Goal: Task Accomplishment & Management: Manage account settings

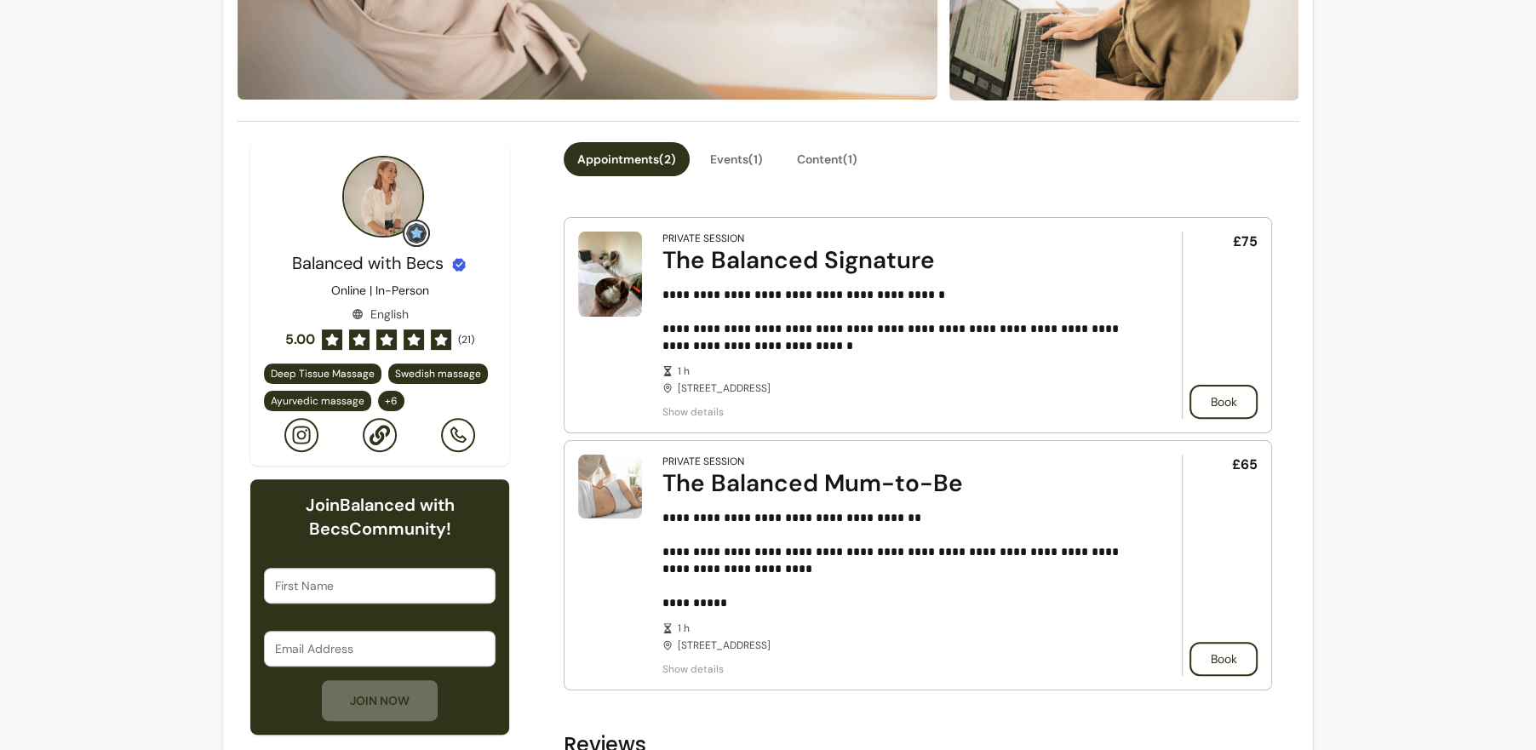
scroll to position [377, 0]
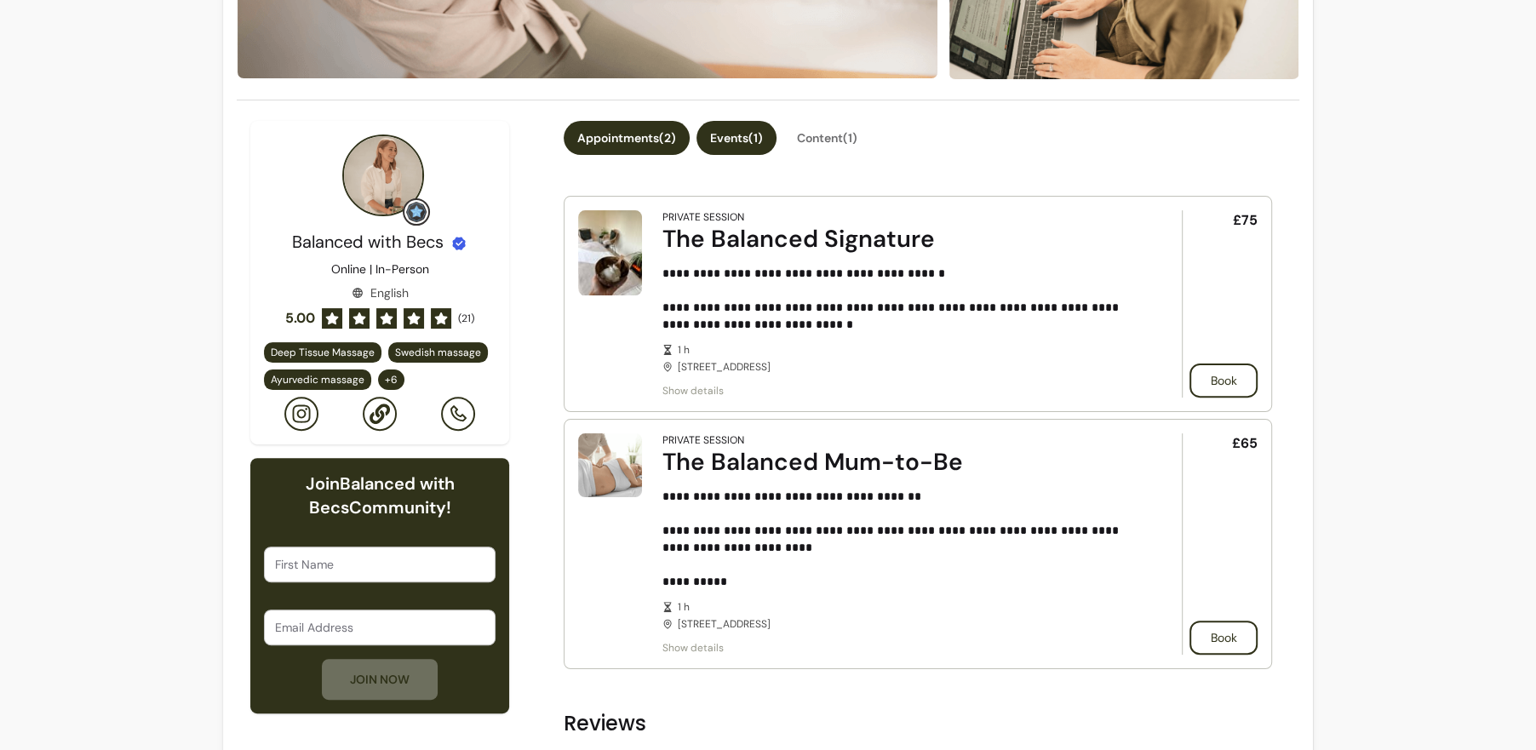
click at [754, 137] on button "Events ( 1 )" at bounding box center [736, 138] width 80 height 34
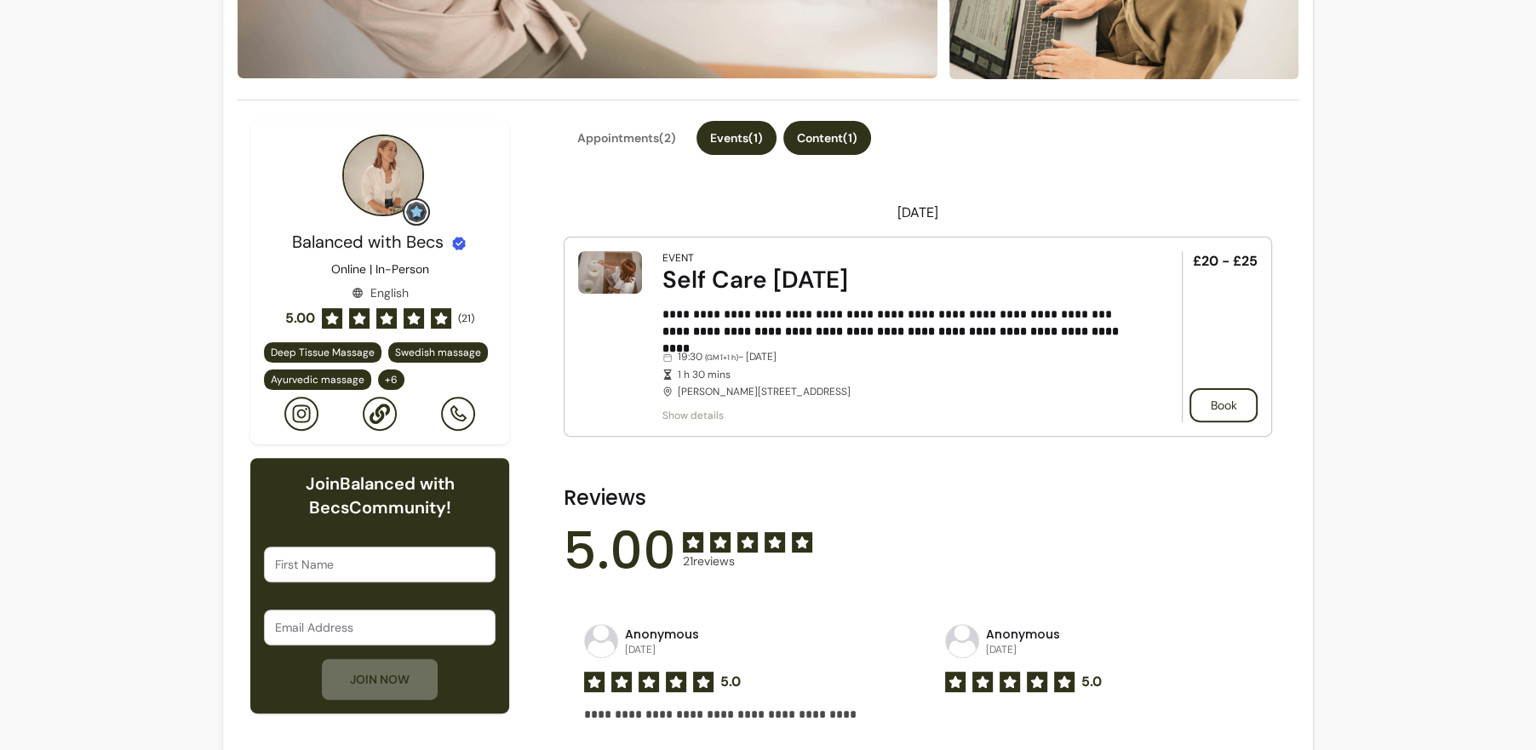
click at [836, 136] on button "Content ( 1 )" at bounding box center [827, 138] width 88 height 34
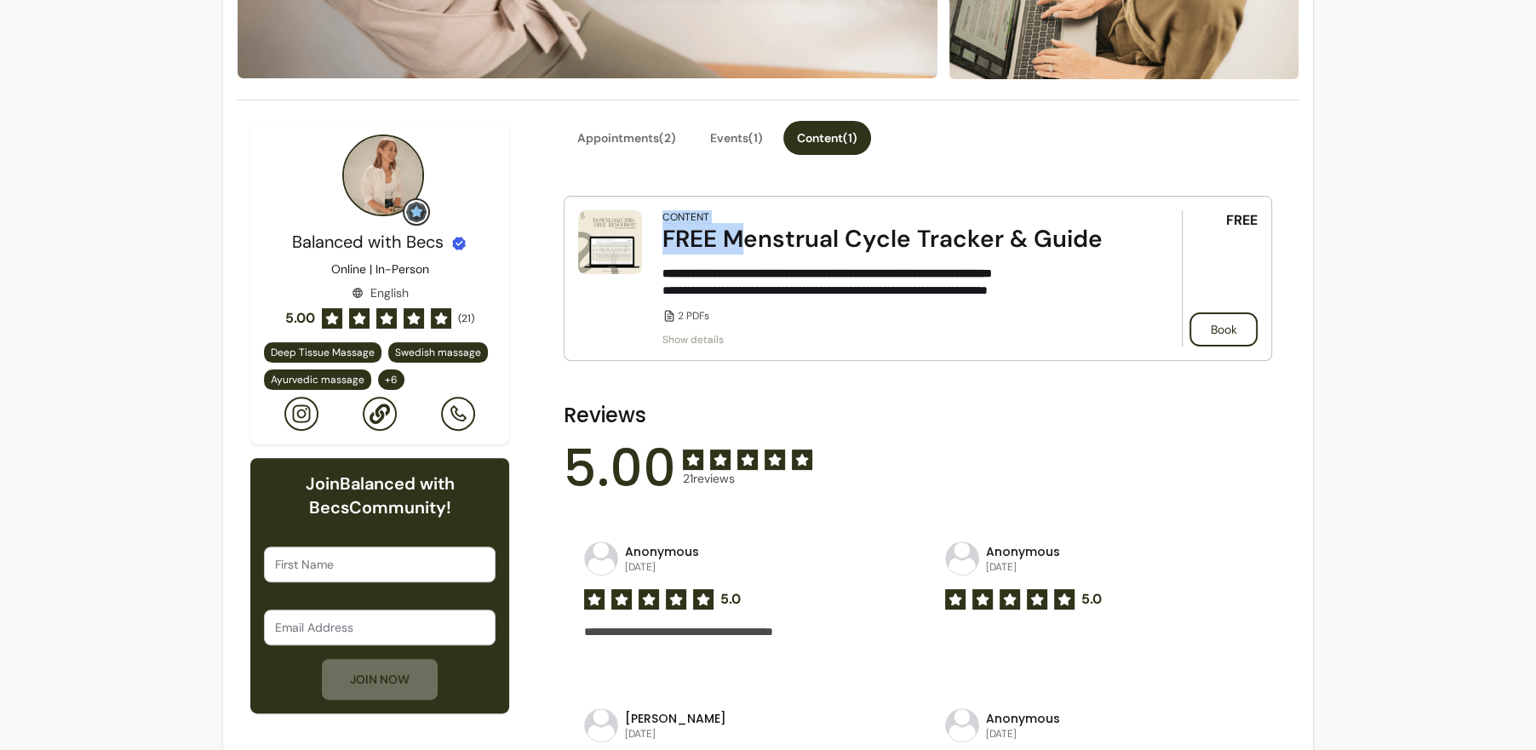
drag, startPoint x: 662, startPoint y: 216, endPoint x: 744, endPoint y: 224, distance: 82.1
click at [744, 222] on div "Content FREE Menstrual Cycle Tracker & Guide" at bounding box center [898, 232] width 472 height 44
click at [741, 243] on div "FREE Menstrual Cycle Tracker & Guide" at bounding box center [898, 239] width 472 height 31
drag, startPoint x: 1256, startPoint y: 214, endPoint x: 1199, endPoint y: 212, distance: 57.1
click at [1199, 212] on div "FREE Book" at bounding box center [1219, 278] width 76 height 136
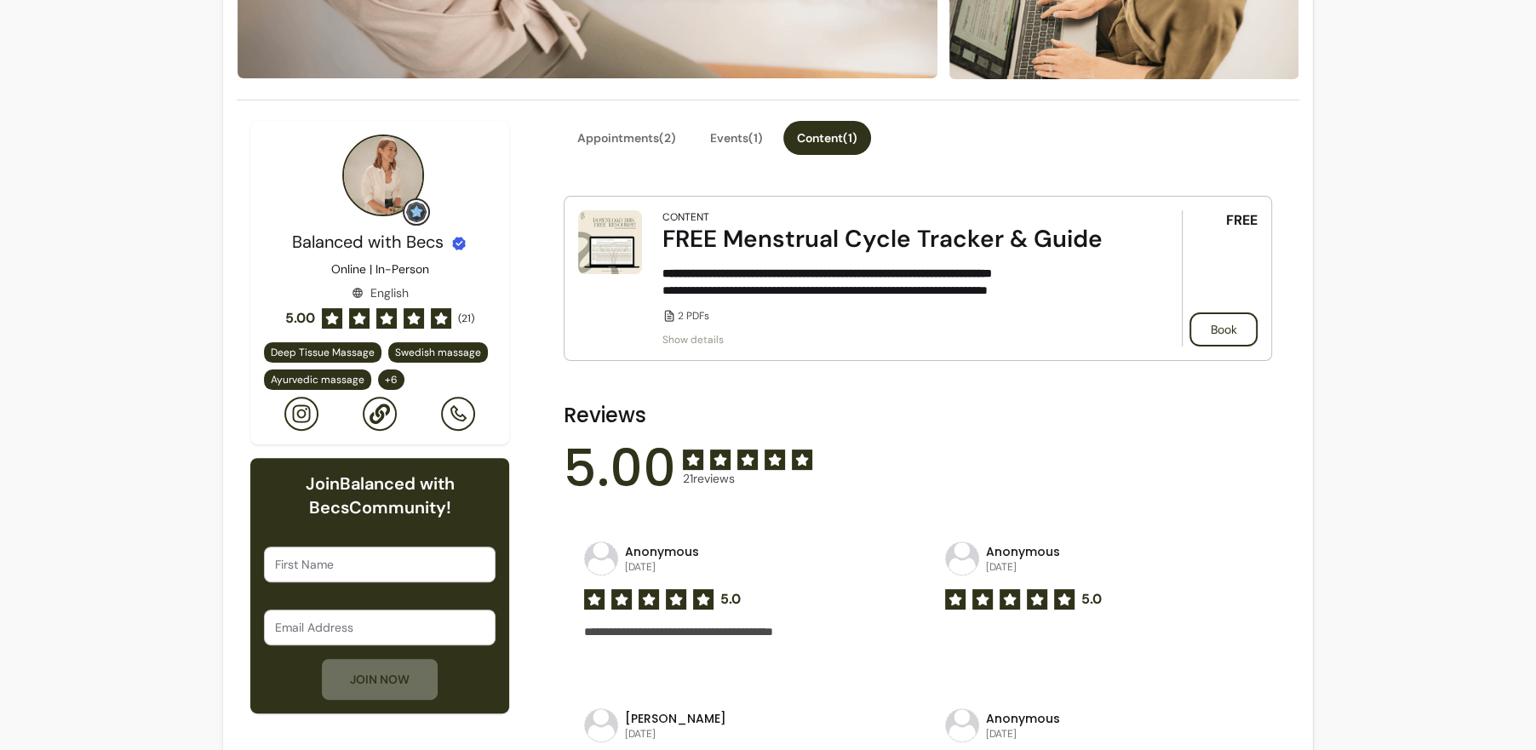
click at [1347, 172] on div "**********" at bounding box center [768, 724] width 1536 height 2202
click at [607, 142] on button "Appointments ( 2 )" at bounding box center [627, 138] width 126 height 34
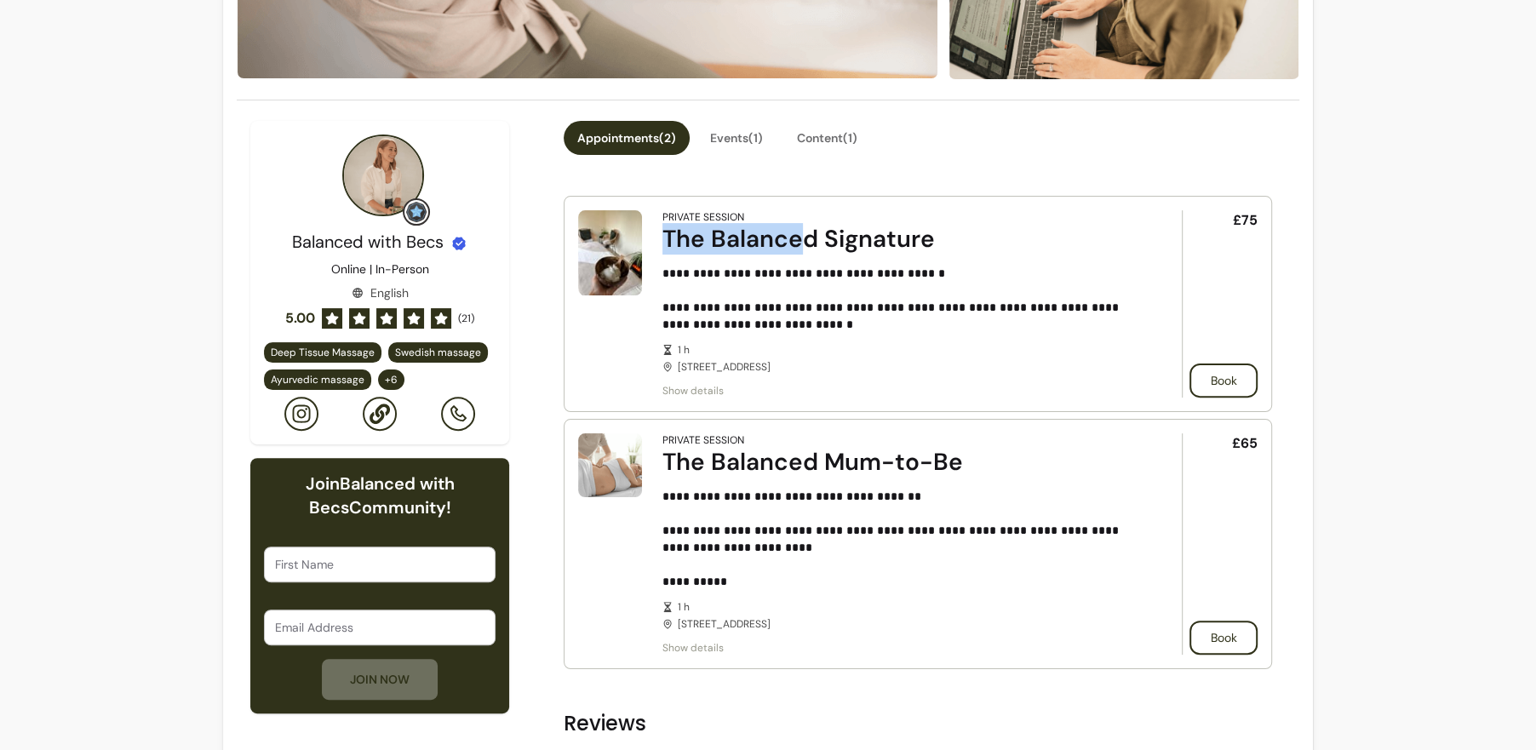
drag, startPoint x: 660, startPoint y: 239, endPoint x: 804, endPoint y: 253, distance: 145.3
click at [804, 253] on article "**********" at bounding box center [918, 304] width 708 height 216
click at [935, 244] on div "The Balanced Signature" at bounding box center [898, 239] width 472 height 31
drag, startPoint x: 661, startPoint y: 245, endPoint x: 1037, endPoint y: 231, distance: 376.5
click at [1037, 231] on div "The Balanced Signature" at bounding box center [898, 239] width 472 height 31
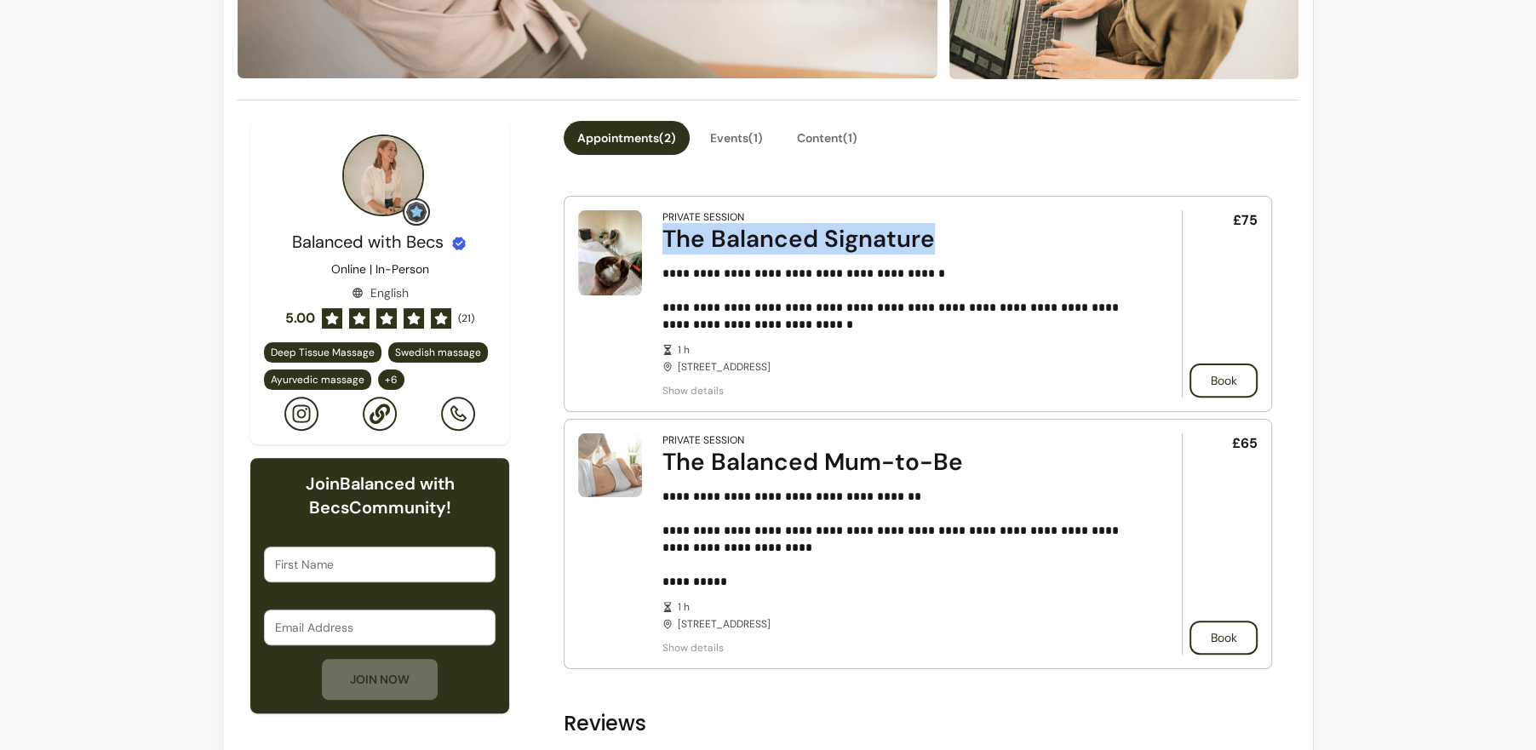
click at [798, 247] on div "The Balanced Signature" at bounding box center [898, 239] width 472 height 31
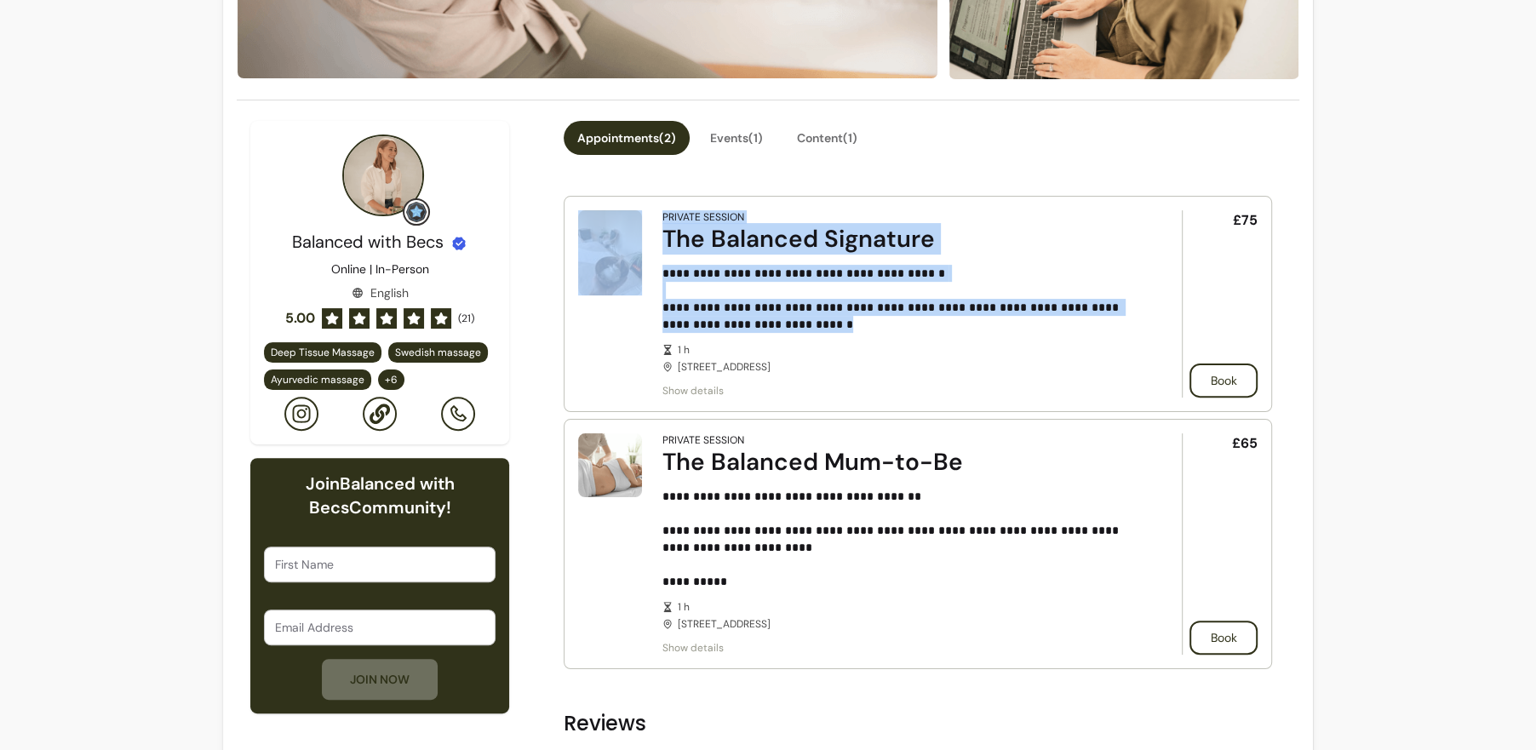
drag, startPoint x: 650, startPoint y: 265, endPoint x: 880, endPoint y: 324, distance: 237.4
click at [881, 324] on article "**********" at bounding box center [918, 304] width 708 height 216
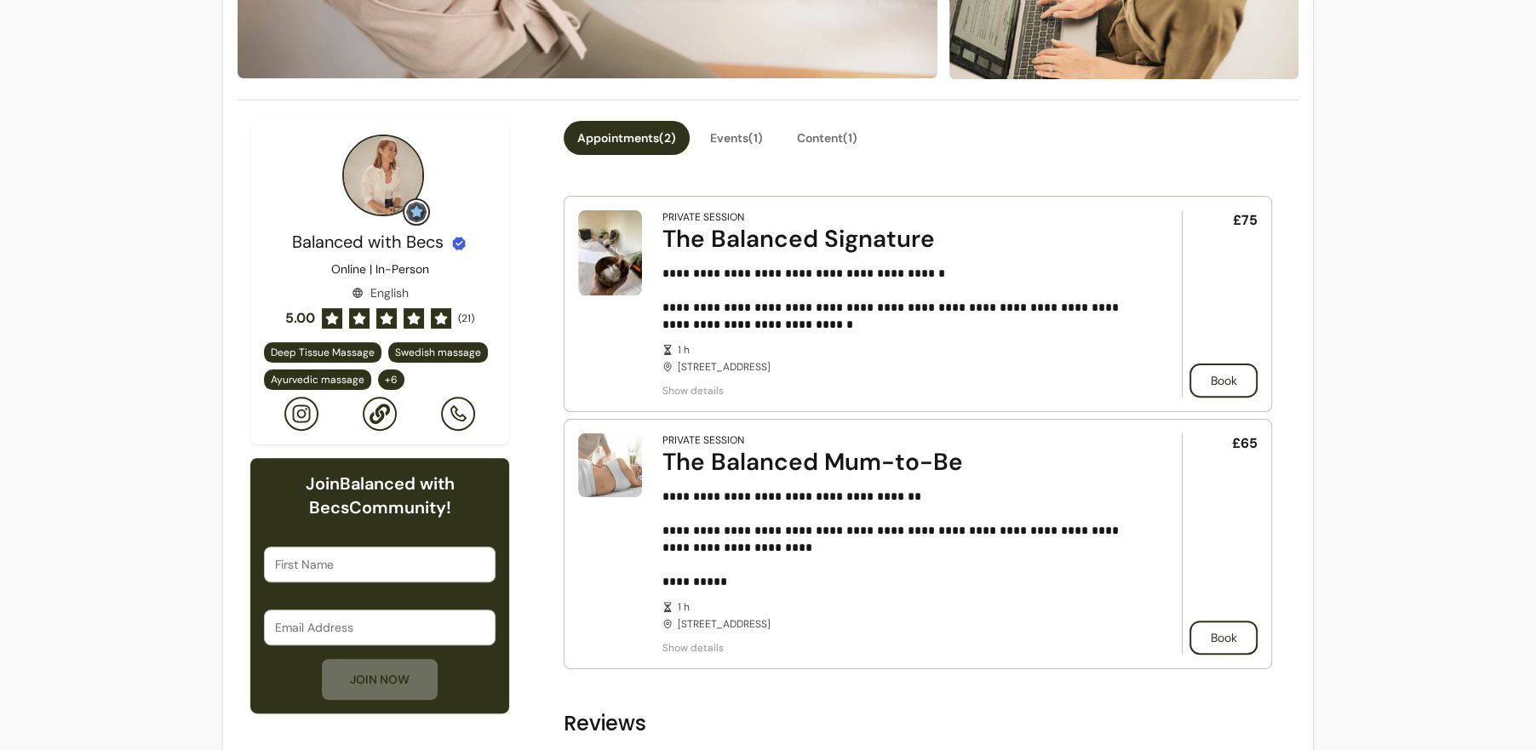
click at [951, 218] on div "Private Session" at bounding box center [898, 217] width 472 height 14
drag, startPoint x: 950, startPoint y: 242, endPoint x: 682, endPoint y: 241, distance: 268.1
click at [682, 241] on div "The Balanced Signature" at bounding box center [898, 239] width 472 height 31
click at [1057, 262] on div "**********" at bounding box center [898, 303] width 472 height 187
drag, startPoint x: 1227, startPoint y: 213, endPoint x: 1282, endPoint y: 212, distance: 54.5
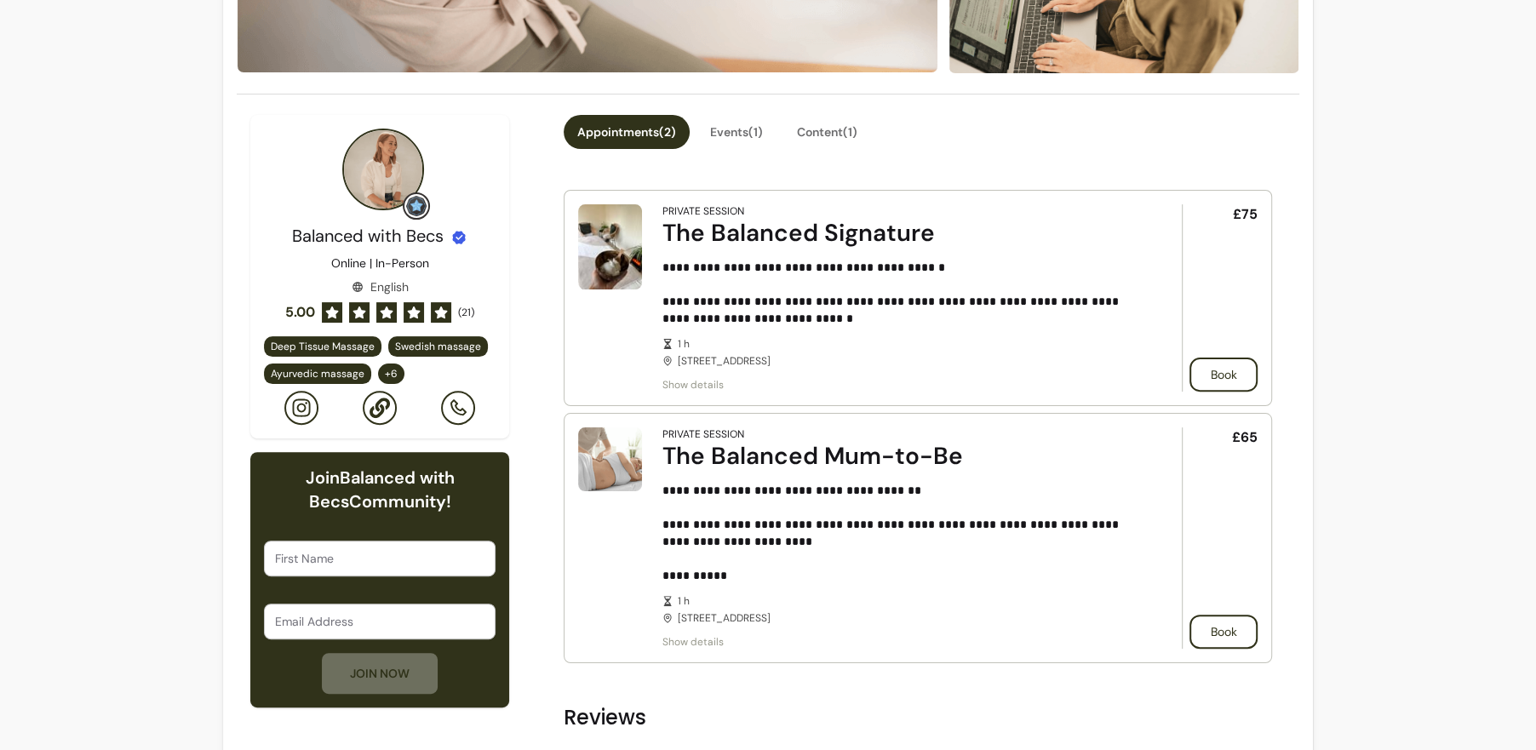
scroll to position [187, 0]
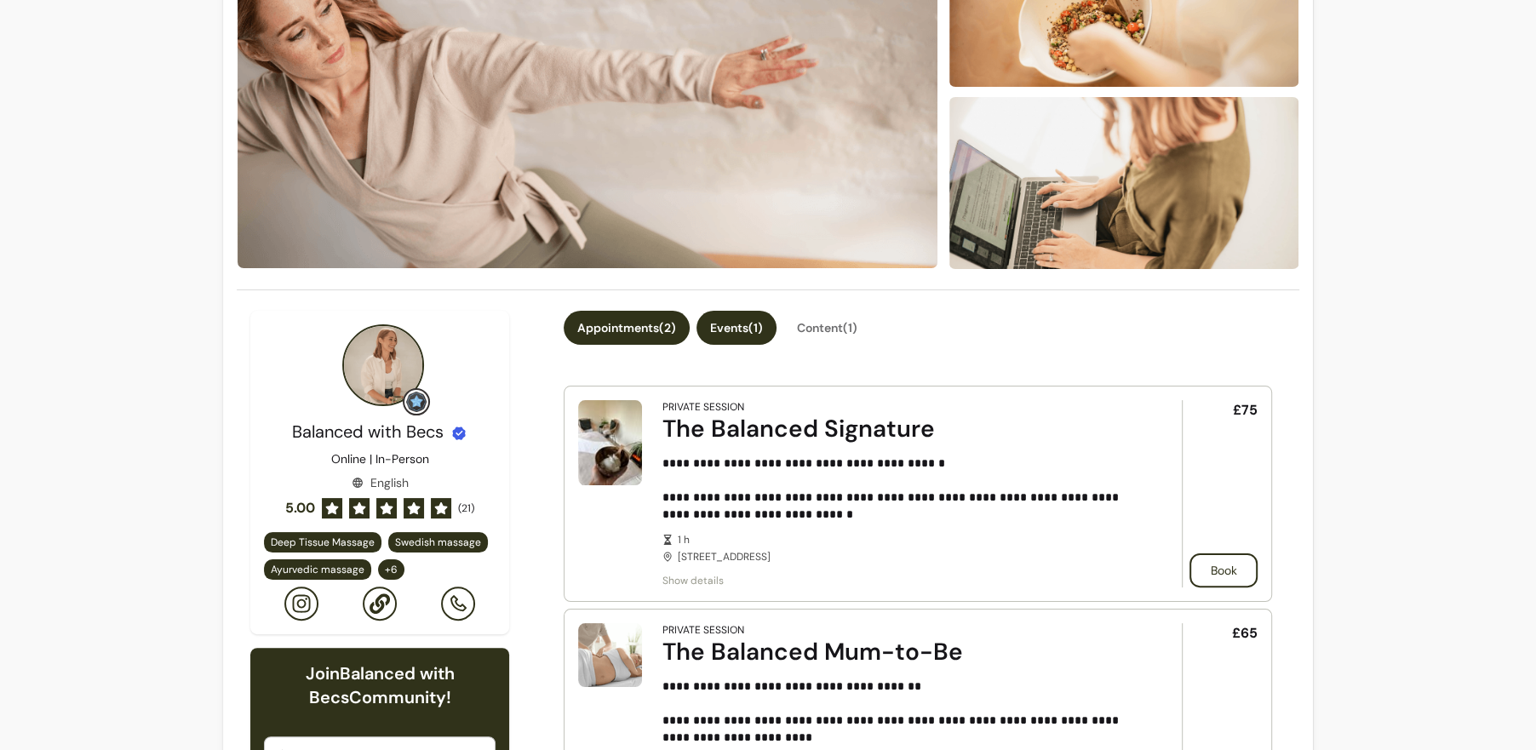
click at [737, 329] on button "Events ( 1 )" at bounding box center [736, 328] width 80 height 34
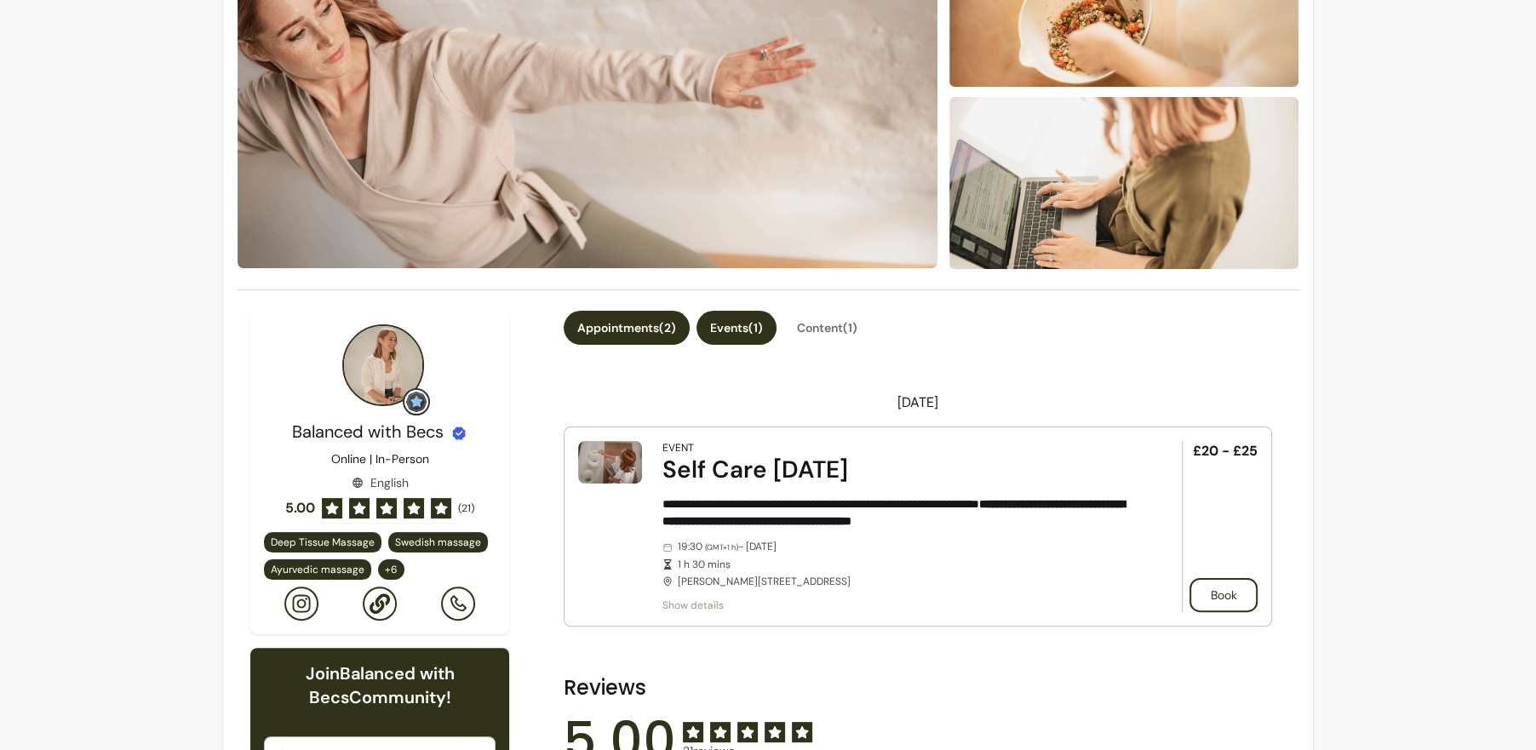
click at [651, 339] on button "Appointments ( 2 )" at bounding box center [627, 328] width 126 height 34
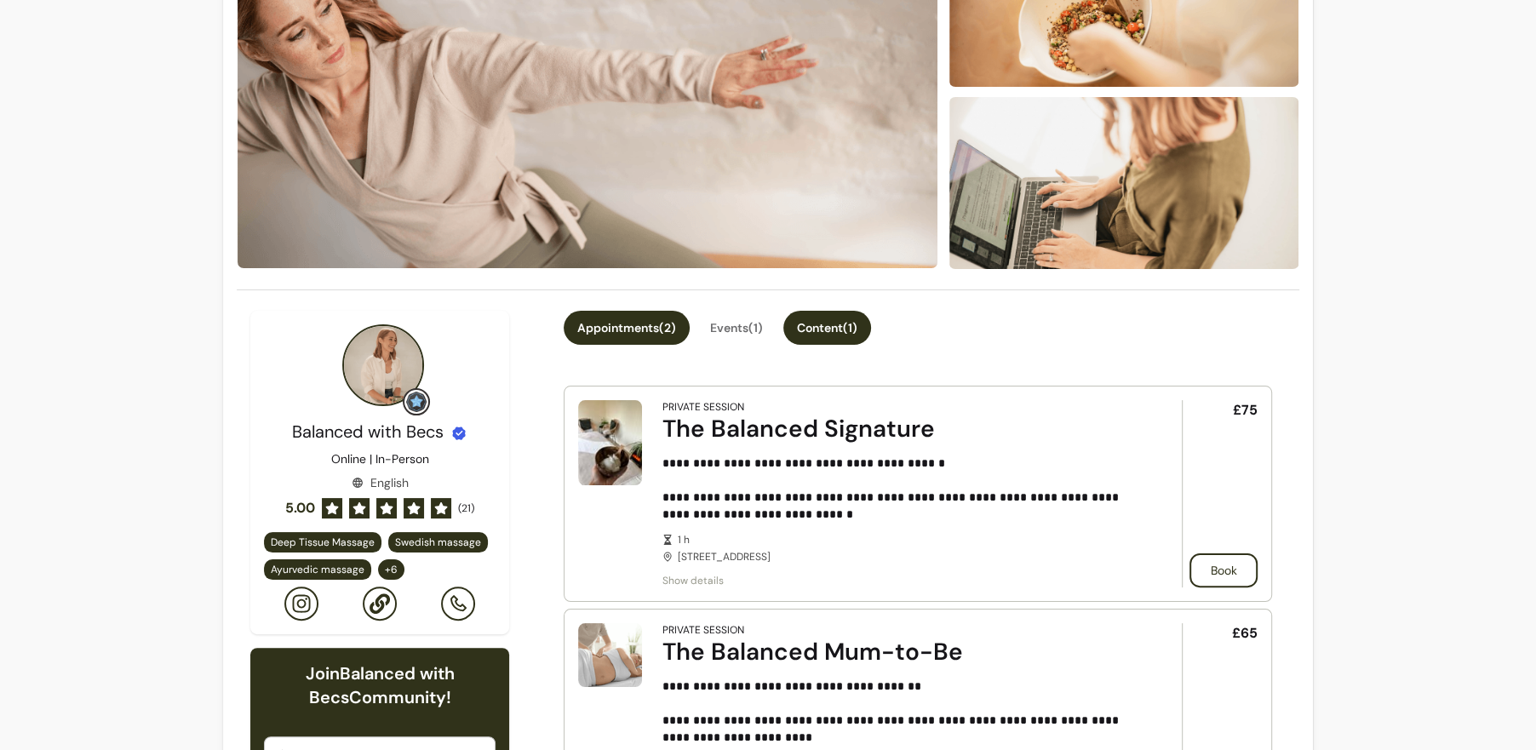
click at [835, 333] on button "Content ( 1 )" at bounding box center [827, 328] width 88 height 34
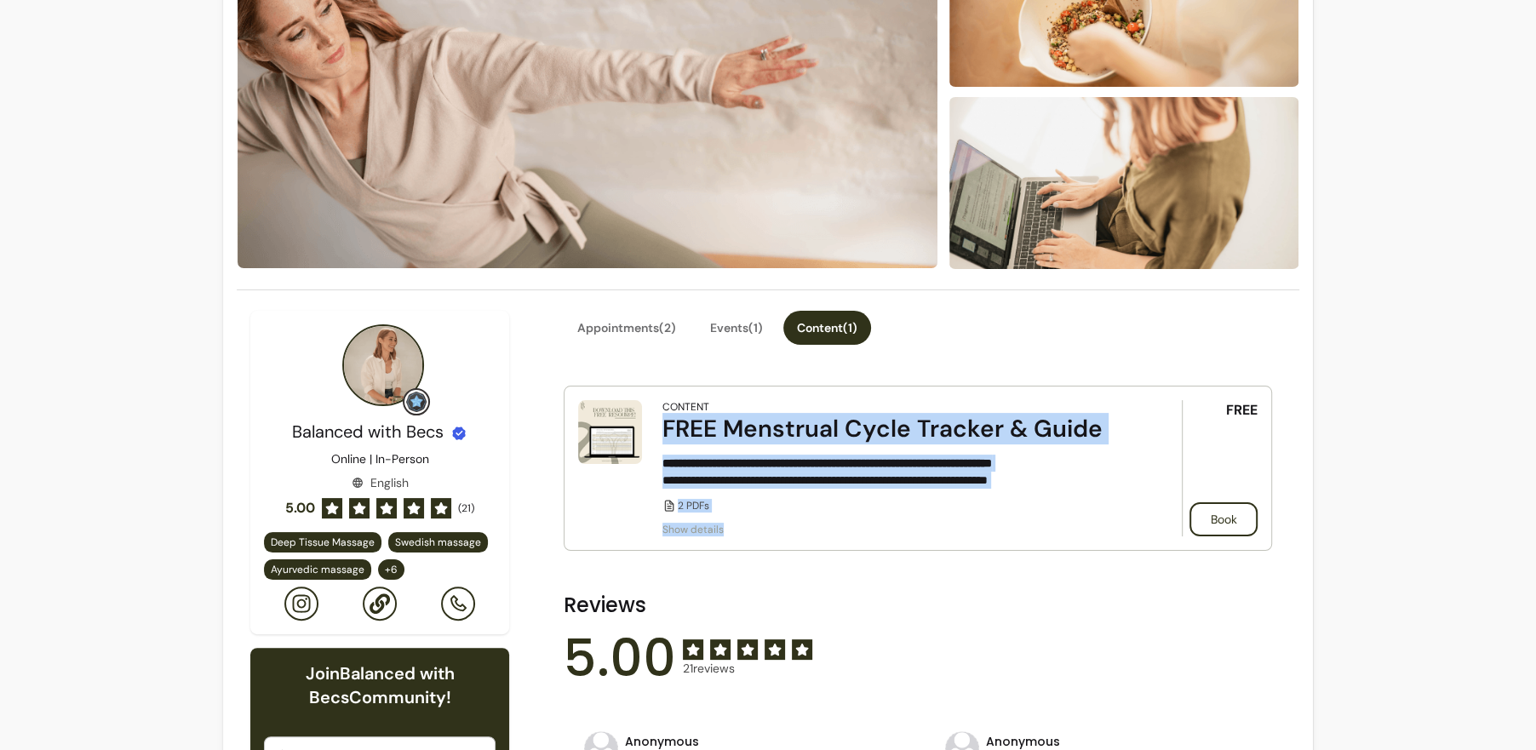
drag, startPoint x: 667, startPoint y: 431, endPoint x: 944, endPoint y: 525, distance: 292.3
click at [945, 527] on div "**********" at bounding box center [898, 468] width 472 height 136
click at [757, 483] on p "**********" at bounding box center [898, 472] width 472 height 34
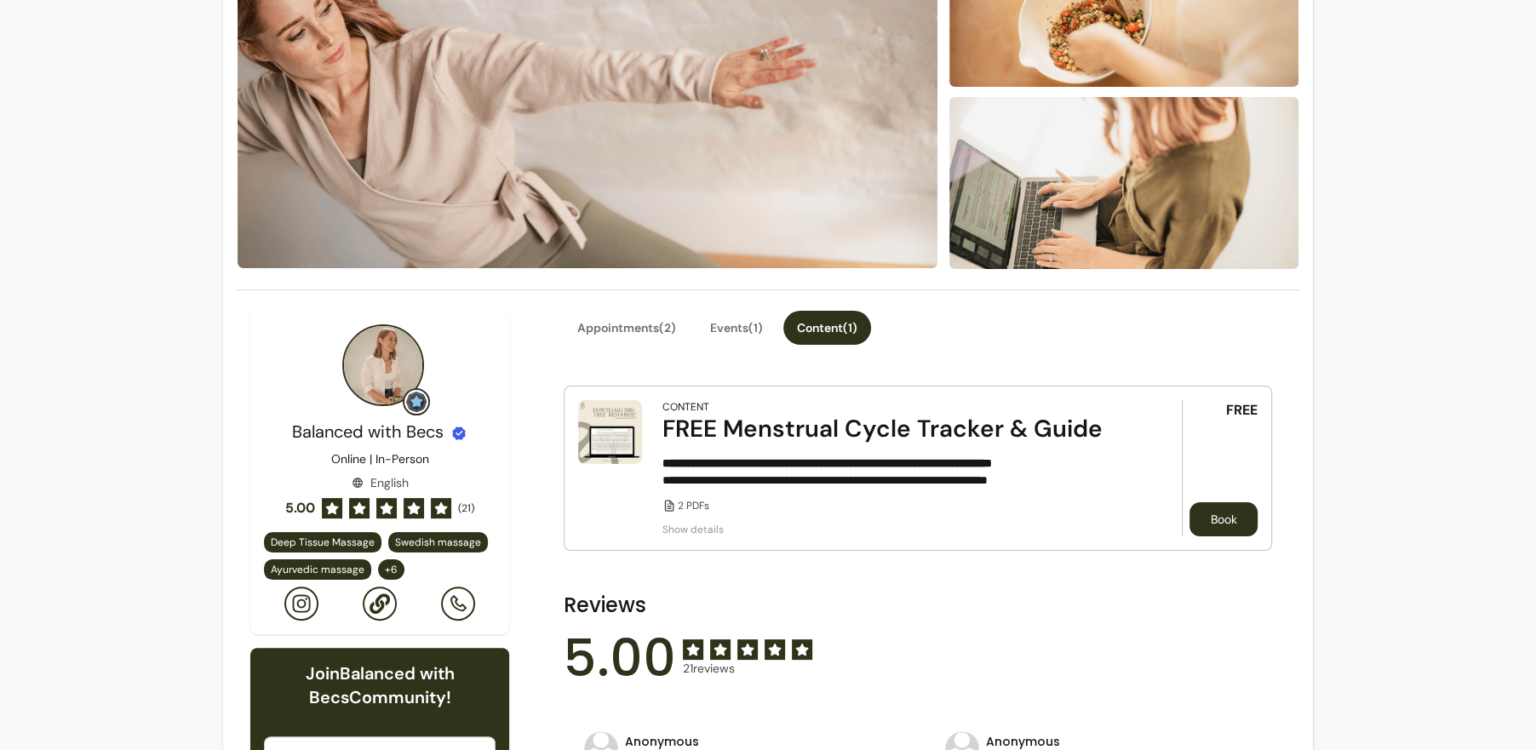
click at [1217, 523] on button "Book" at bounding box center [1223, 519] width 68 height 34
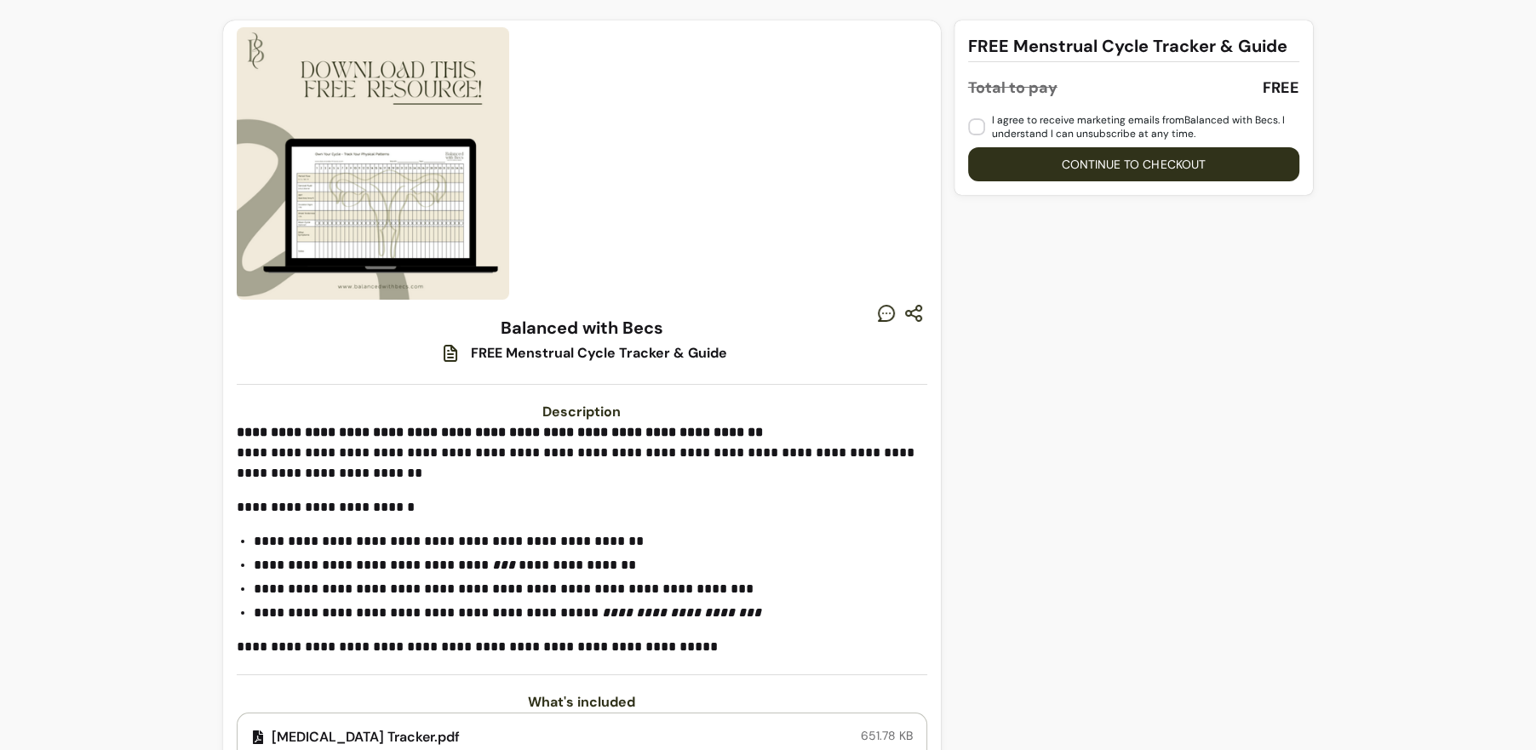
scroll to position [152, 0]
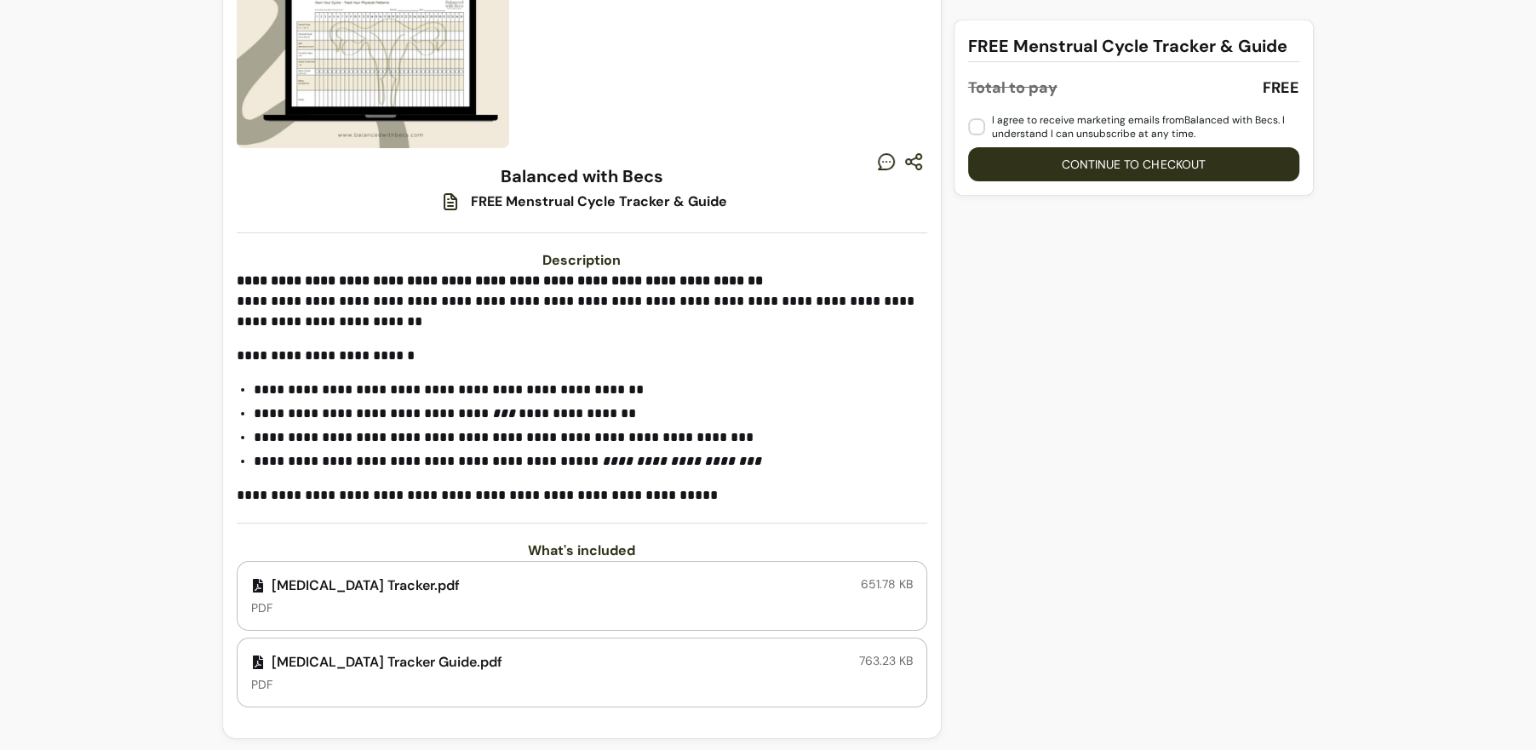
click at [1052, 421] on div "FREE Menstrual Cycle Tracker & Guide Total to pay FREE I agree to receive marke…" at bounding box center [1133, 310] width 358 height 883
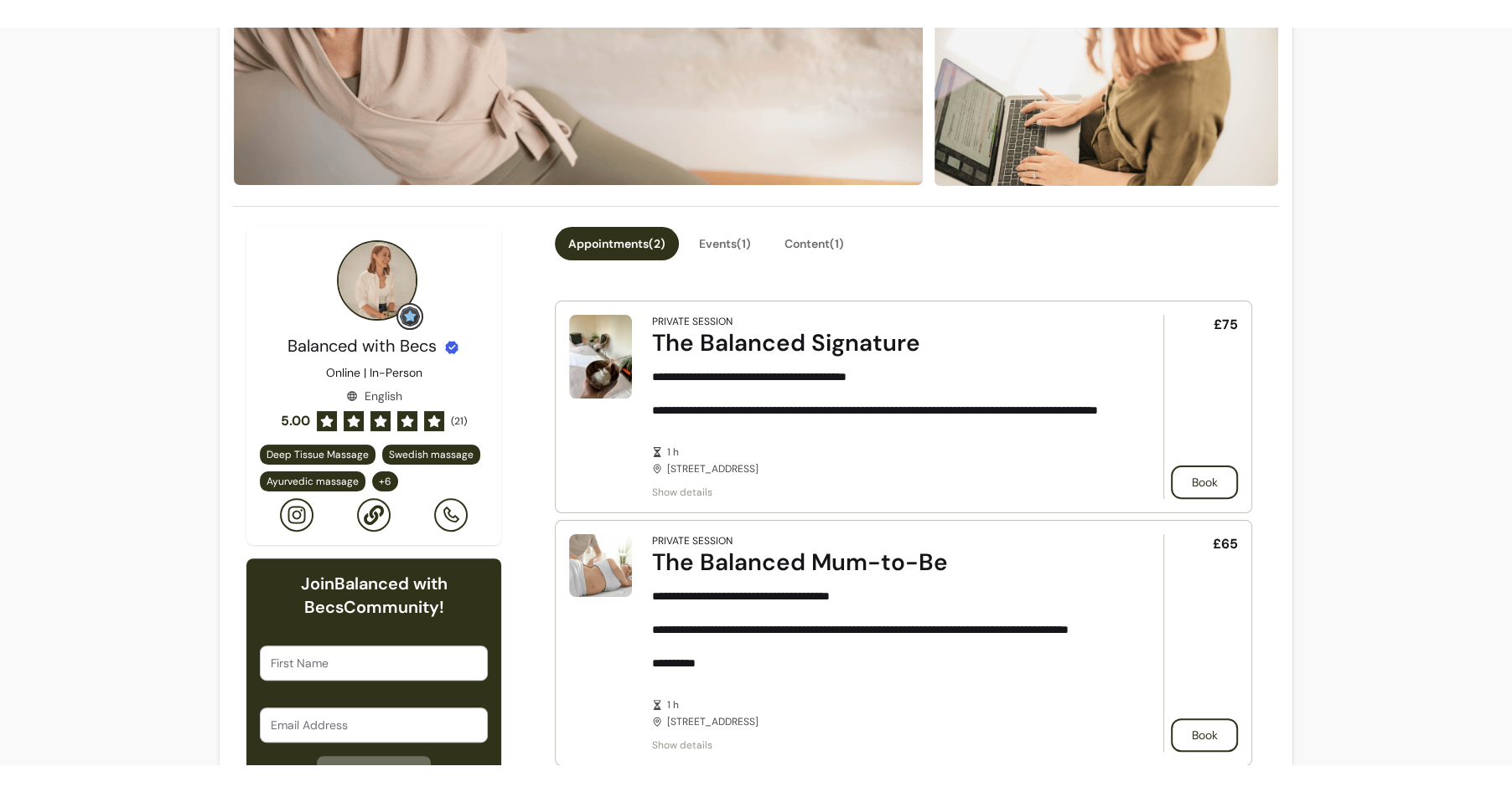
scroll to position [325, 0]
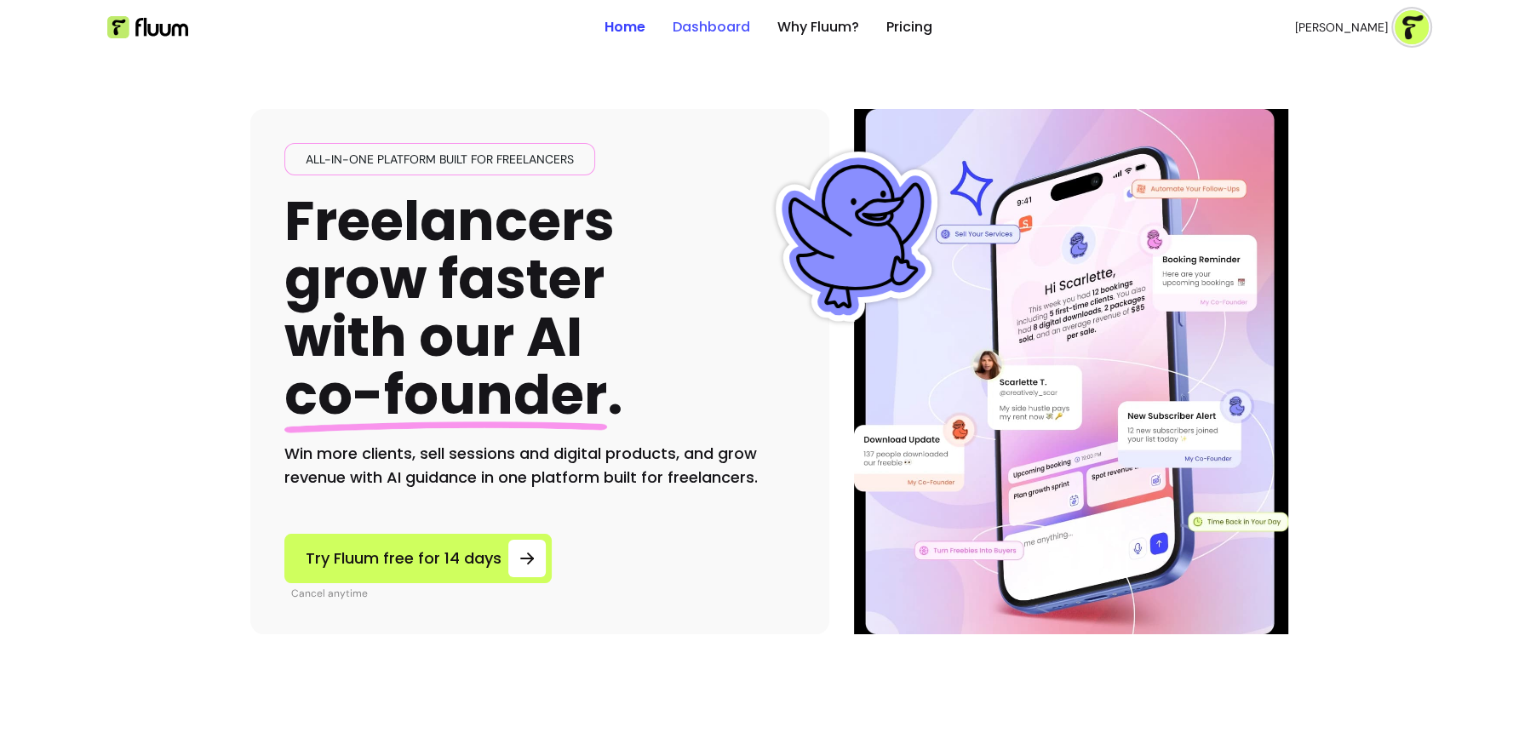
click at [727, 27] on link "Dashboard" at bounding box center [710, 27] width 77 height 20
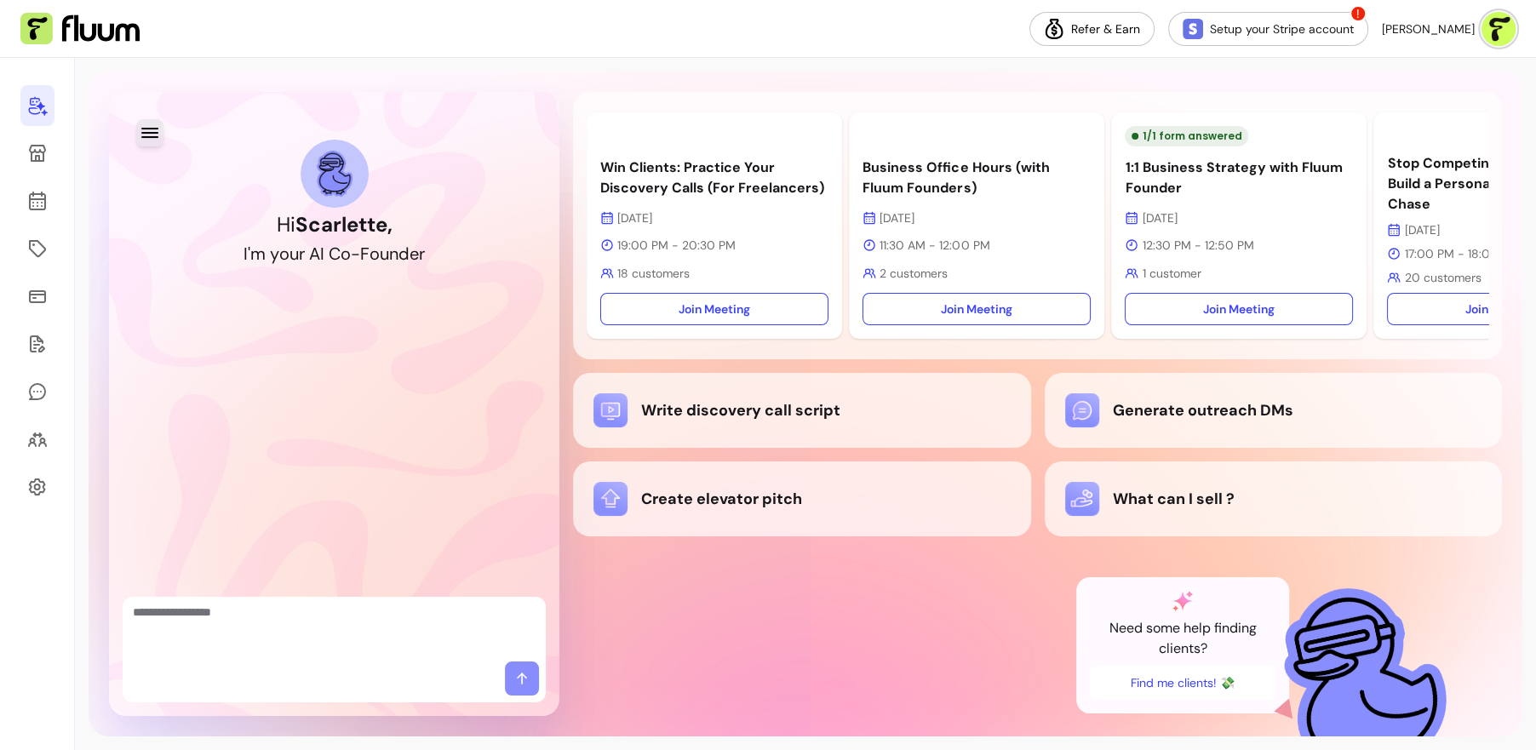
click at [150, 127] on icon "button" at bounding box center [150, 133] width 20 height 20
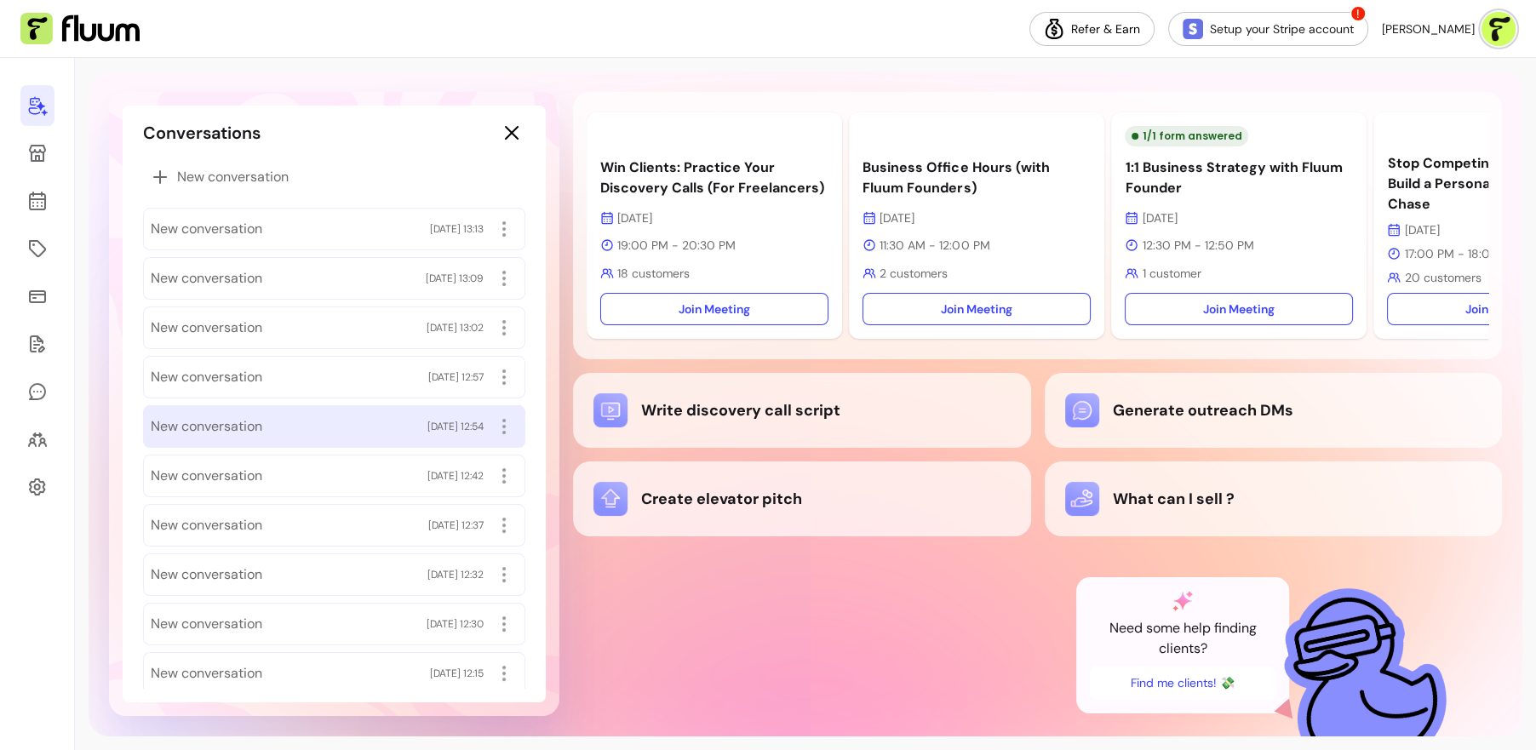
click at [291, 421] on div "New conversation 08/10/2025 12:54" at bounding box center [334, 426] width 367 height 27
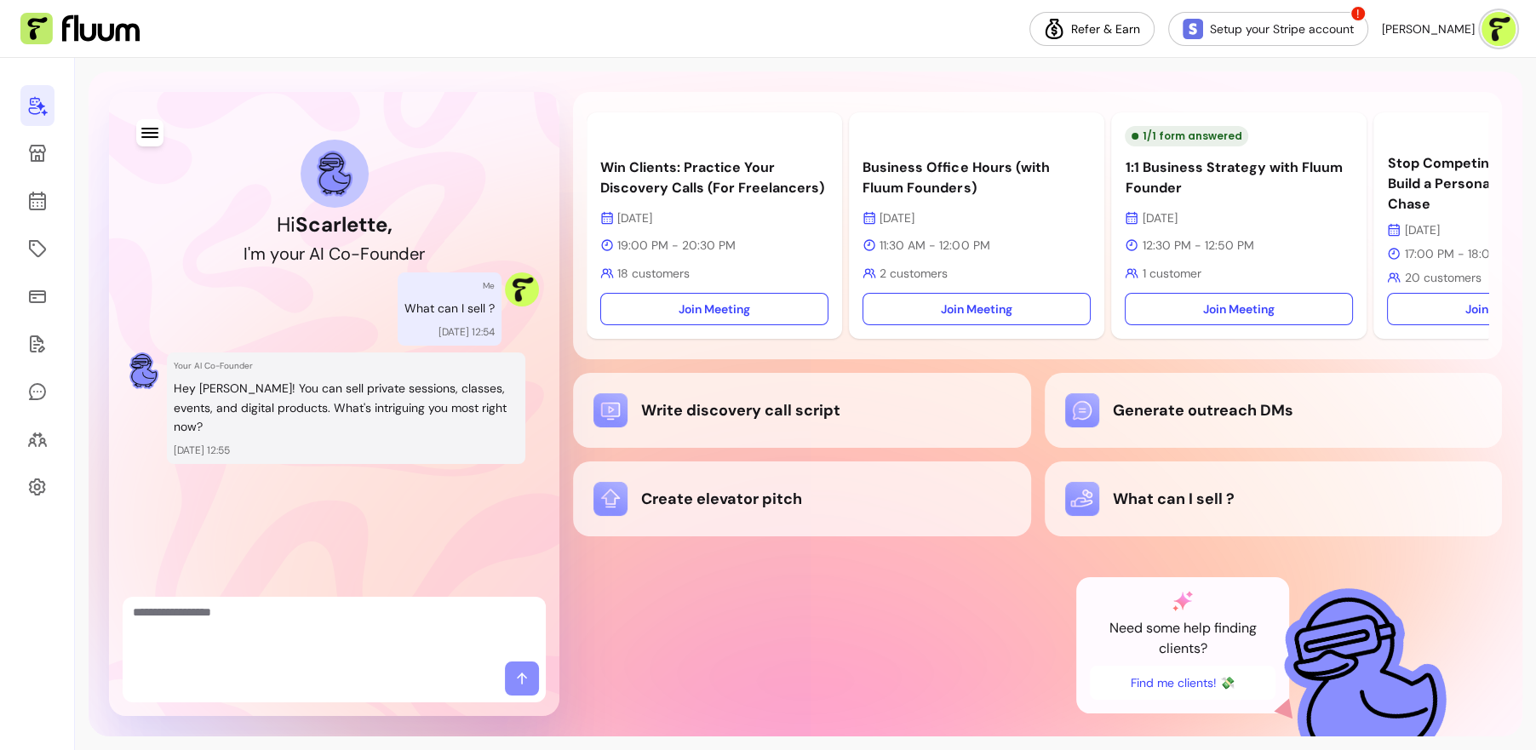
click at [140, 129] on icon "button" at bounding box center [150, 133] width 20 height 20
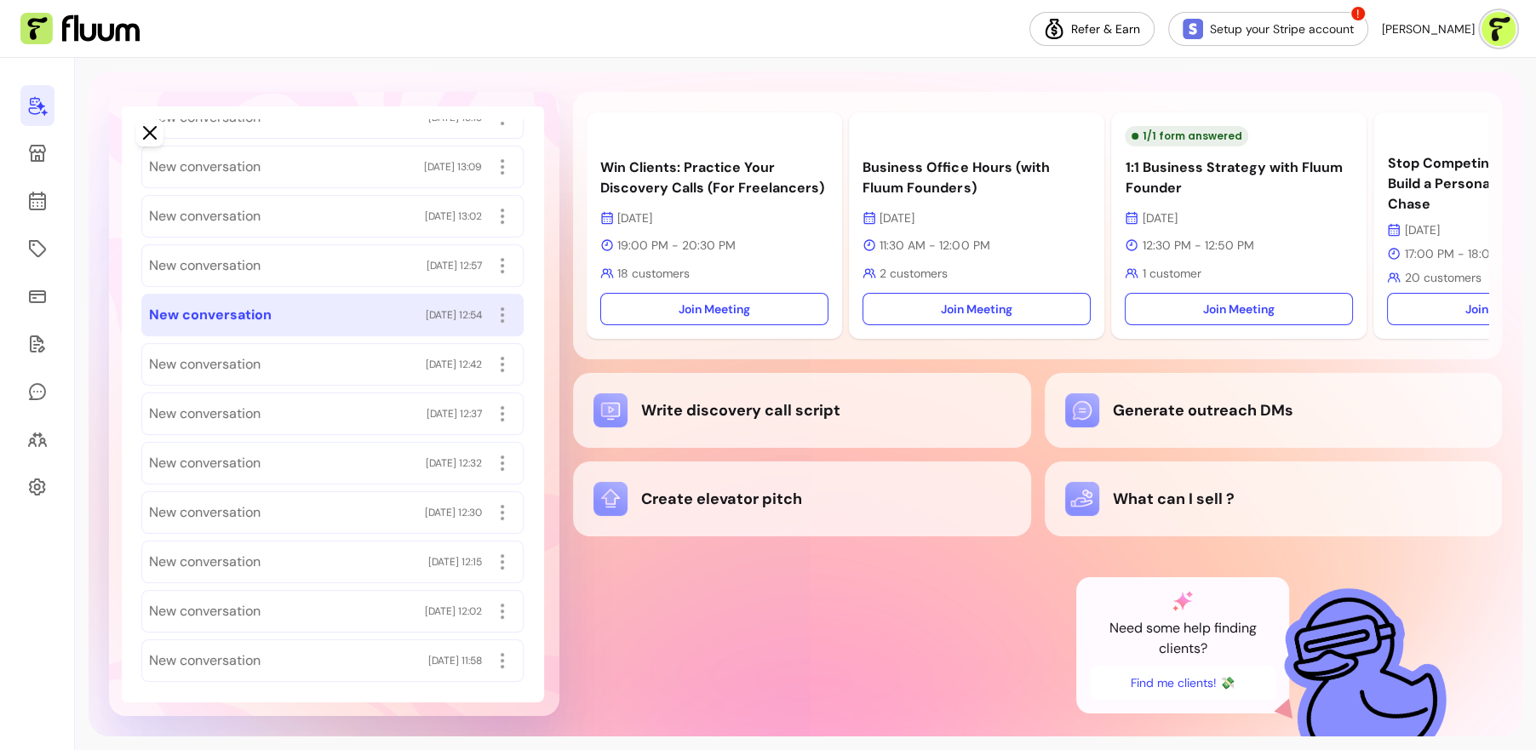
scroll to position [112, 0]
click at [370, 450] on div "New conversation 07/10/2025 12:32" at bounding box center [334, 462] width 367 height 27
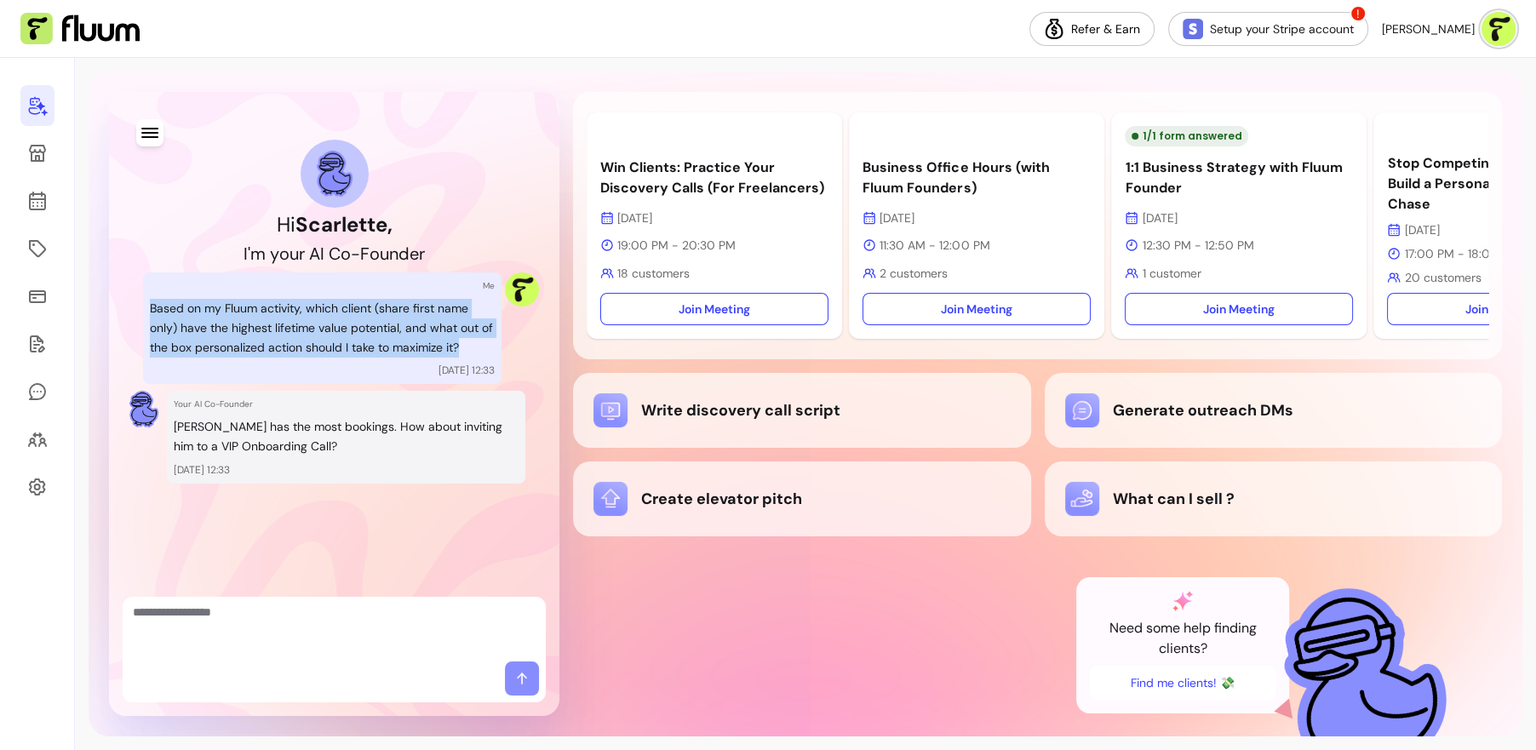
drag, startPoint x: 151, startPoint y: 309, endPoint x: 481, endPoint y: 343, distance: 332.0
click at [481, 343] on p "Based on my Fluum activity, which client (share first name only) have the highe…" at bounding box center [322, 328] width 345 height 58
click at [375, 346] on p "Based on my Fluum activity, which client (share first name only) have the highe…" at bounding box center [322, 328] width 345 height 58
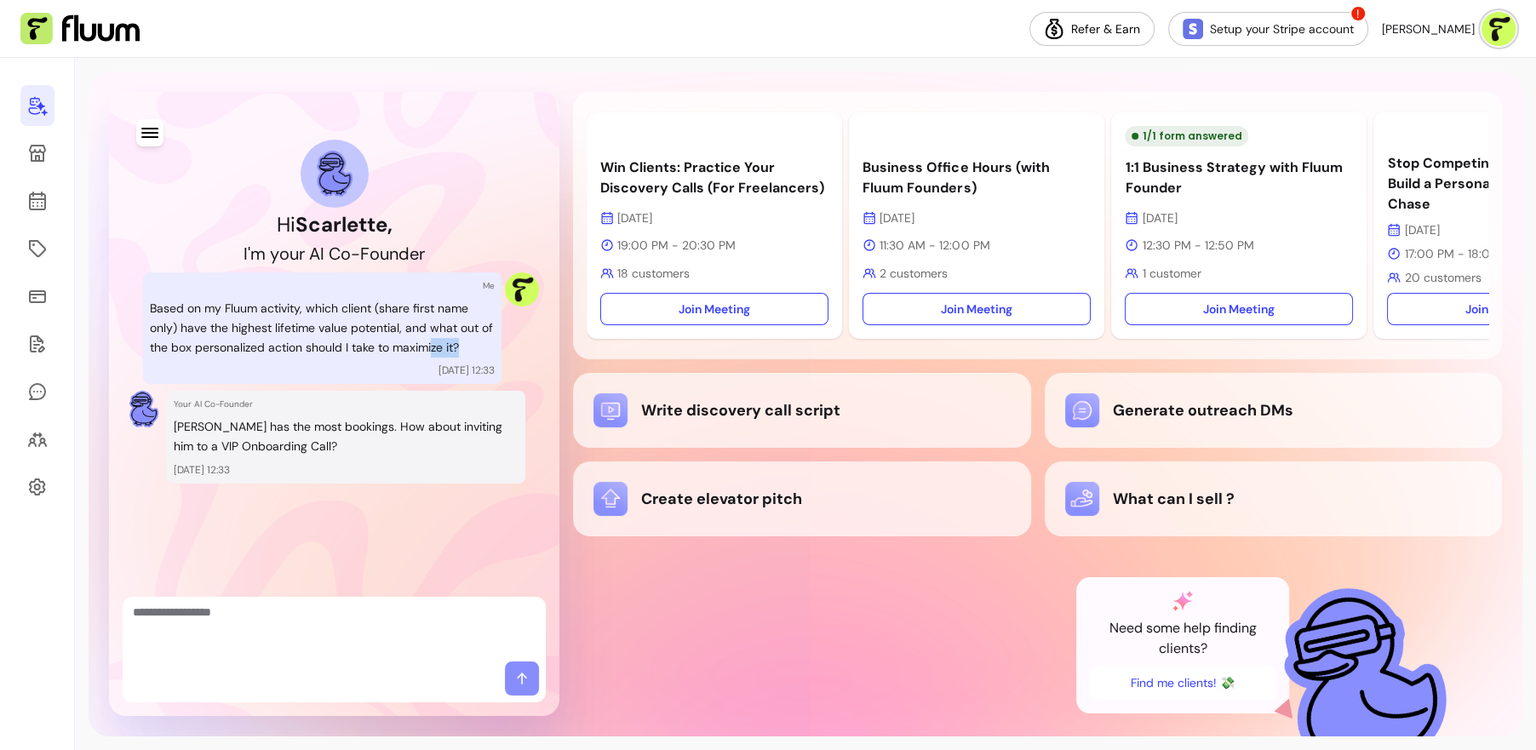
drag, startPoint x: 465, startPoint y: 349, endPoint x: 432, endPoint y: 346, distance: 33.4
click at [432, 346] on p "Based on my Fluum activity, which client (share first name only) have the highe…" at bounding box center [322, 328] width 345 height 58
drag, startPoint x: 175, startPoint y: 426, endPoint x: 333, endPoint y: 424, distance: 158.3
click at [333, 424] on p "Ragib has the most bookings. How about inviting him to a VIP Onboarding Call?" at bounding box center [346, 436] width 345 height 39
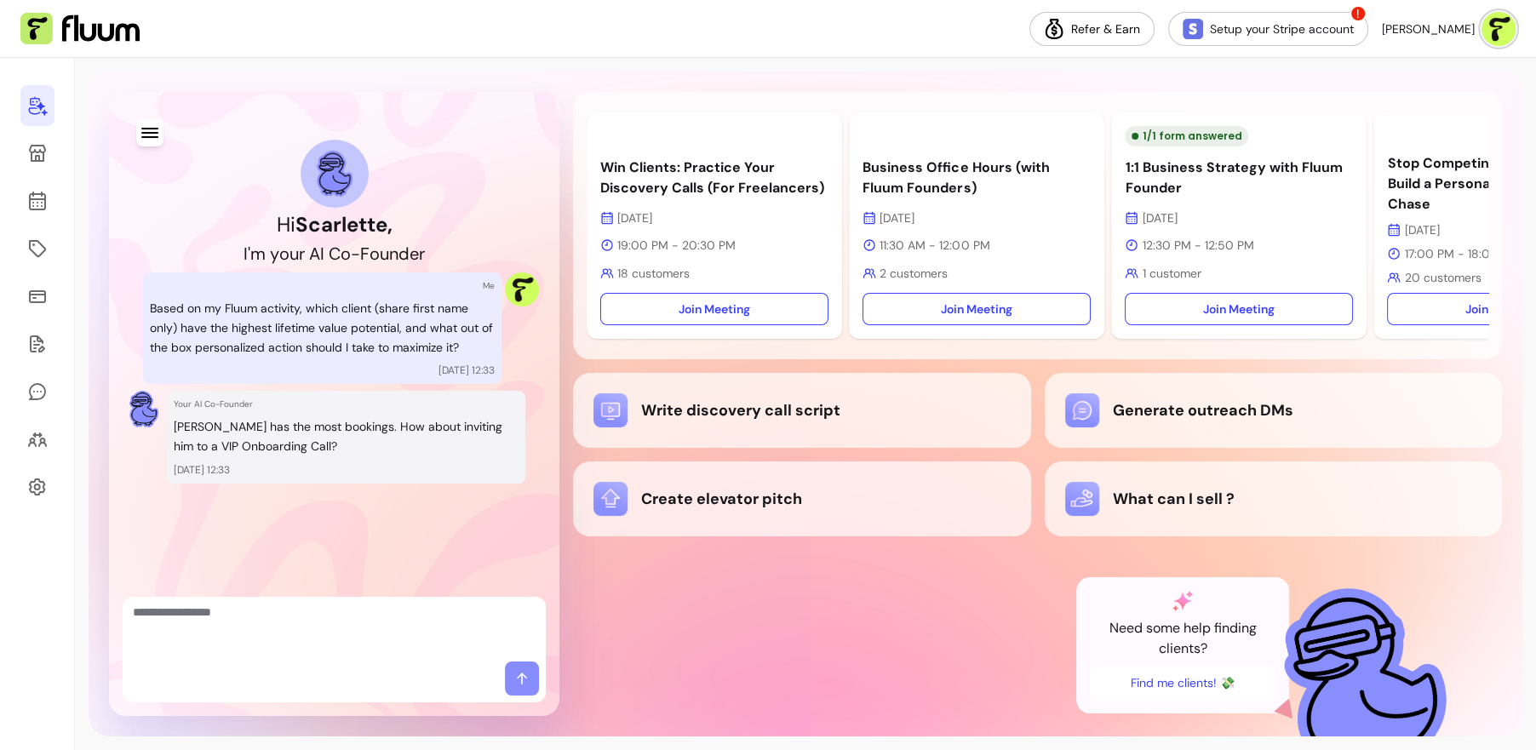
click at [365, 438] on p "Ragib has the most bookings. How about inviting him to a VIP Onboarding Call?" at bounding box center [346, 436] width 345 height 39
drag, startPoint x: 337, startPoint y: 427, endPoint x: 410, endPoint y: 451, distance: 77.0
click at [410, 451] on p "Ragib has the most bookings. How about inviting him to a VIP Onboarding Call?" at bounding box center [346, 436] width 345 height 39
click at [408, 339] on p "Based on my Fluum activity, which client (share first name only) have the highe…" at bounding box center [322, 328] width 345 height 58
click at [26, 349] on link at bounding box center [37, 343] width 34 height 41
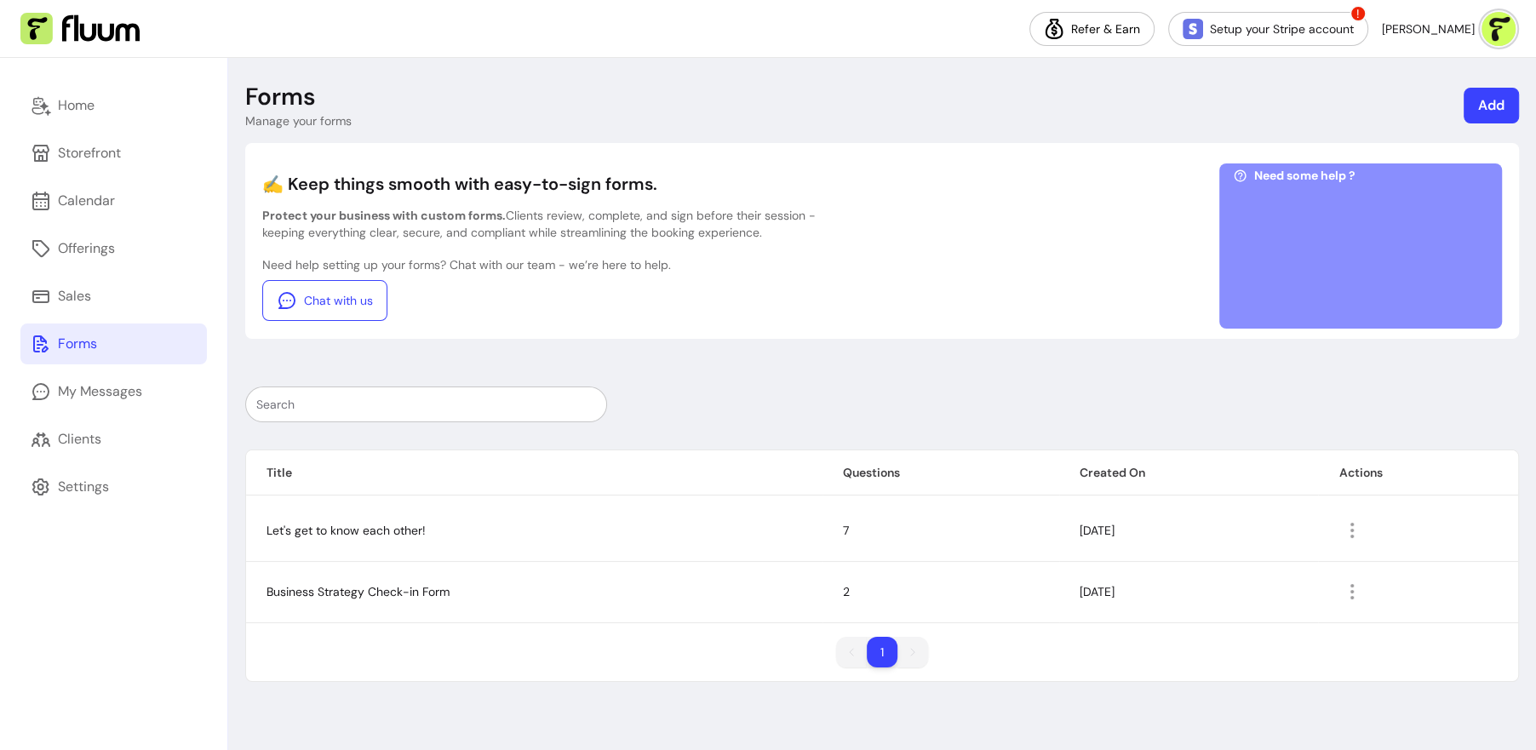
click at [1479, 103] on link "Add" at bounding box center [1490, 106] width 55 height 36
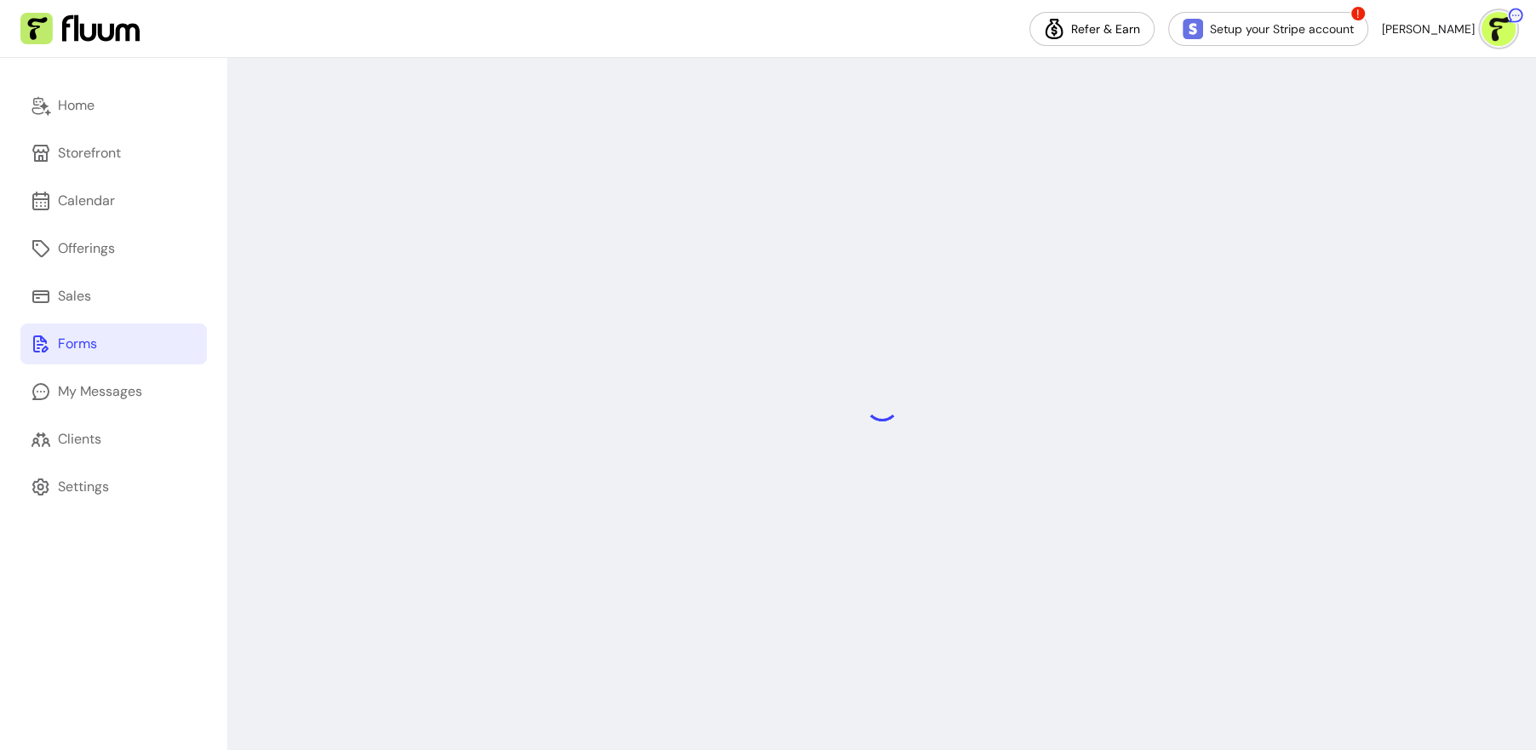
select select "*"
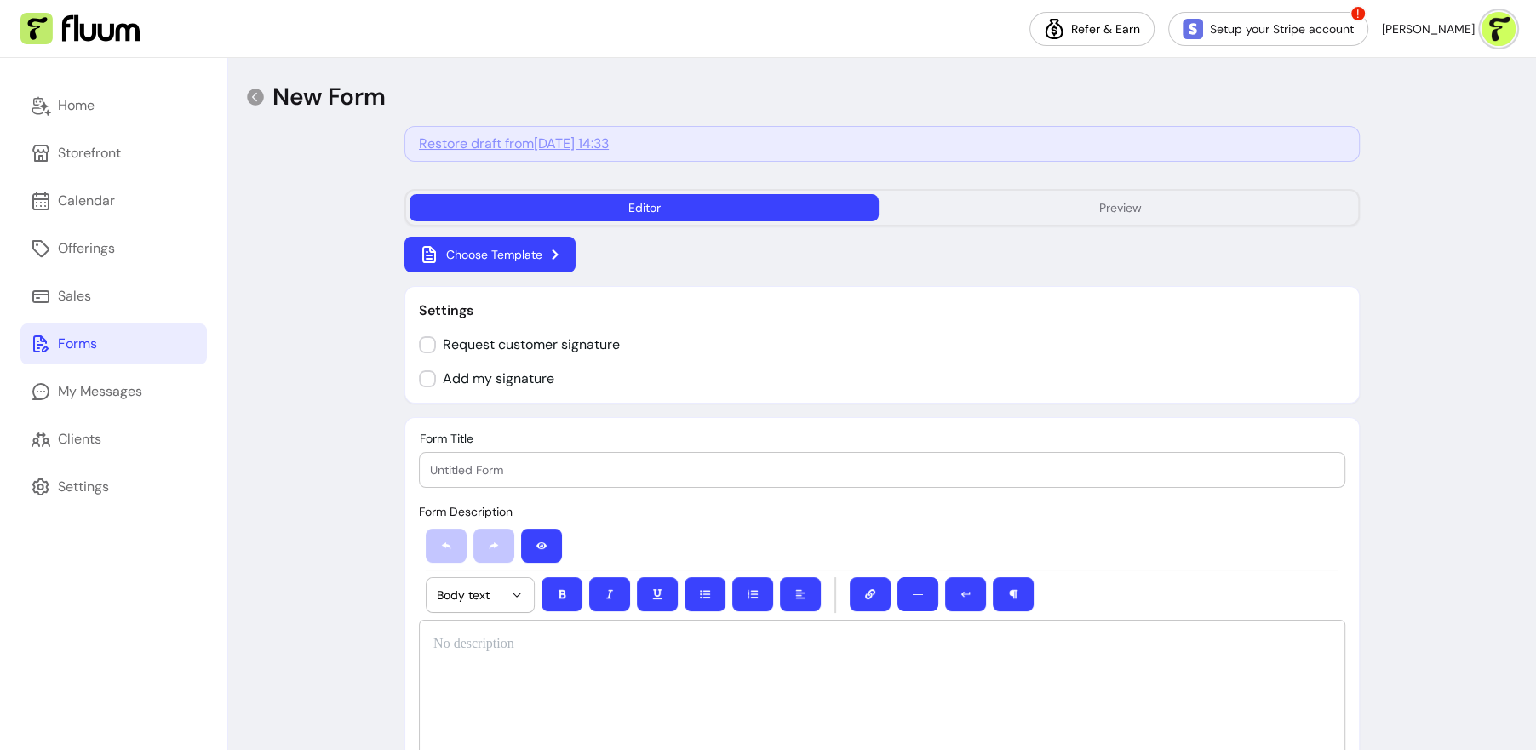
click at [558, 255] on button "Choose Template" at bounding box center [489, 255] width 171 height 36
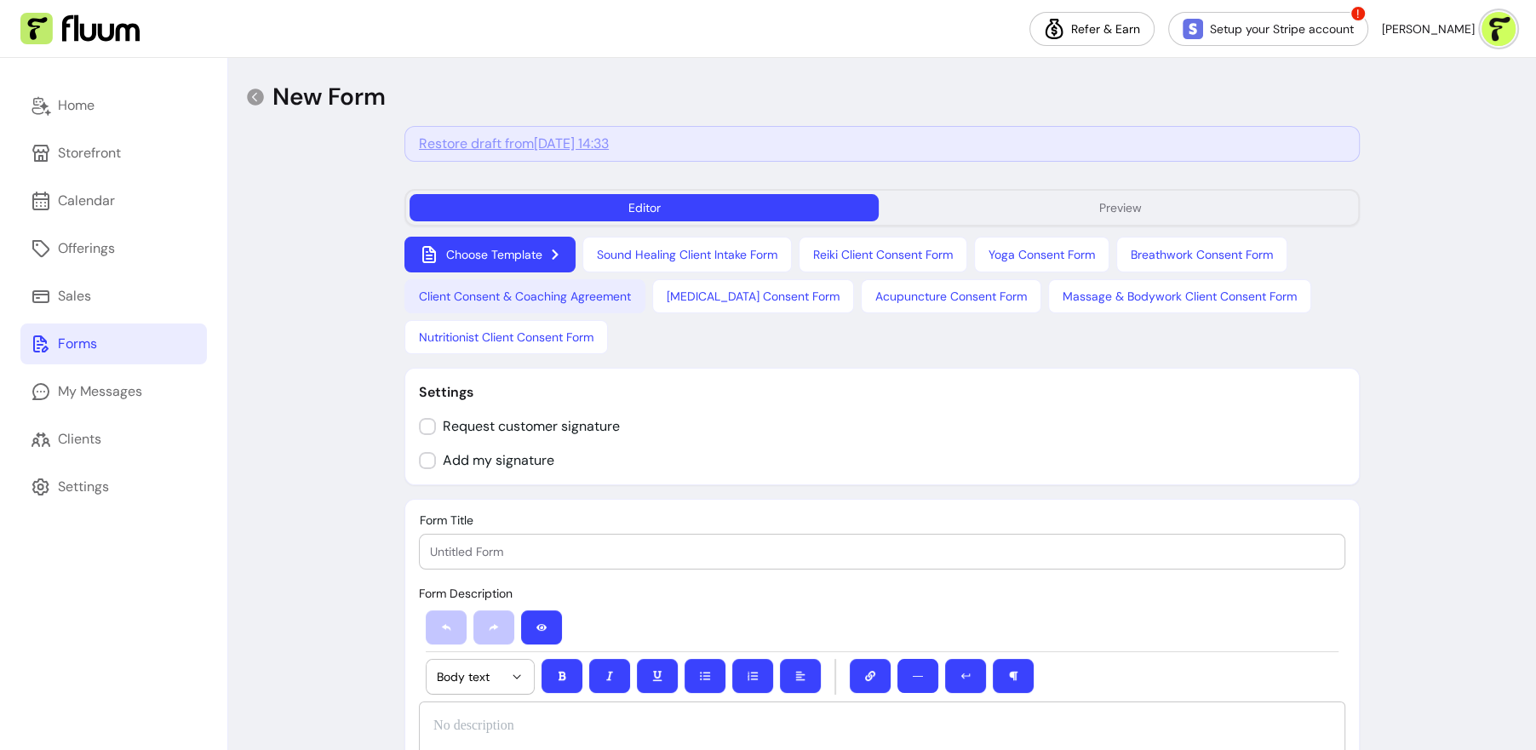
click at [609, 300] on button "Client Consent & Coaching Agreement" at bounding box center [524, 296] width 241 height 34
type input "Client Consent & Coaching Agreement"
select select "*"
select select "****"
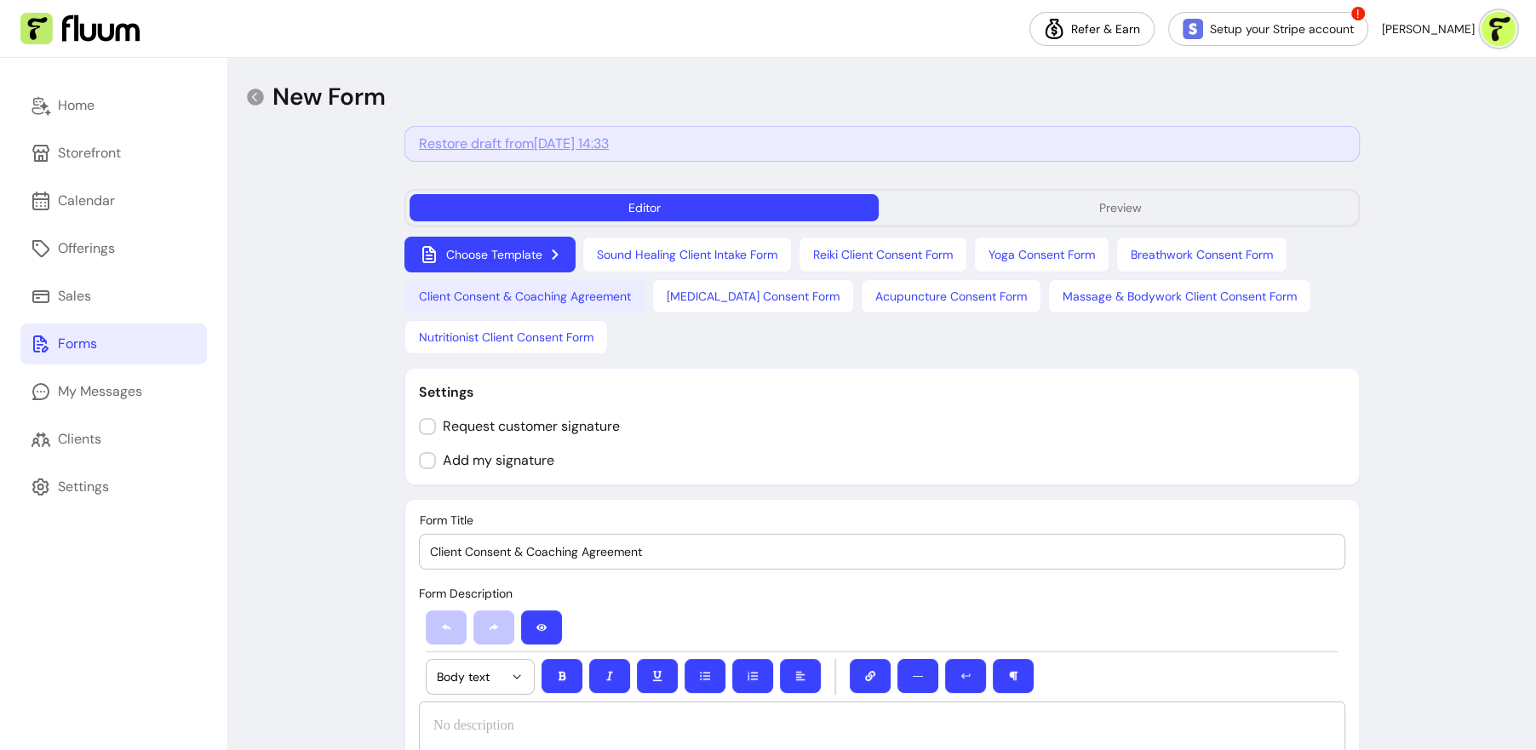
select select "*"
select select "**********"
select select "*"
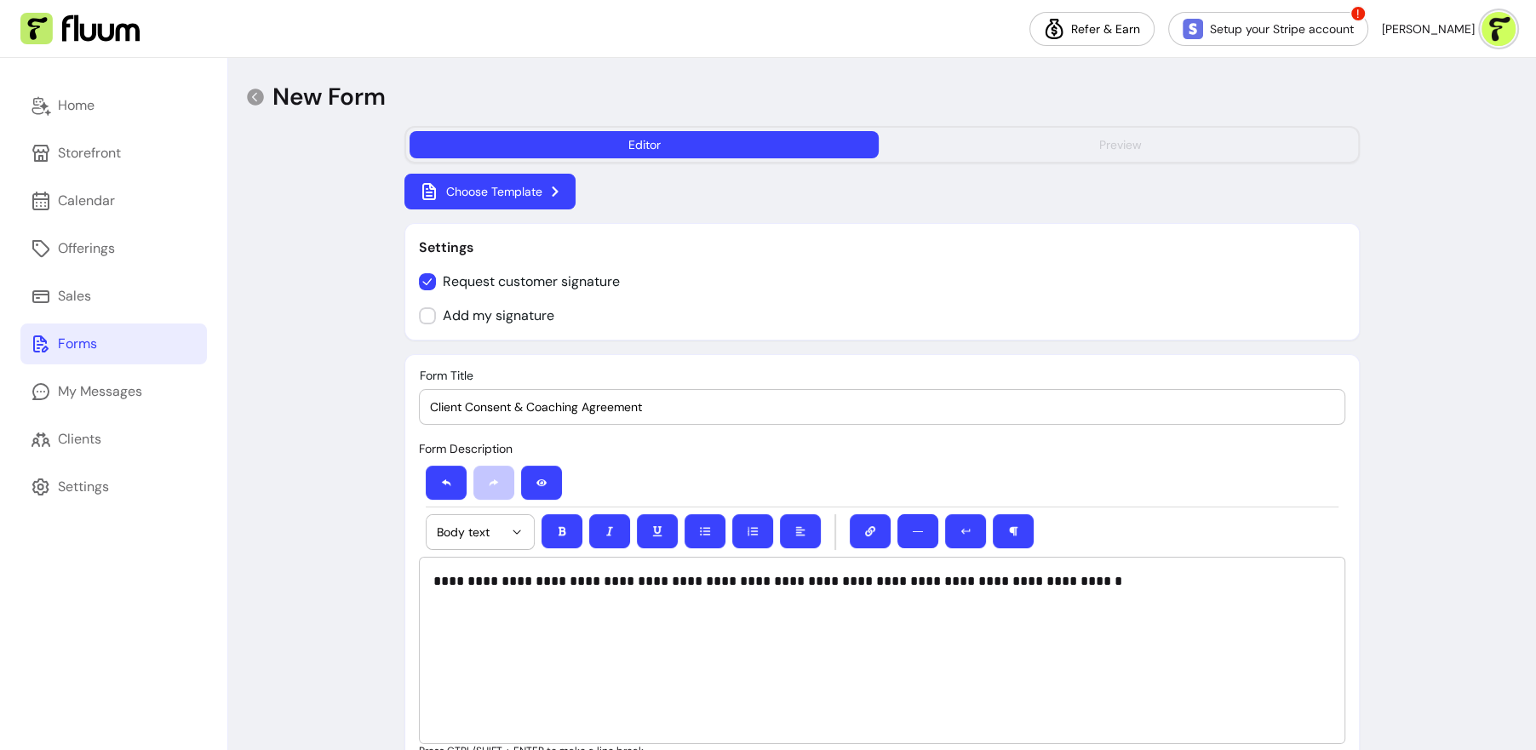
click at [1038, 151] on button "Preview" at bounding box center [1119, 144] width 469 height 27
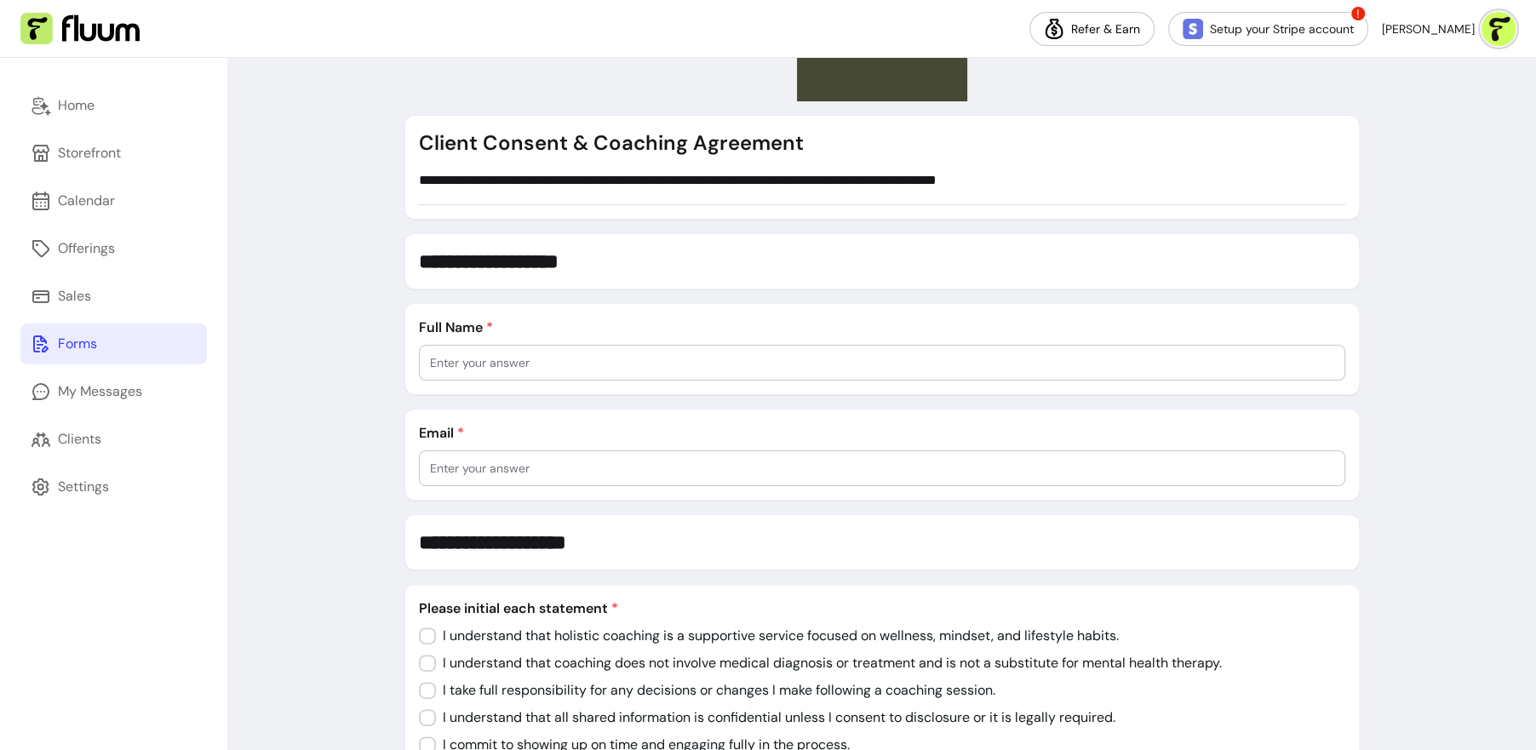
scroll to position [253, 0]
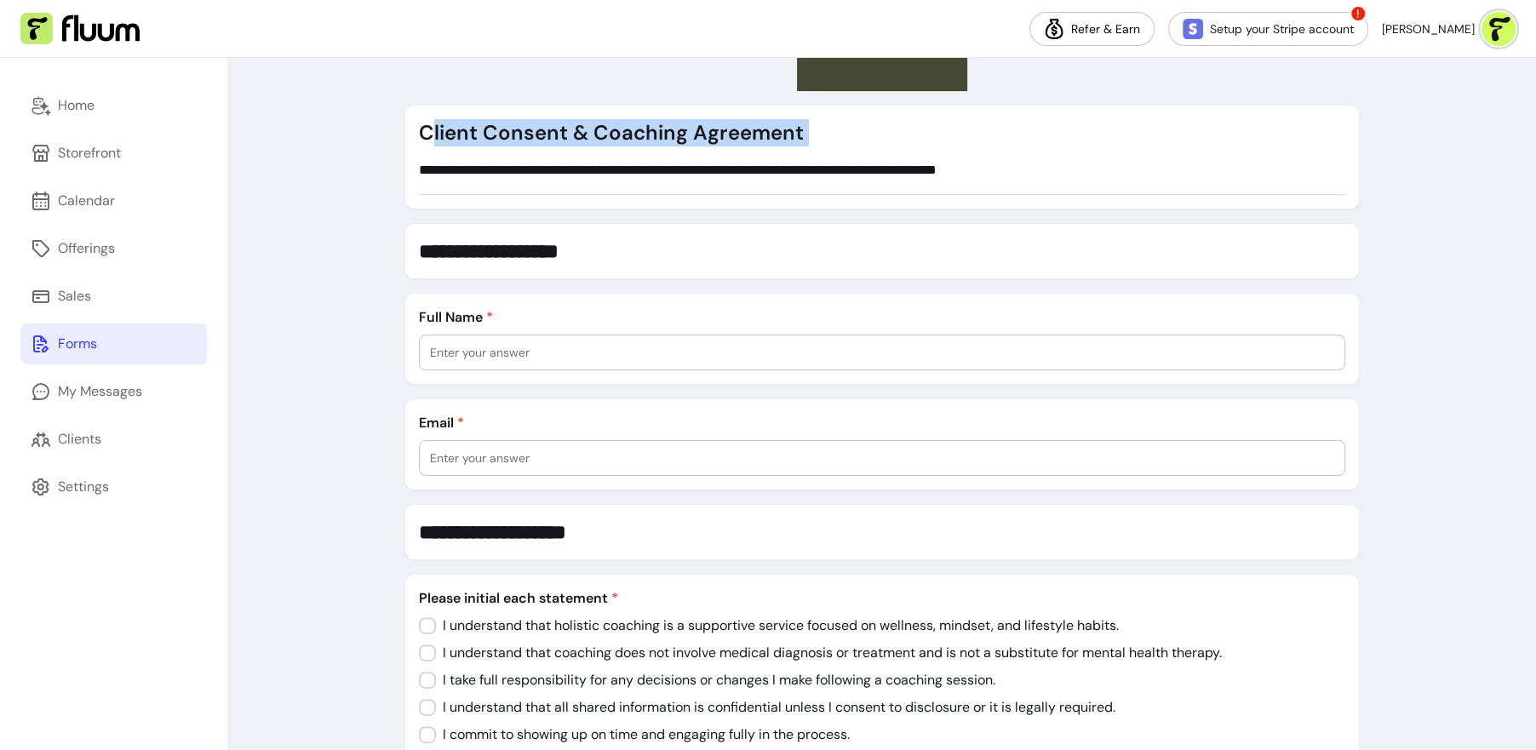
drag, startPoint x: 429, startPoint y: 139, endPoint x: 970, endPoint y: 157, distance: 541.7
click at [970, 157] on div "**********" at bounding box center [881, 157] width 955 height 105
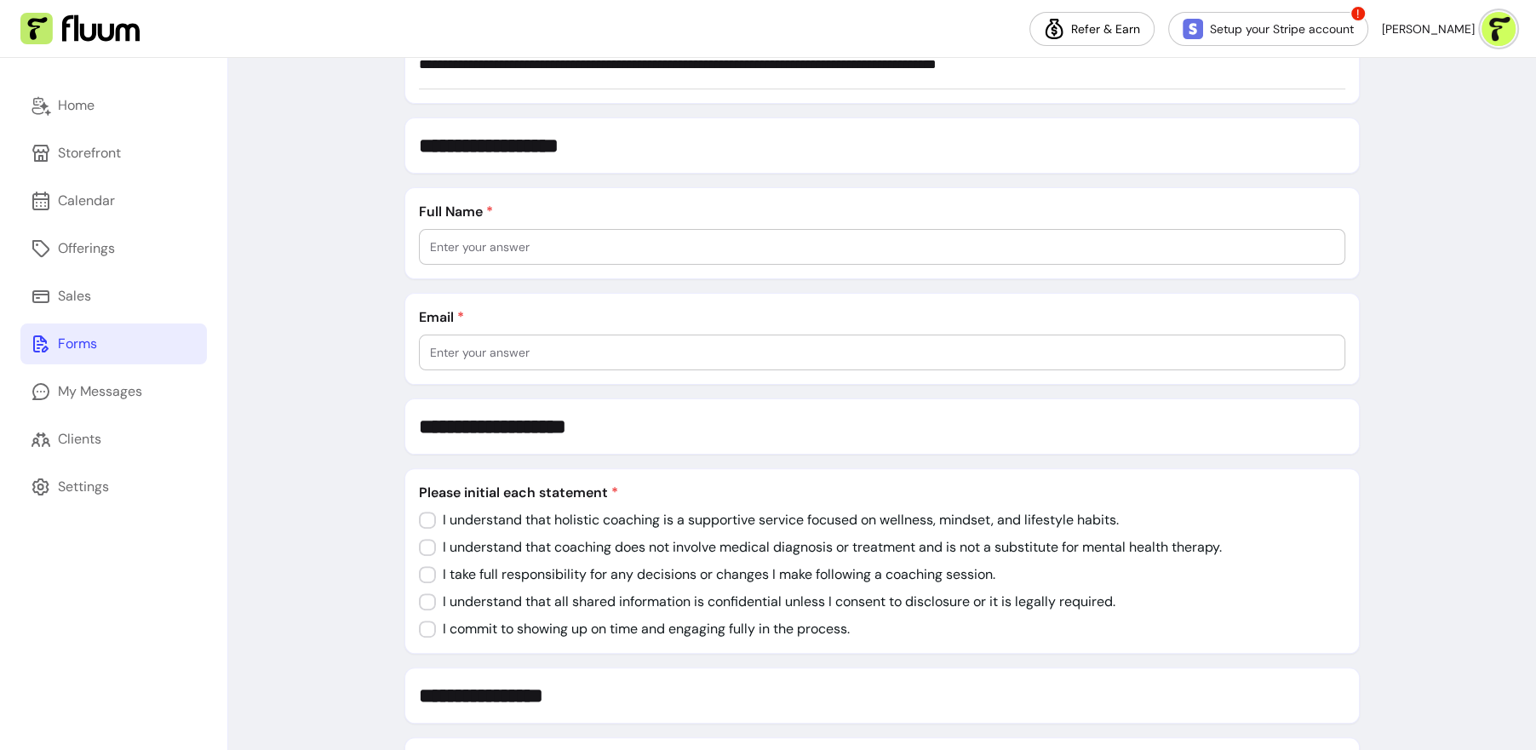
scroll to position [364, 0]
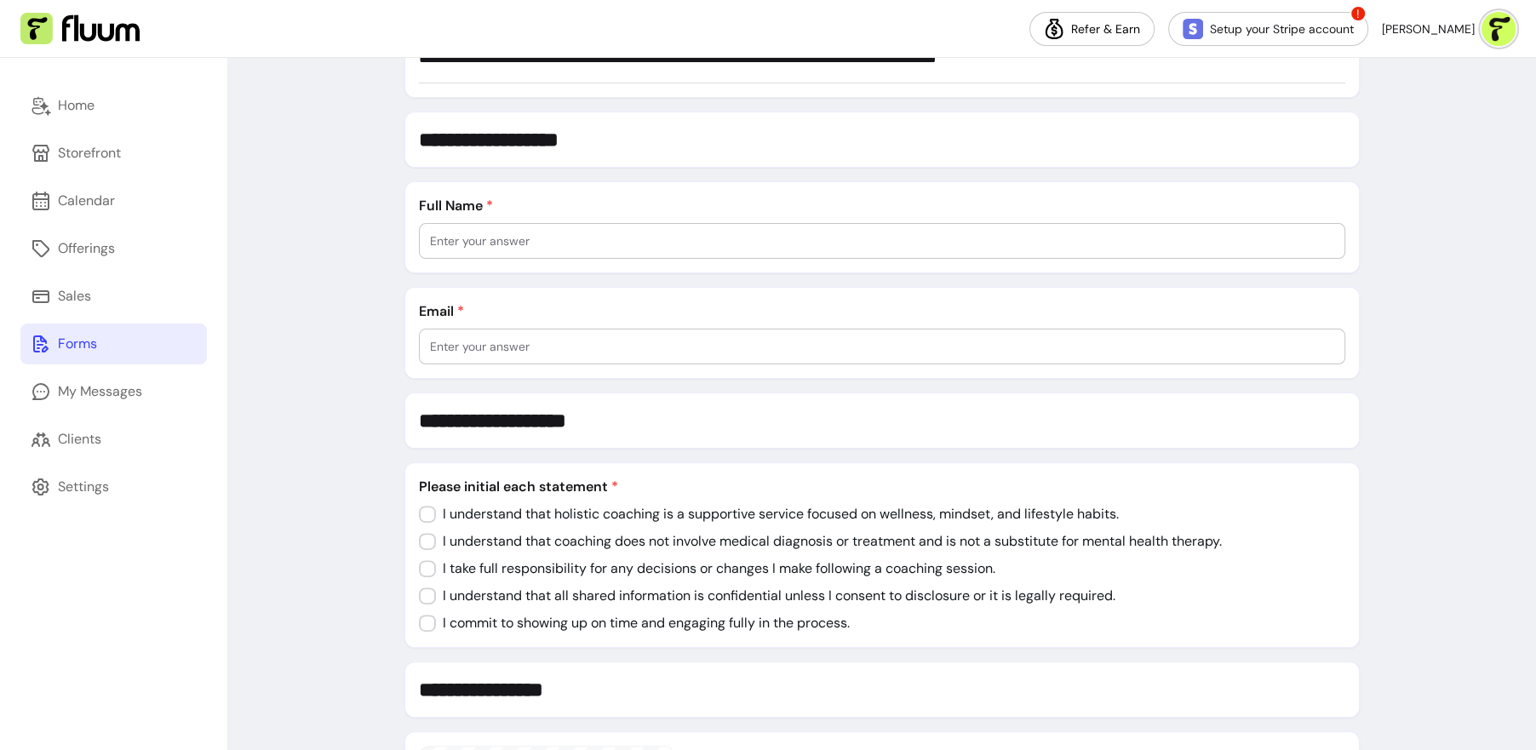
click at [646, 196] on p "Full Name *" at bounding box center [882, 206] width 926 height 20
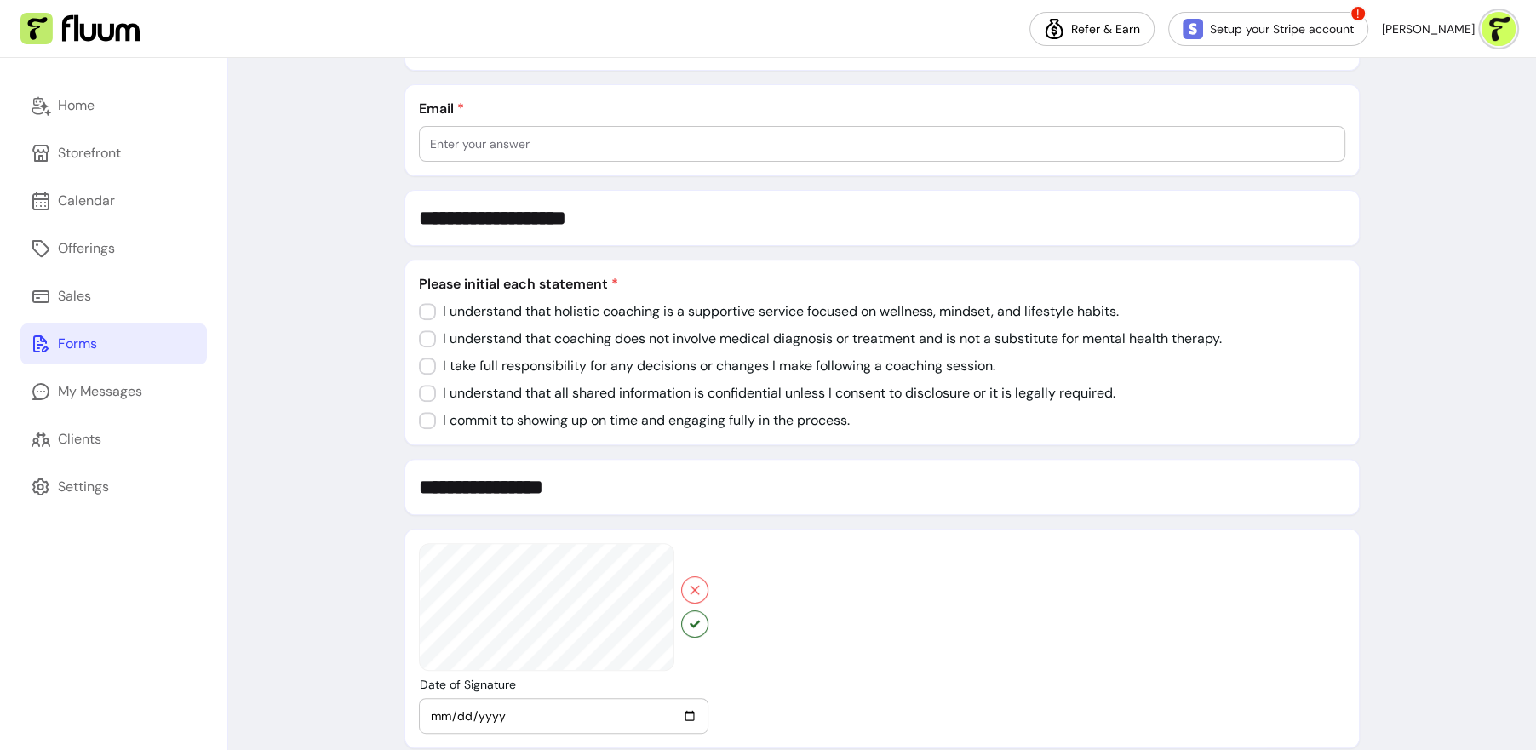
scroll to position [592, 0]
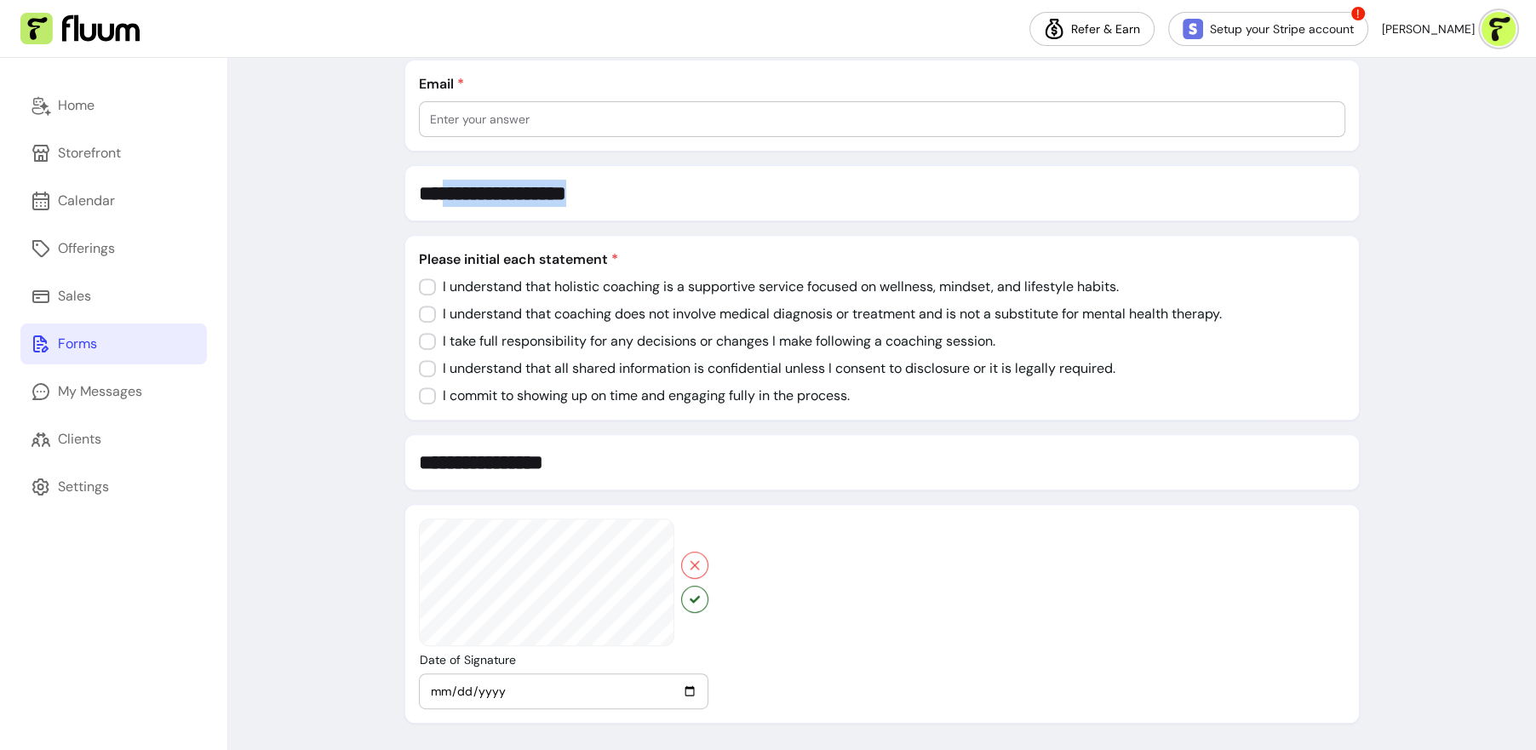
drag, startPoint x: 450, startPoint y: 175, endPoint x: 742, endPoint y: 220, distance: 295.3
click at [744, 219] on div "**********" at bounding box center [881, 152] width 955 height 1141
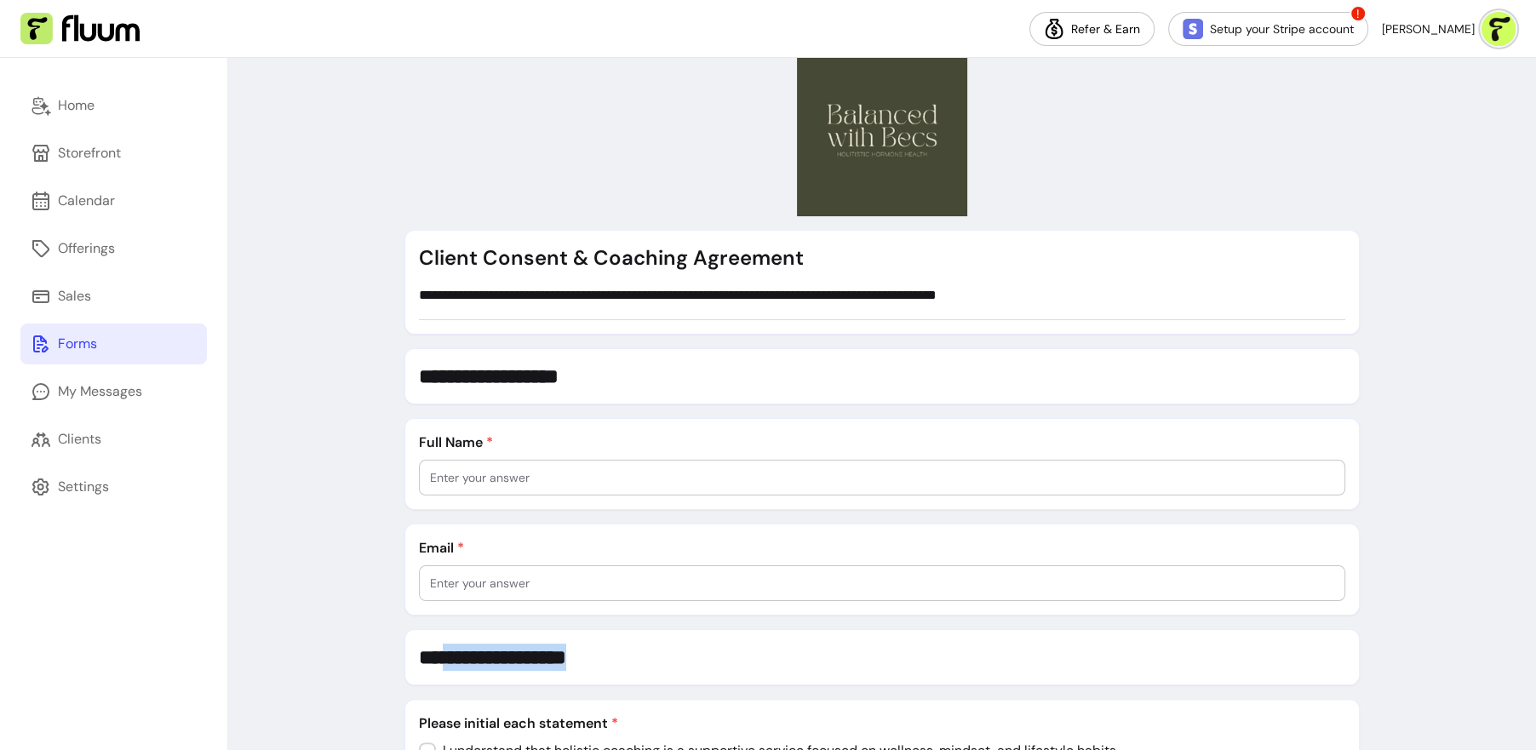
scroll to position [0, 0]
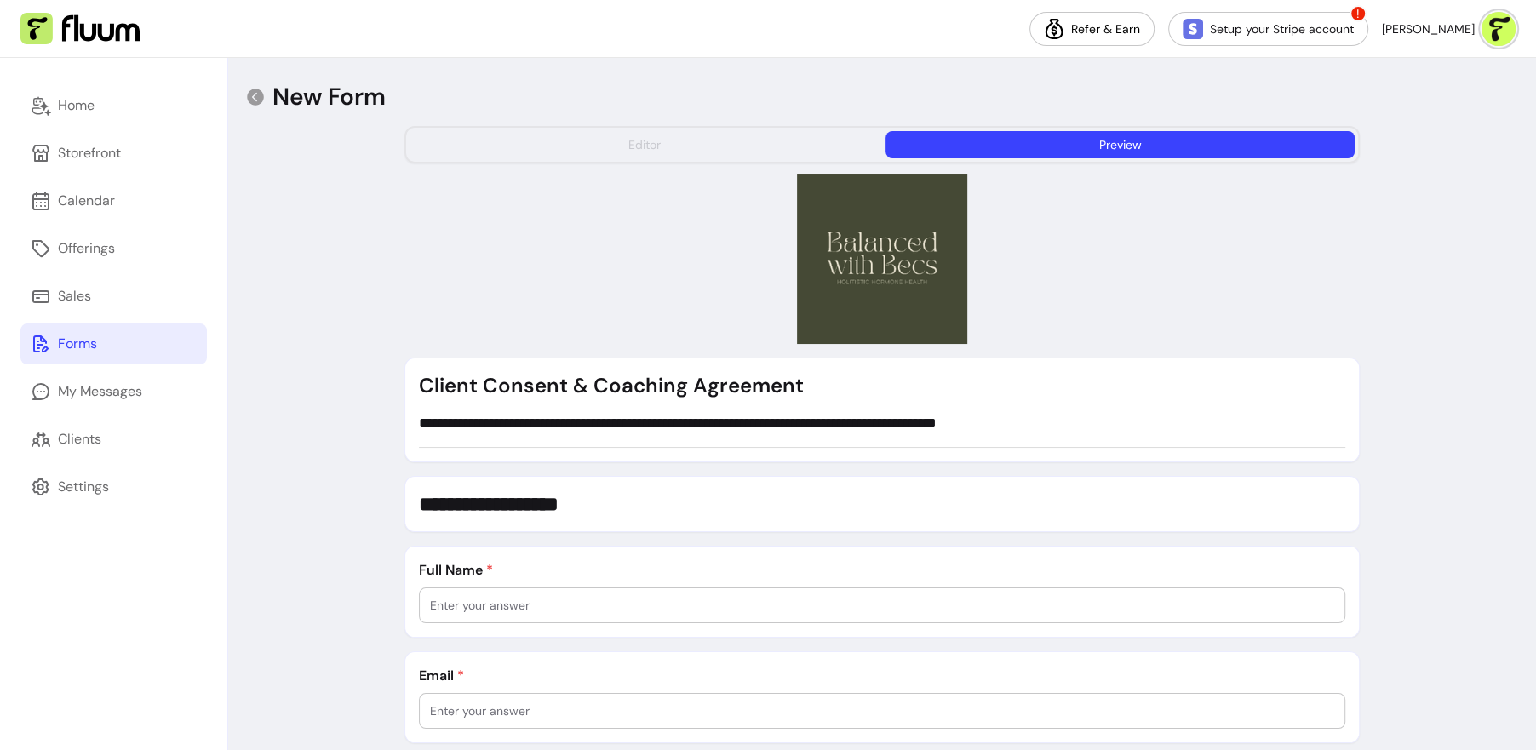
click at [696, 153] on button "Editor" at bounding box center [643, 144] width 469 height 27
select select "*"
select select "****"
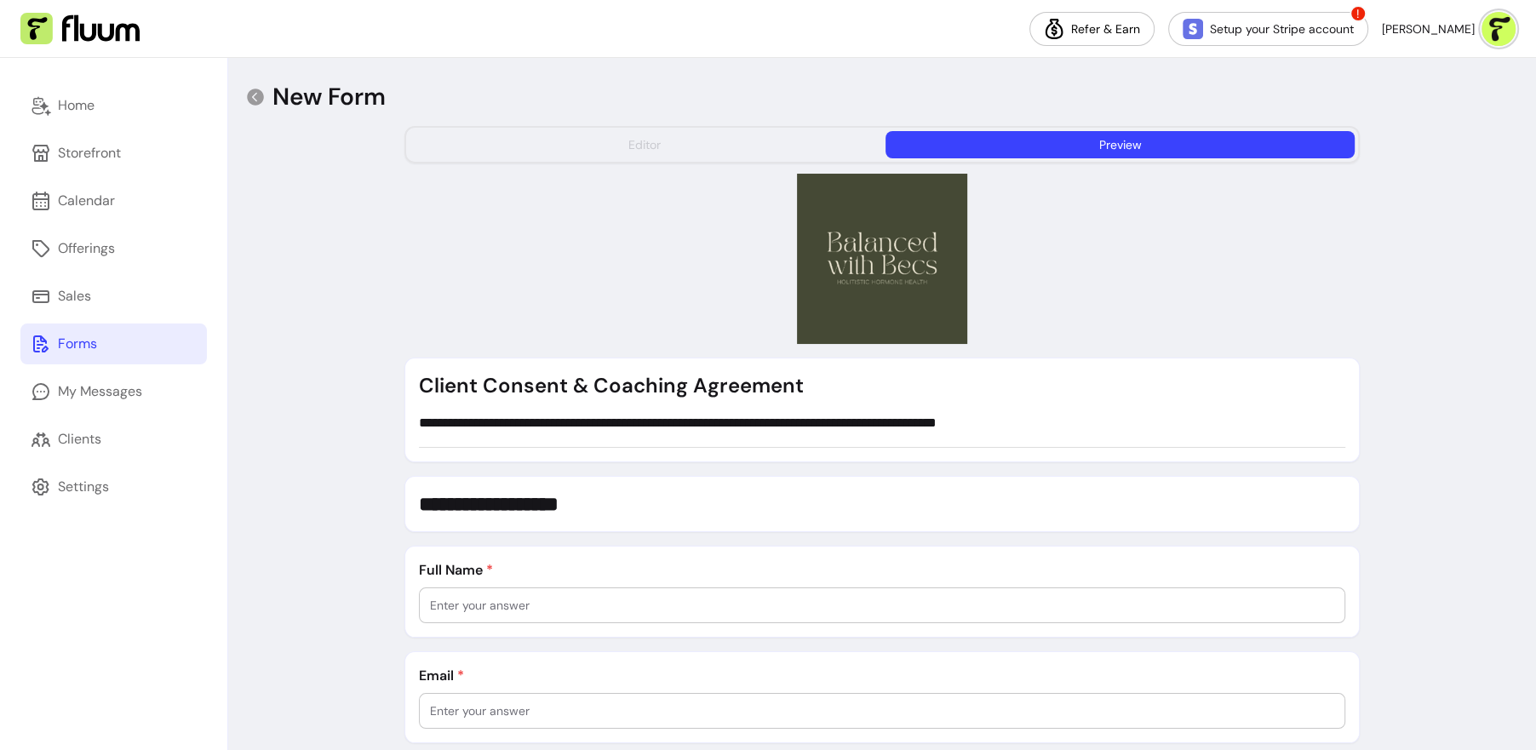
select select "*"
select select "**********"
select select "*"
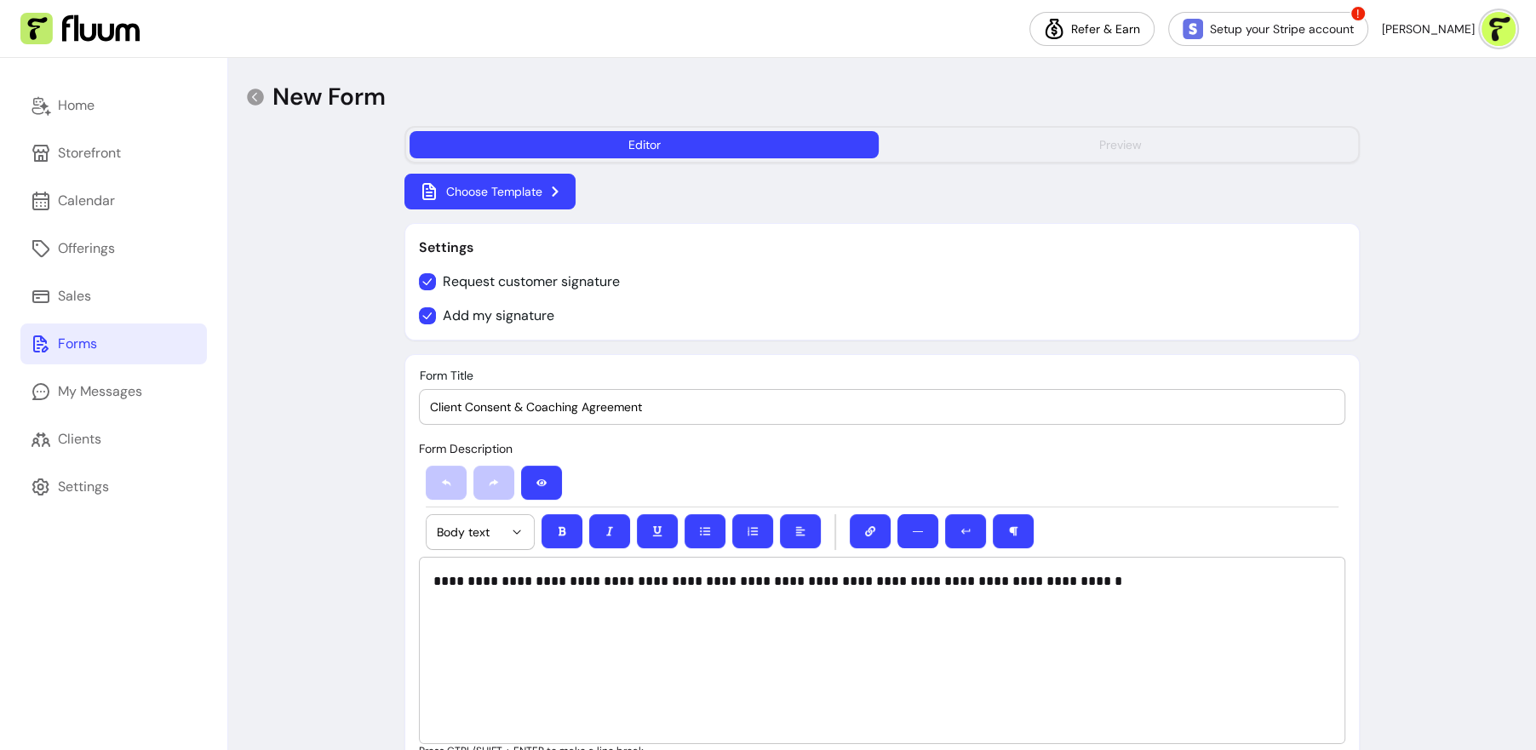
click at [1137, 138] on div "Preview" at bounding box center [1120, 144] width 43 height 17
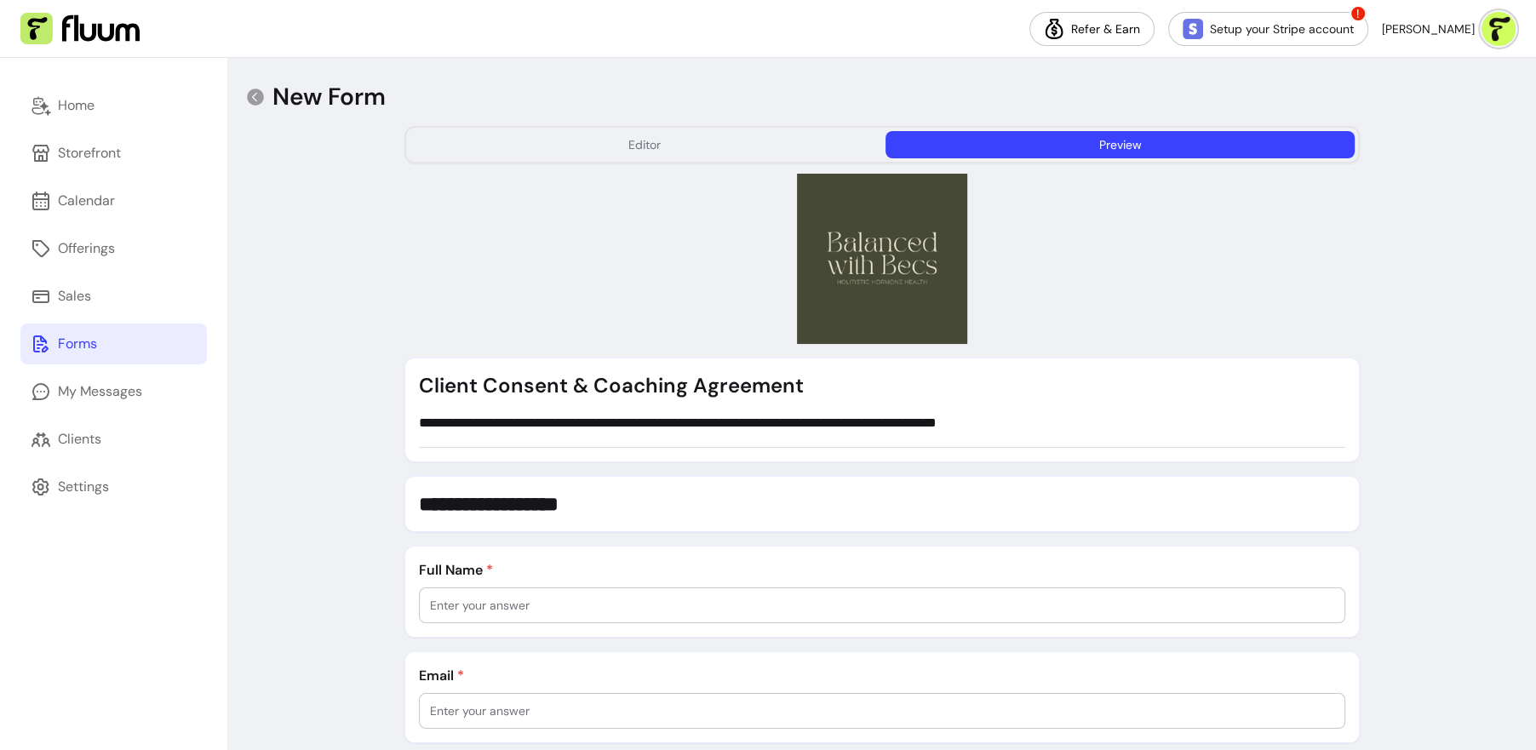
scroll to position [823, 0]
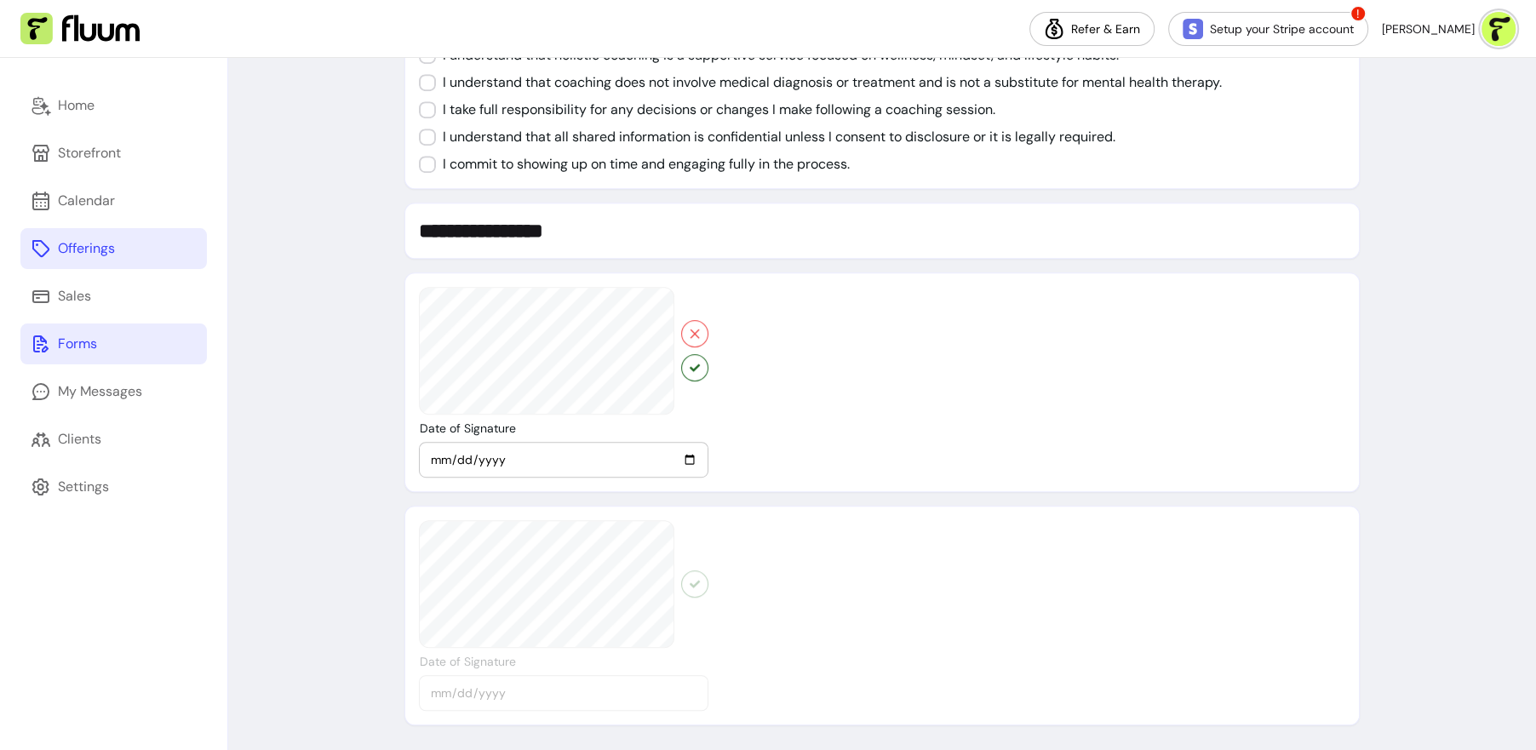
click at [133, 245] on link "Offerings" at bounding box center [113, 248] width 186 height 41
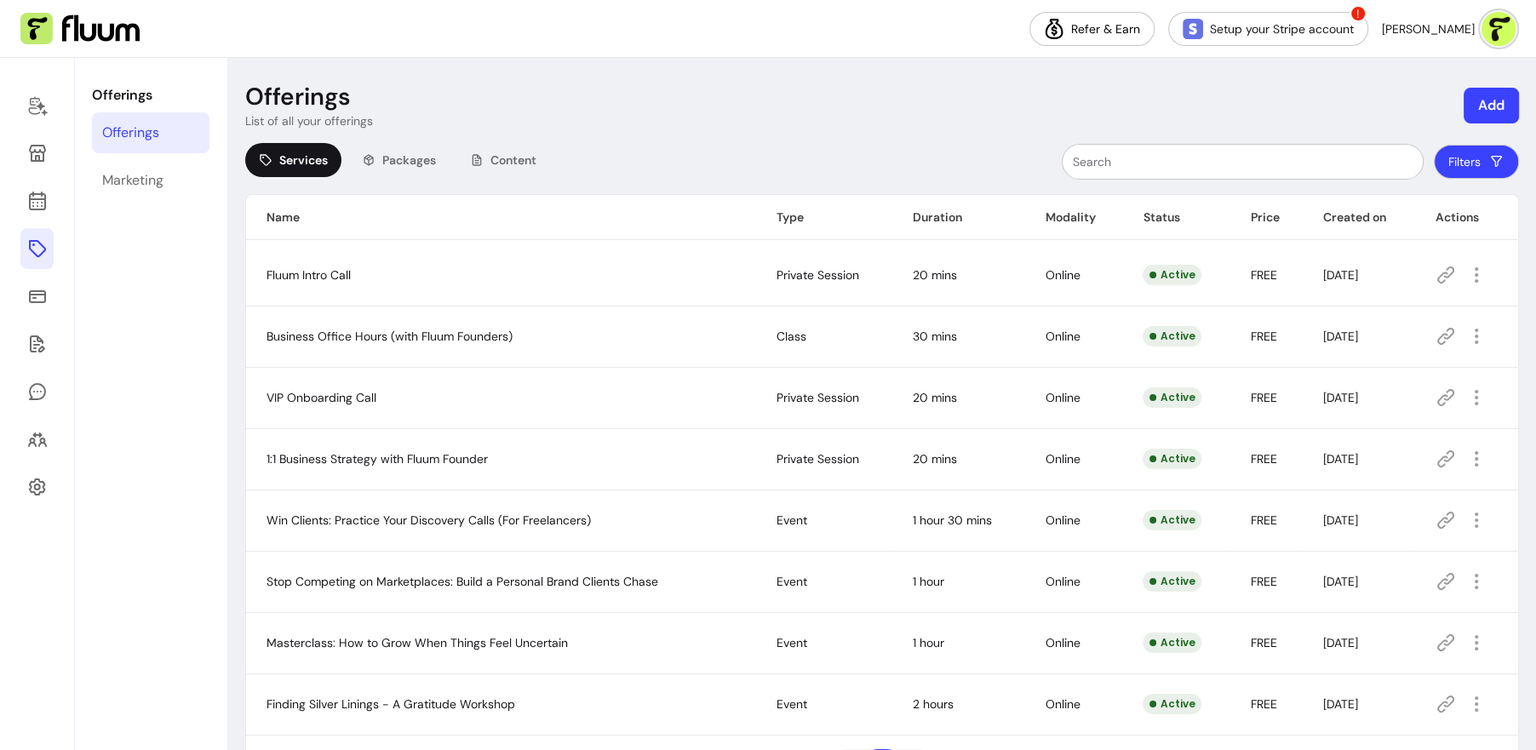
click at [1488, 98] on button "Add" at bounding box center [1490, 106] width 55 height 36
click at [1420, 153] on span "Services" at bounding box center [1412, 148] width 46 height 17
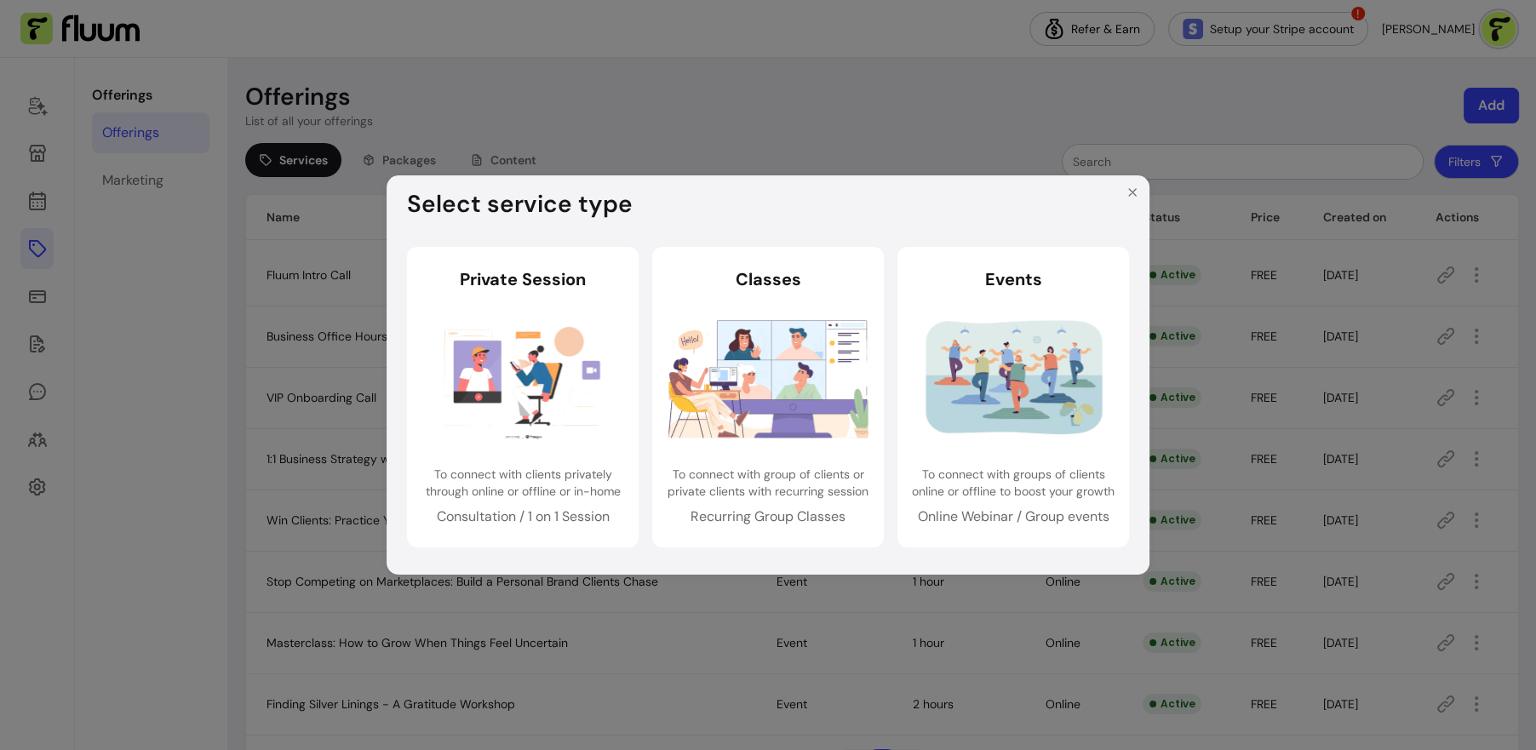
click at [1263, 134] on div "Select service type Private Session Private Session To connect with clients pri…" at bounding box center [768, 375] width 1536 height 750
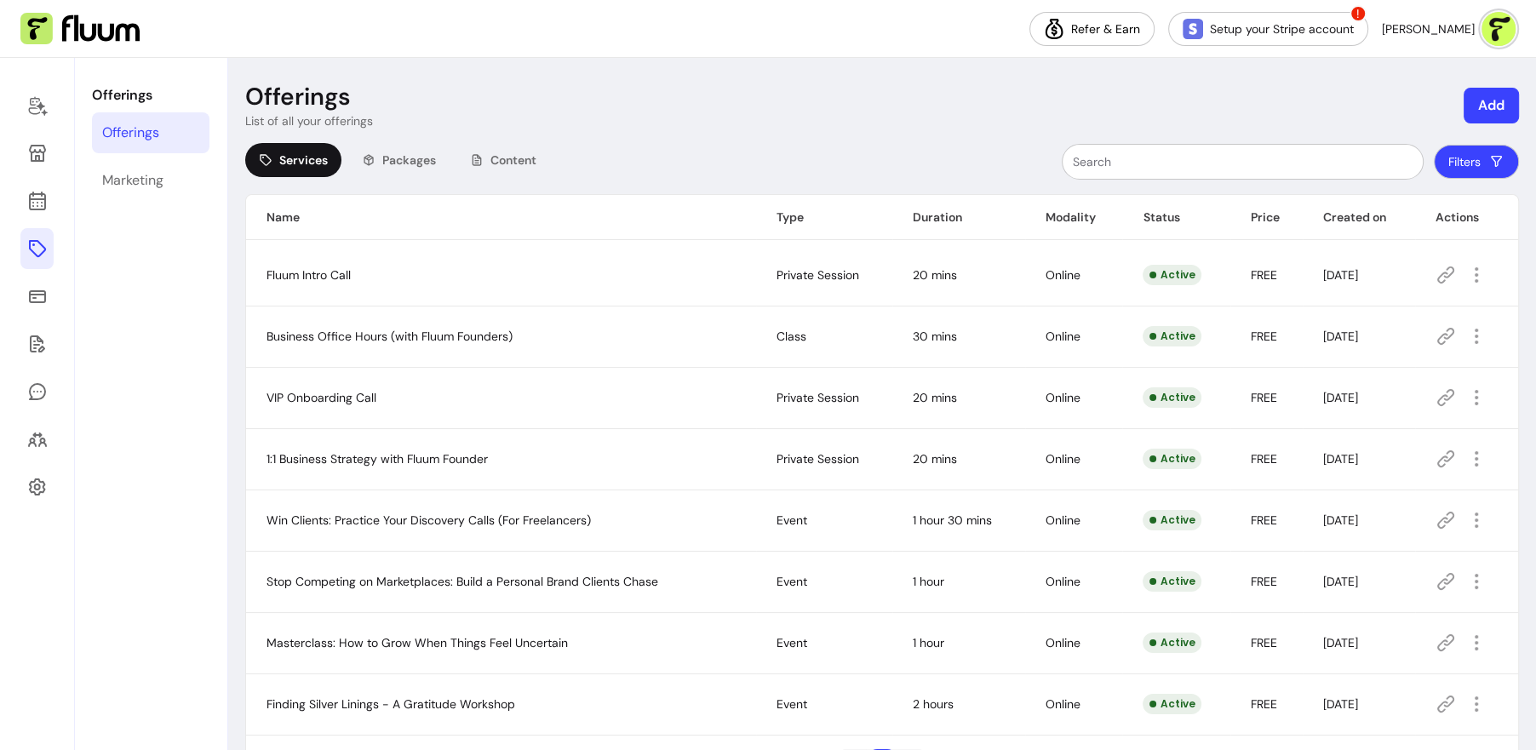
click at [1478, 97] on button "Add" at bounding box center [1490, 106] width 55 height 36
click at [1443, 177] on div "Packages" at bounding box center [1440, 177] width 143 height 17
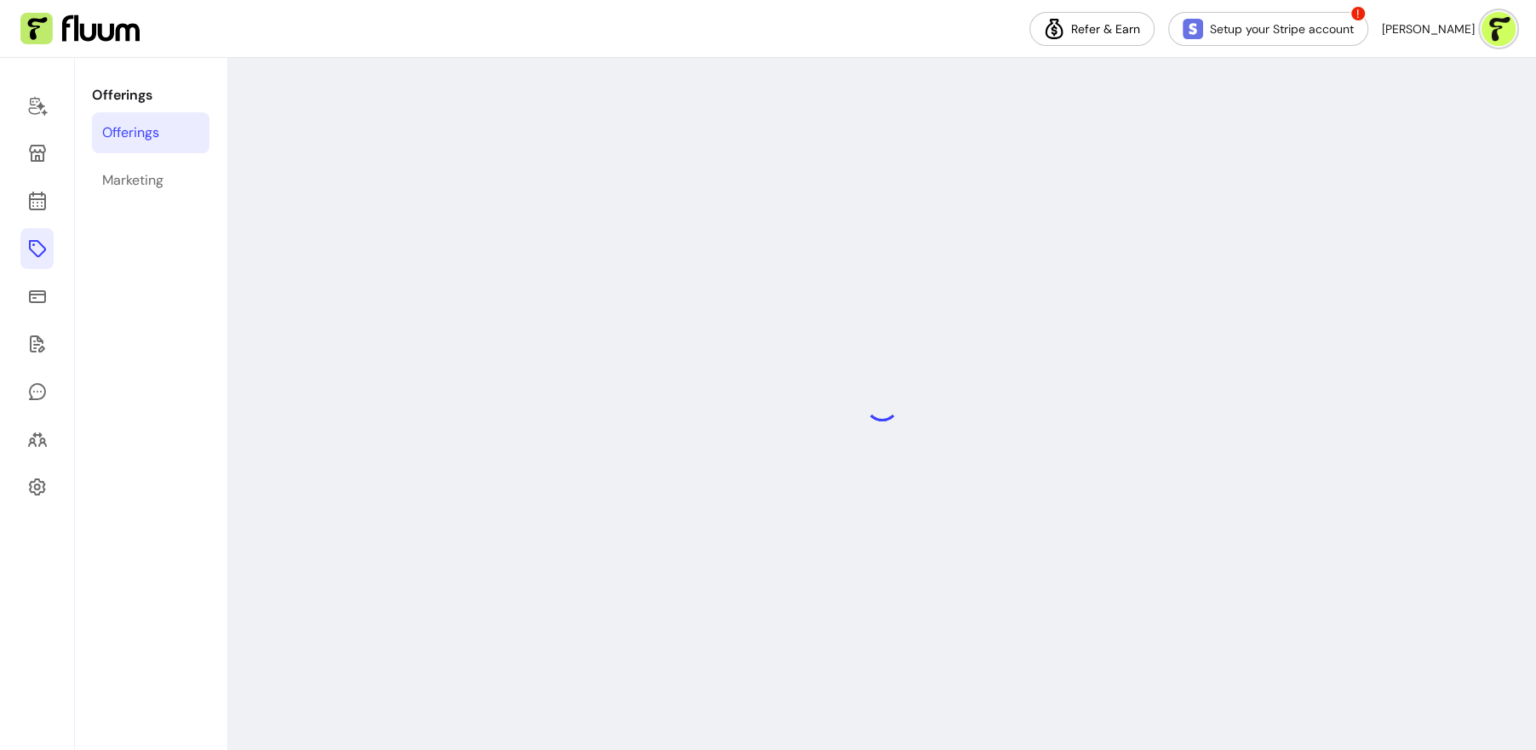
select select "***"
select select "****"
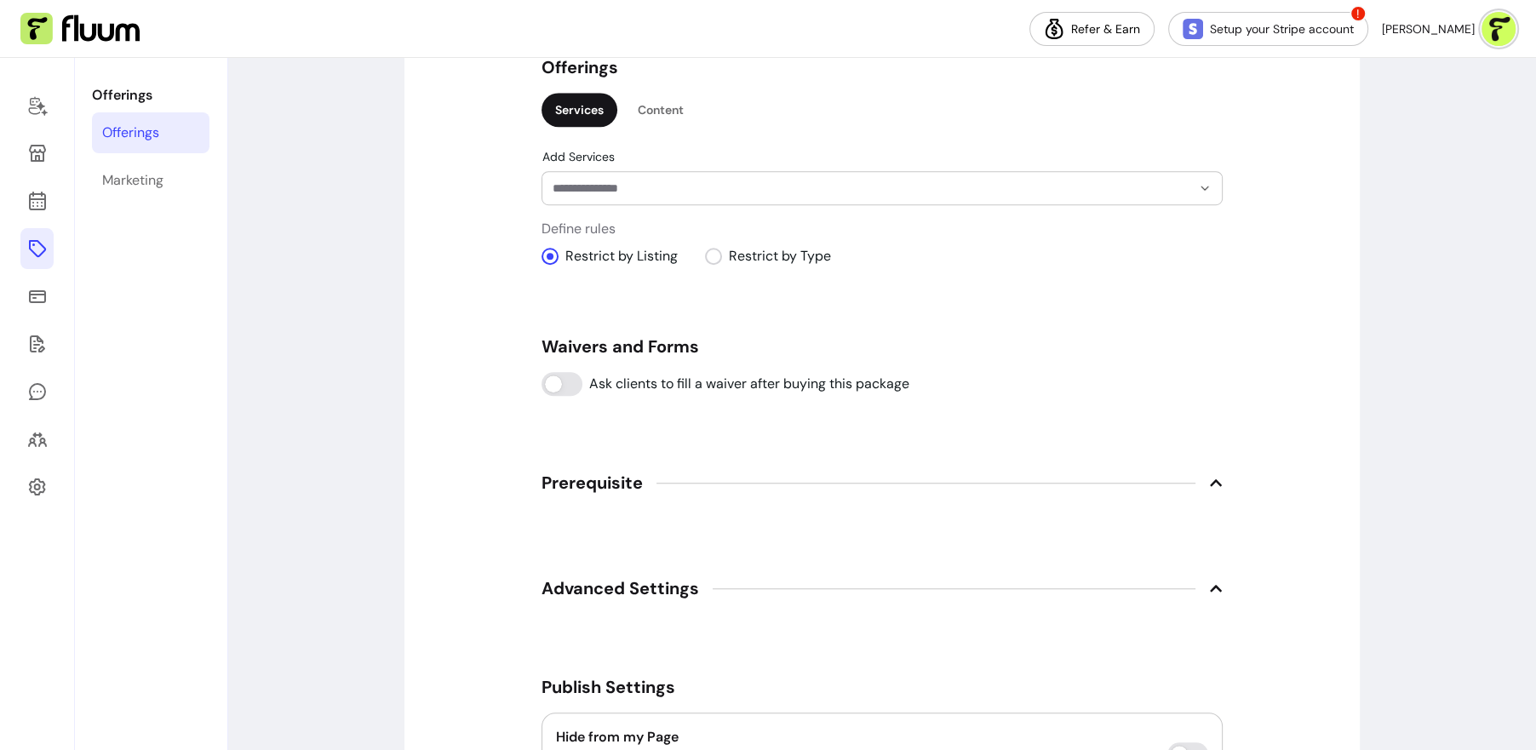
scroll to position [1135, 0]
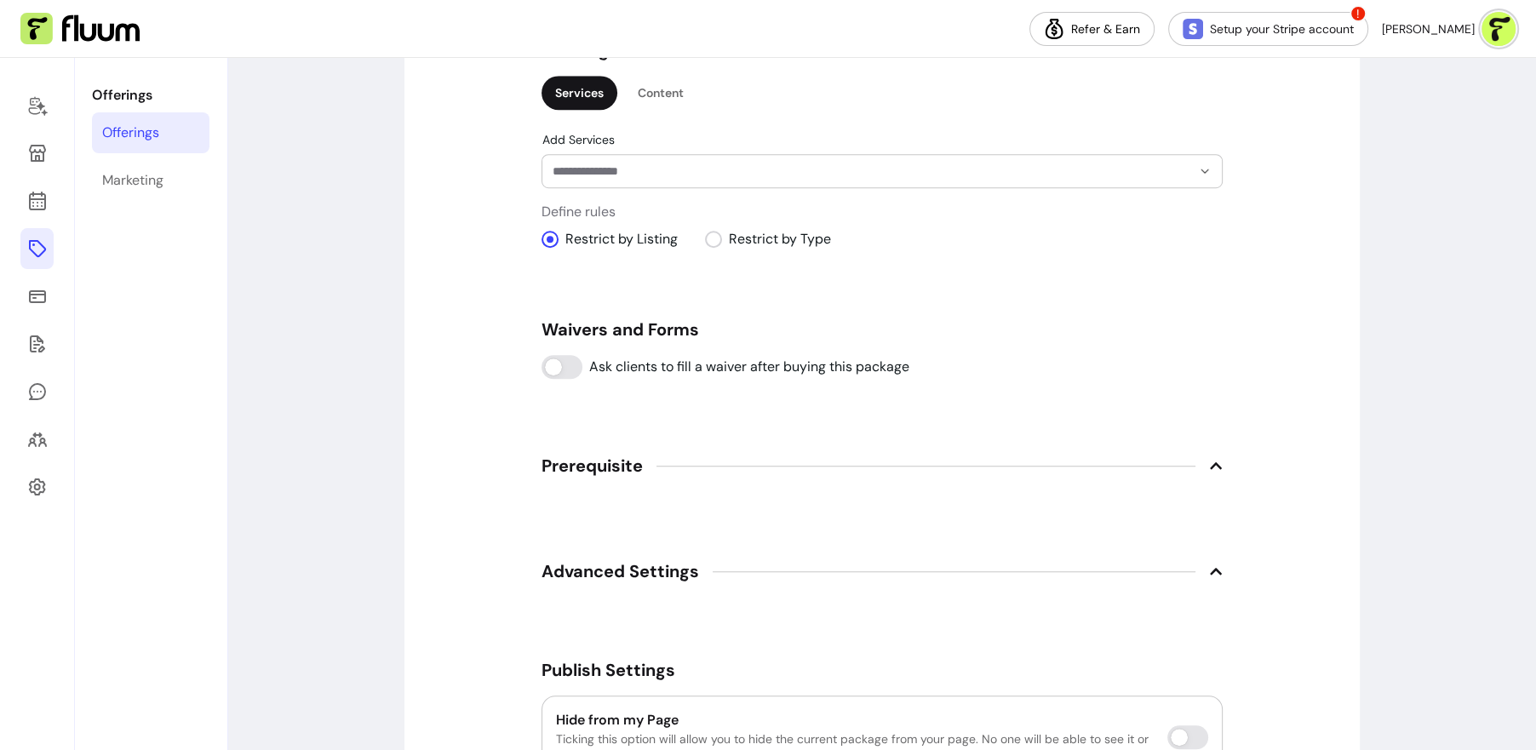
click at [815, 169] on input "Add Services" at bounding box center [857, 171] width 611 height 17
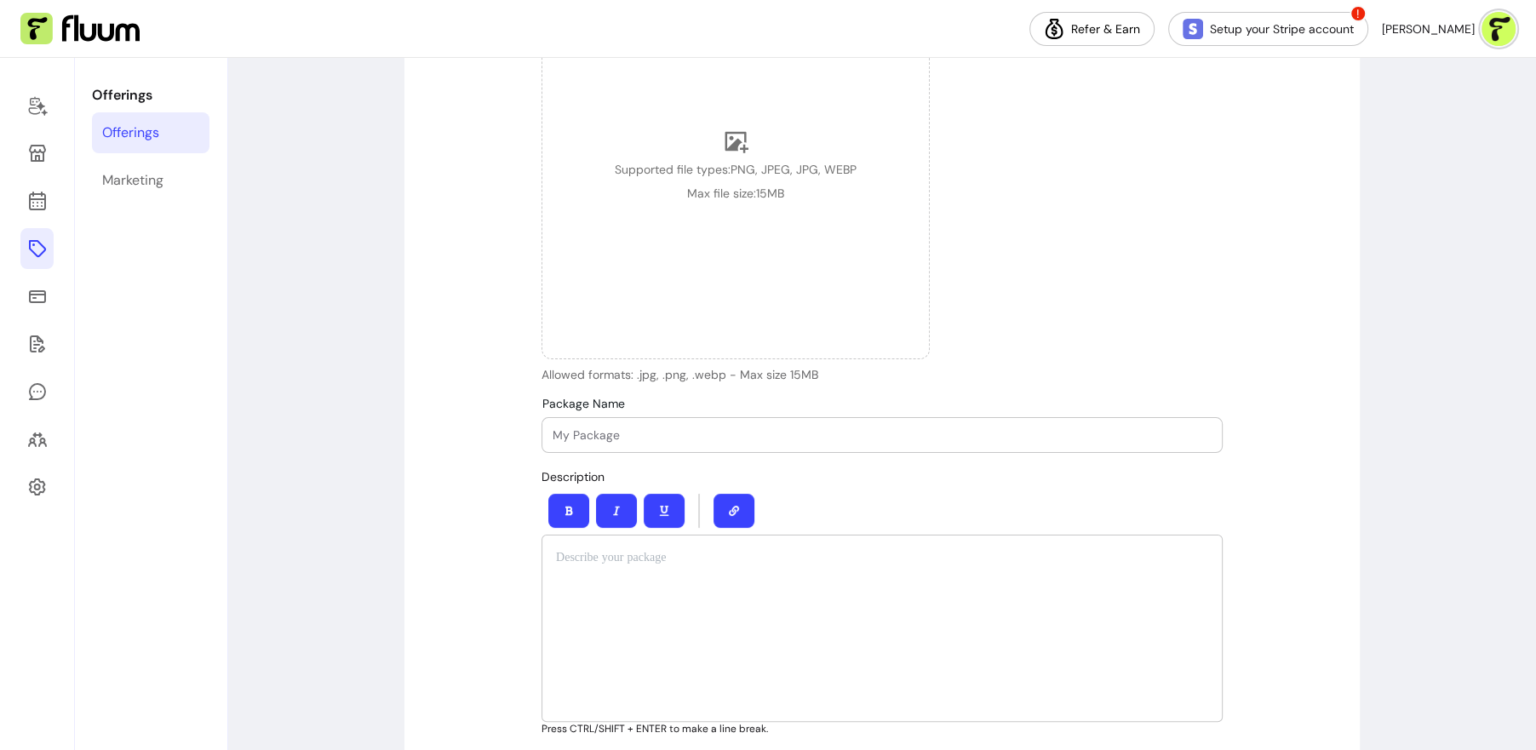
scroll to position [221, 0]
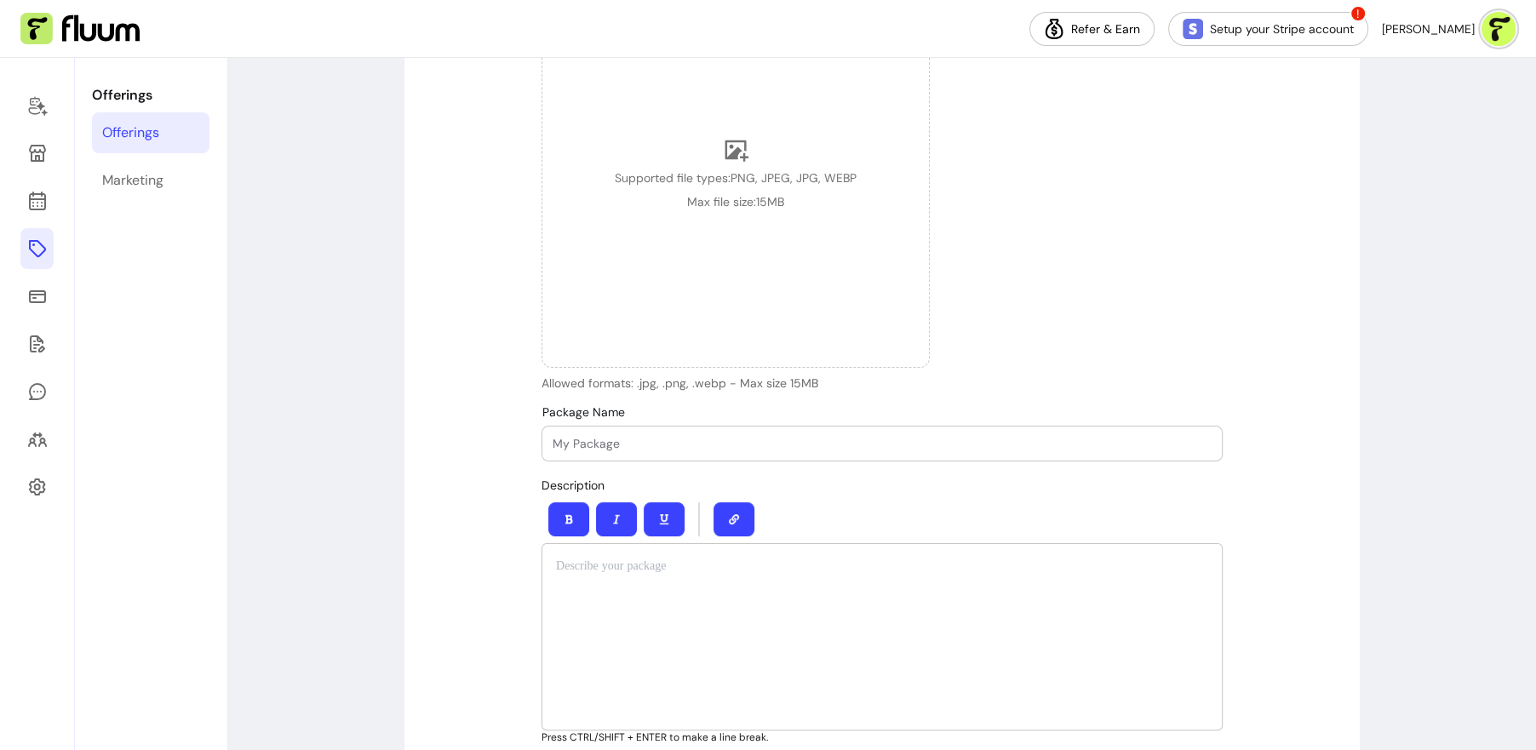
click at [654, 438] on input "Package Name" at bounding box center [881, 443] width 659 height 17
type input "4 hours of support"
drag, startPoint x: 700, startPoint y: 432, endPoint x: 445, endPoint y: 429, distance: 254.5
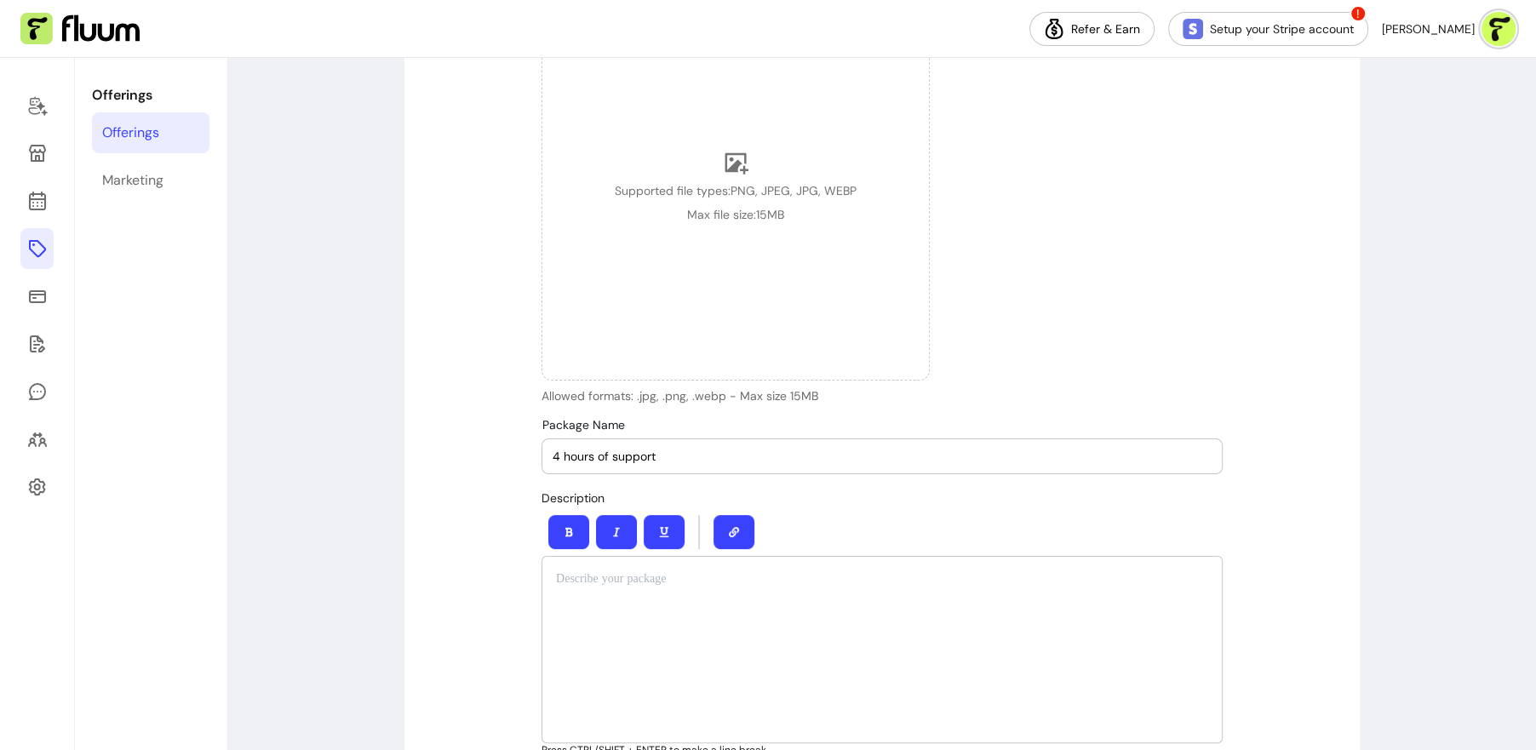
scroll to position [0, 0]
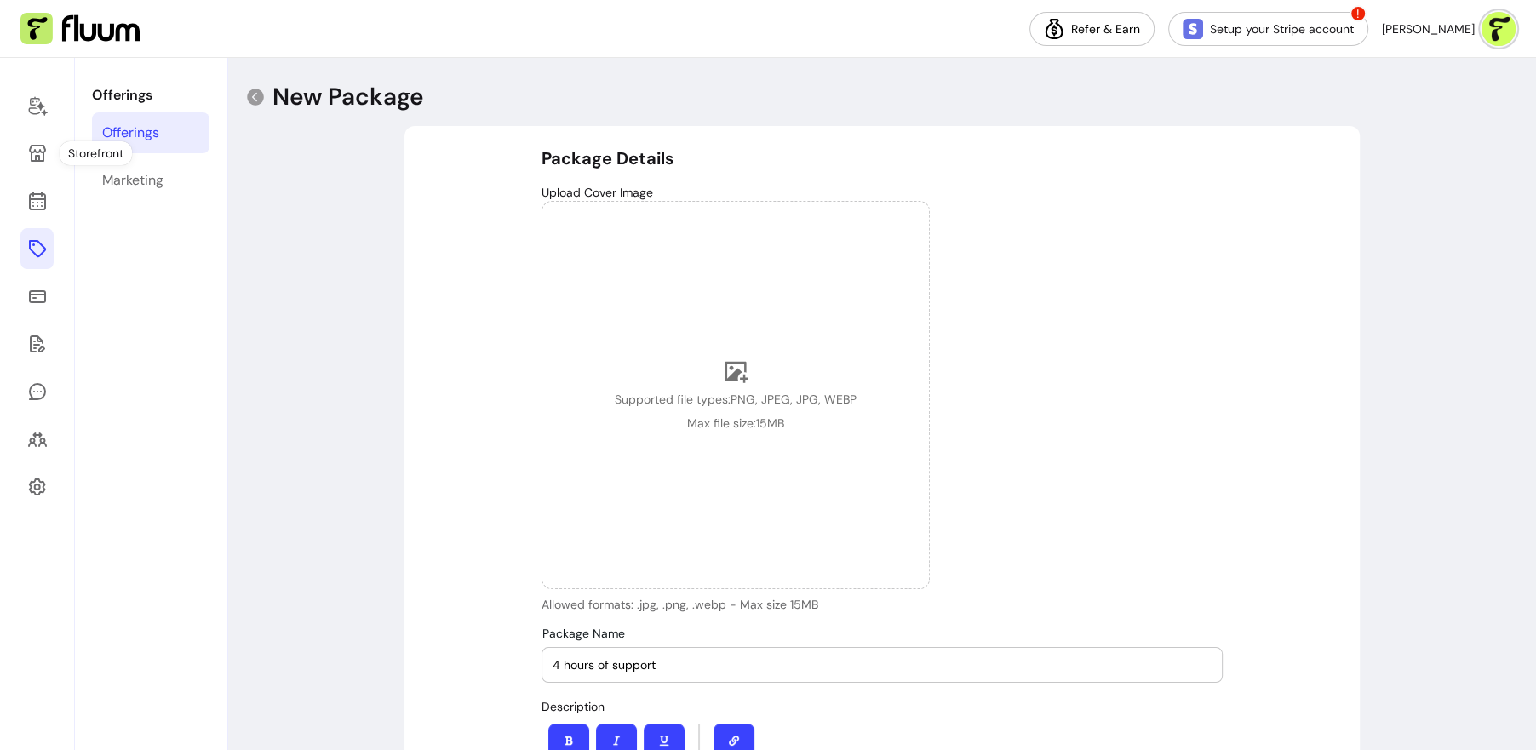
click at [33, 253] on icon at bounding box center [36, 248] width 17 height 17
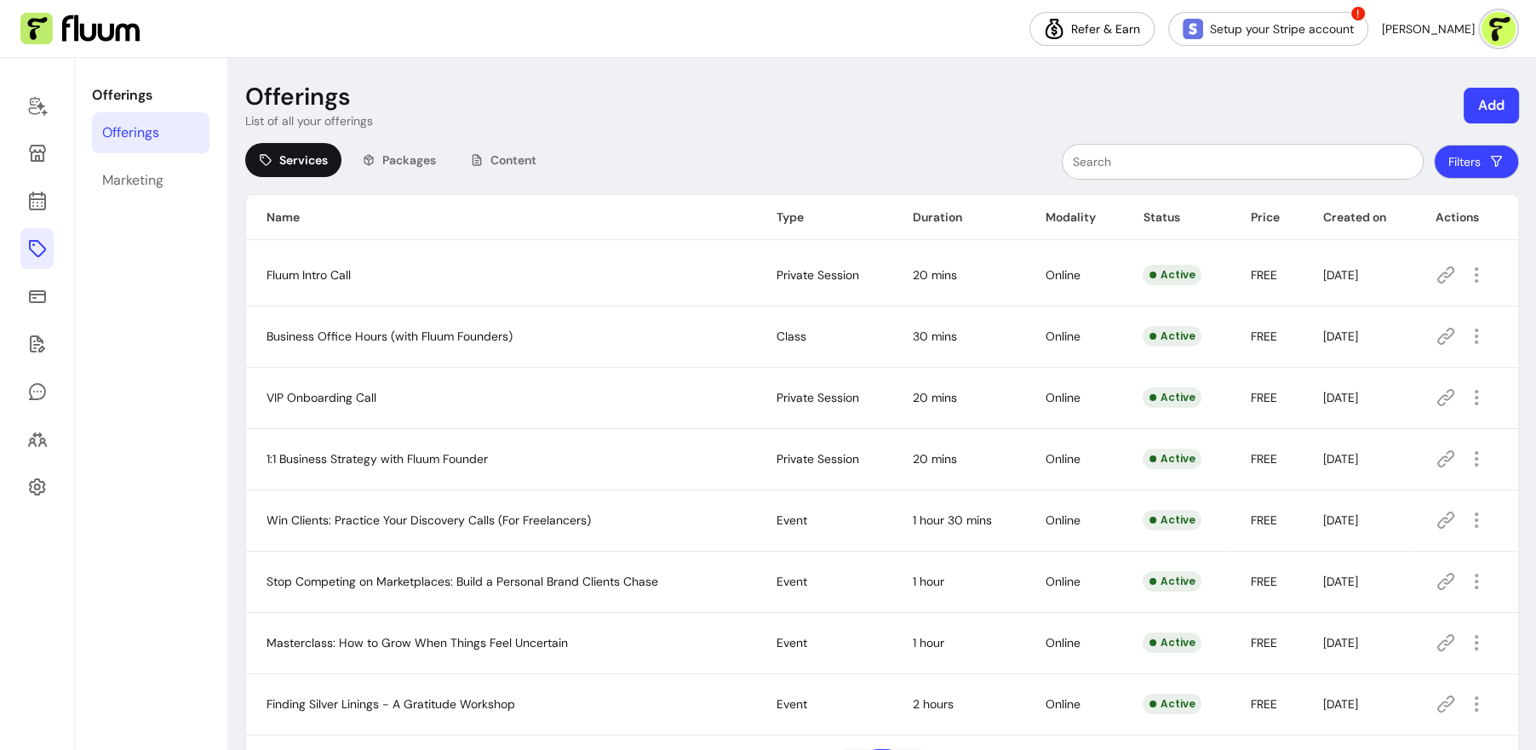
click at [1474, 100] on button "Add" at bounding box center [1490, 106] width 55 height 36
click at [1422, 210] on span "Content" at bounding box center [1411, 206] width 44 height 17
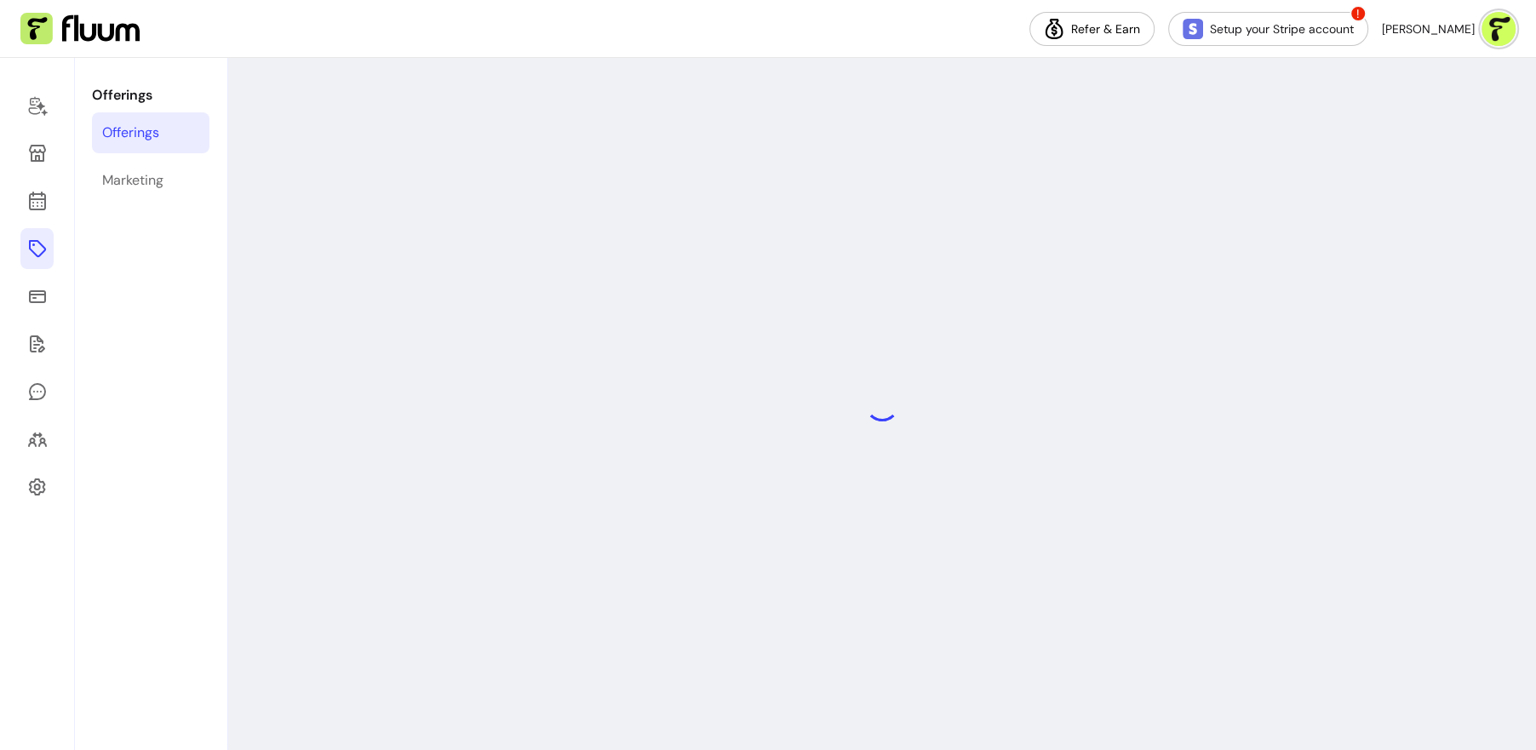
select select "***"
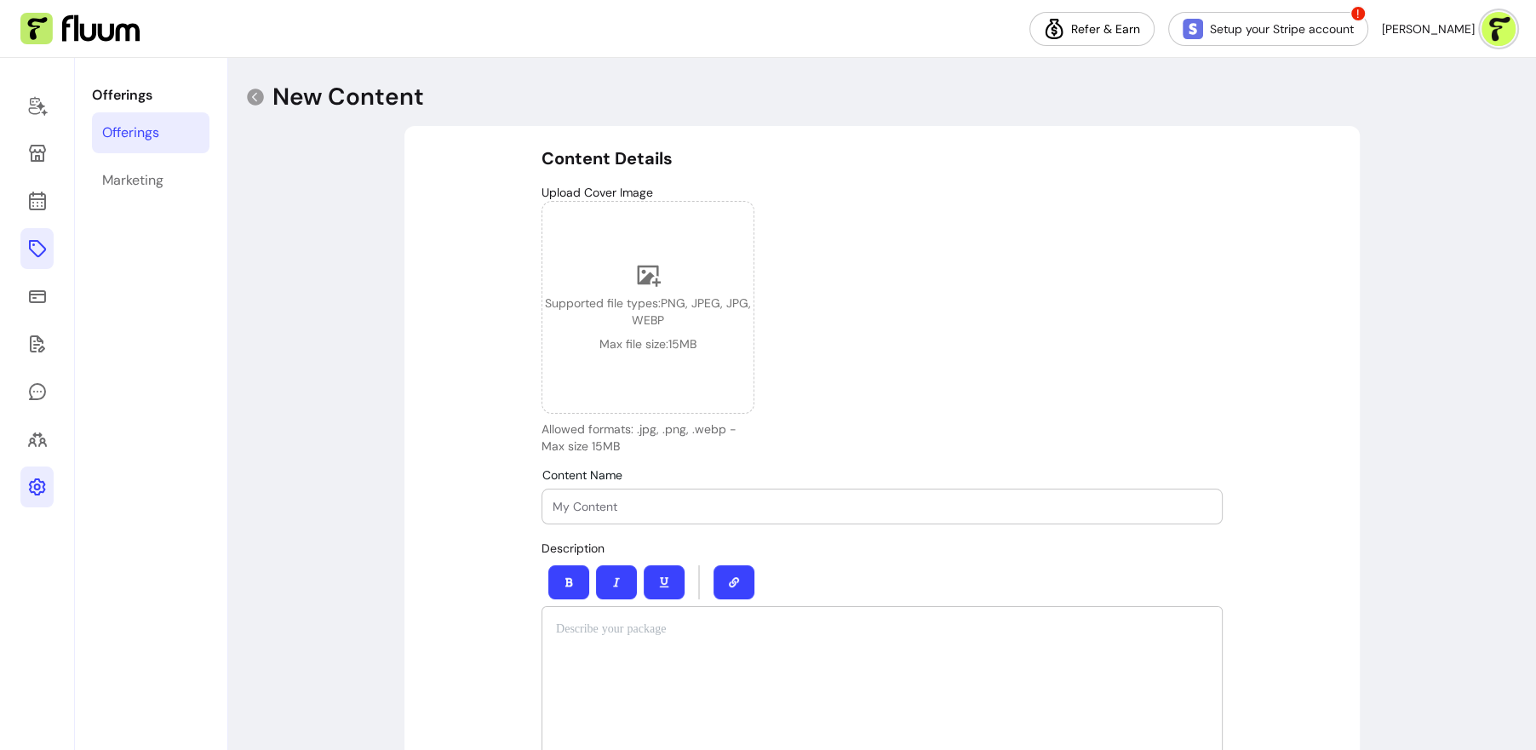
click at [41, 478] on icon at bounding box center [37, 487] width 20 height 20
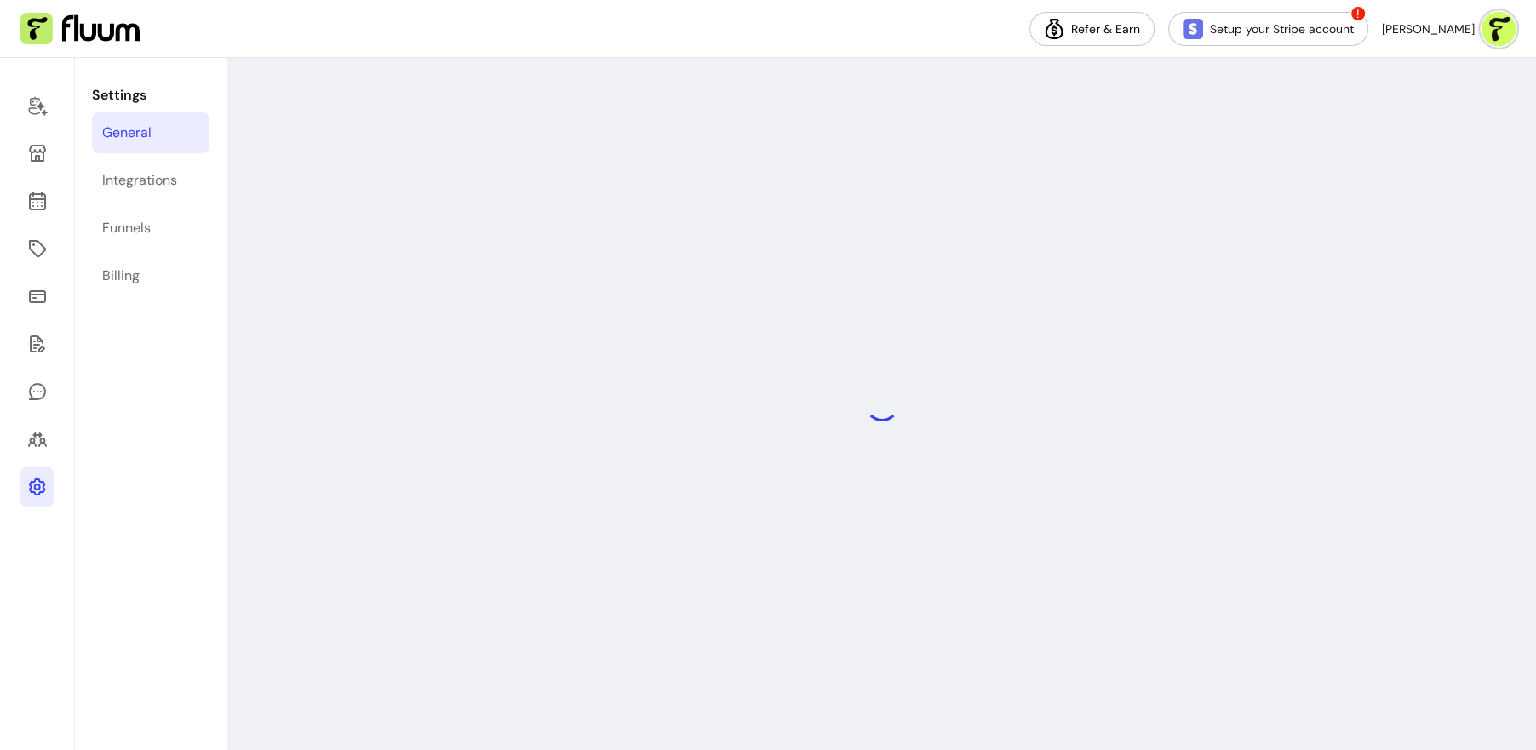
select select "**********"
select select "***"
select select "****"
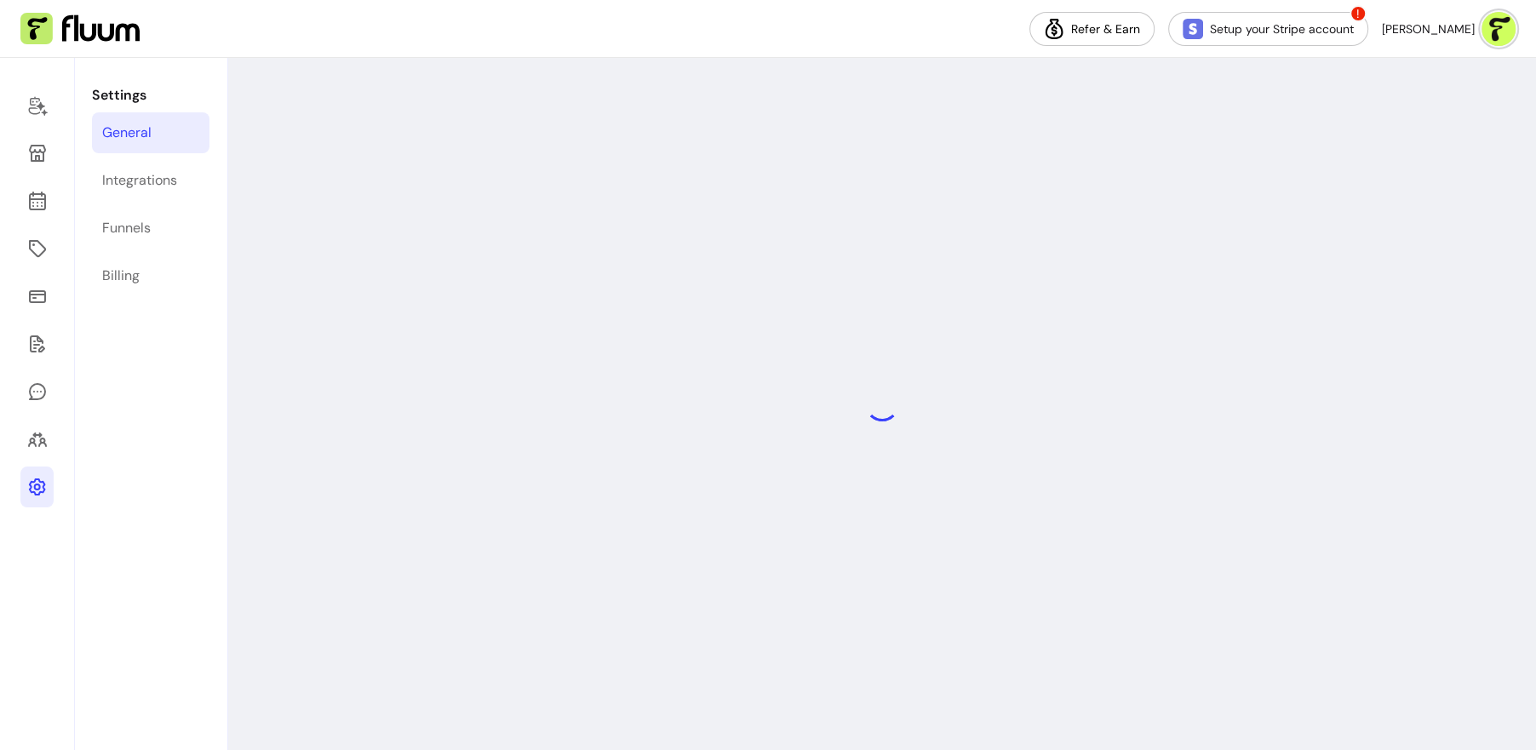
select select "***"
select select "****"
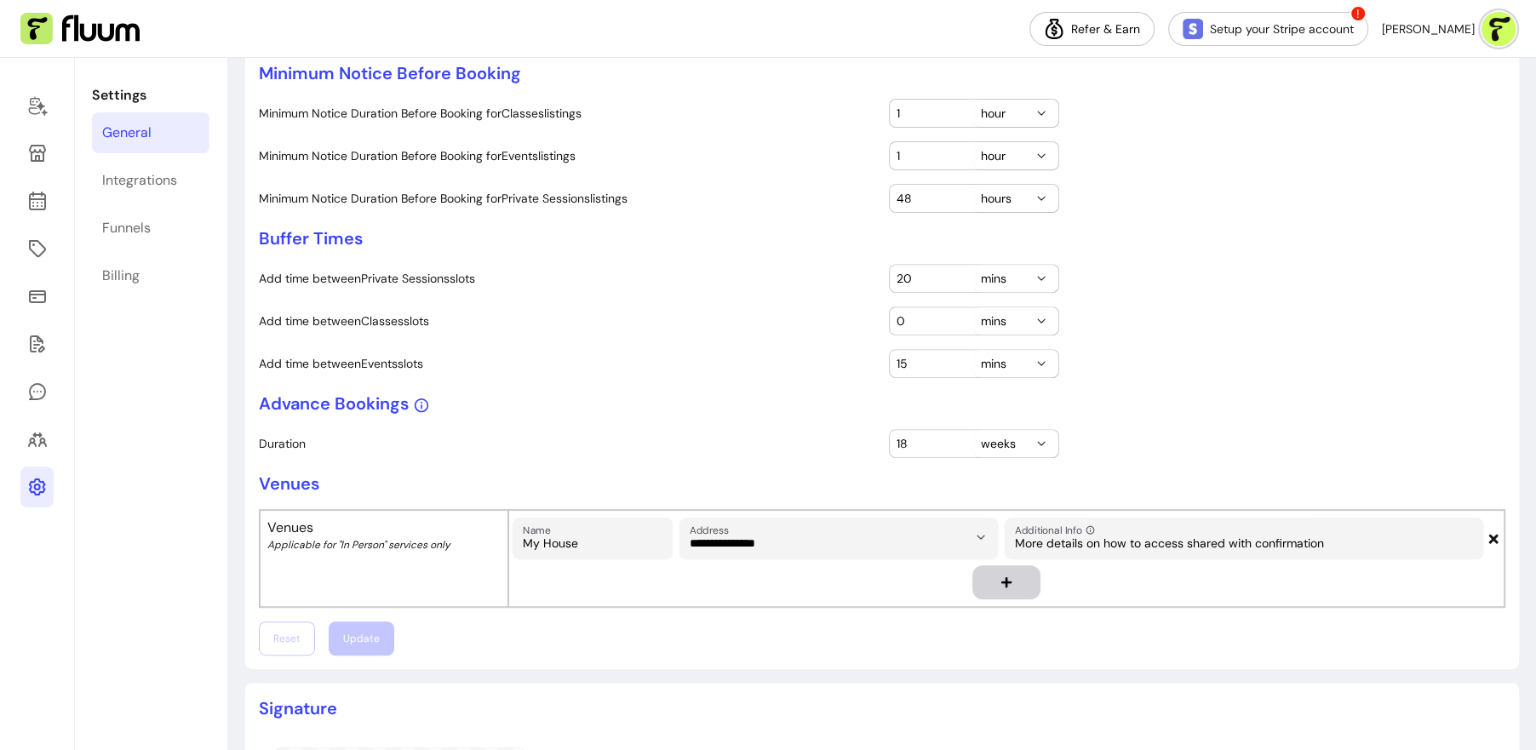
scroll to position [434, 0]
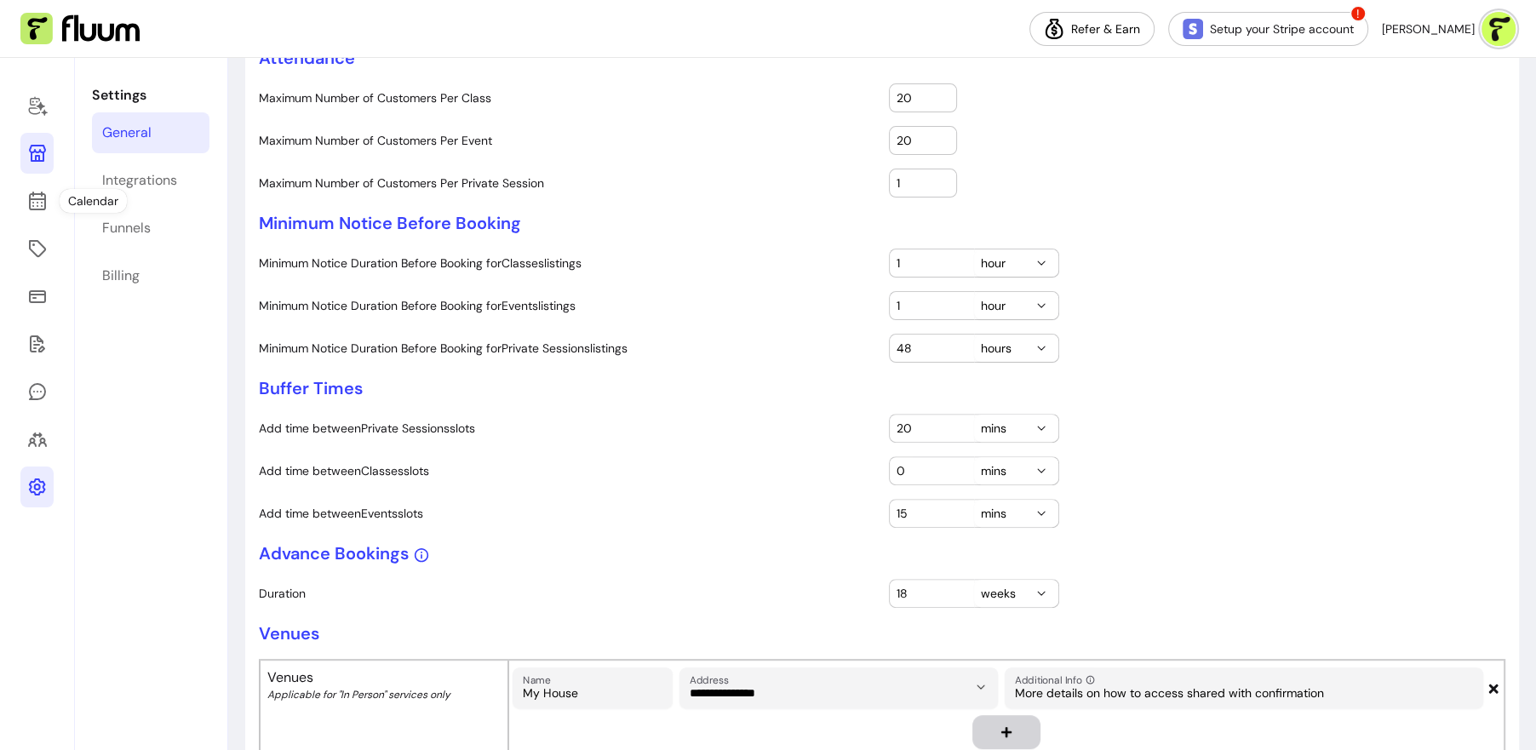
click at [38, 154] on icon at bounding box center [37, 153] width 20 height 20
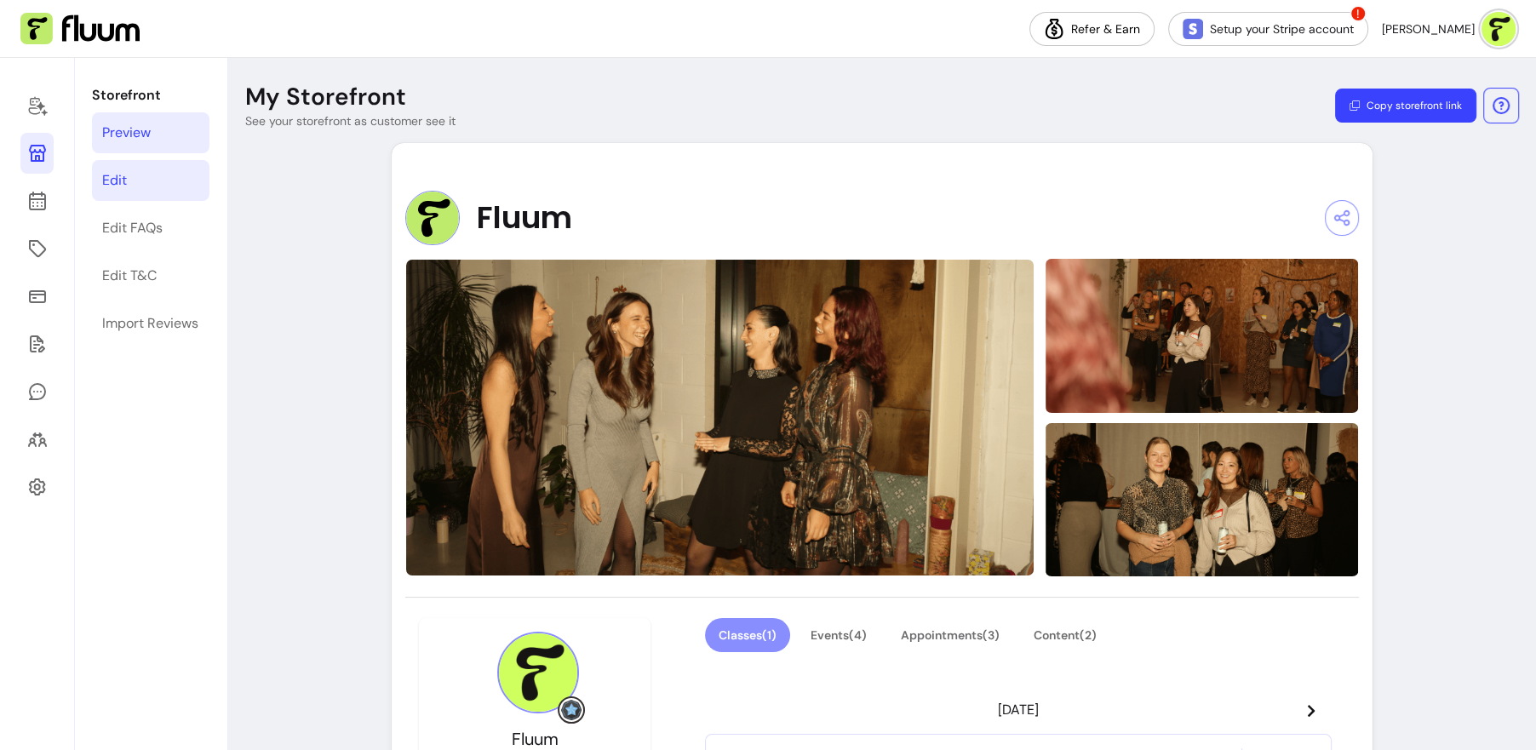
click at [112, 179] on div "Edit" at bounding box center [114, 180] width 25 height 20
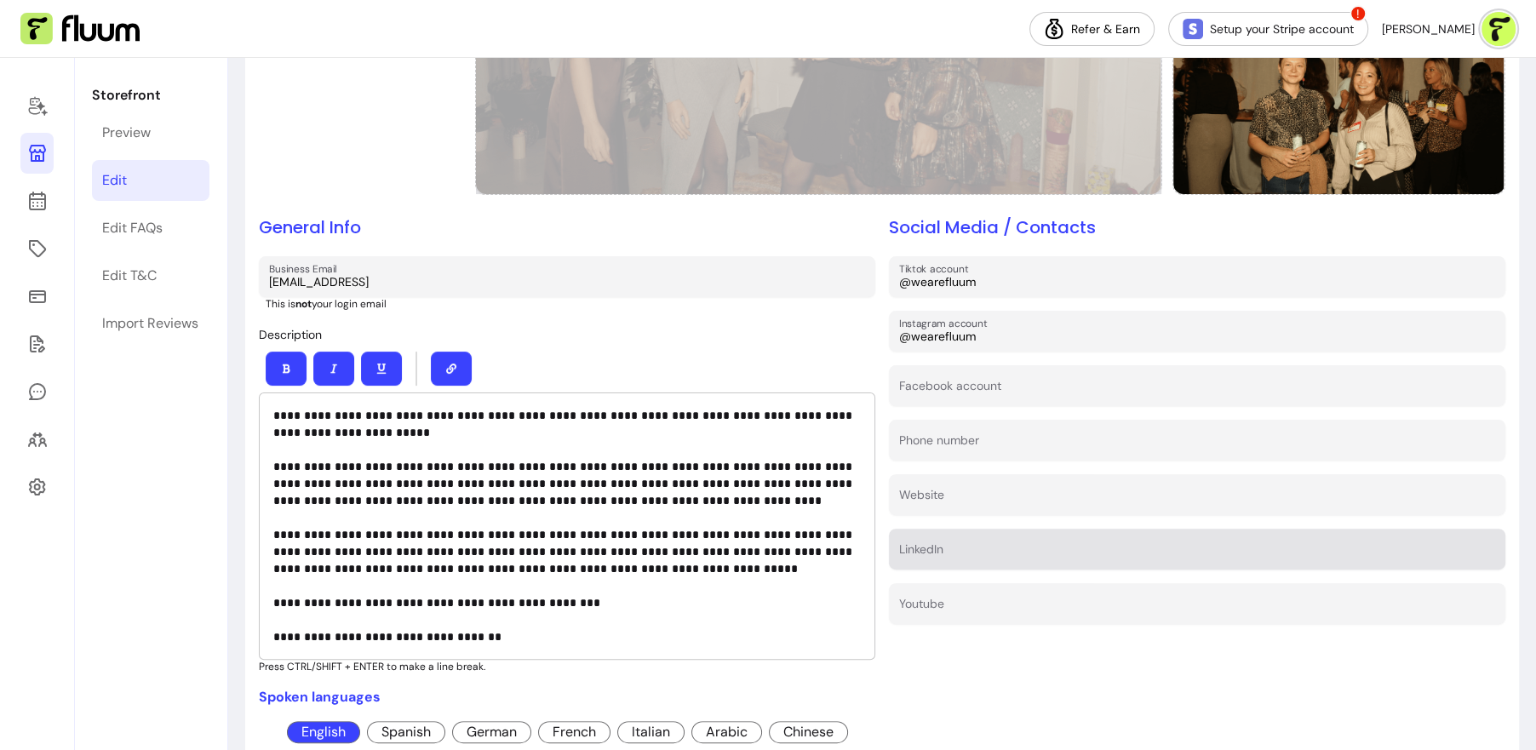
scroll to position [355, 0]
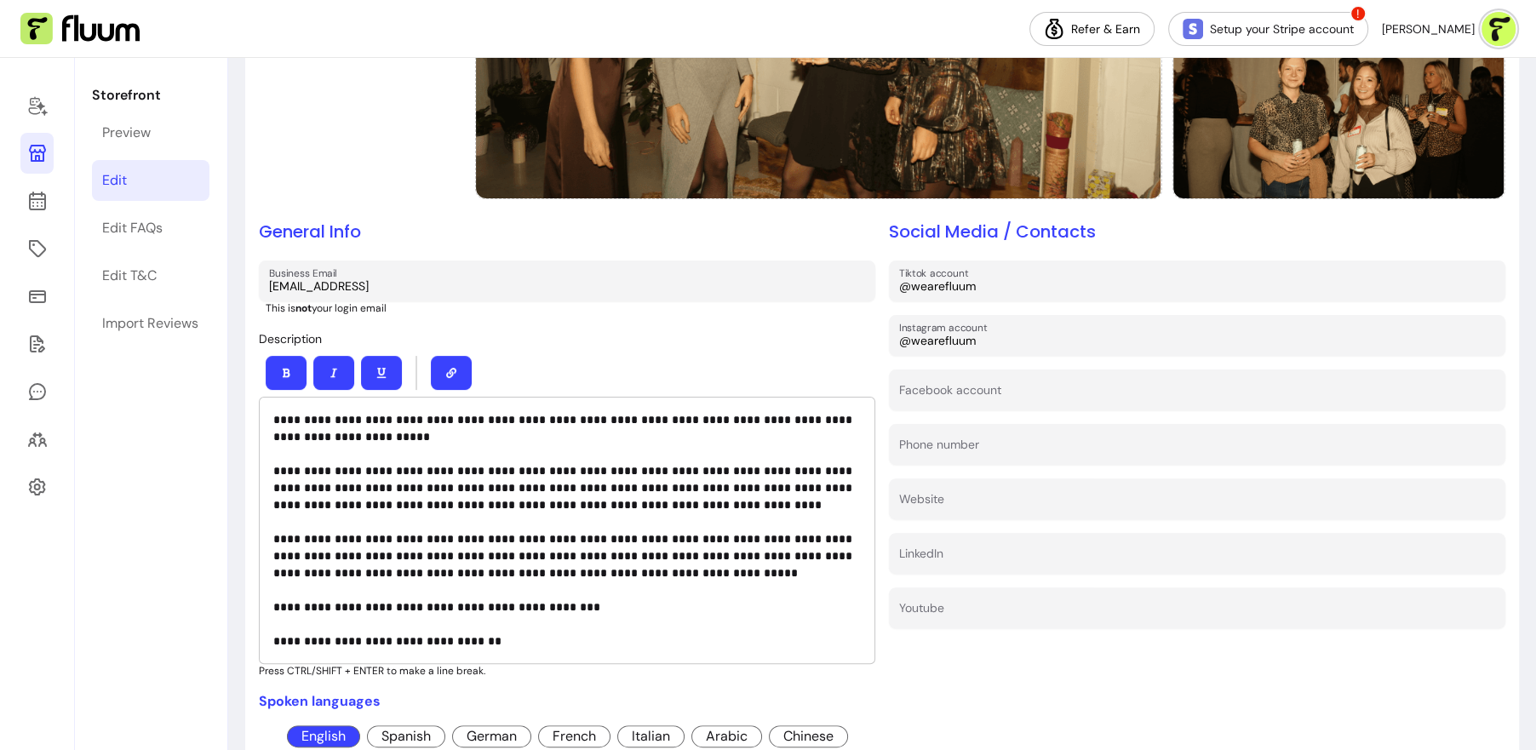
drag, startPoint x: 1000, startPoint y: 292, endPoint x: 874, endPoint y: 290, distance: 126.0
click at [874, 290] on div "**********" at bounding box center [882, 305] width 1246 height 1007
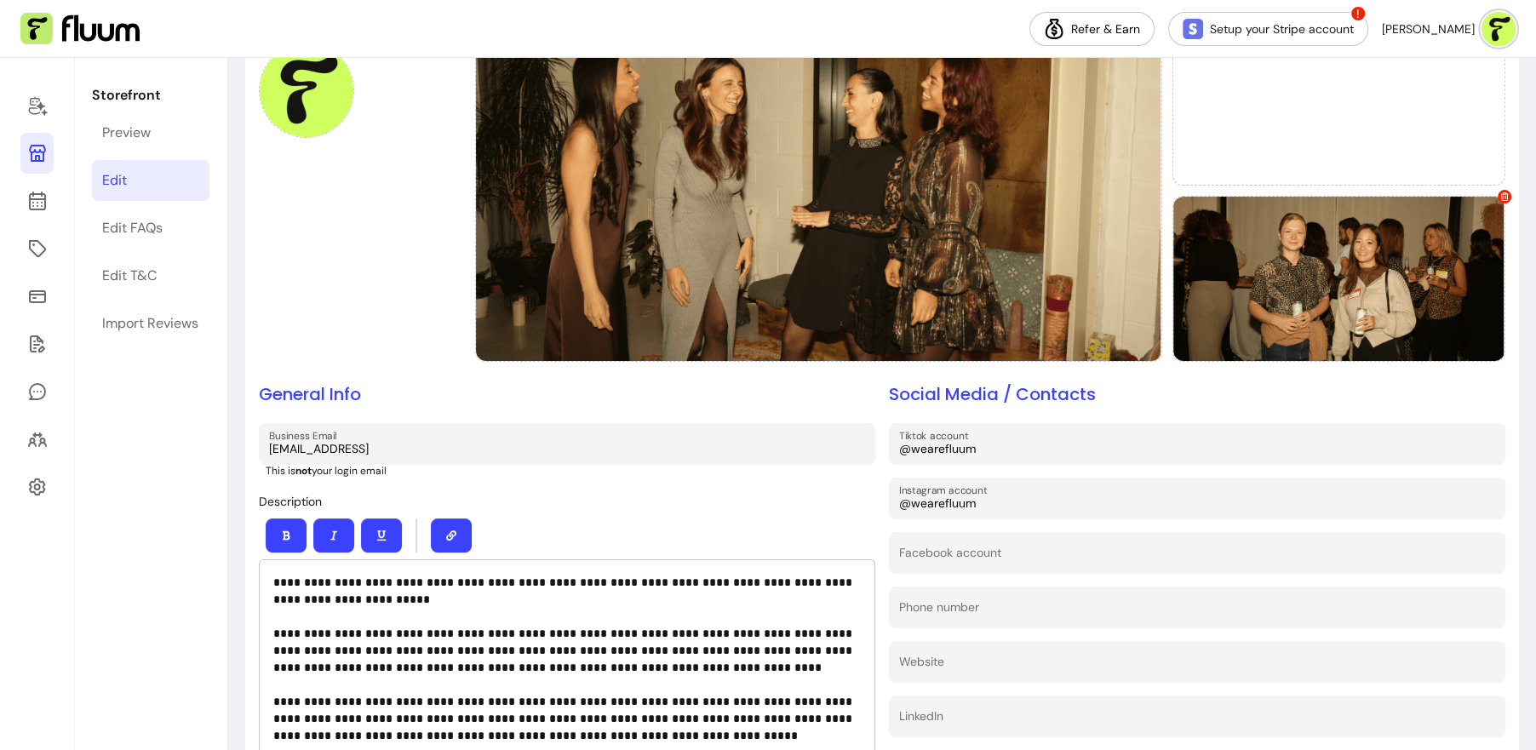
scroll to position [160, 0]
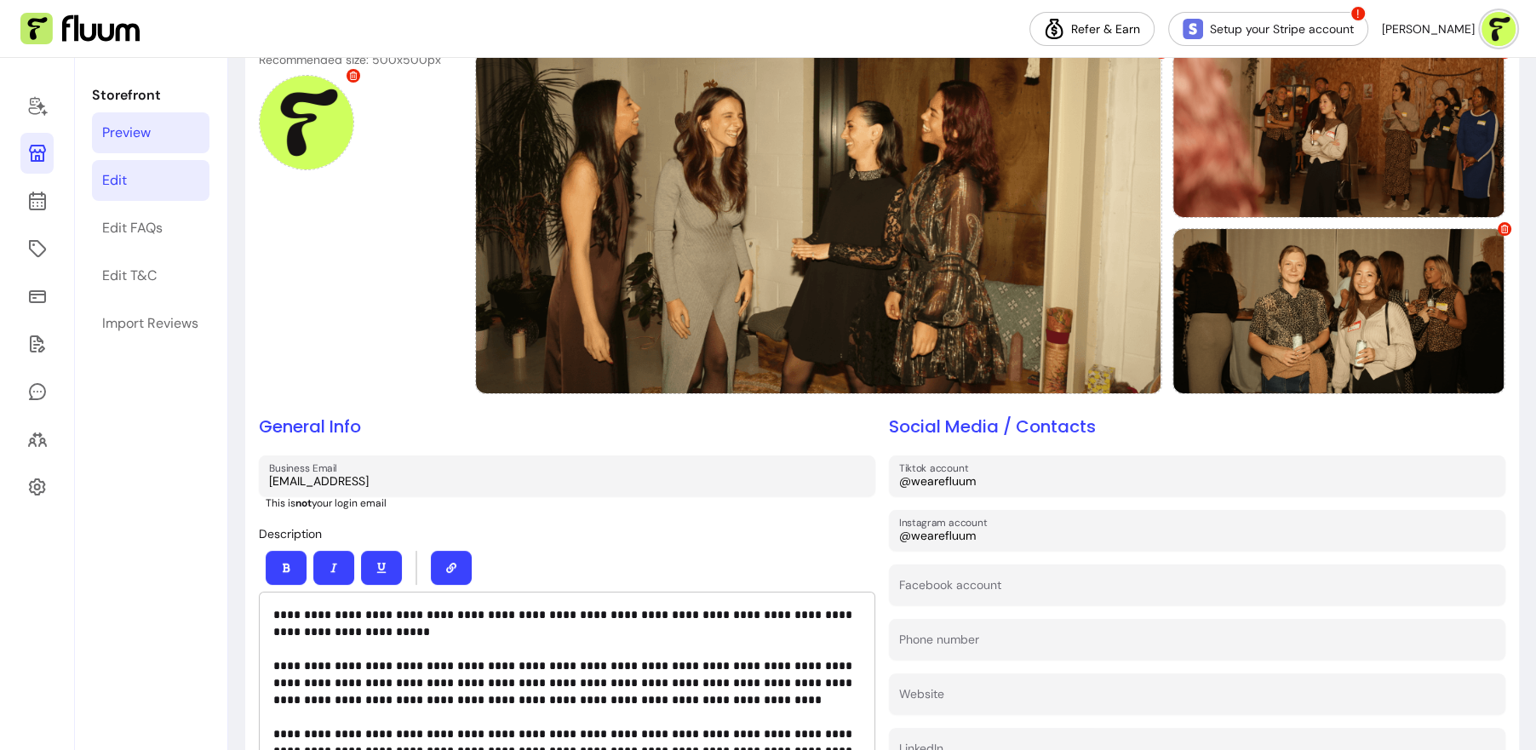
click at [150, 134] on div "Preview" at bounding box center [126, 133] width 49 height 20
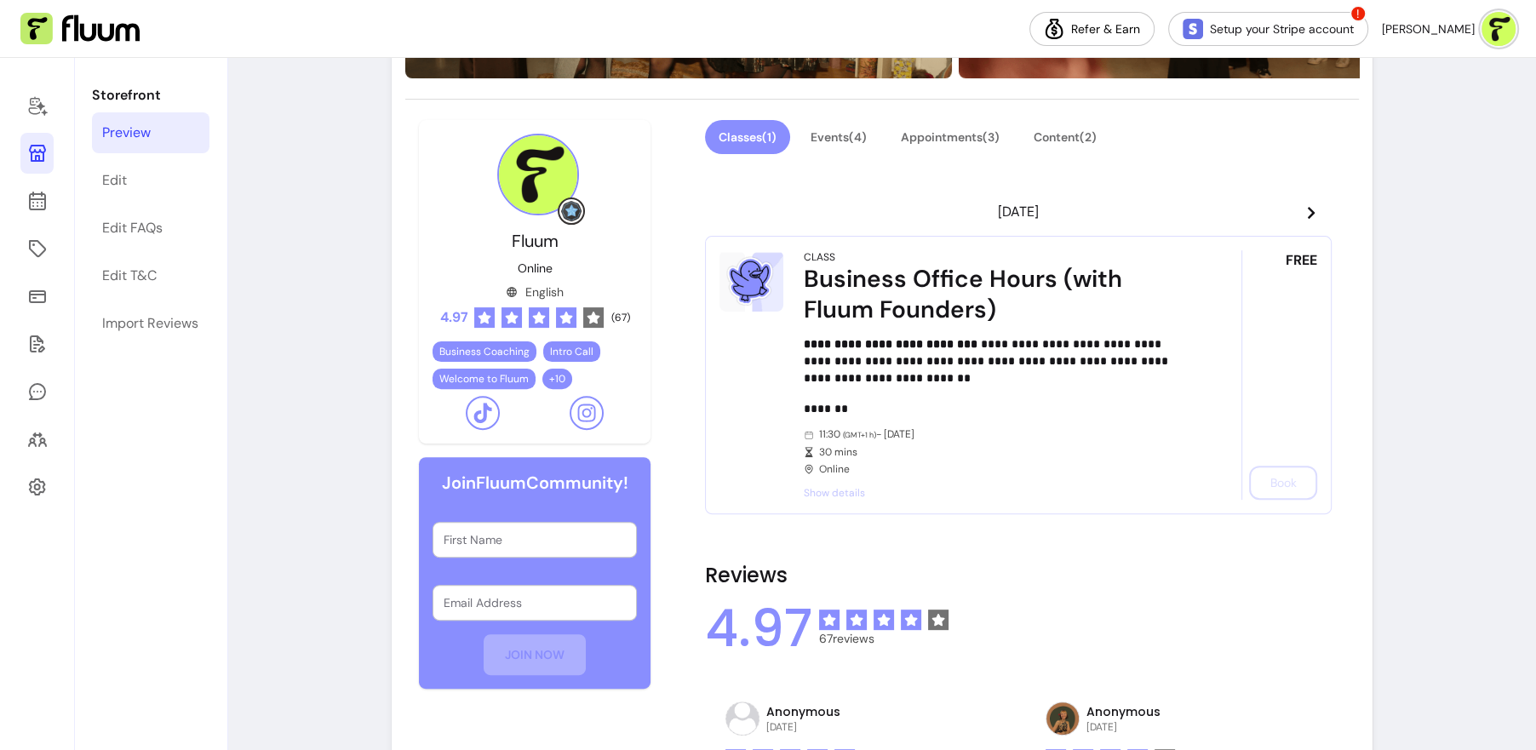
scroll to position [471, 0]
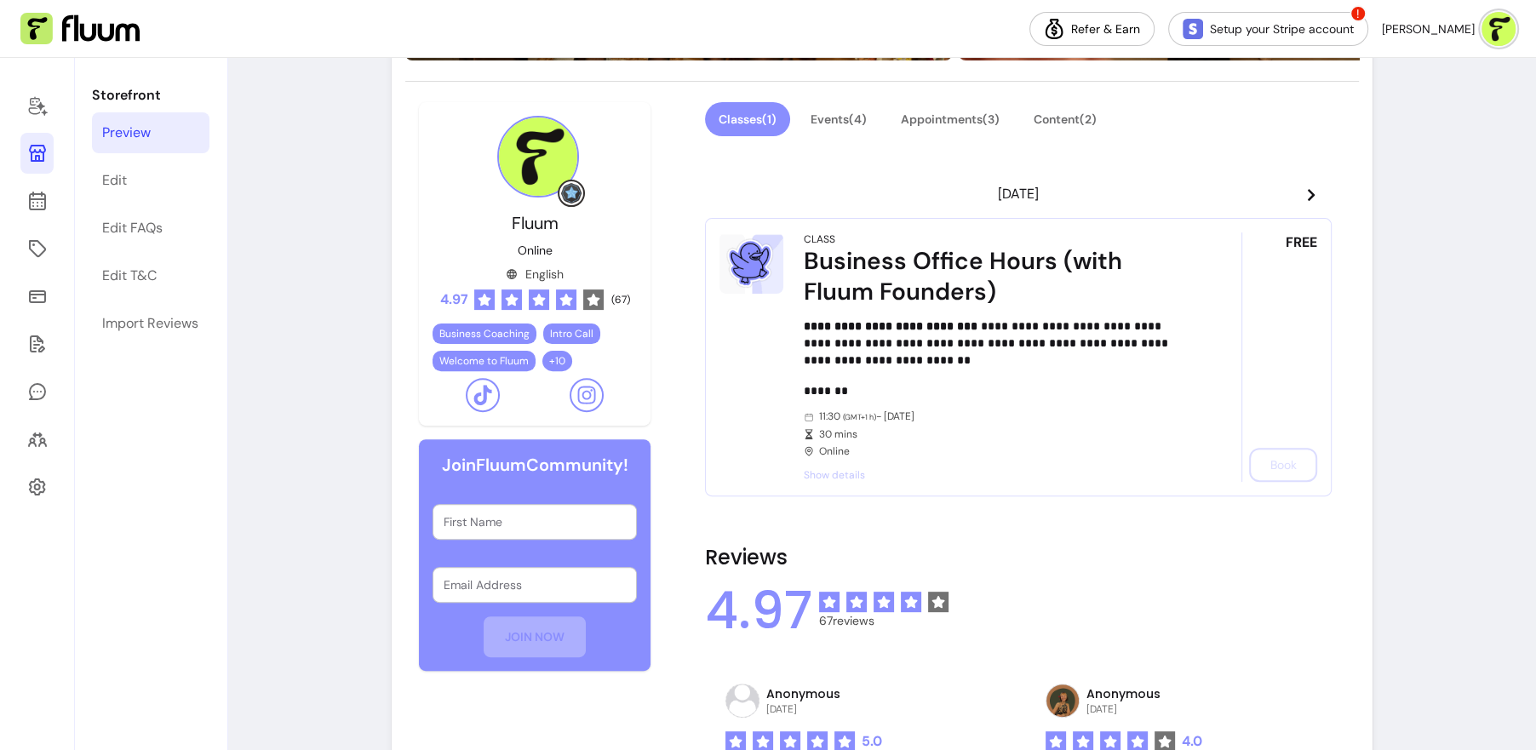
click at [489, 396] on icon at bounding box center [482, 395] width 20 height 20
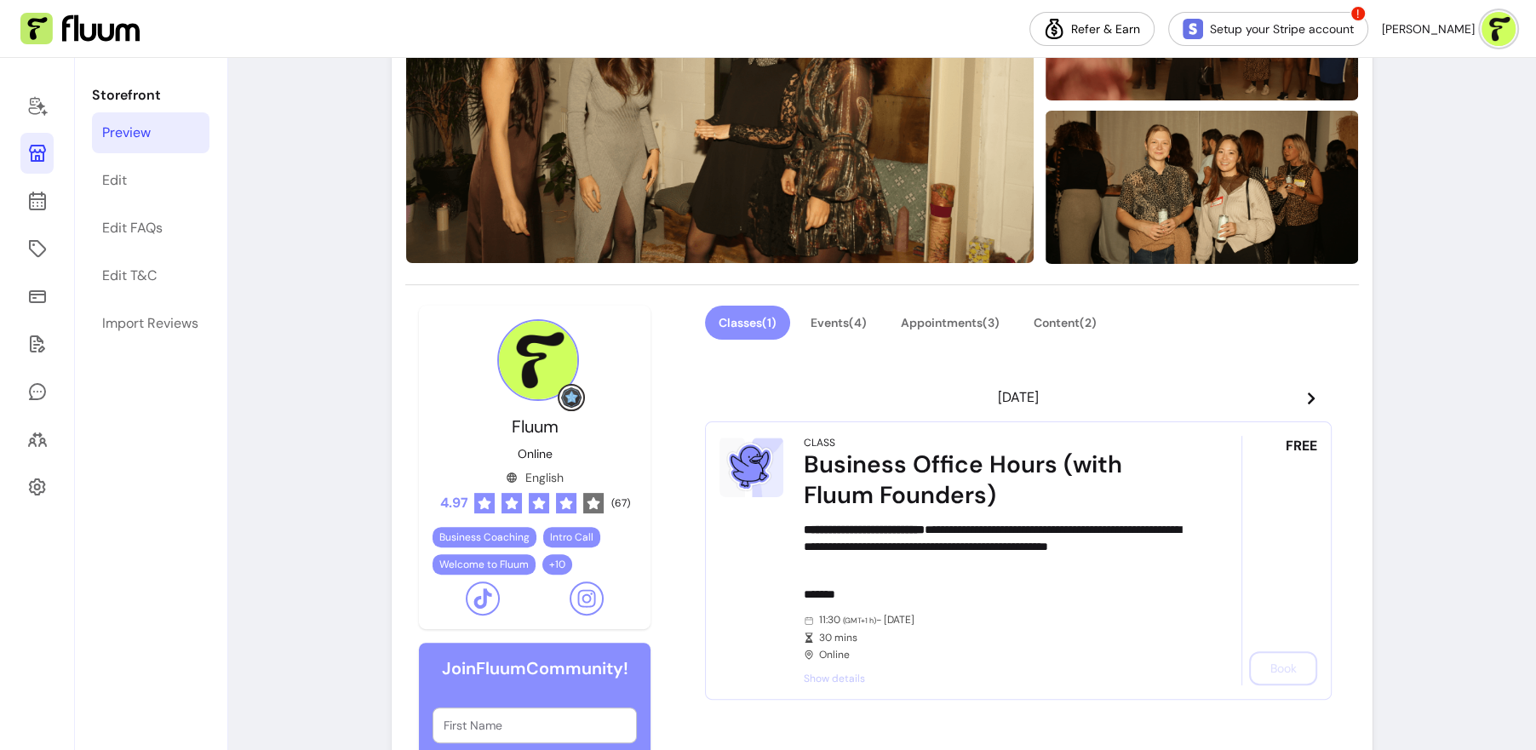
scroll to position [0, 0]
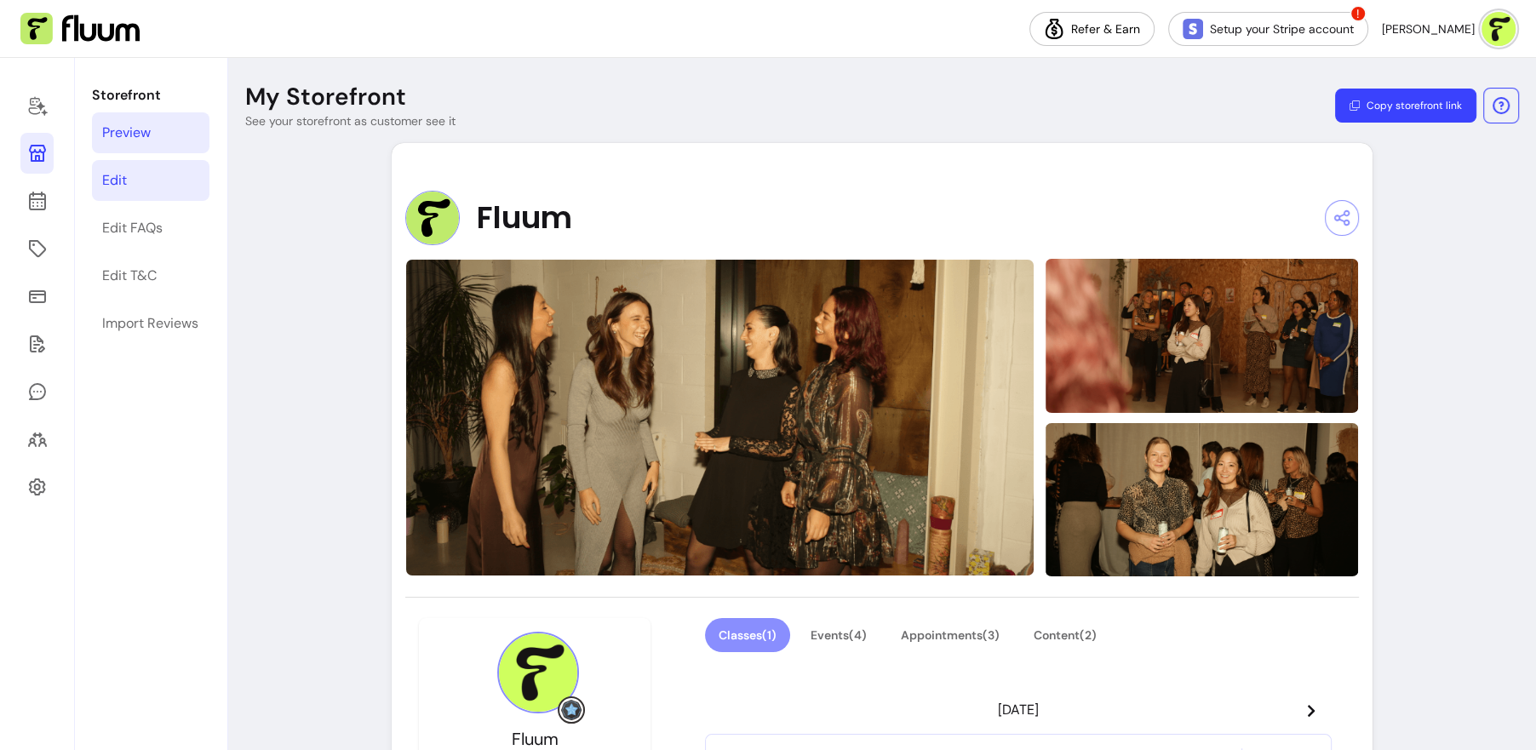
click at [150, 183] on link "Edit" at bounding box center [150, 180] width 117 height 41
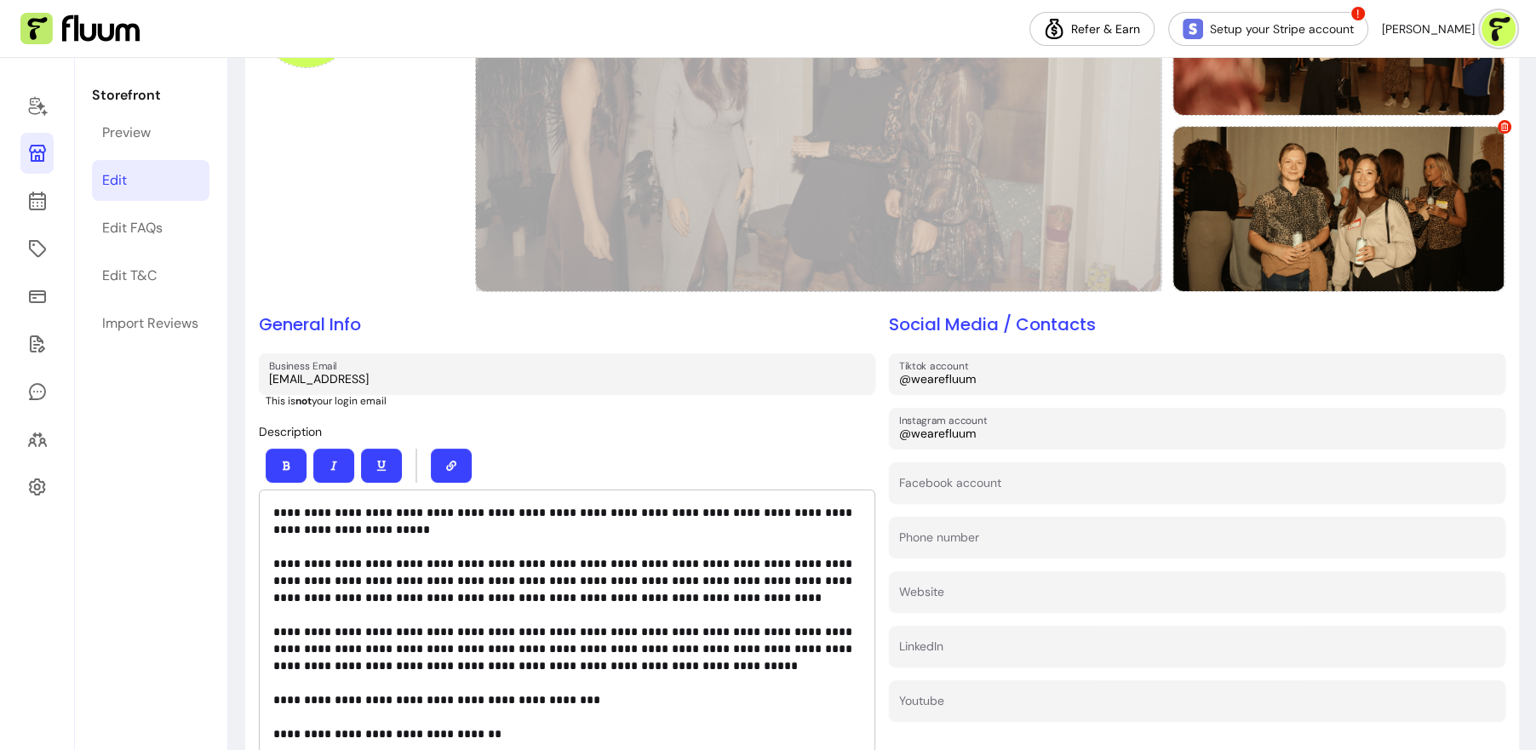
scroll to position [269, 0]
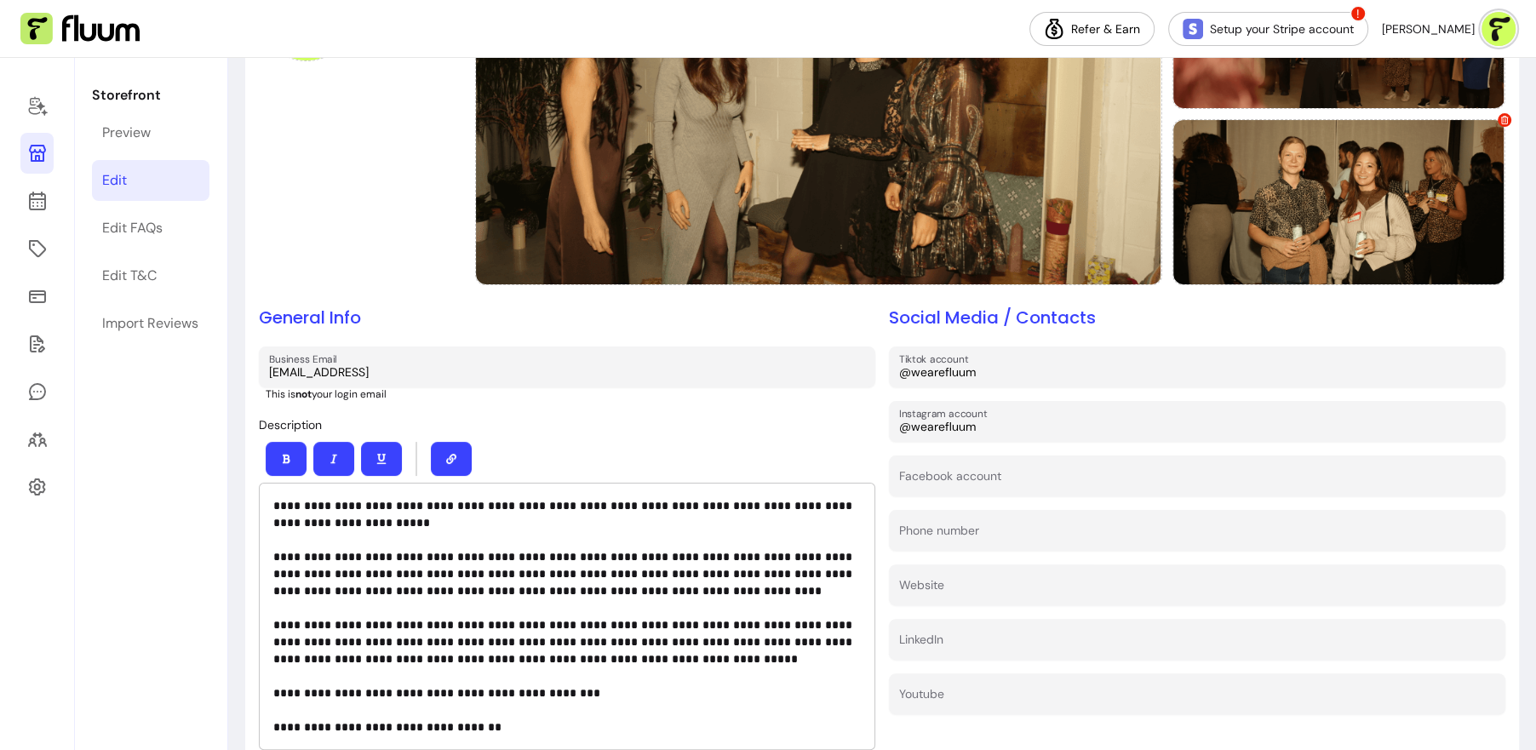
drag, startPoint x: 1033, startPoint y: 380, endPoint x: 886, endPoint y: 374, distance: 146.5
click at [885, 373] on div "**********" at bounding box center [882, 391] width 1246 height 1007
click at [1005, 372] on input "@wearefluum" at bounding box center [1197, 371] width 596 height 17
drag, startPoint x: 1005, startPoint y: 372, endPoint x: 875, endPoint y: 372, distance: 130.2
click at [875, 372] on div "**********" at bounding box center [882, 391] width 1246 height 1007
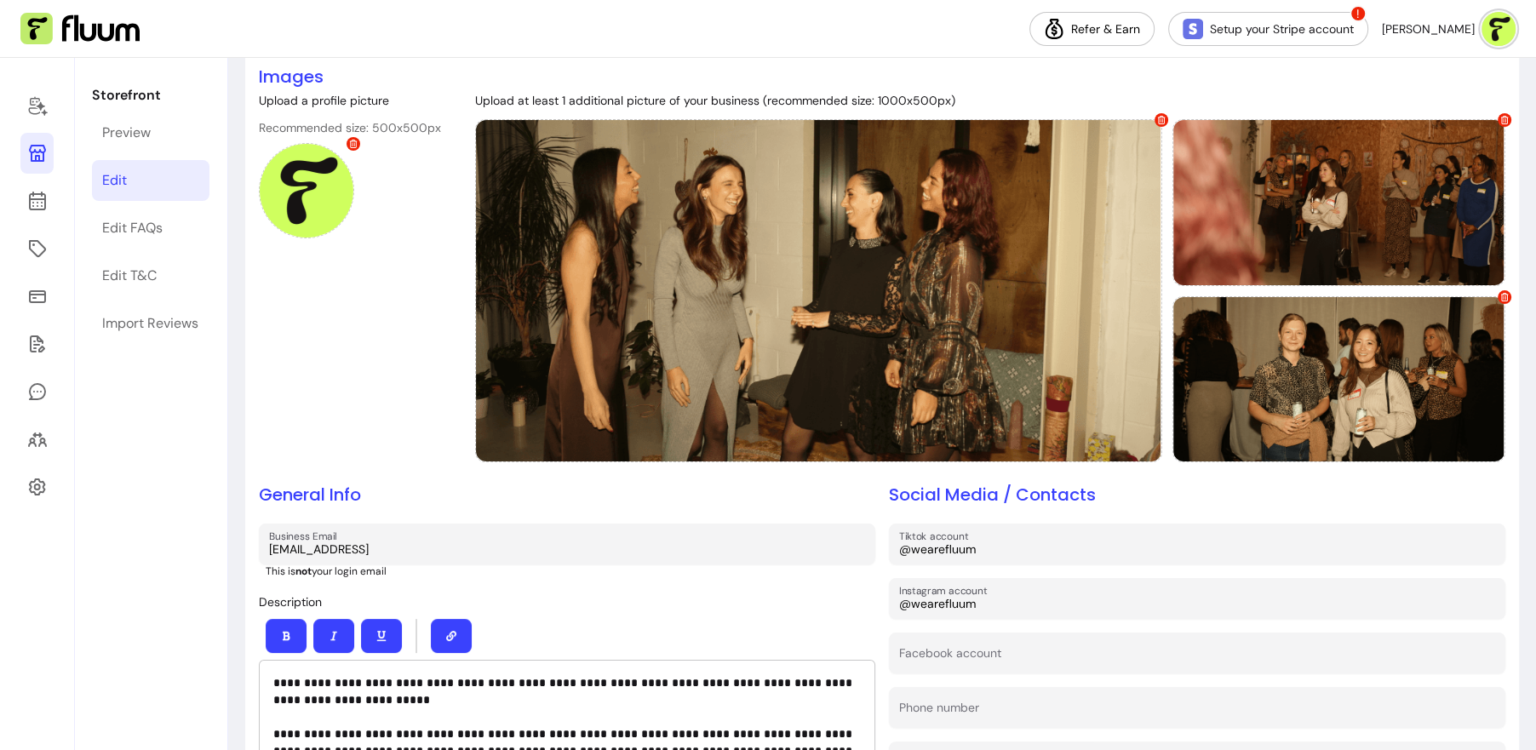
scroll to position [0, 0]
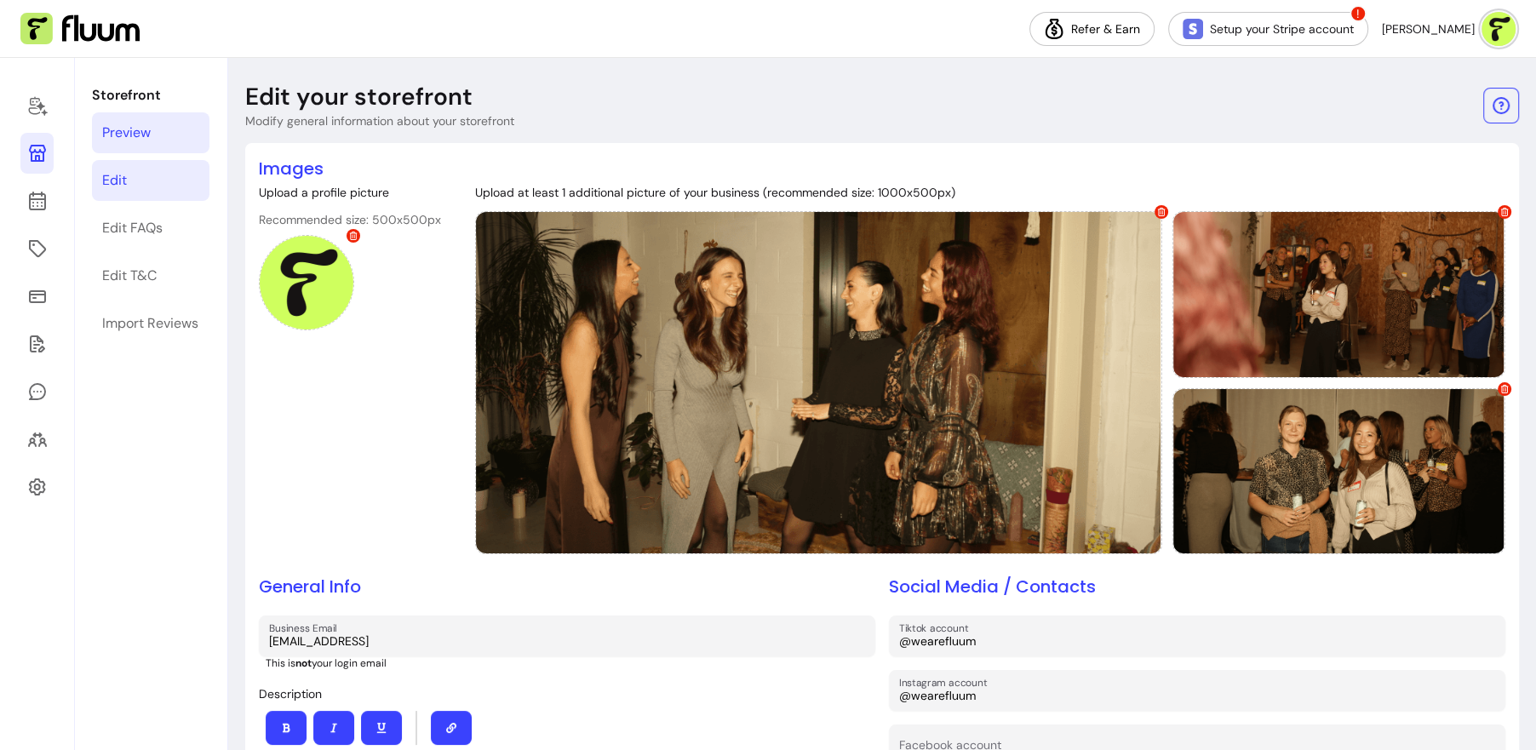
click at [136, 136] on div "Preview" at bounding box center [126, 133] width 49 height 20
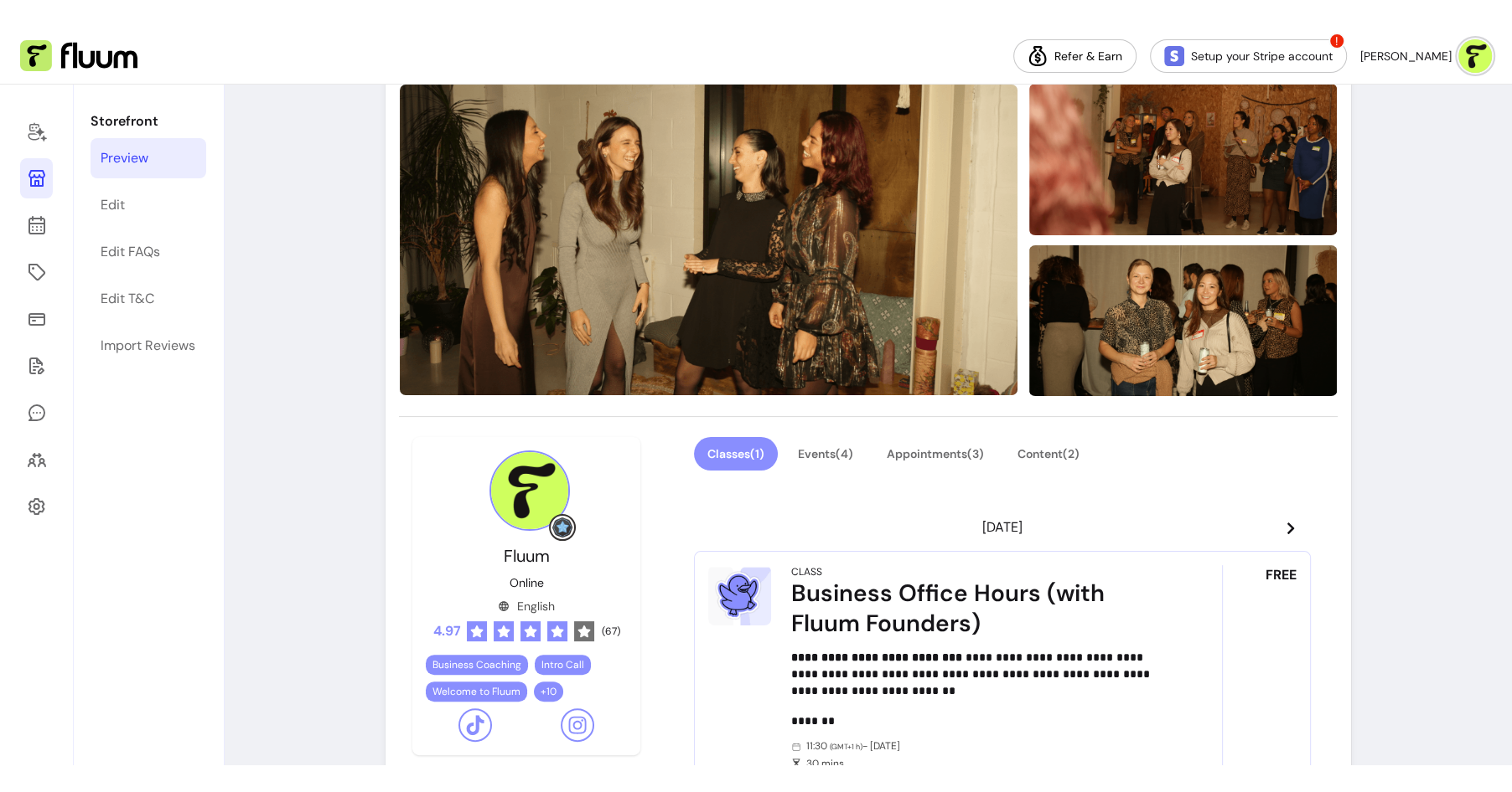
scroll to position [278, 0]
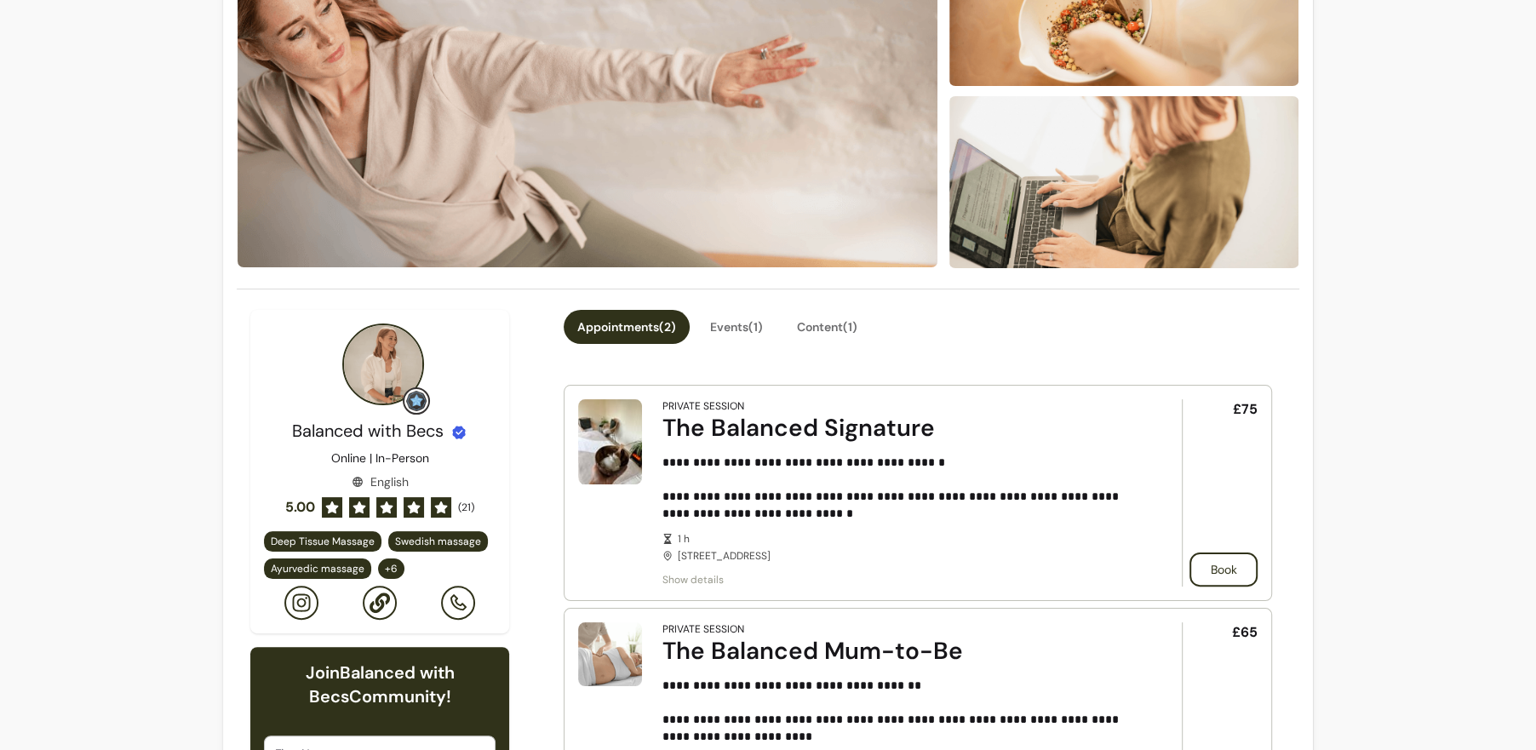
scroll to position [227, 0]
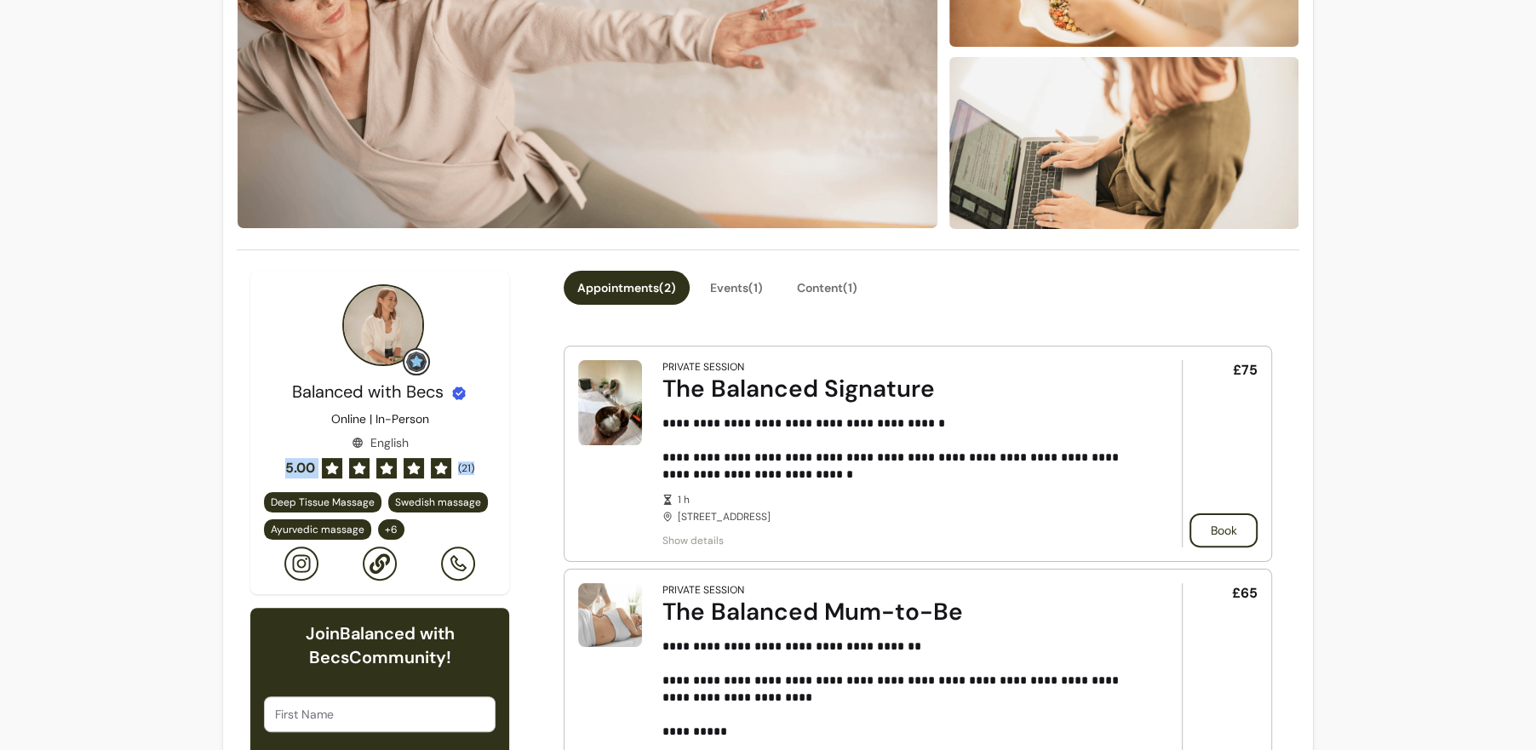
drag, startPoint x: 272, startPoint y: 468, endPoint x: 474, endPoint y: 466, distance: 202.6
click at [474, 466] on div "Balanced with Becs Online | In-Person English 5.00 ( 21 ) Deep Tissue Massage S…" at bounding box center [380, 480] width 232 height 201
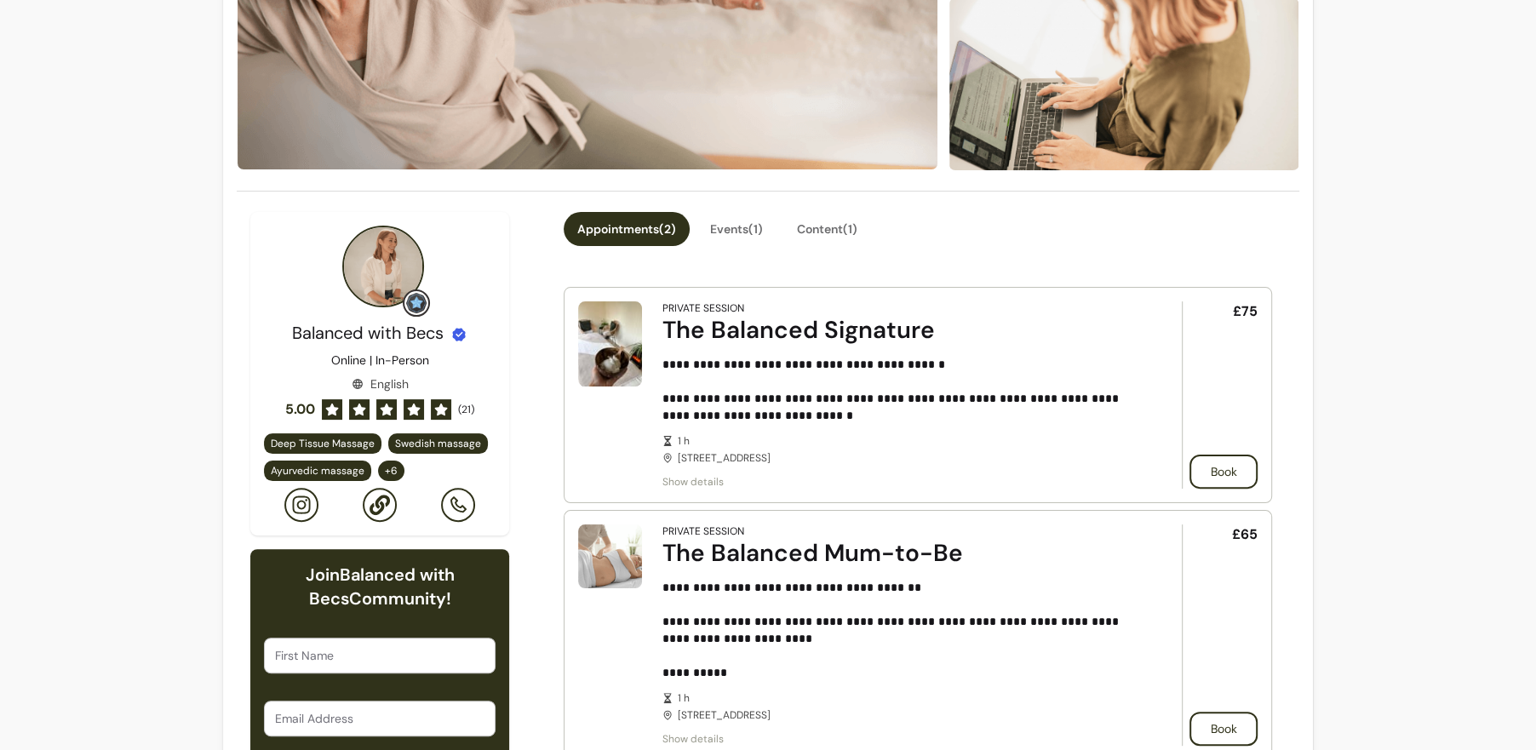
scroll to position [288, 0]
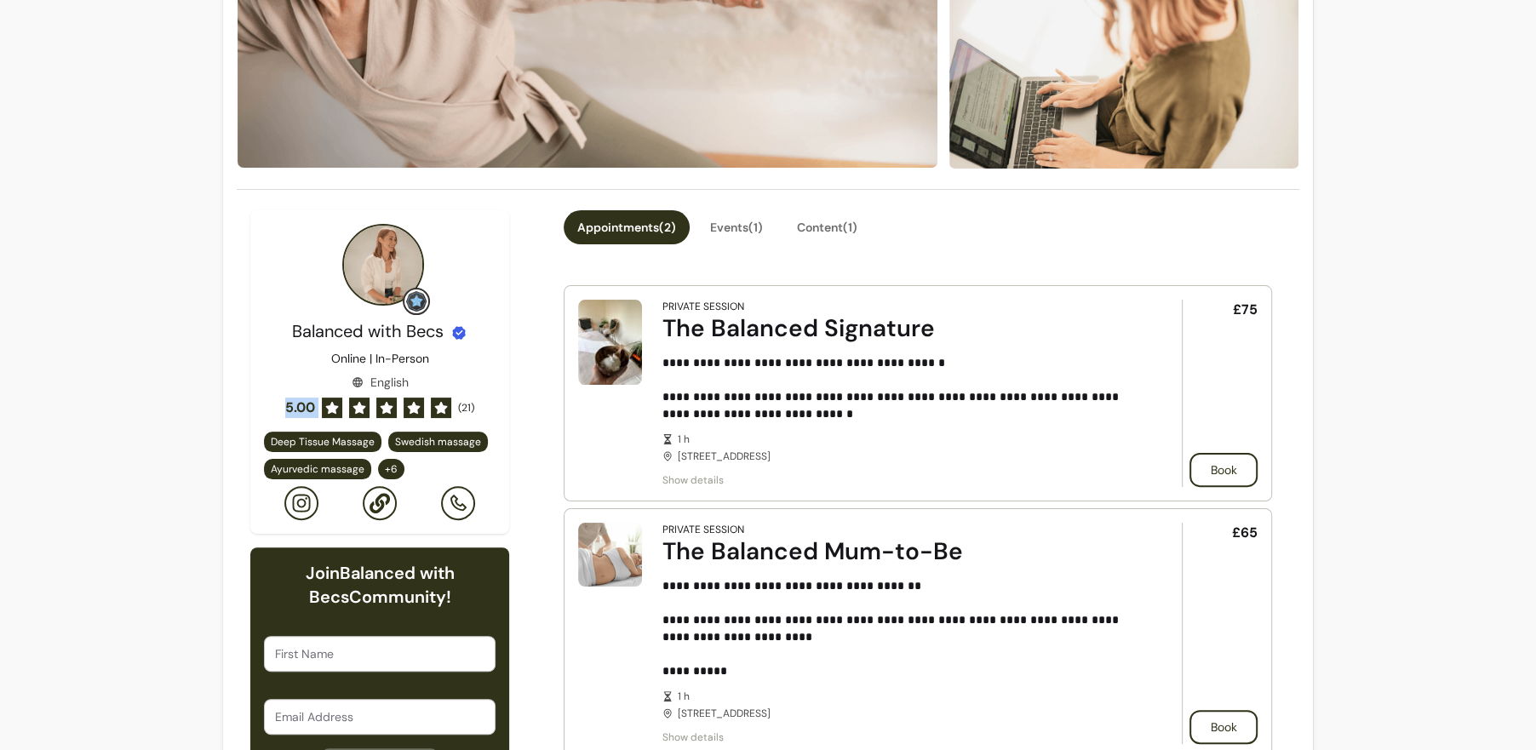
drag, startPoint x: 282, startPoint y: 407, endPoint x: 477, endPoint y: 395, distance: 195.3
click at [477, 395] on div "Balanced with Becs Online | In-Person English 5.00 ( 21 ) Deep Tissue Massage S…" at bounding box center [380, 419] width 232 height 201
click at [498, 397] on div "Balanced with Becs Online | In-Person English 5.00 ( 21 ) Deep Tissue Massage S…" at bounding box center [379, 371] width 259 height 323
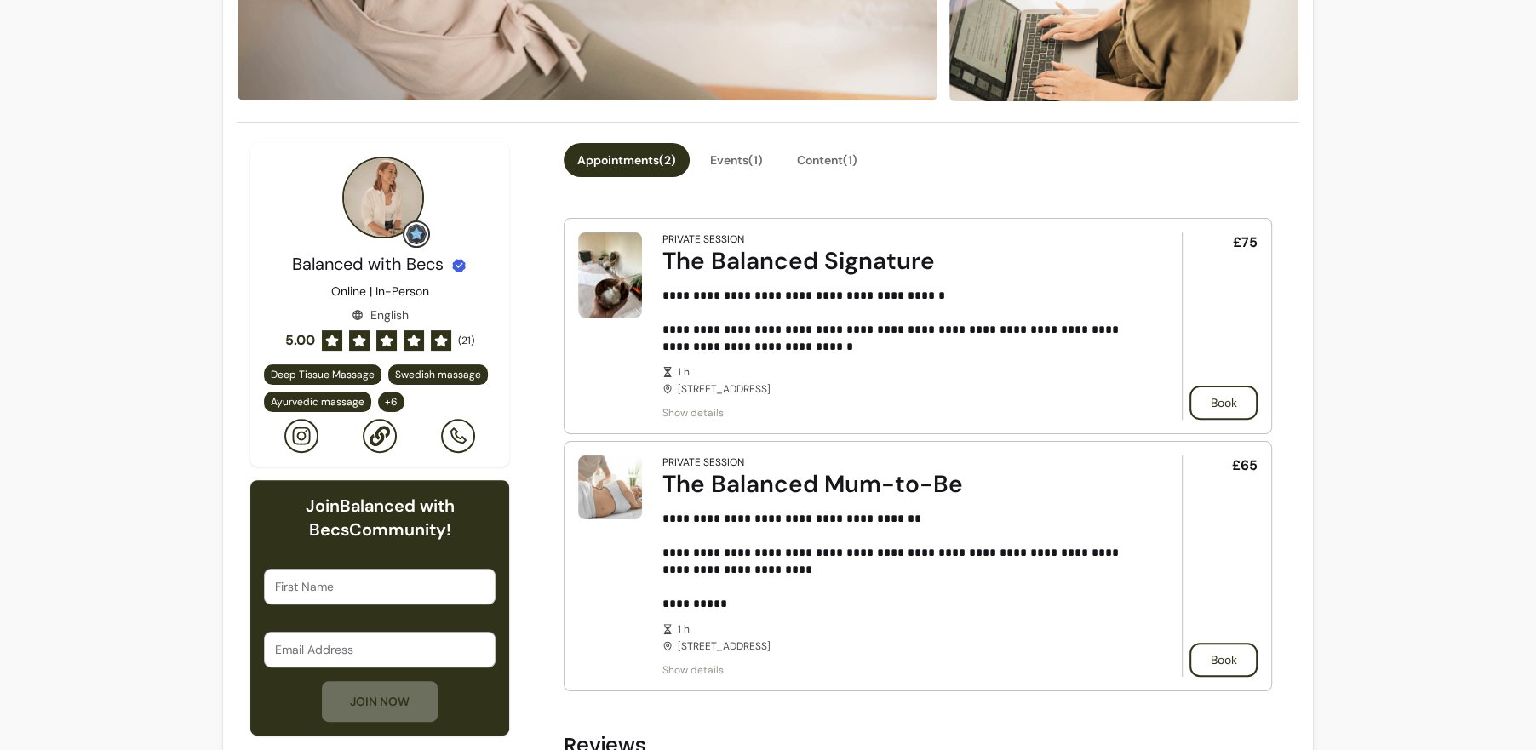
scroll to position [358, 0]
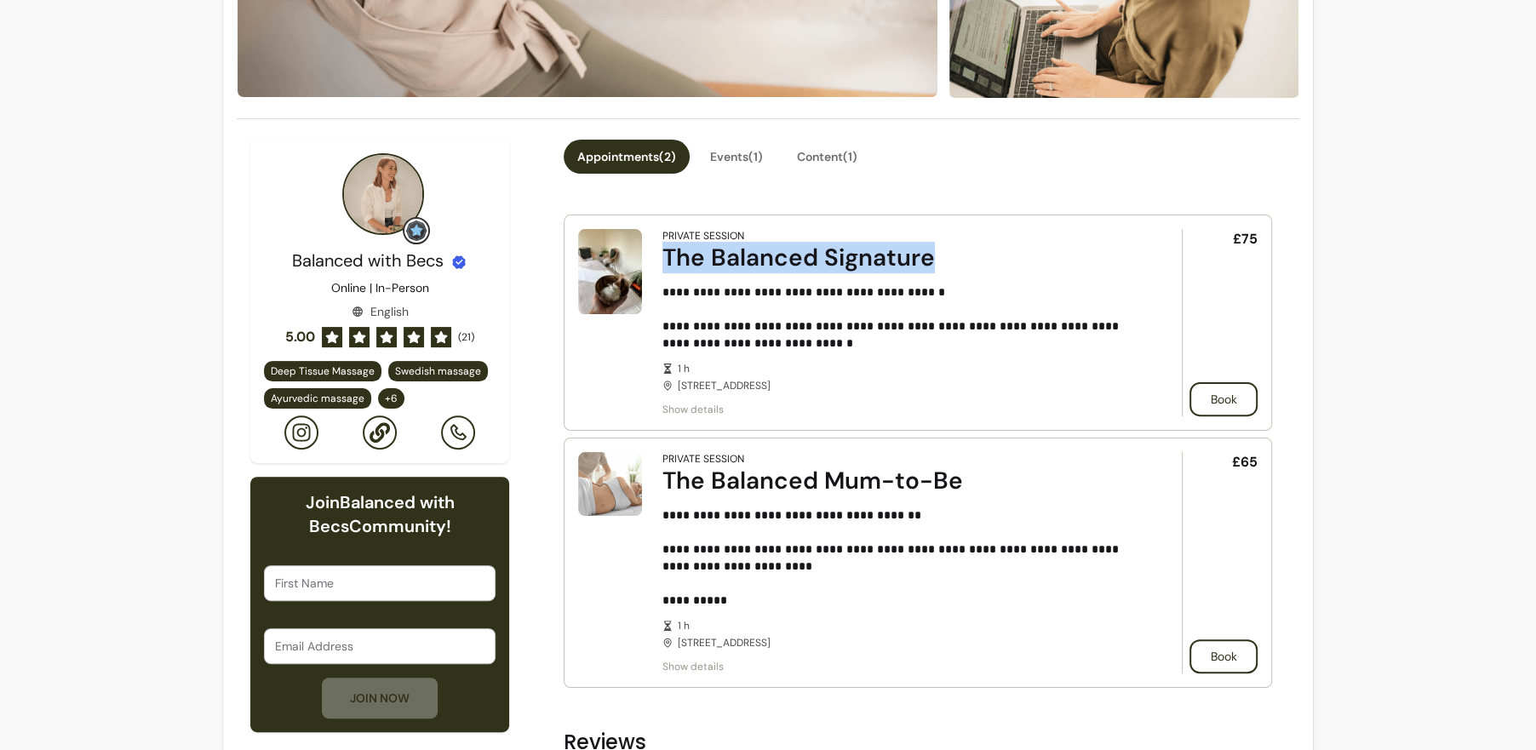
drag, startPoint x: 661, startPoint y: 255, endPoint x: 996, endPoint y: 263, distance: 335.5
click at [996, 263] on article "**********" at bounding box center [918, 323] width 708 height 216
click at [996, 263] on div "The Balanced Signature" at bounding box center [898, 258] width 472 height 31
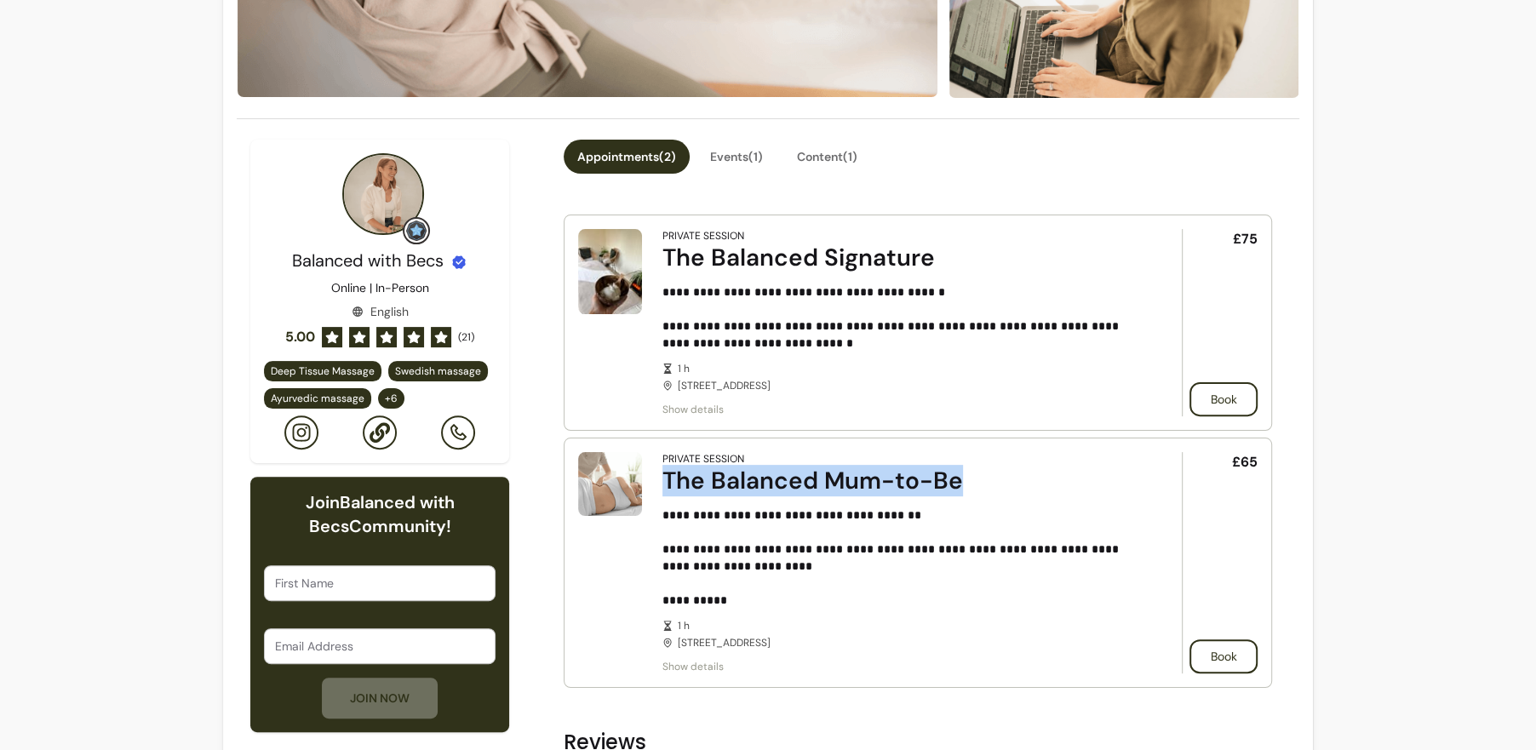
drag, startPoint x: 654, startPoint y: 481, endPoint x: 1034, endPoint y: 485, distance: 380.5
click at [1034, 486] on article "**********" at bounding box center [918, 563] width 708 height 250
click at [1034, 485] on div "The Balanced Mum-to-Be" at bounding box center [898, 481] width 472 height 31
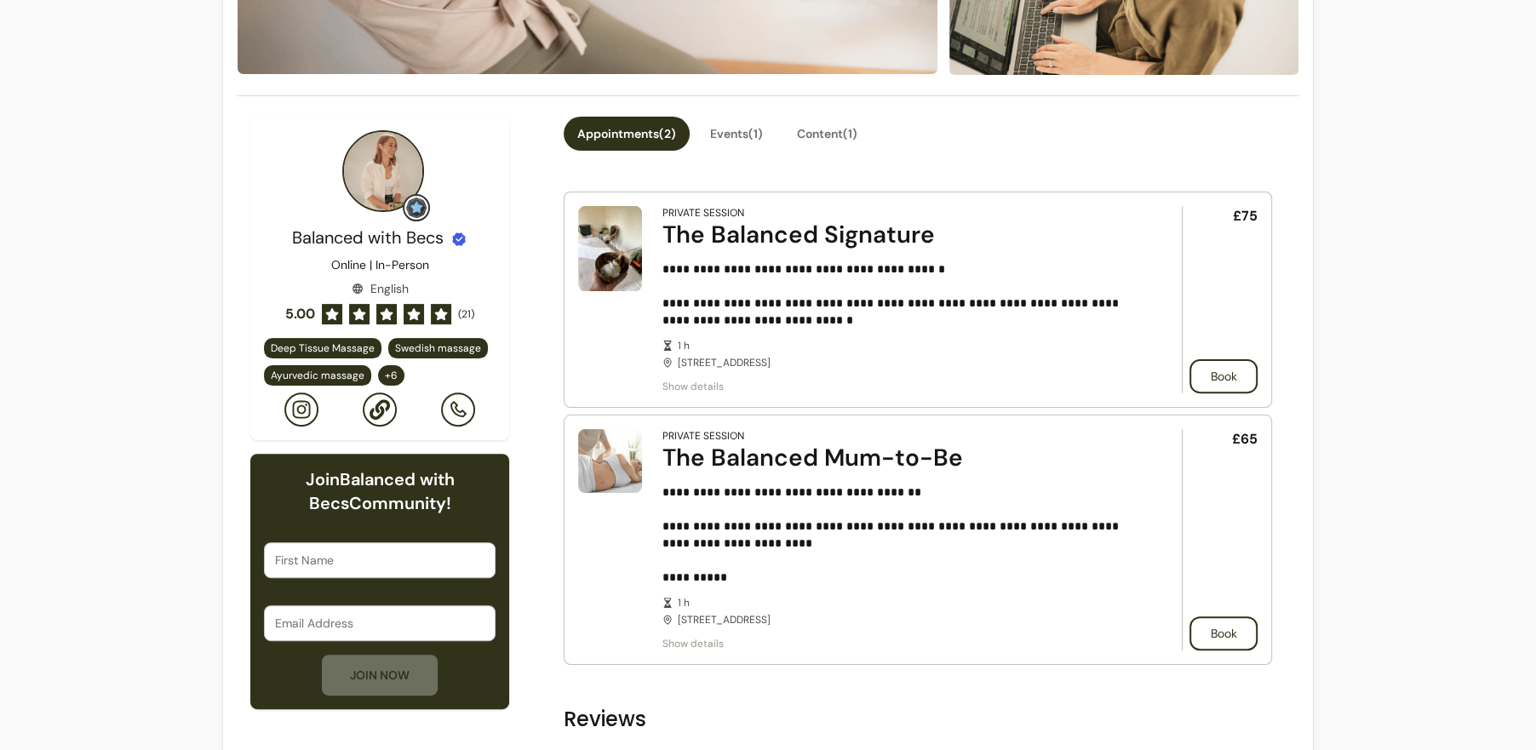
scroll to position [254, 0]
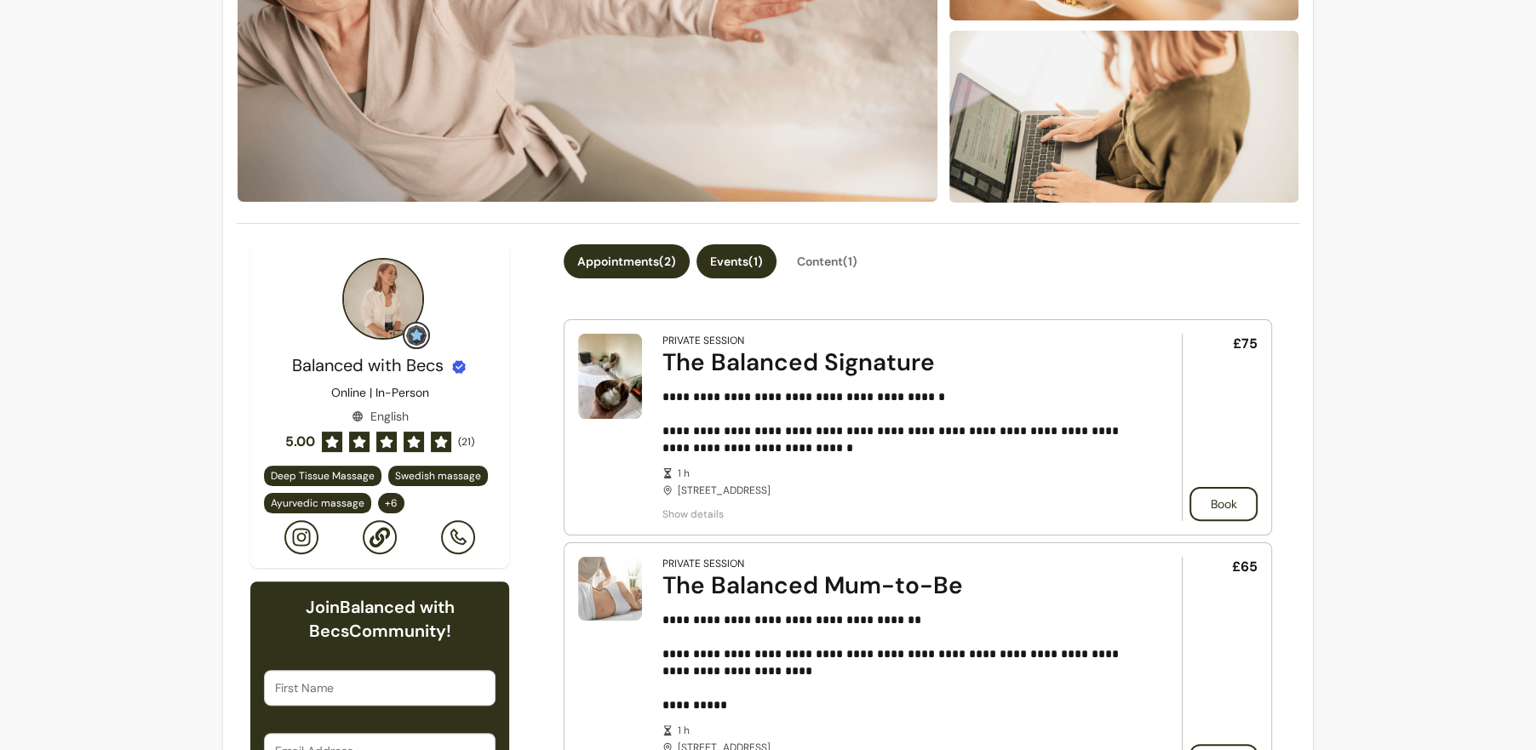
click at [733, 268] on button "Events ( 1 )" at bounding box center [736, 261] width 80 height 34
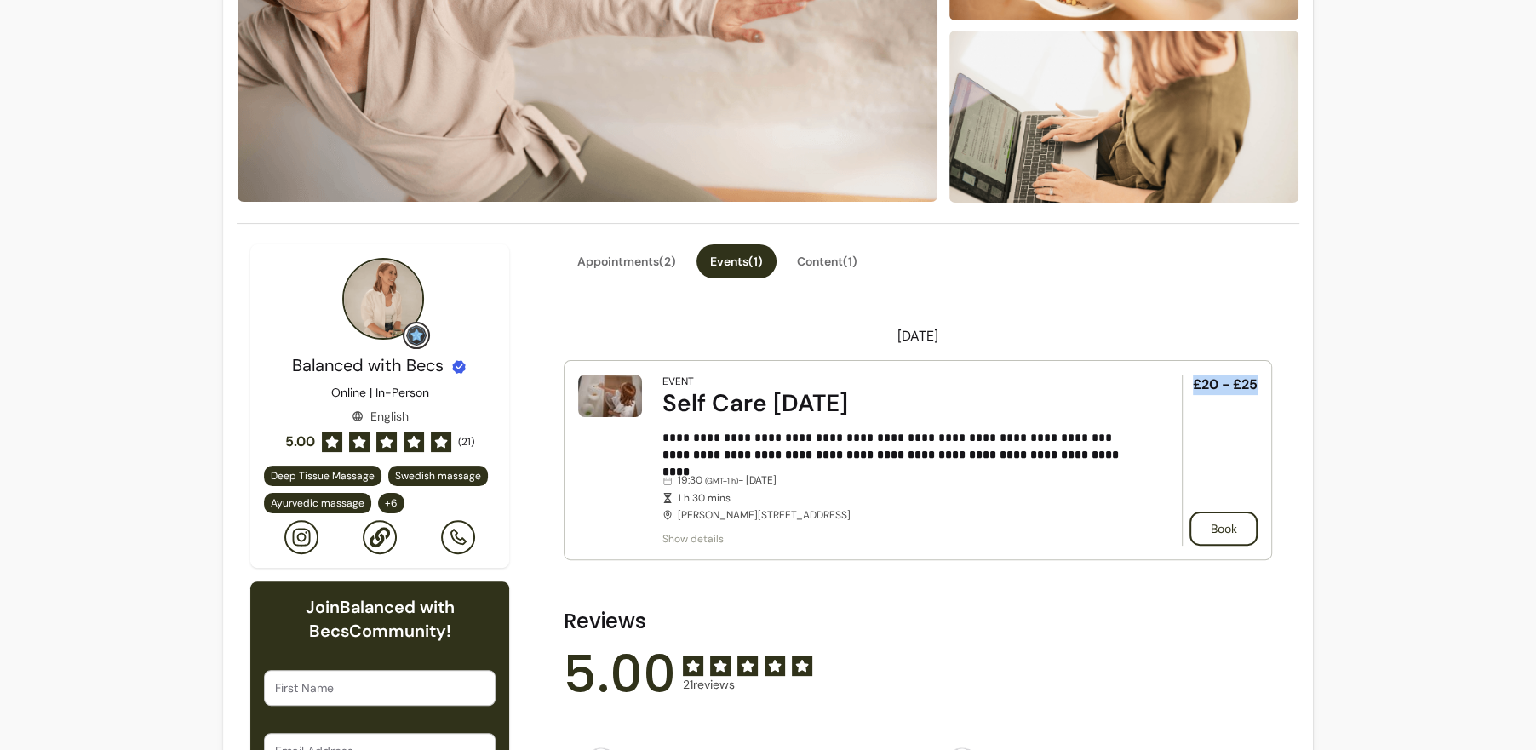
drag, startPoint x: 1258, startPoint y: 390, endPoint x: 1183, endPoint y: 381, distance: 75.4
click at [1183, 381] on article "**********" at bounding box center [918, 460] width 708 height 200
click at [1185, 382] on div "£20 - £25 Book" at bounding box center [1219, 460] width 76 height 171
click at [821, 249] on button "Content ( 1 )" at bounding box center [827, 261] width 88 height 34
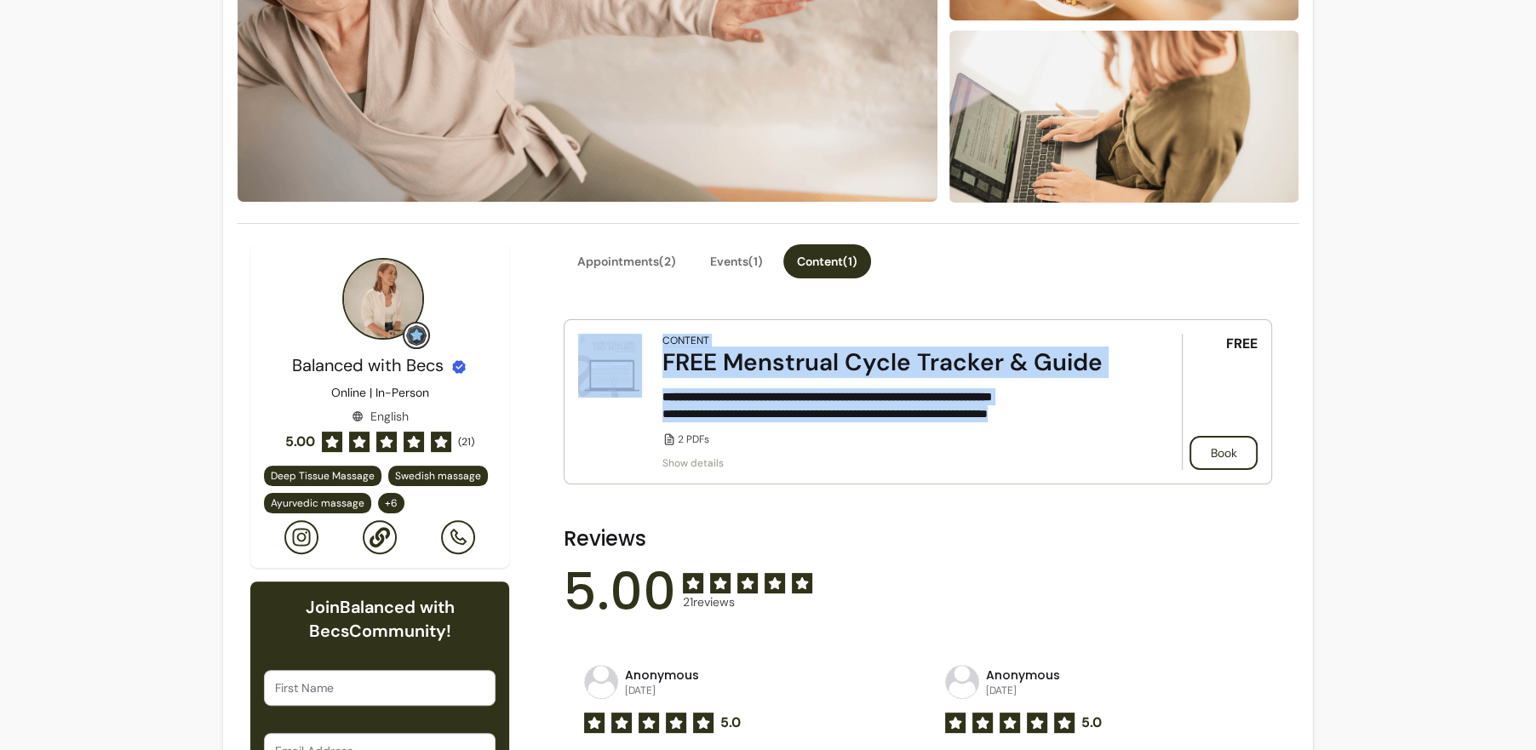
drag, startPoint x: 647, startPoint y: 349, endPoint x: 1104, endPoint y: 419, distance: 462.4
click at [1104, 419] on article "**********" at bounding box center [918, 401] width 708 height 165
click at [1104, 418] on p "**********" at bounding box center [898, 405] width 472 height 34
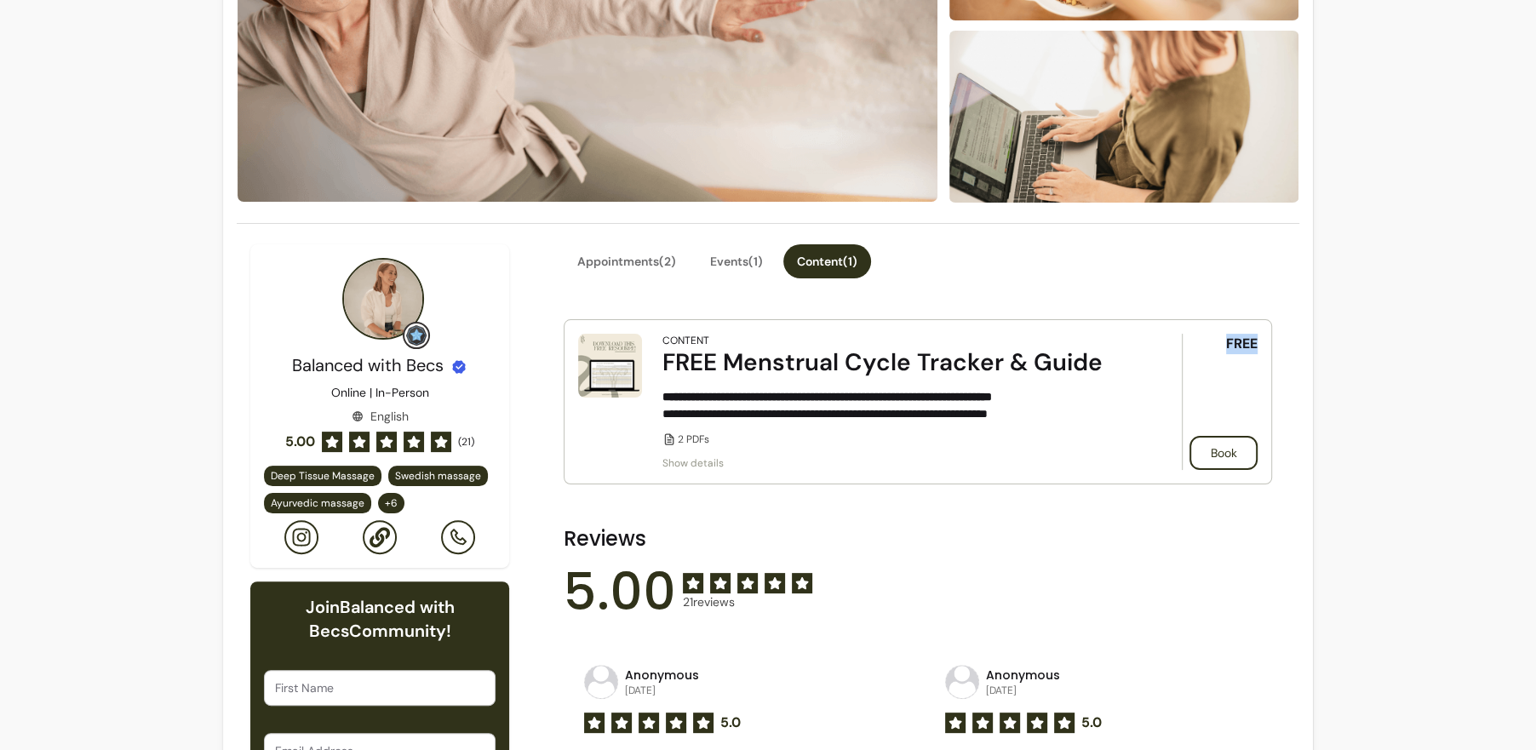
drag, startPoint x: 1224, startPoint y: 339, endPoint x: 1315, endPoint y: 341, distance: 91.1
click at [1217, 452] on button "Book" at bounding box center [1223, 453] width 68 height 34
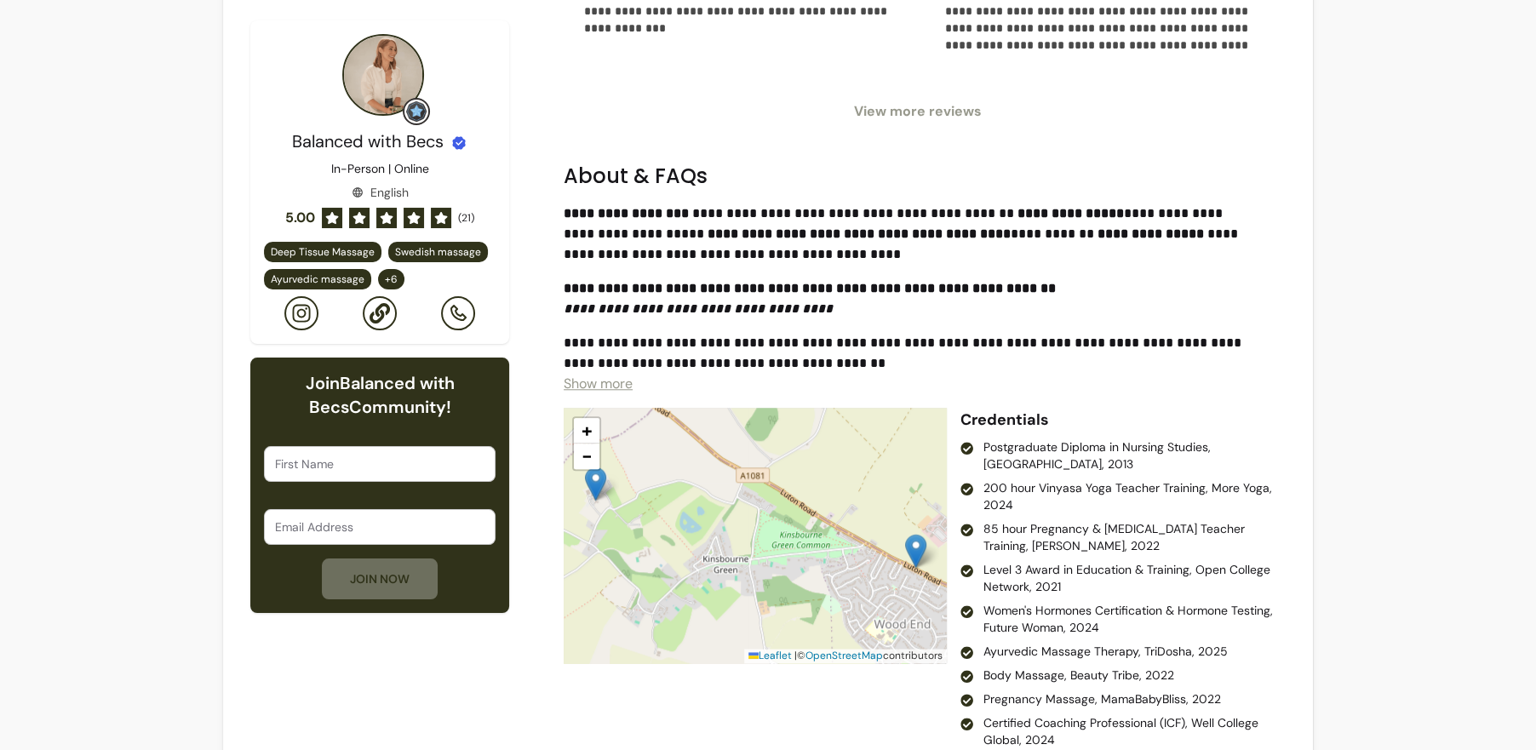
scroll to position [1538, 0]
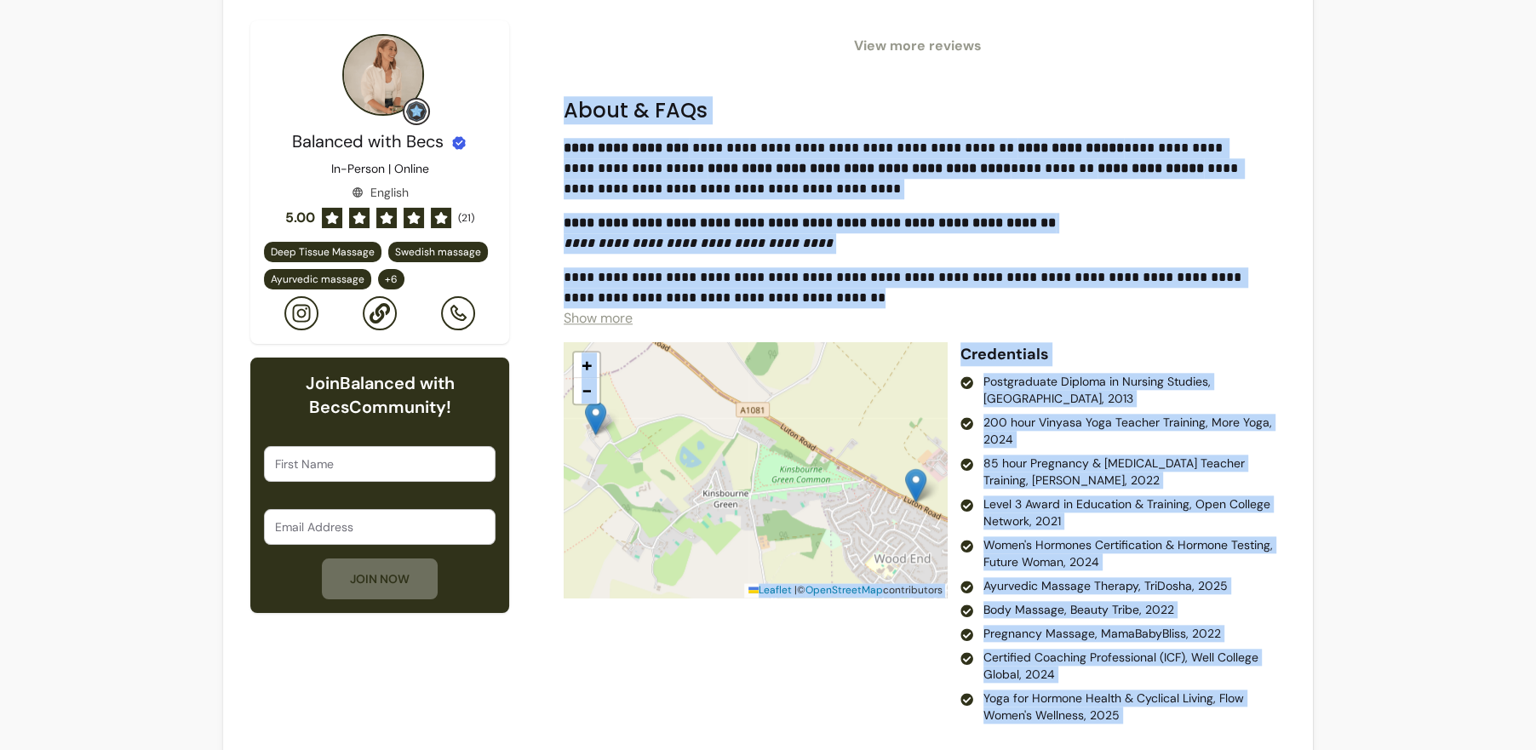
drag, startPoint x: 547, startPoint y: 115, endPoint x: 982, endPoint y: 292, distance: 469.6
click at [982, 292] on p "**********" at bounding box center [911, 287] width 695 height 41
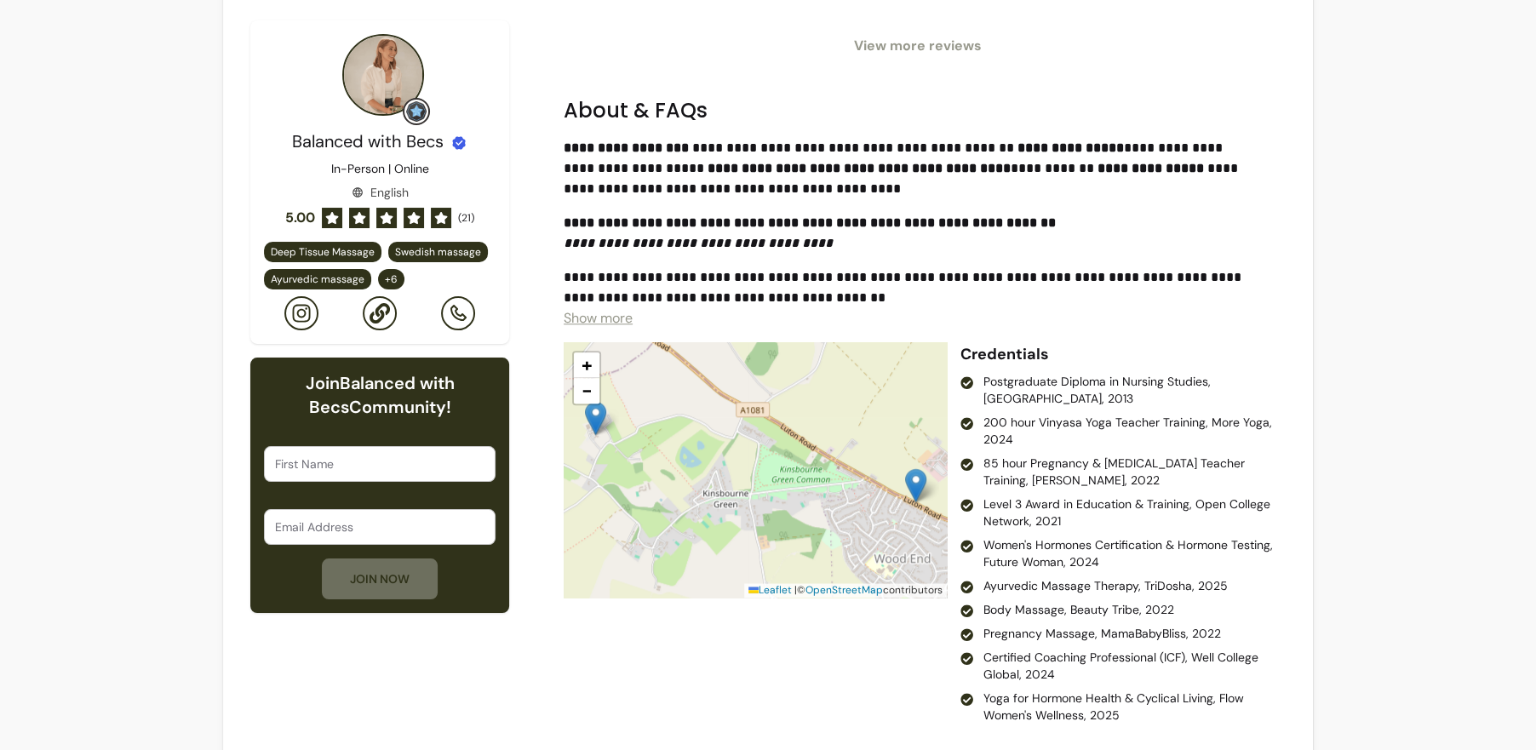
click at [568, 142] on strong "**********" at bounding box center [626, 147] width 125 height 13
click at [620, 325] on div "**********" at bounding box center [911, 233] width 695 height 191
click at [612, 321] on span "Show more" at bounding box center [598, 318] width 69 height 18
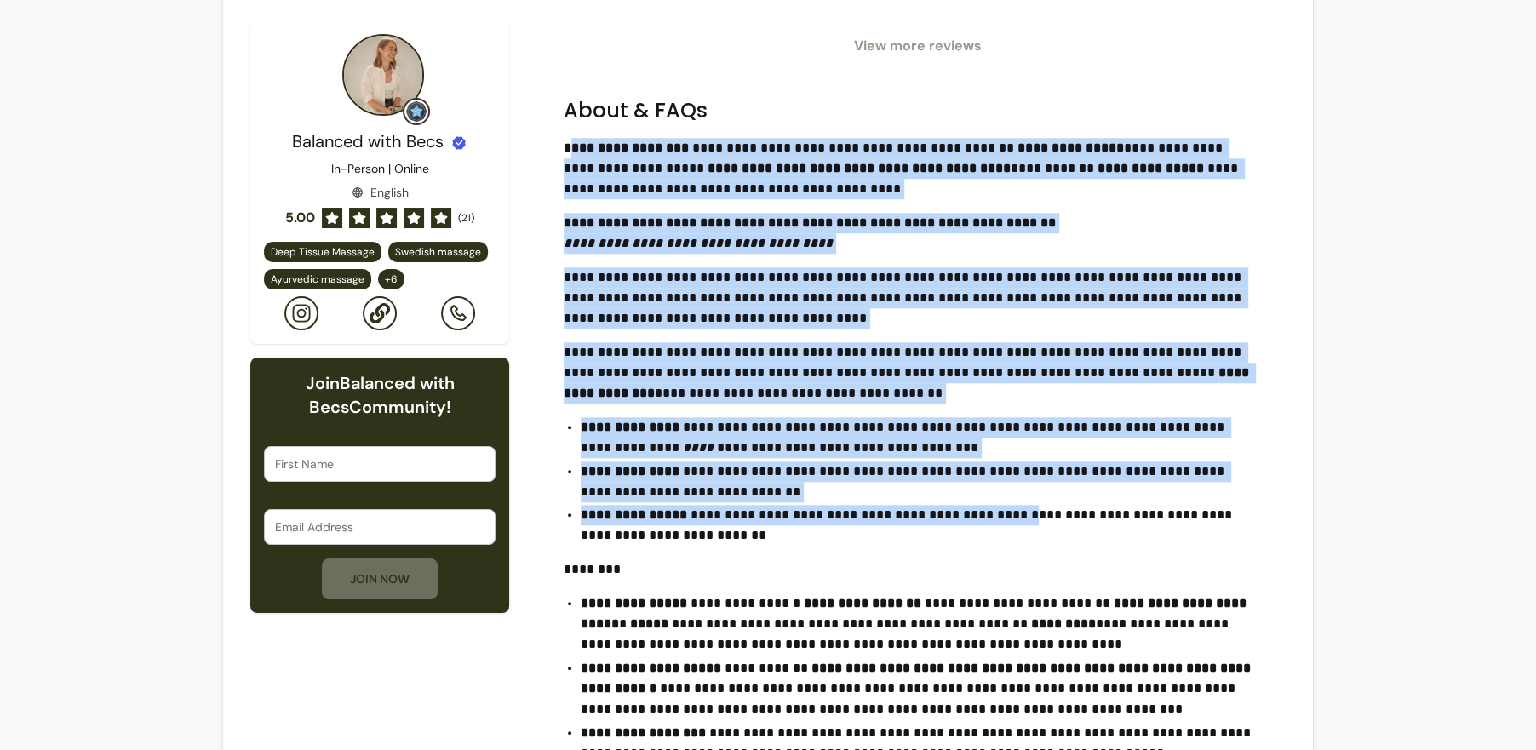
drag, startPoint x: 569, startPoint y: 143, endPoint x: 1033, endPoint y: 509, distance: 590.9
click at [1037, 509] on div "**********" at bounding box center [911, 478] width 695 height 680
click at [1033, 509] on p "**********" at bounding box center [920, 525] width 678 height 41
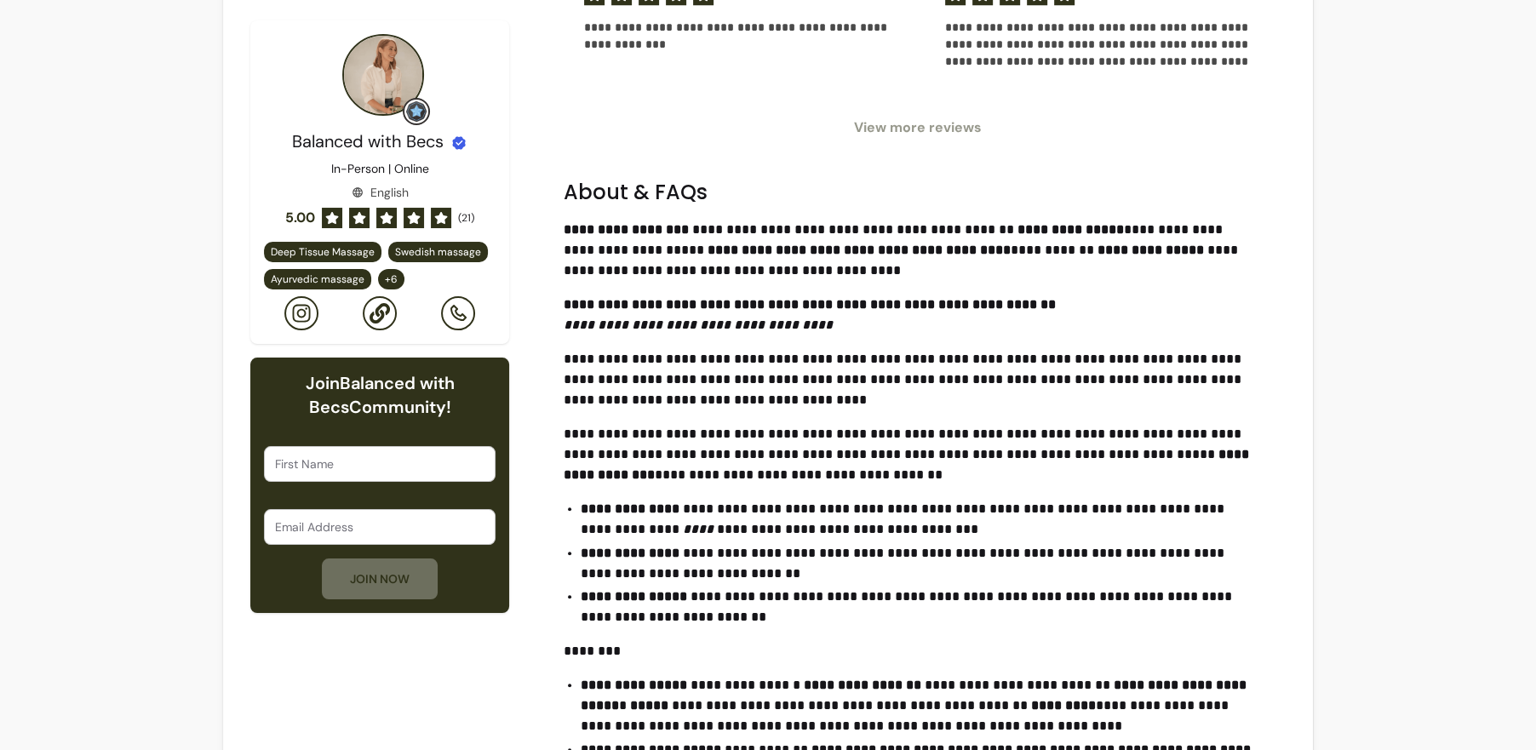
scroll to position [1458, 0]
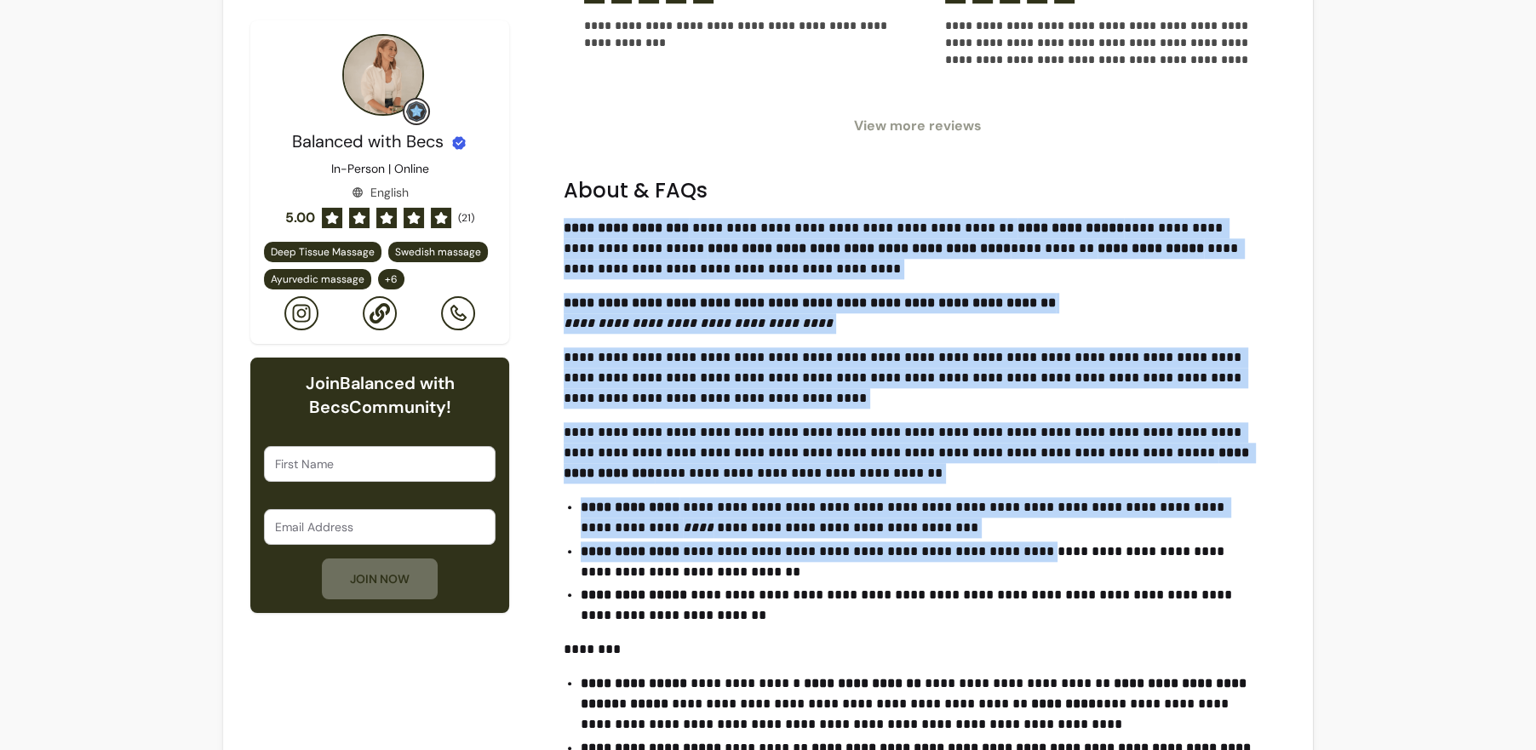
drag, startPoint x: 566, startPoint y: 216, endPoint x: 1010, endPoint y: 557, distance: 559.8
click at [1016, 549] on div "**********" at bounding box center [911, 558] width 695 height 680
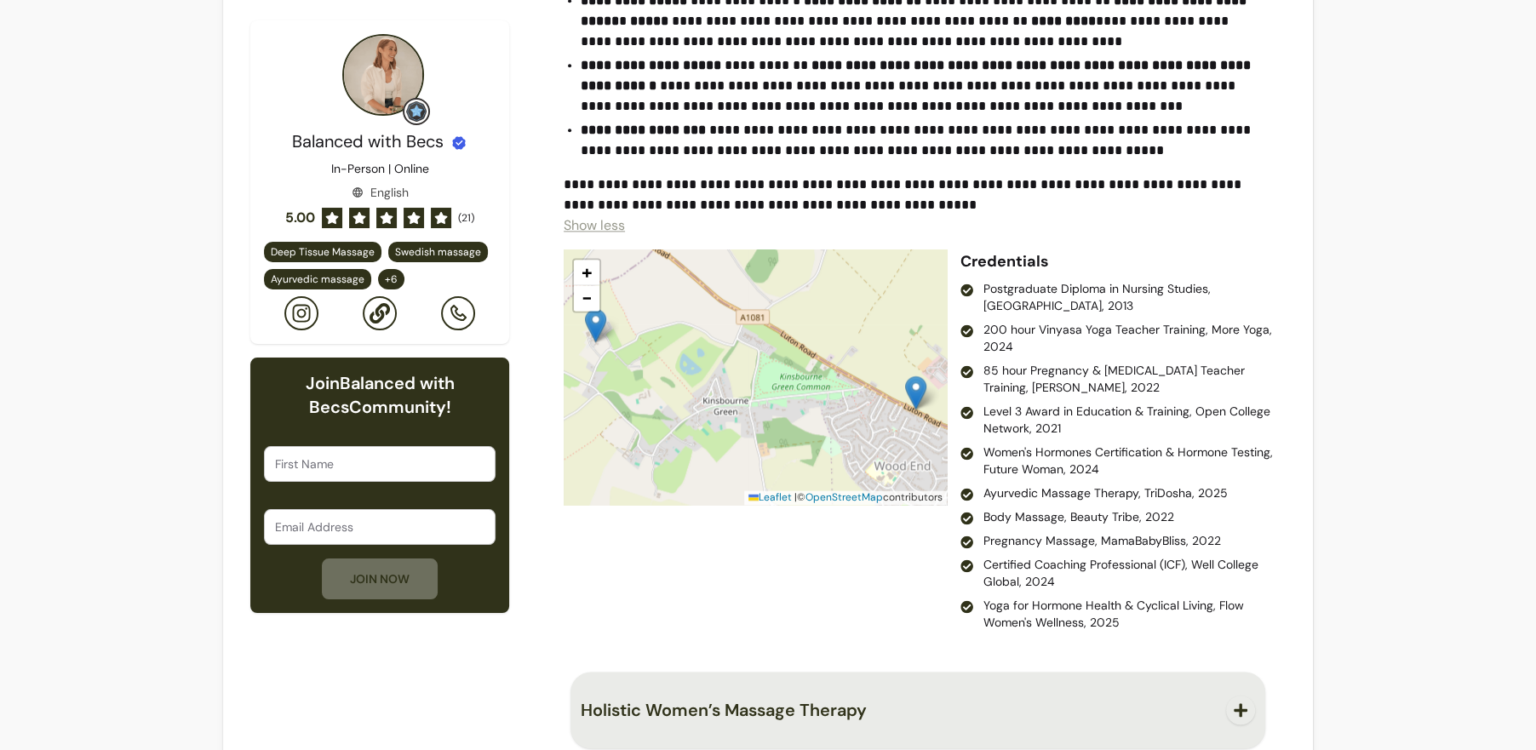
scroll to position [2135, 0]
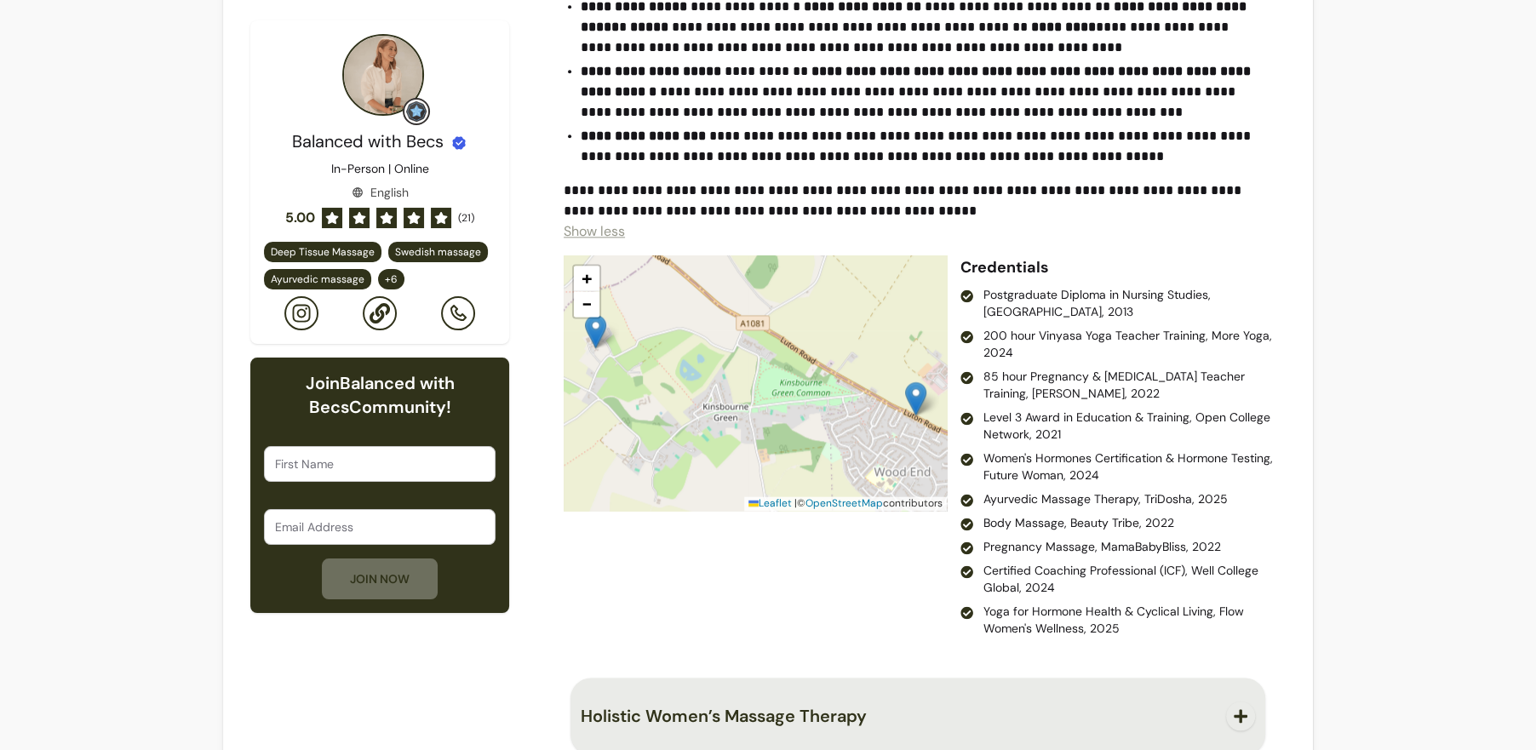
click at [1050, 376] on li "85 hour Pregnancy & [MEDICAL_DATA] Teacher Training, [PERSON_NAME], 2022" at bounding box center [1109, 385] width 298 height 34
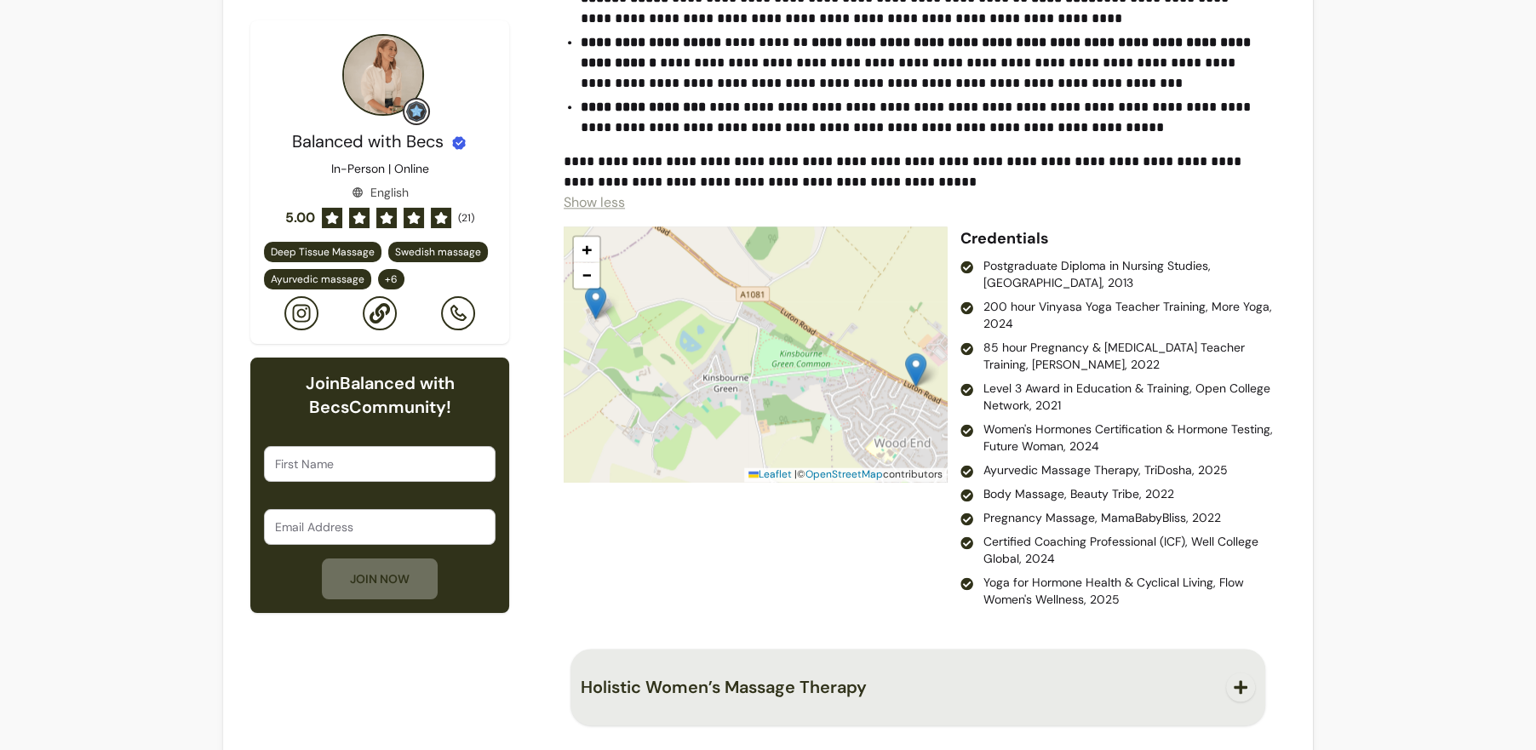
scroll to position [2205, 0]
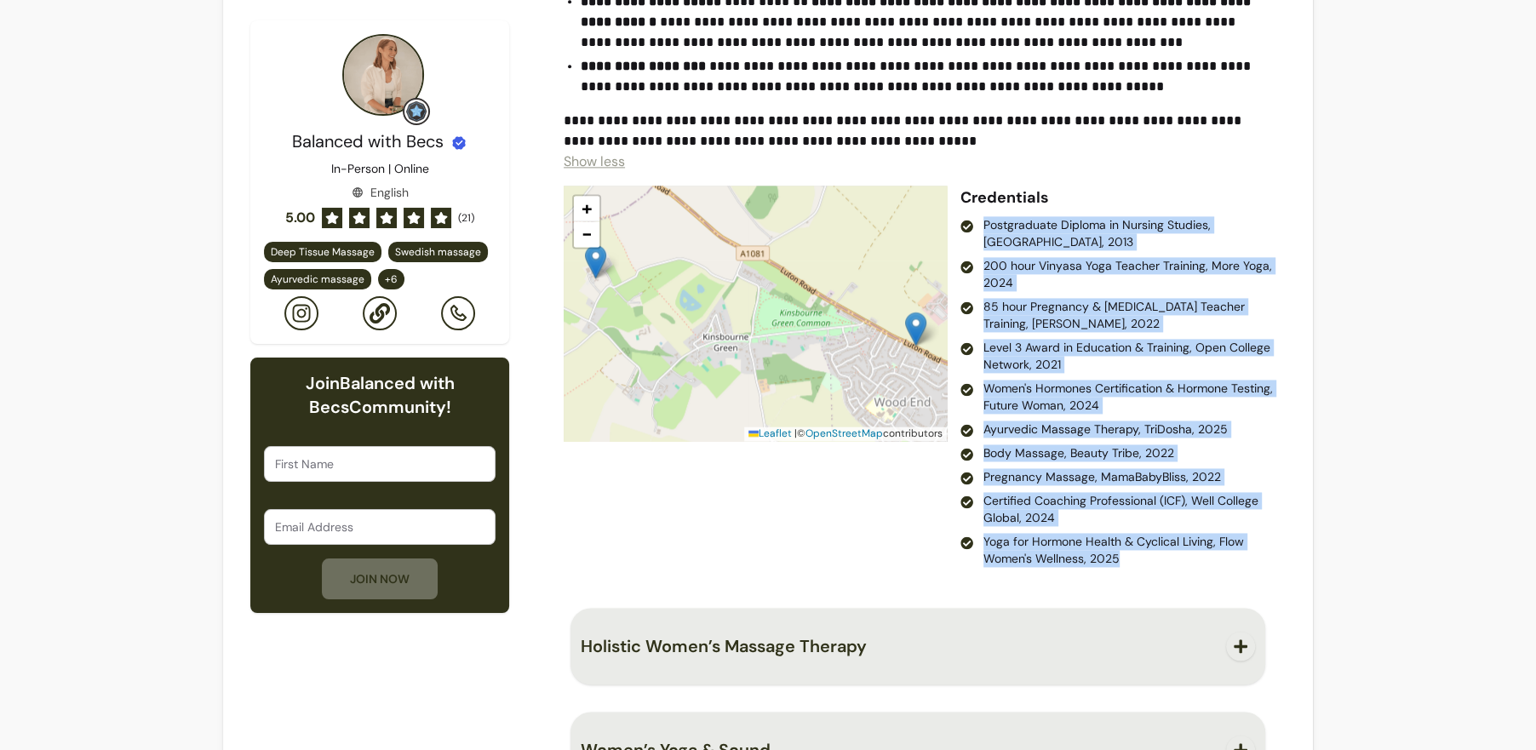
drag, startPoint x: 972, startPoint y: 228, endPoint x: 1130, endPoint y: 554, distance: 362.4
click at [1130, 554] on ul "Postgraduate Diploma in Nursing Studies, [GEOGRAPHIC_DATA], 2013 200 hour Vinya…" at bounding box center [1109, 391] width 298 height 351
click at [1118, 536] on li "Yoga for Hormone Health & Cyclical Living, Flow Women's Wellness, 2025" at bounding box center [1109, 550] width 298 height 34
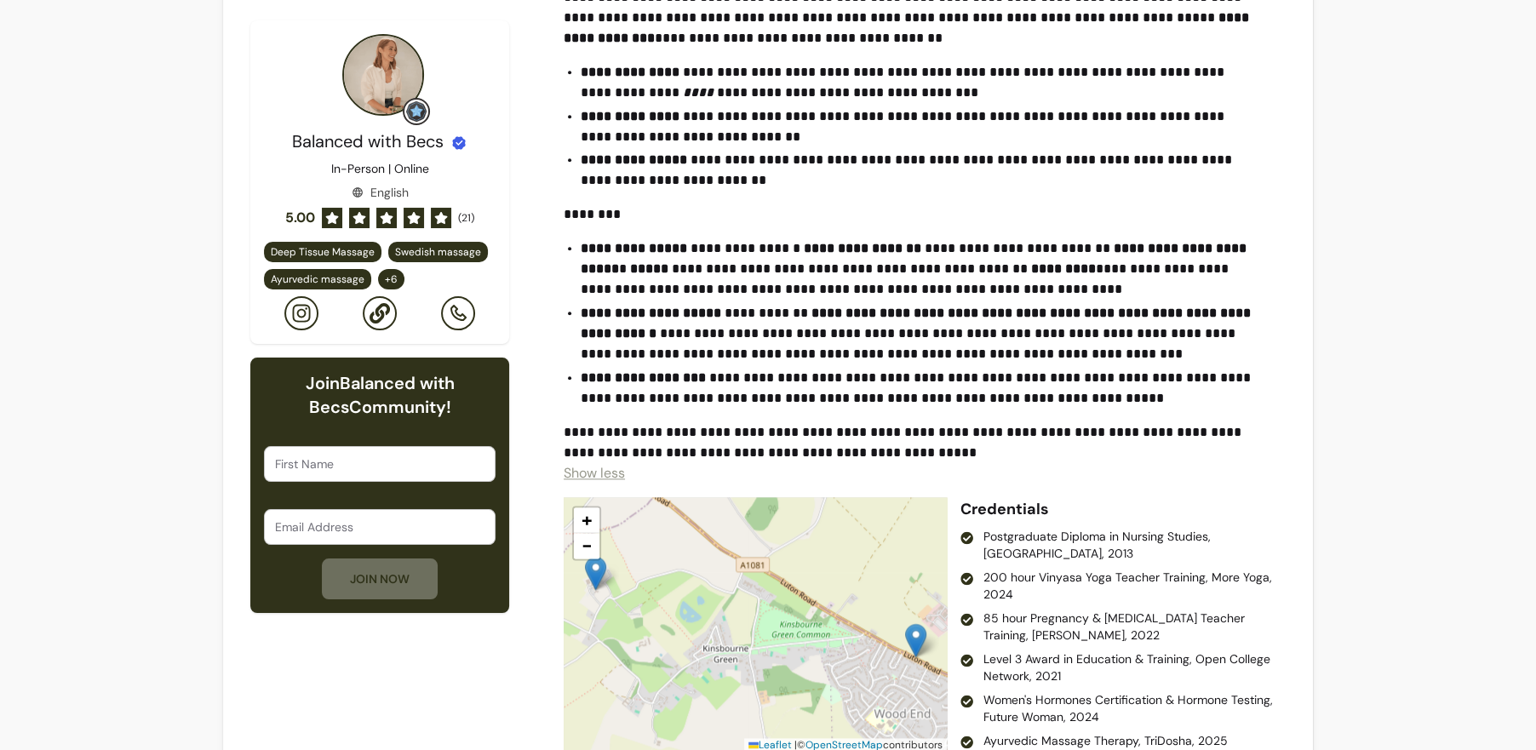
scroll to position [2269, 0]
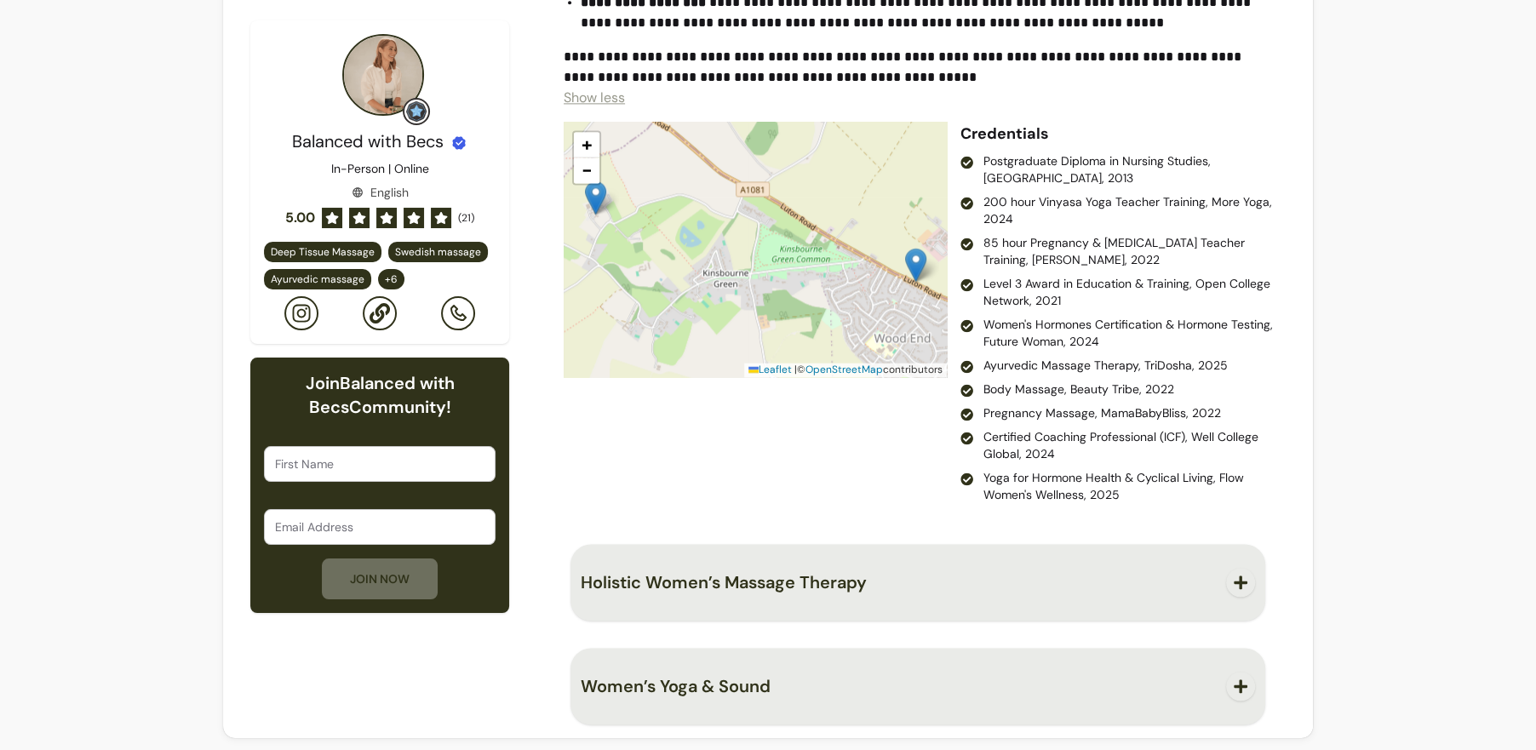
click at [814, 573] on span "Holistic Women’s Massage Therapy" at bounding box center [724, 582] width 286 height 22
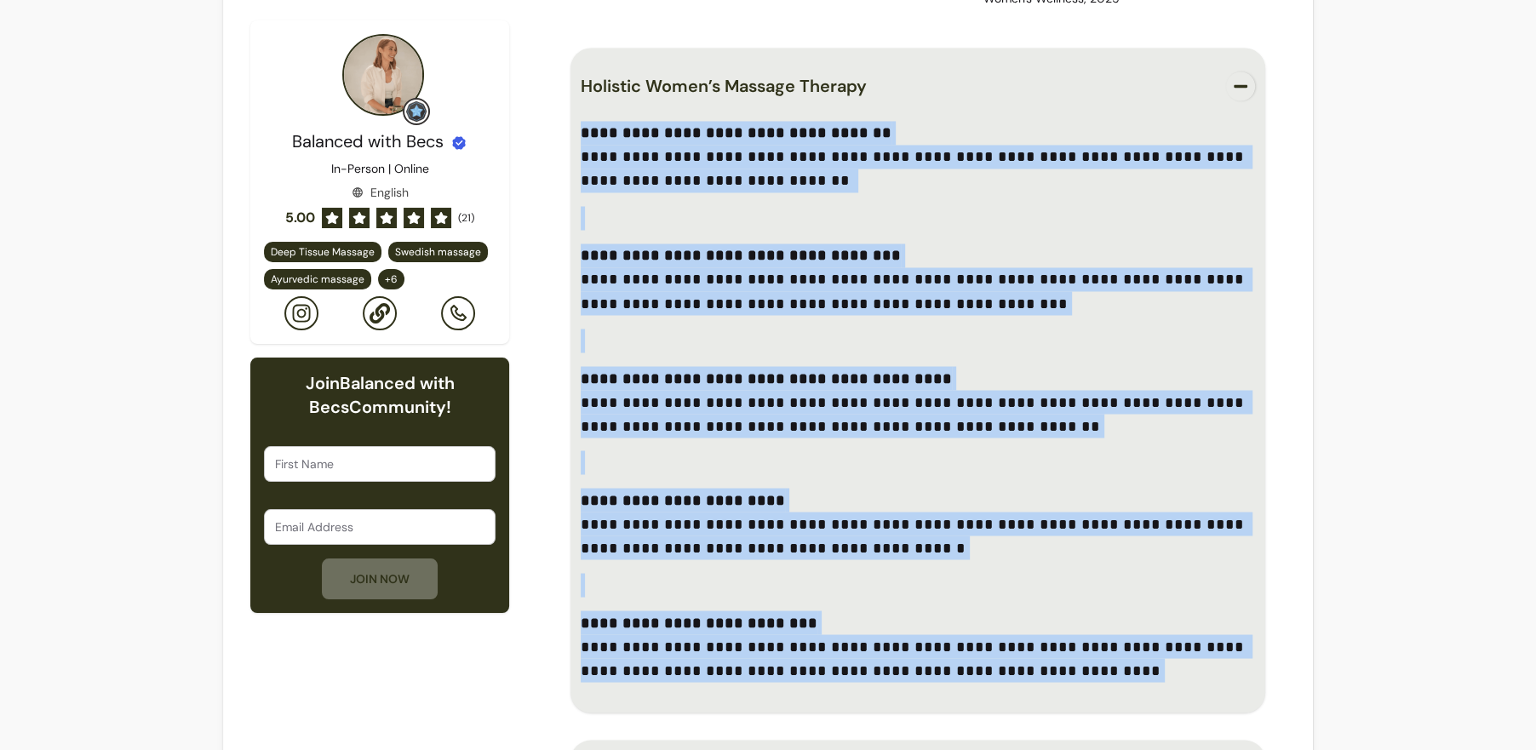
scroll to position [2858, 0]
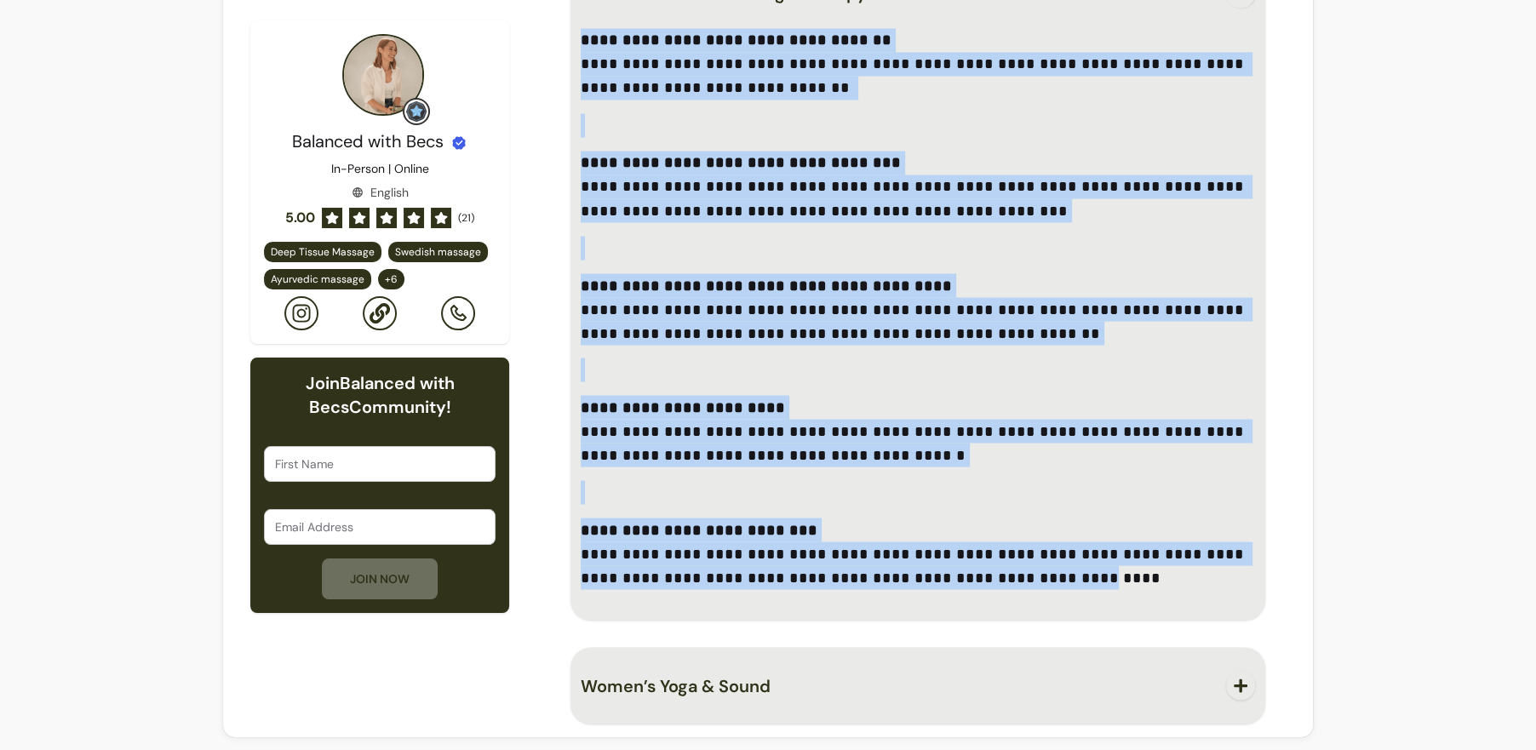
drag, startPoint x: 577, startPoint y: 123, endPoint x: 957, endPoint y: 571, distance: 587.0
click at [956, 571] on div "**********" at bounding box center [917, 287] width 695 height 665
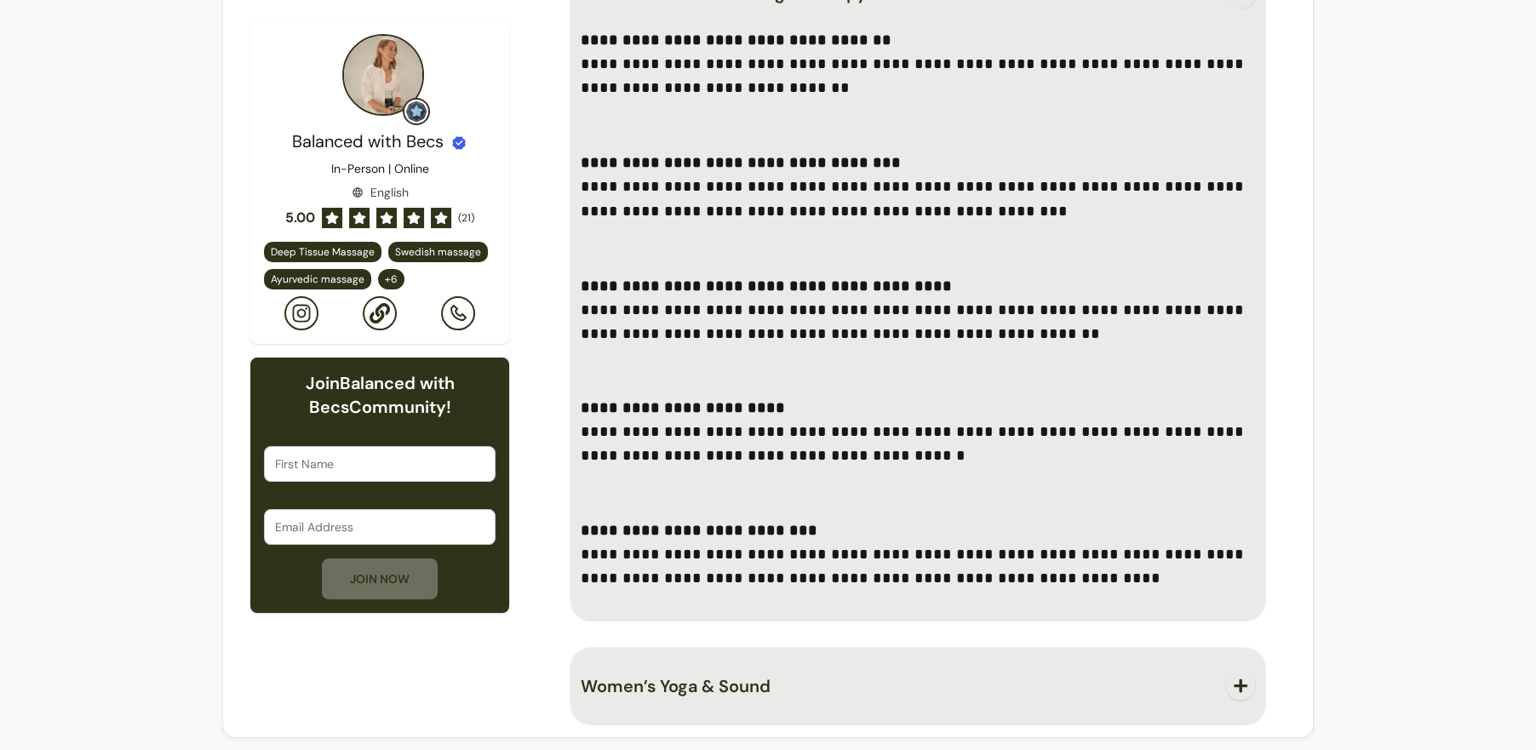
click at [1019, 570] on p "**********" at bounding box center [918, 554] width 674 height 72
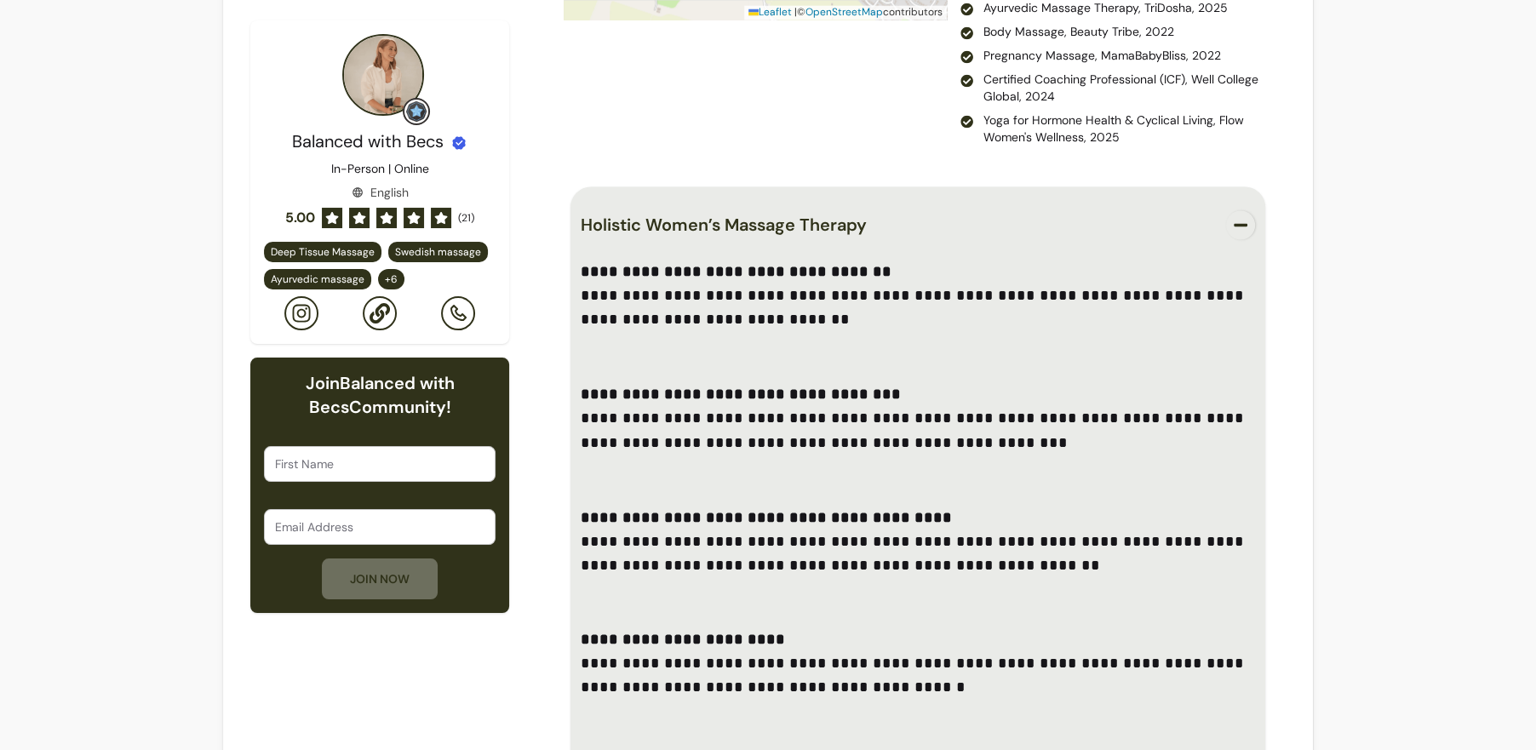
click at [1234, 225] on icon "button" at bounding box center [1240, 224] width 15 height 15
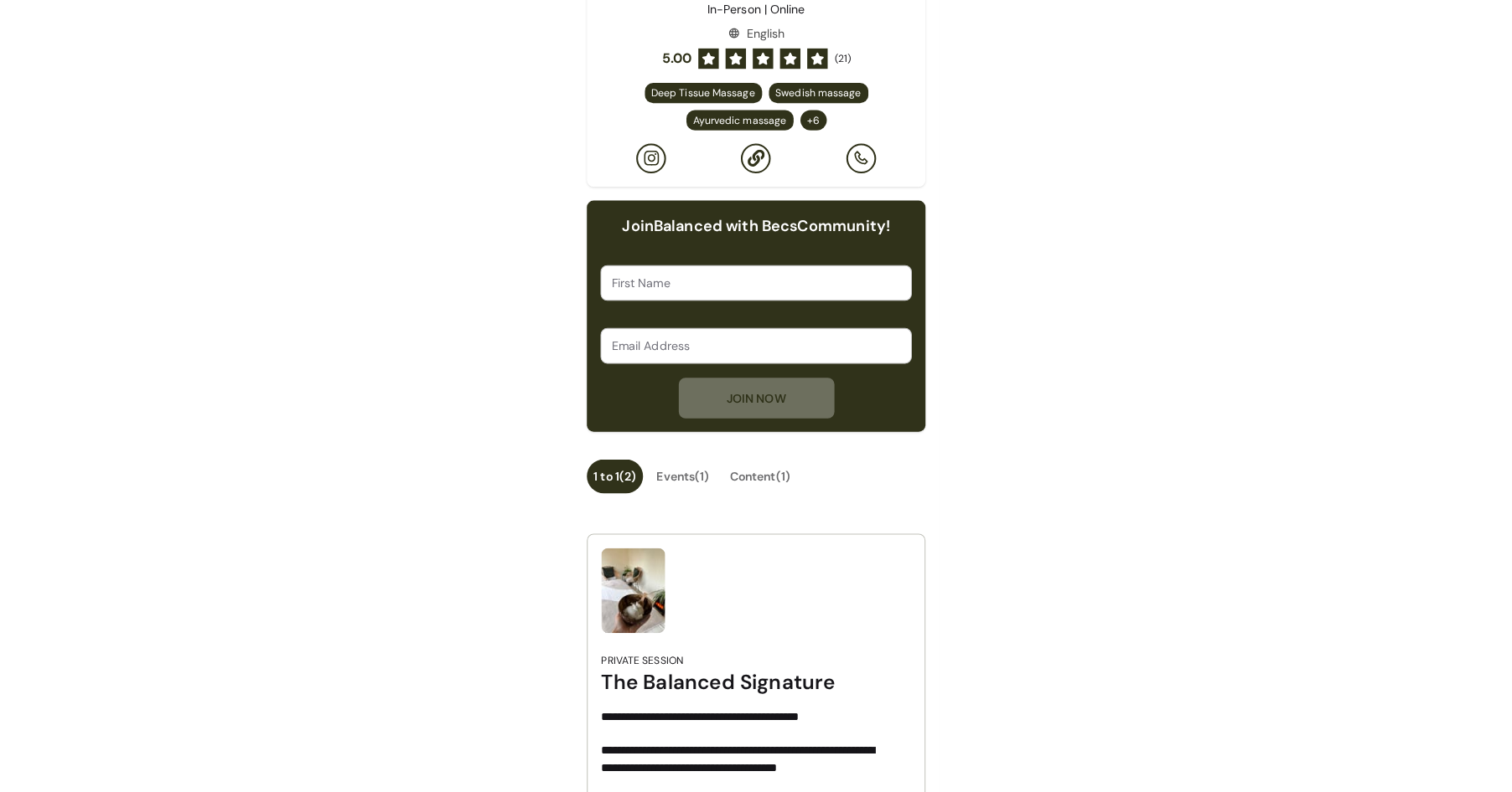
scroll to position [0, 0]
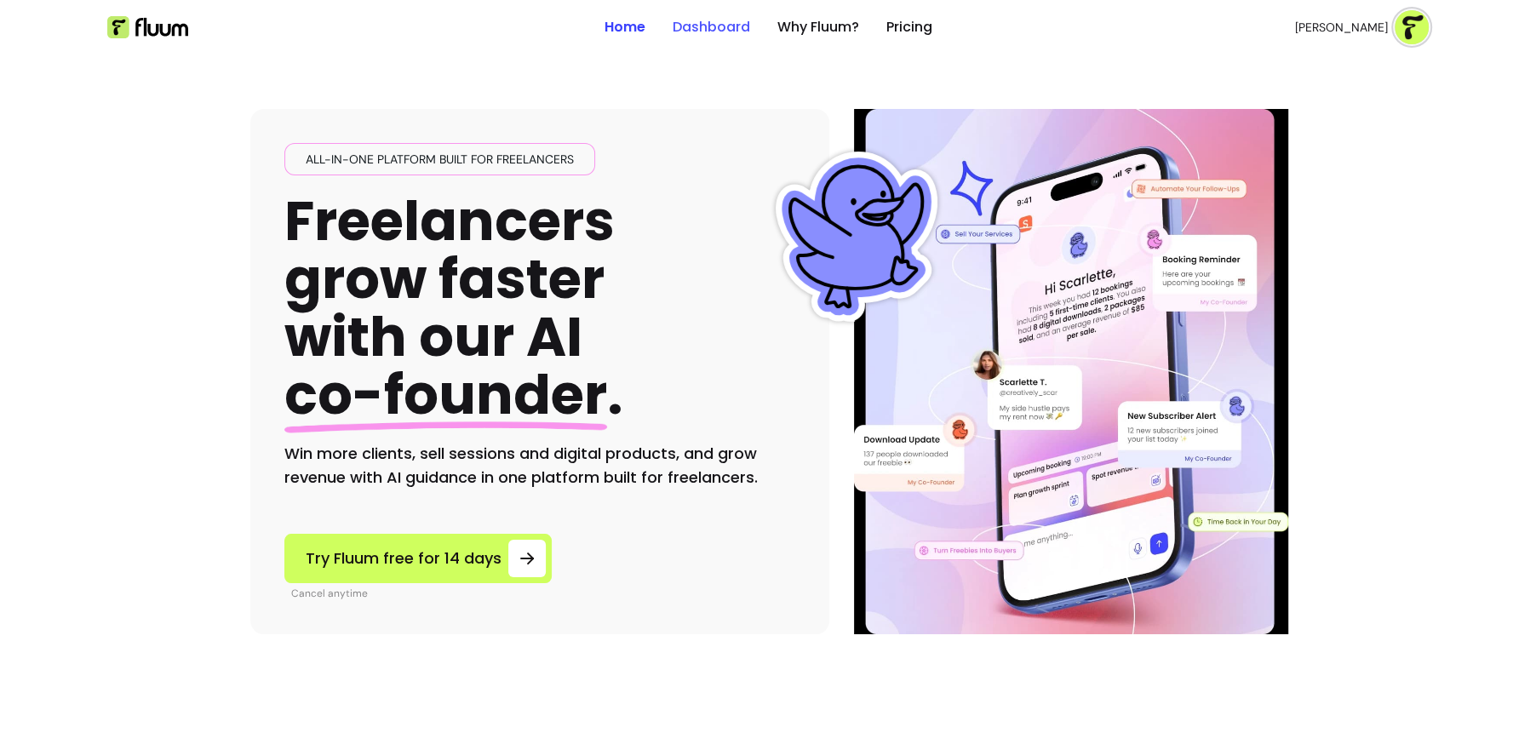
click at [714, 25] on link "Dashboard" at bounding box center [710, 27] width 77 height 20
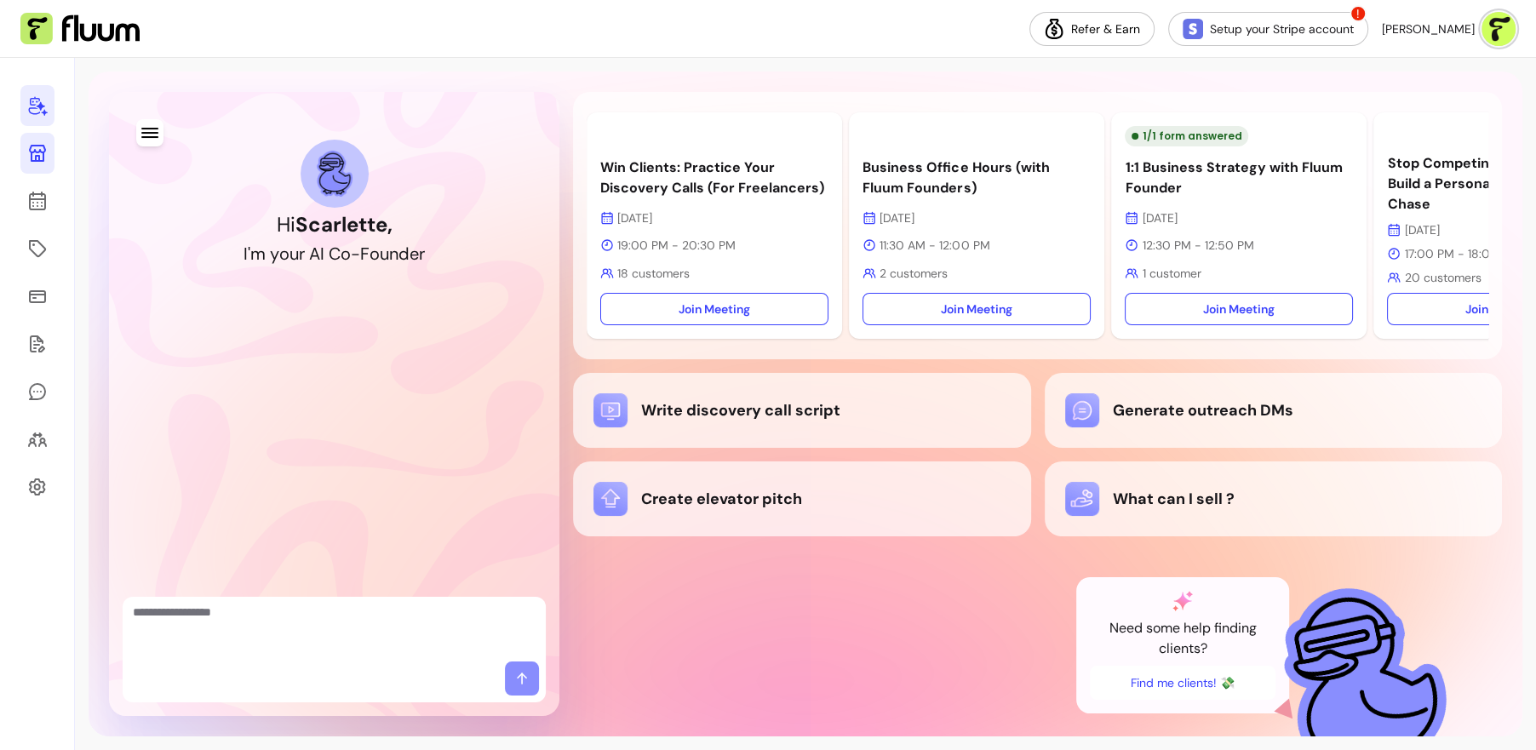
click at [41, 154] on icon at bounding box center [37, 153] width 20 height 20
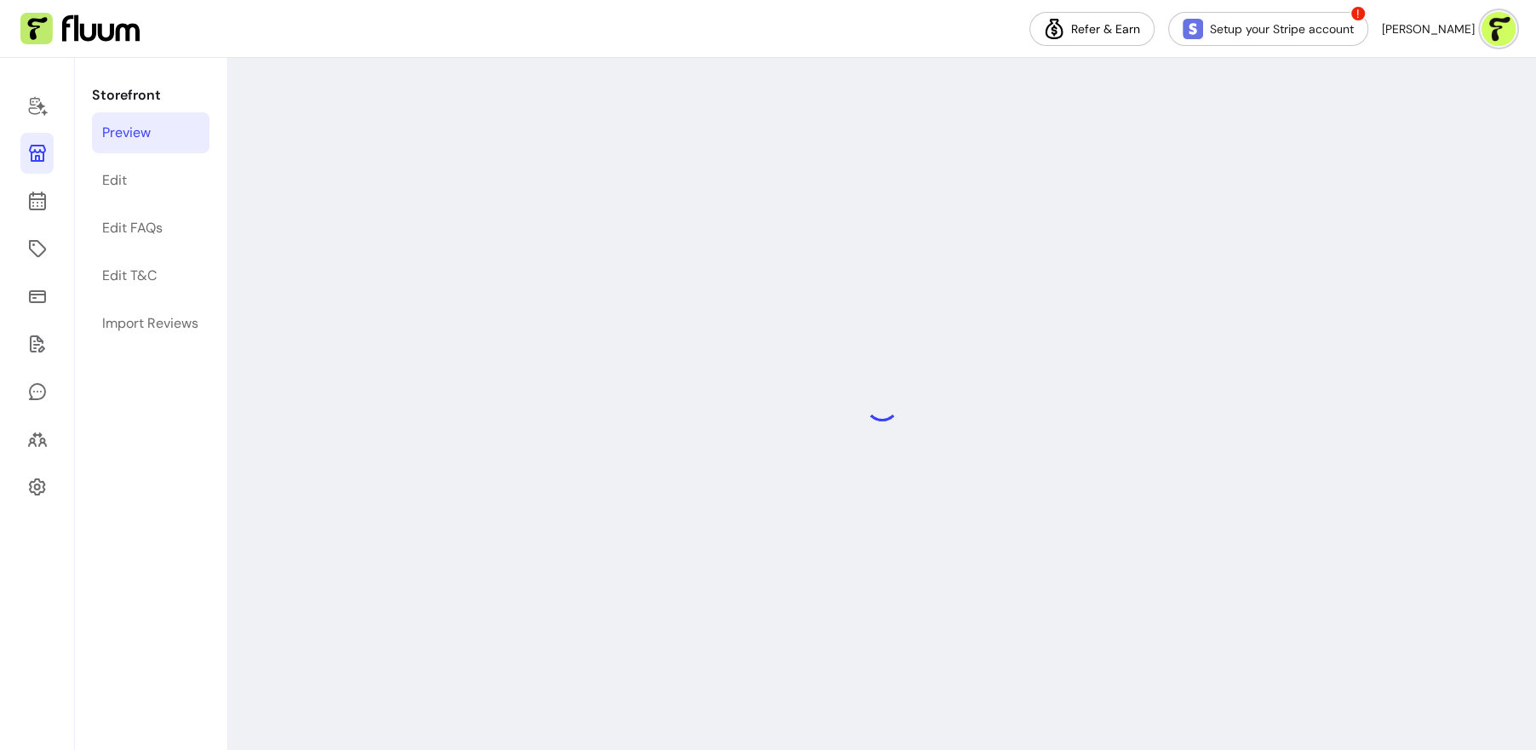
click at [138, 136] on div "Preview" at bounding box center [126, 133] width 49 height 20
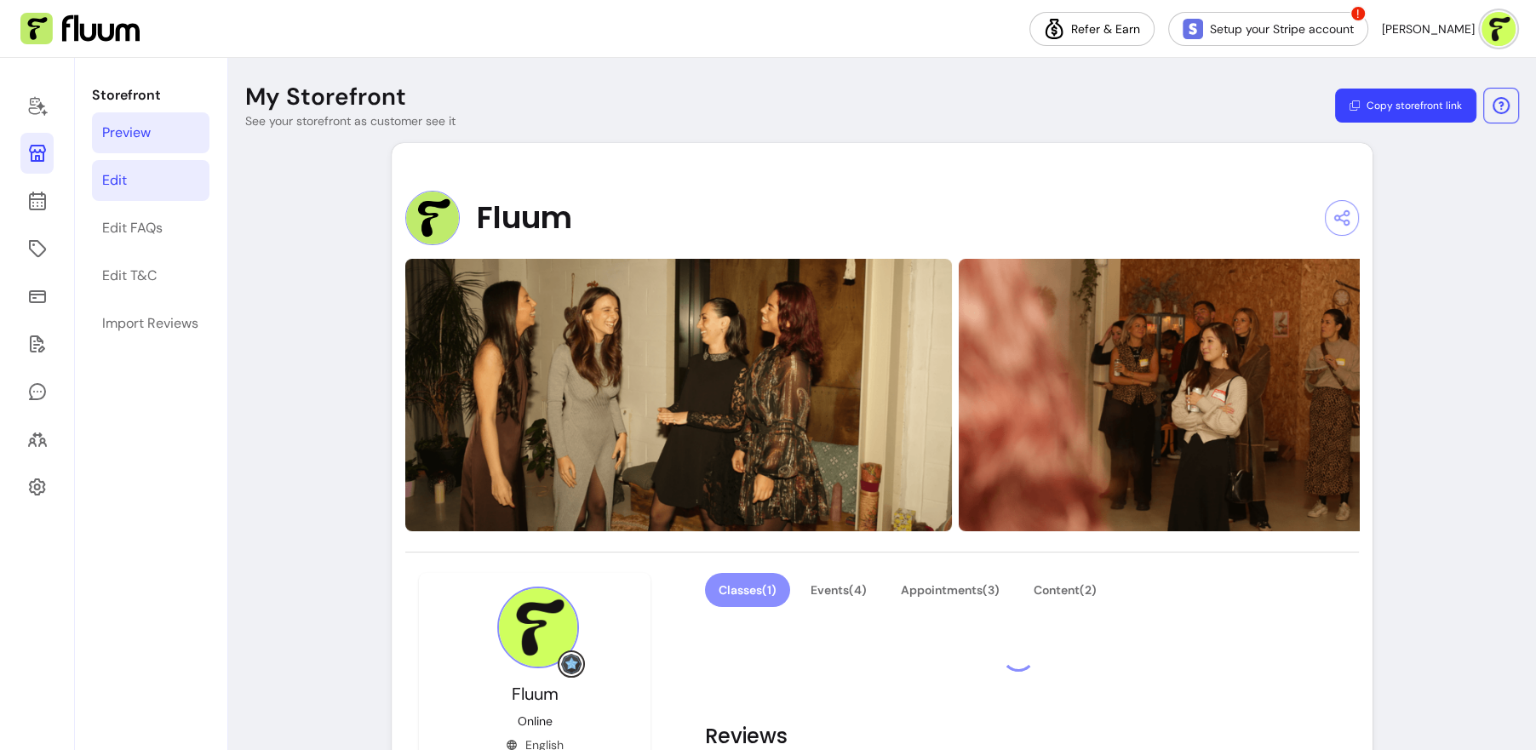
click at [140, 178] on link "Edit" at bounding box center [150, 180] width 117 height 41
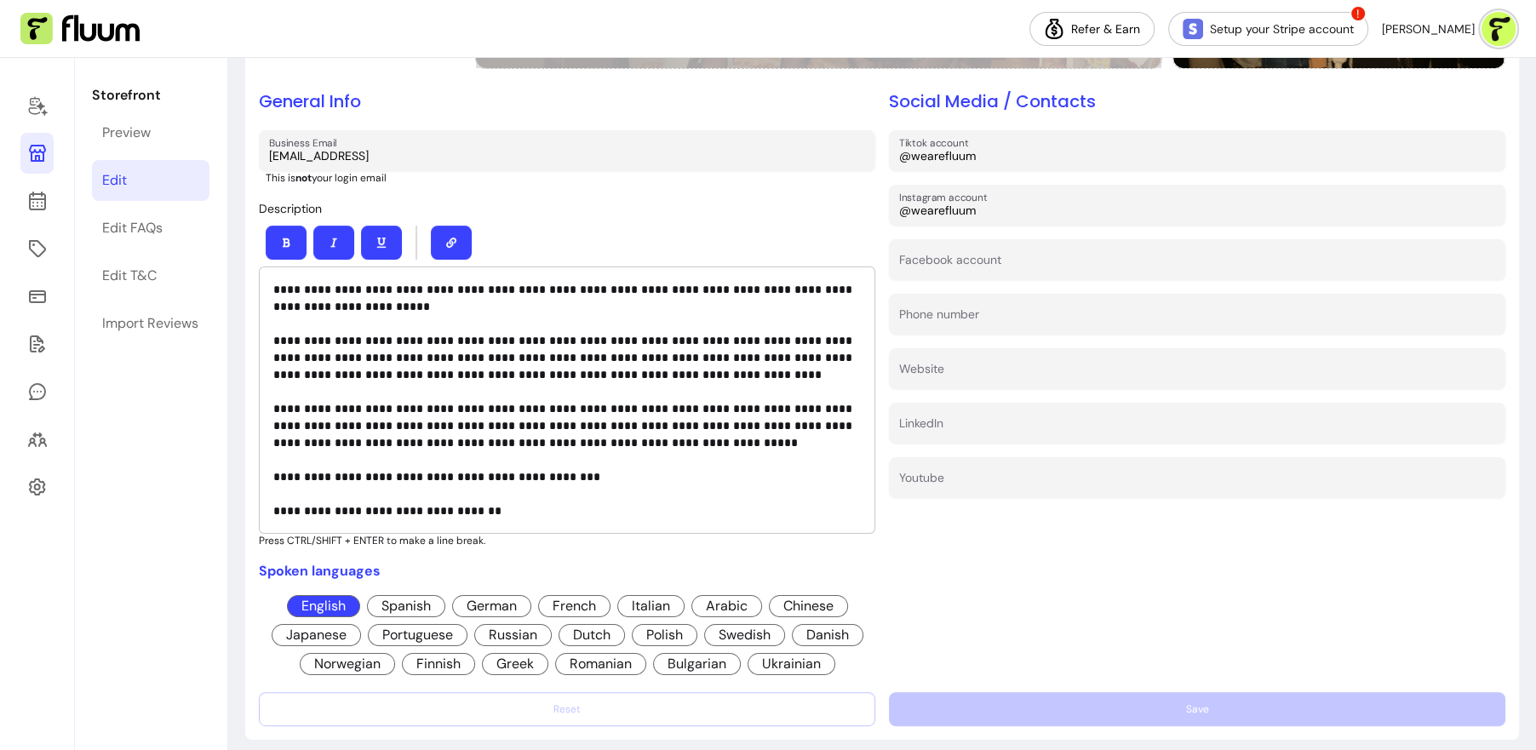
scroll to position [474, 0]
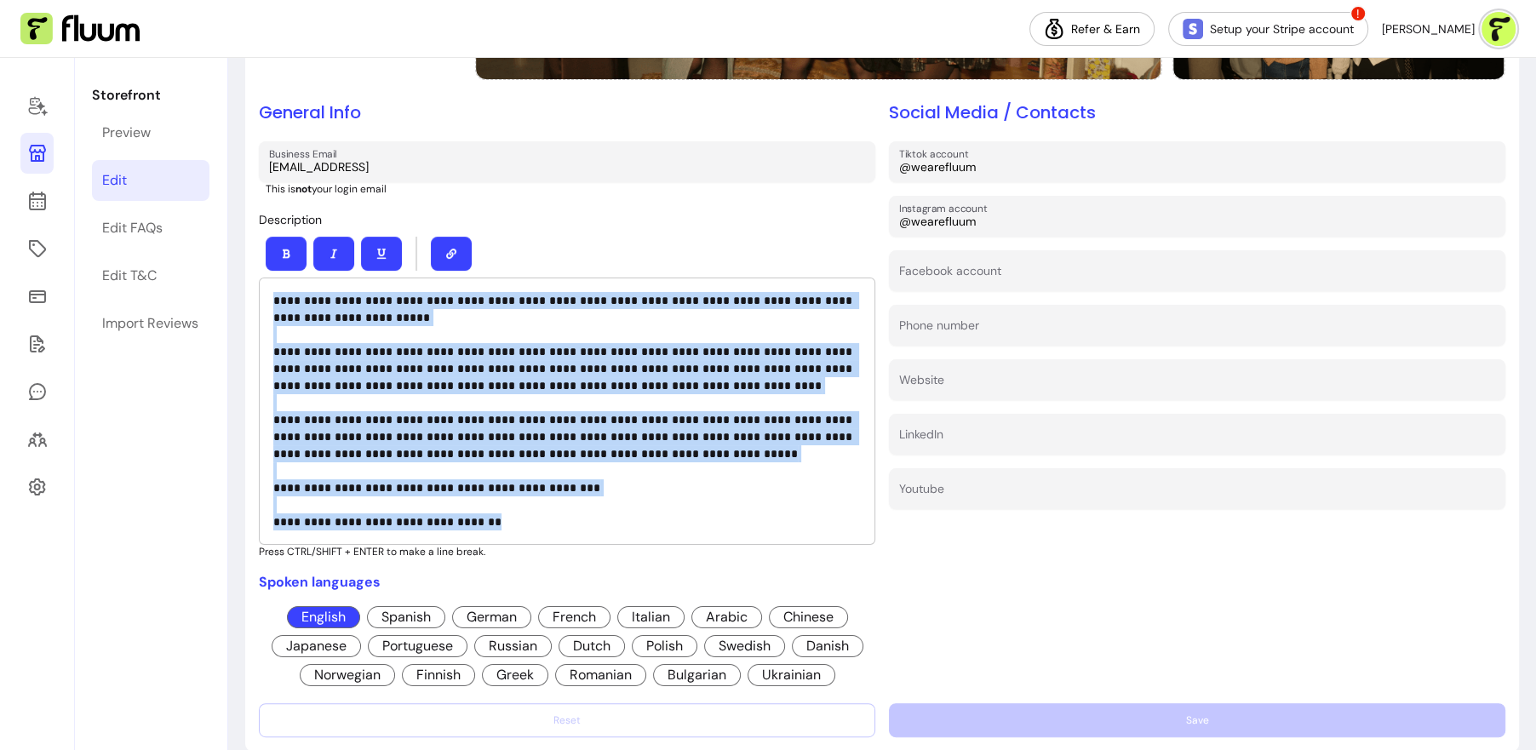
drag, startPoint x: 272, startPoint y: 302, endPoint x: 545, endPoint y: 535, distance: 358.6
click at [545, 536] on div "**********" at bounding box center [567, 410] width 616 height 267
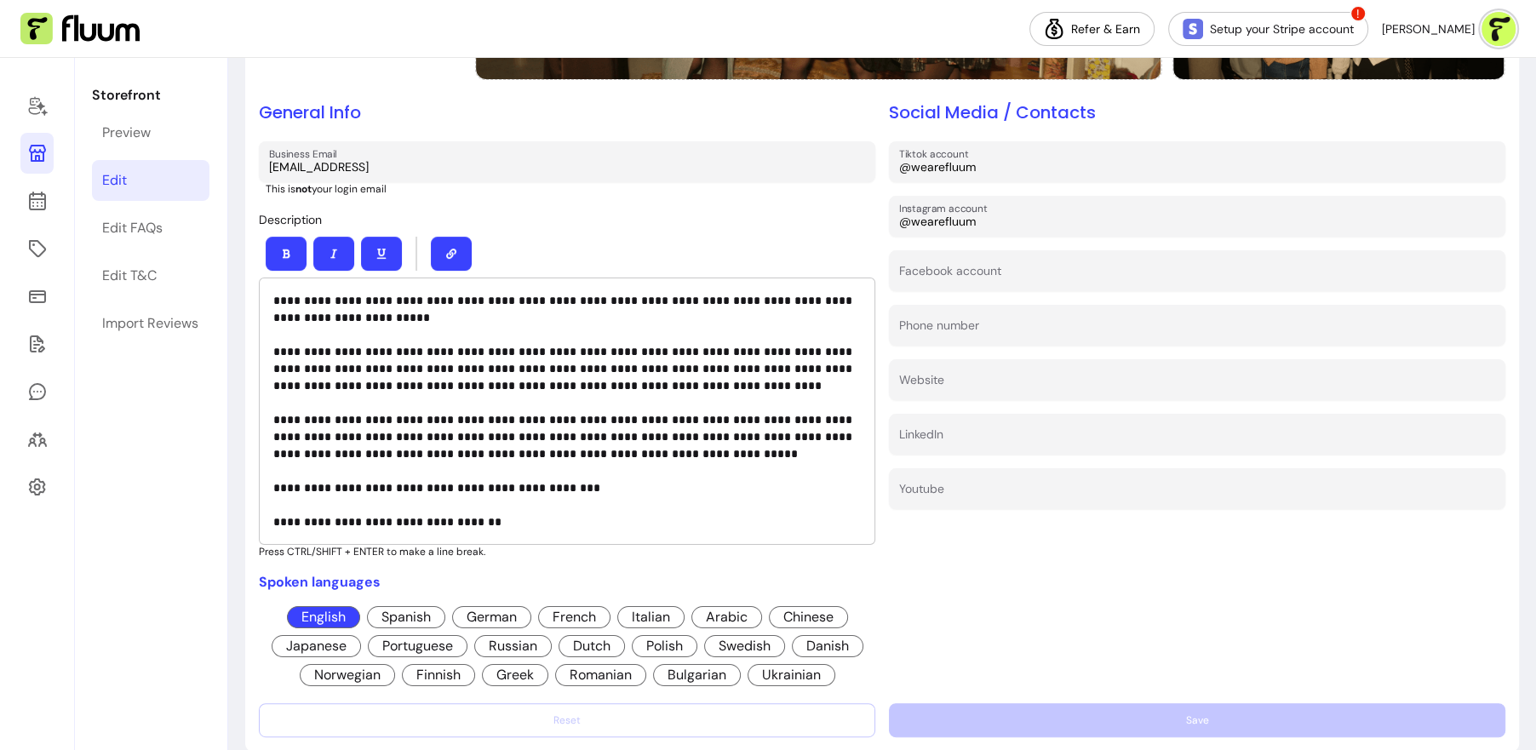
click at [673, 238] on div at bounding box center [567, 254] width 616 height 48
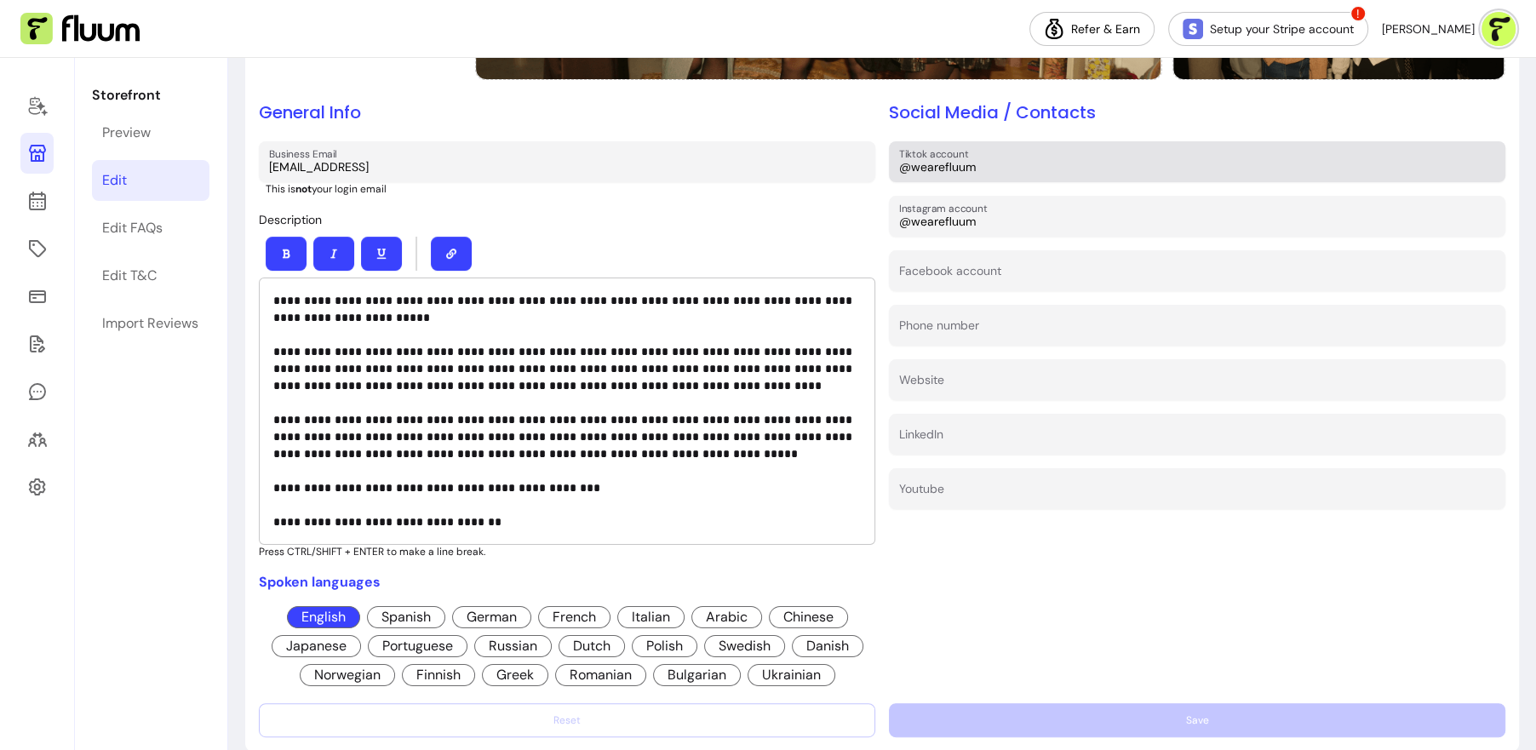
click at [1010, 167] on input "@wearefluum" at bounding box center [1197, 166] width 596 height 17
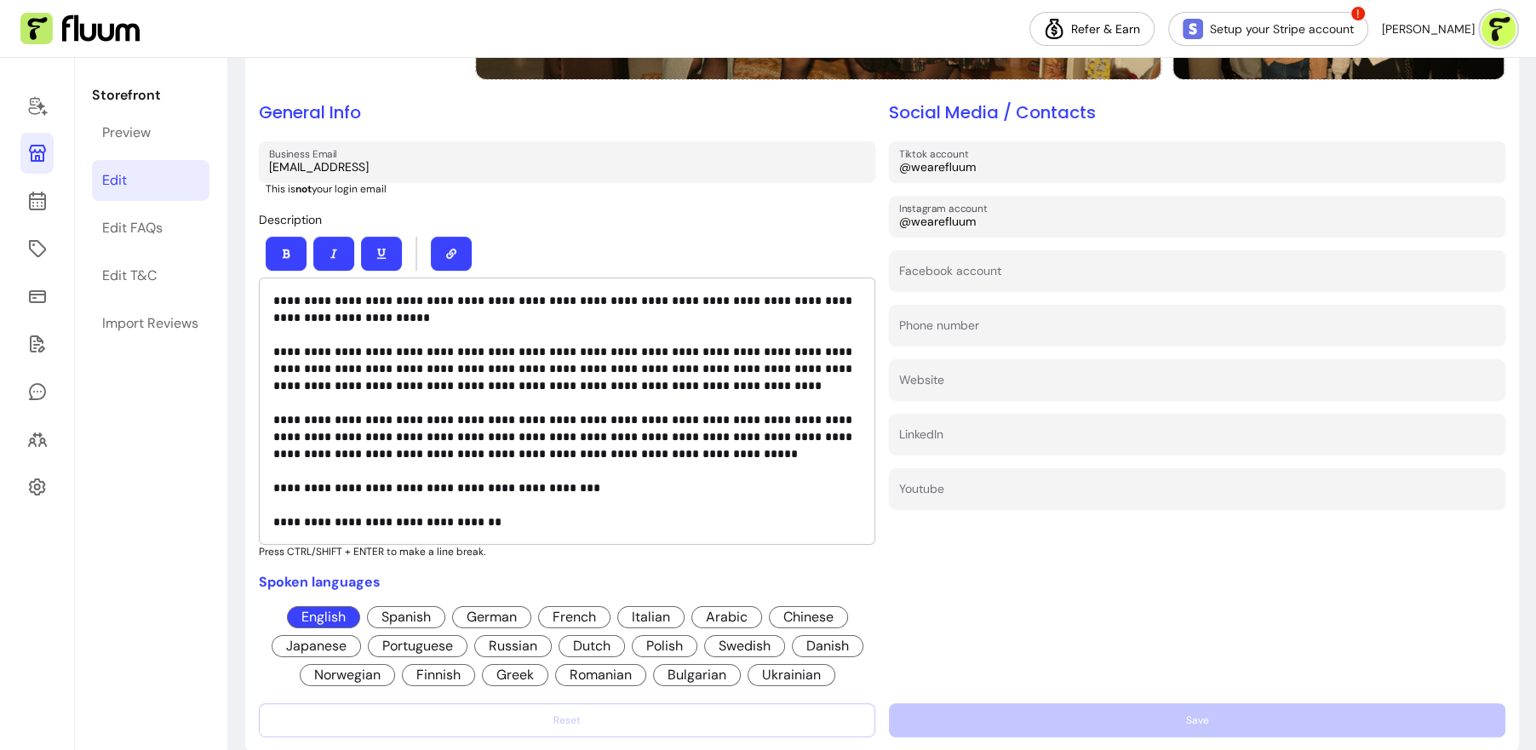
drag, startPoint x: 1011, startPoint y: 166, endPoint x: 957, endPoint y: 175, distance: 55.1
click at [956, 175] on input "@wearefluum" at bounding box center [1197, 166] width 596 height 17
click at [740, 232] on div at bounding box center [567, 254] width 616 height 48
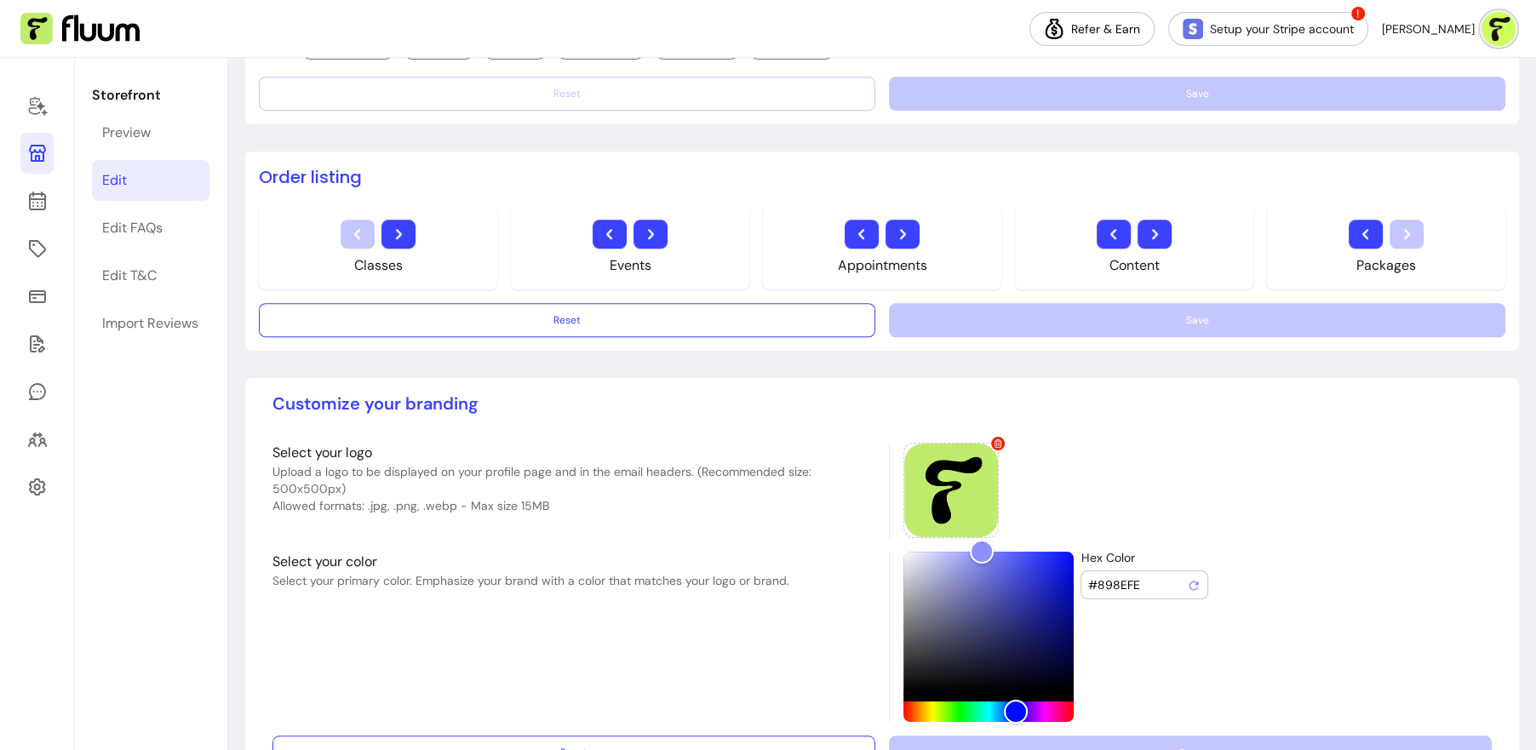
scroll to position [1154, 0]
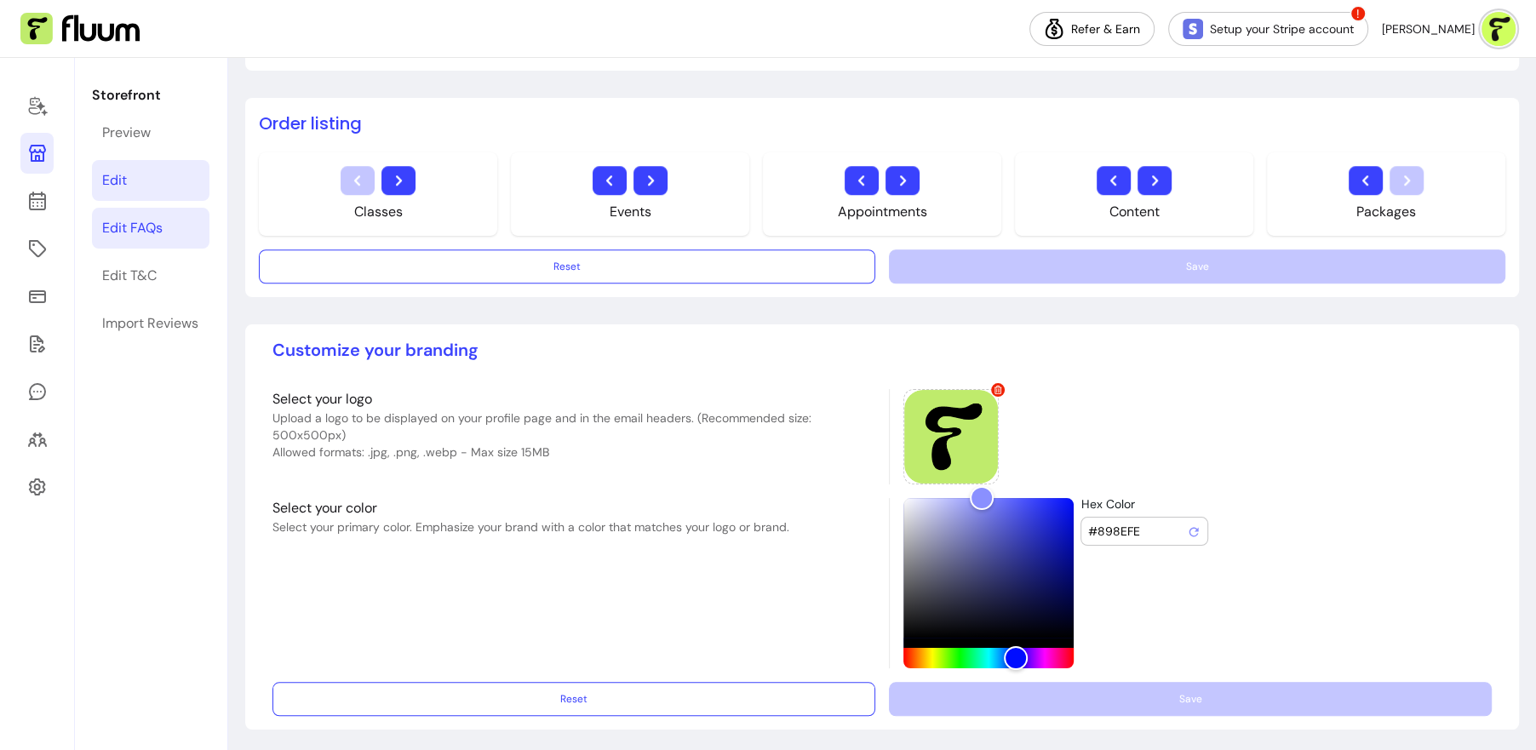
click at [152, 224] on div "Edit FAQs" at bounding box center [132, 228] width 60 height 20
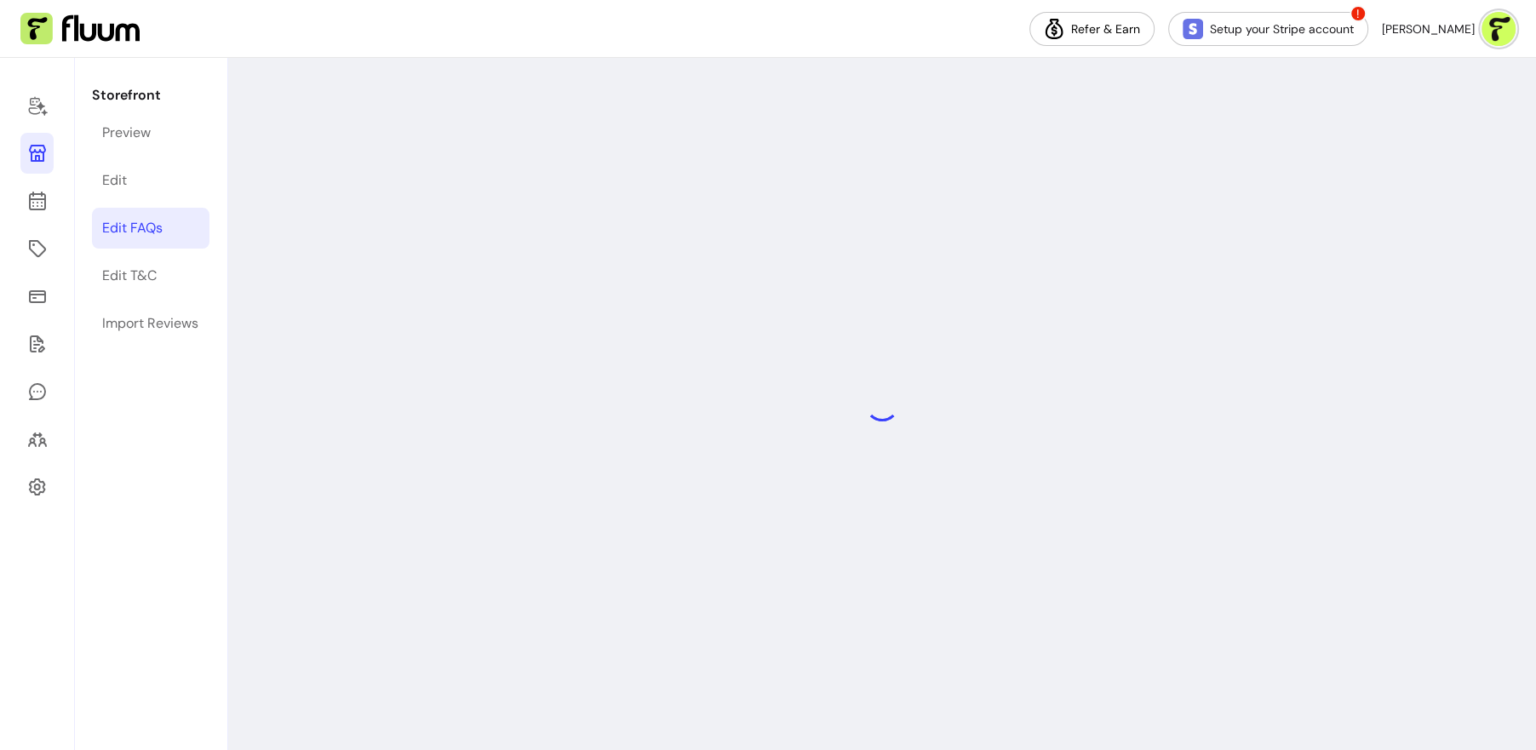
select select "*"
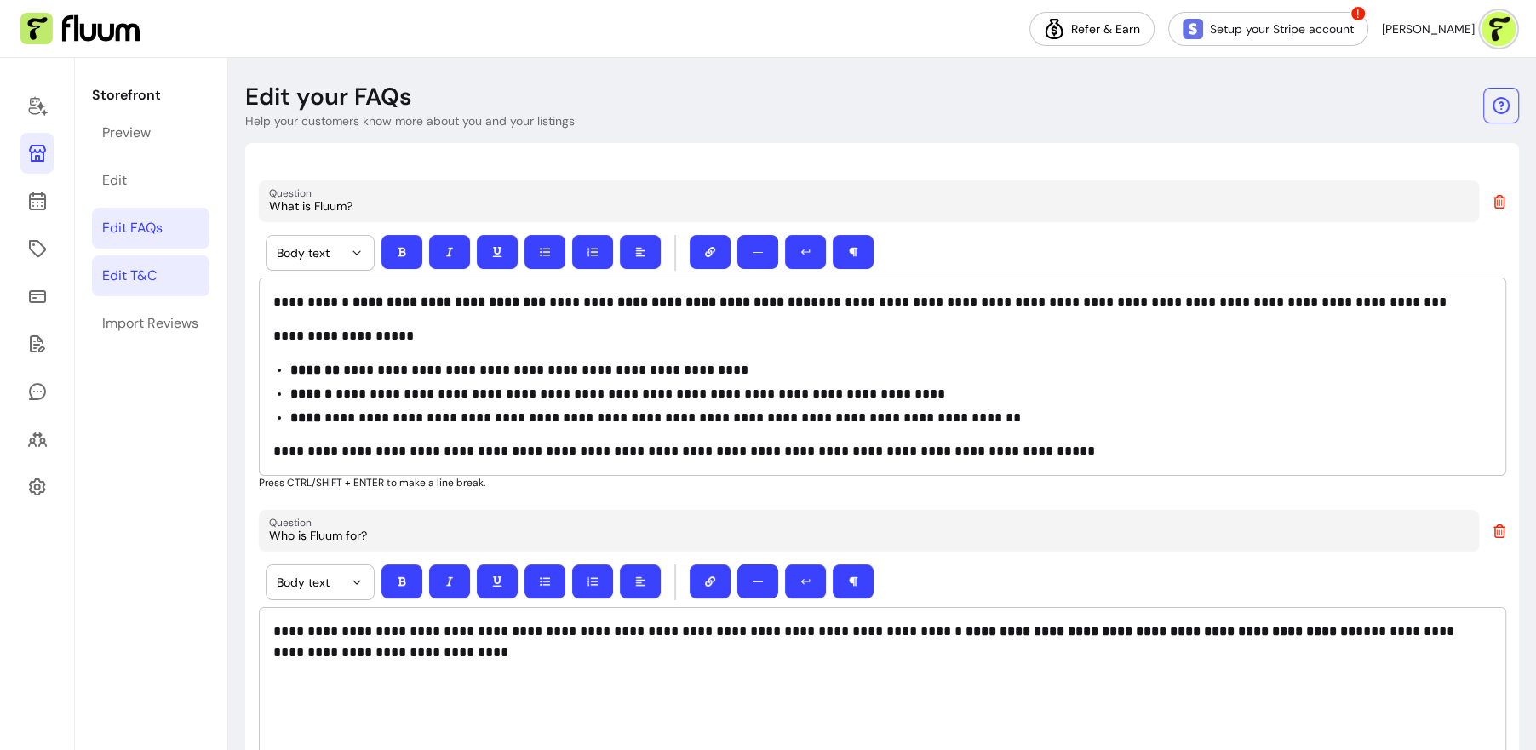
click at [146, 271] on div "Edit T&C" at bounding box center [129, 276] width 54 height 20
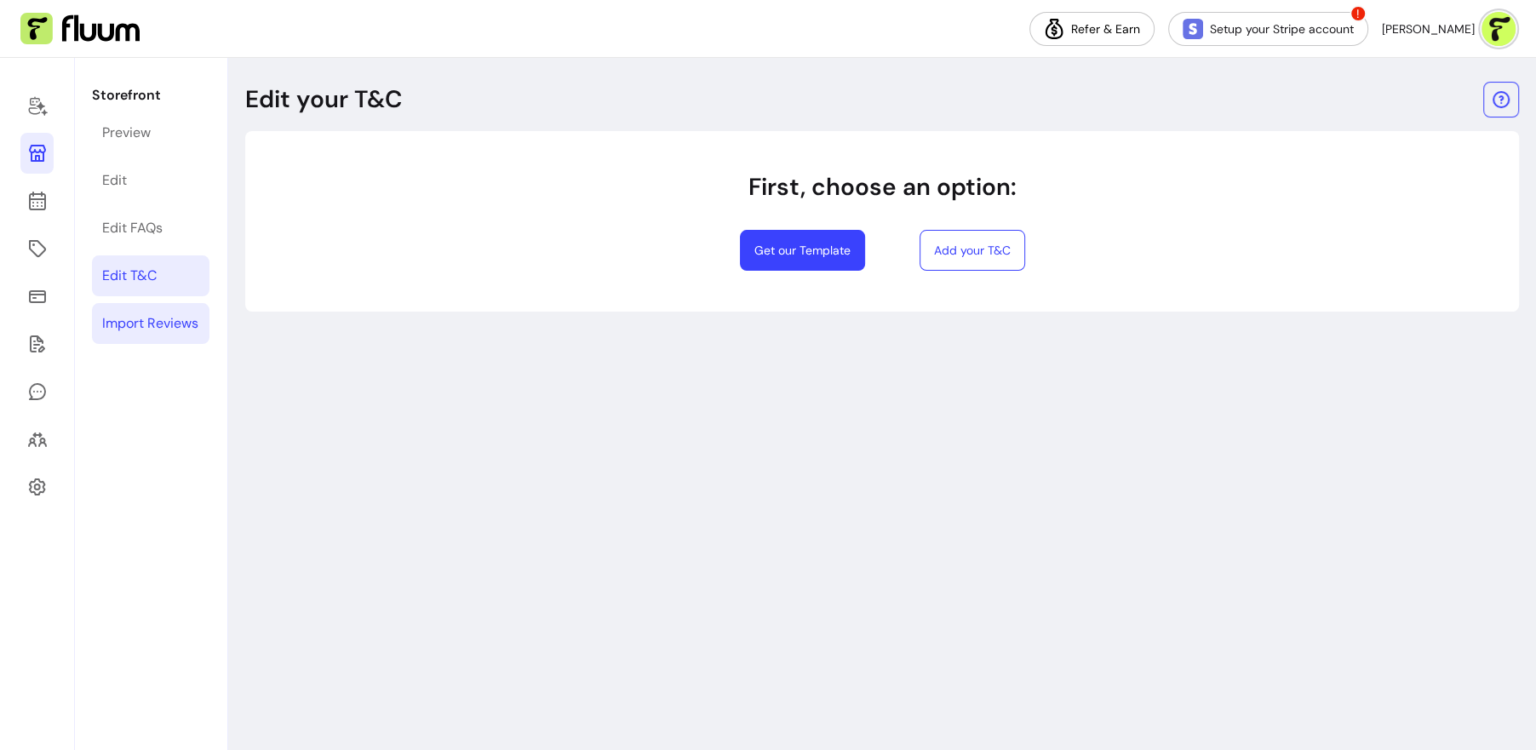
click at [150, 316] on div "Import Reviews" at bounding box center [150, 323] width 96 height 20
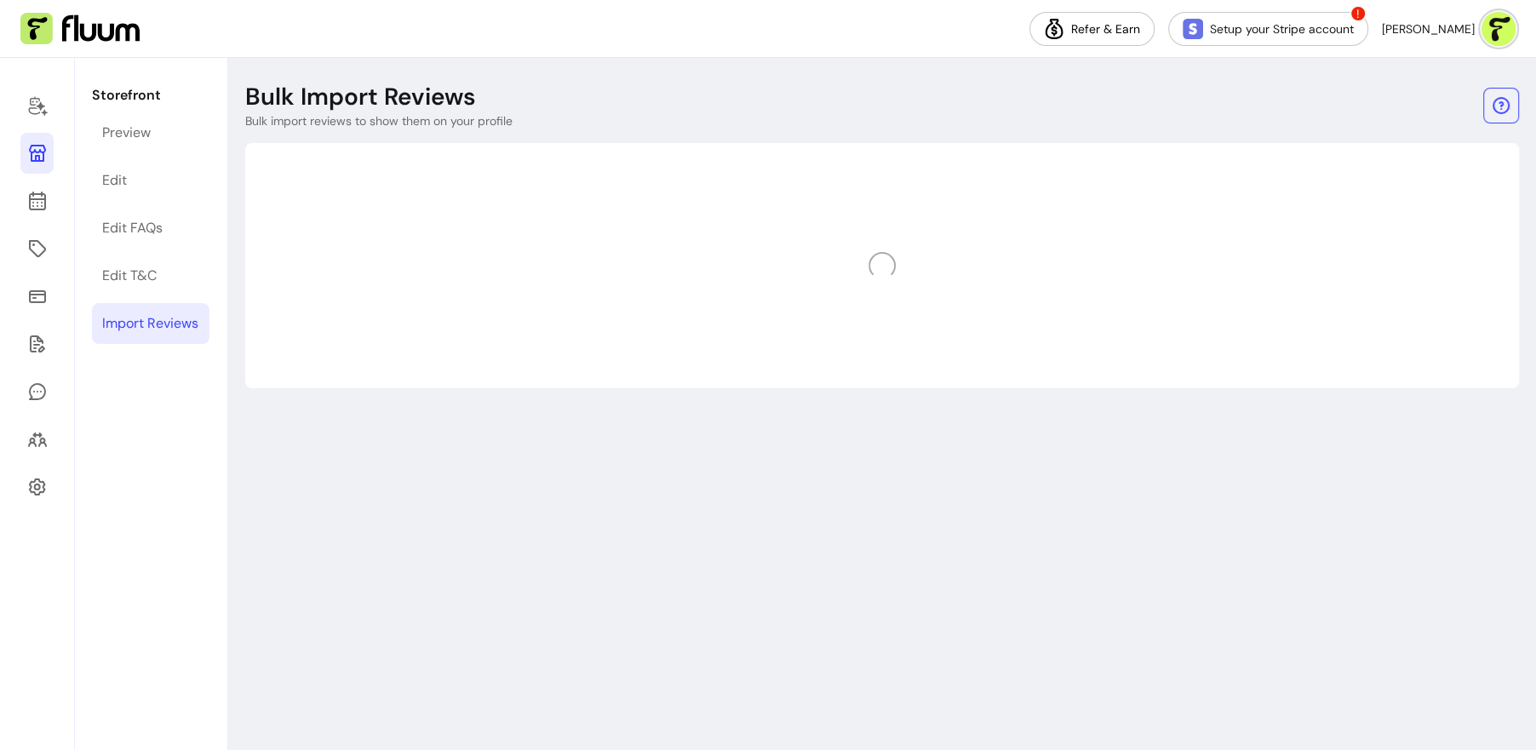
click at [152, 327] on div "Import Reviews" at bounding box center [150, 323] width 96 height 20
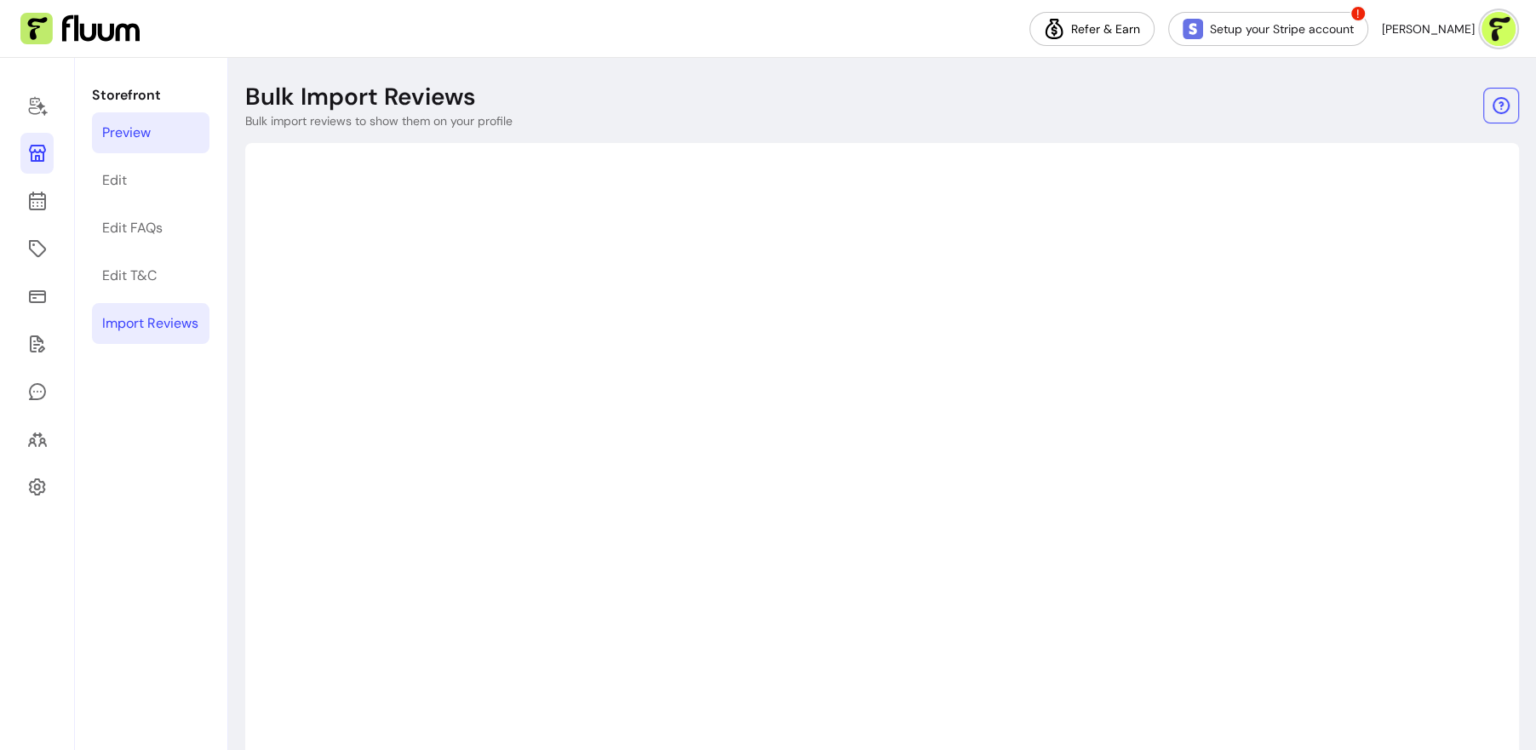
click at [124, 140] on div "Preview" at bounding box center [126, 133] width 49 height 20
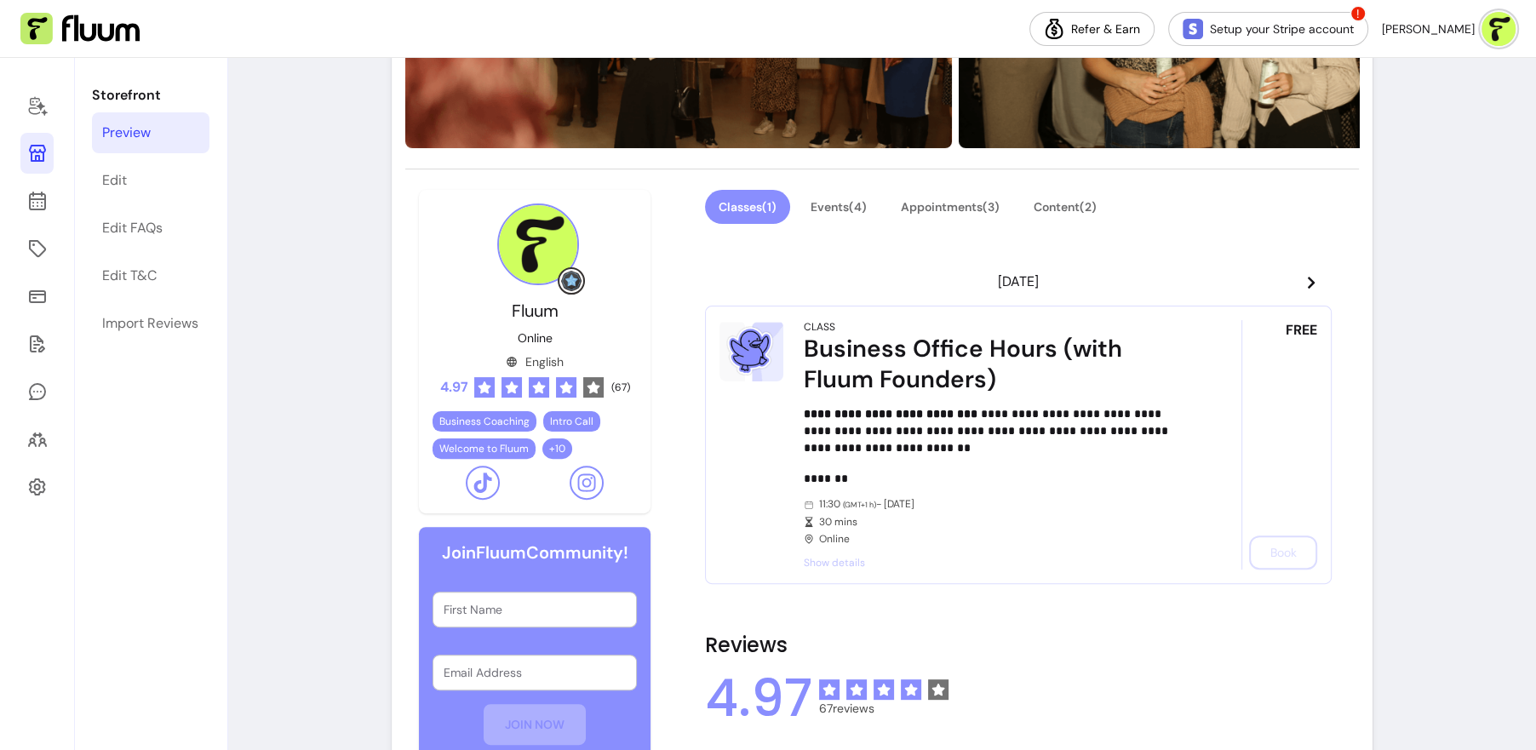
scroll to position [392, 0]
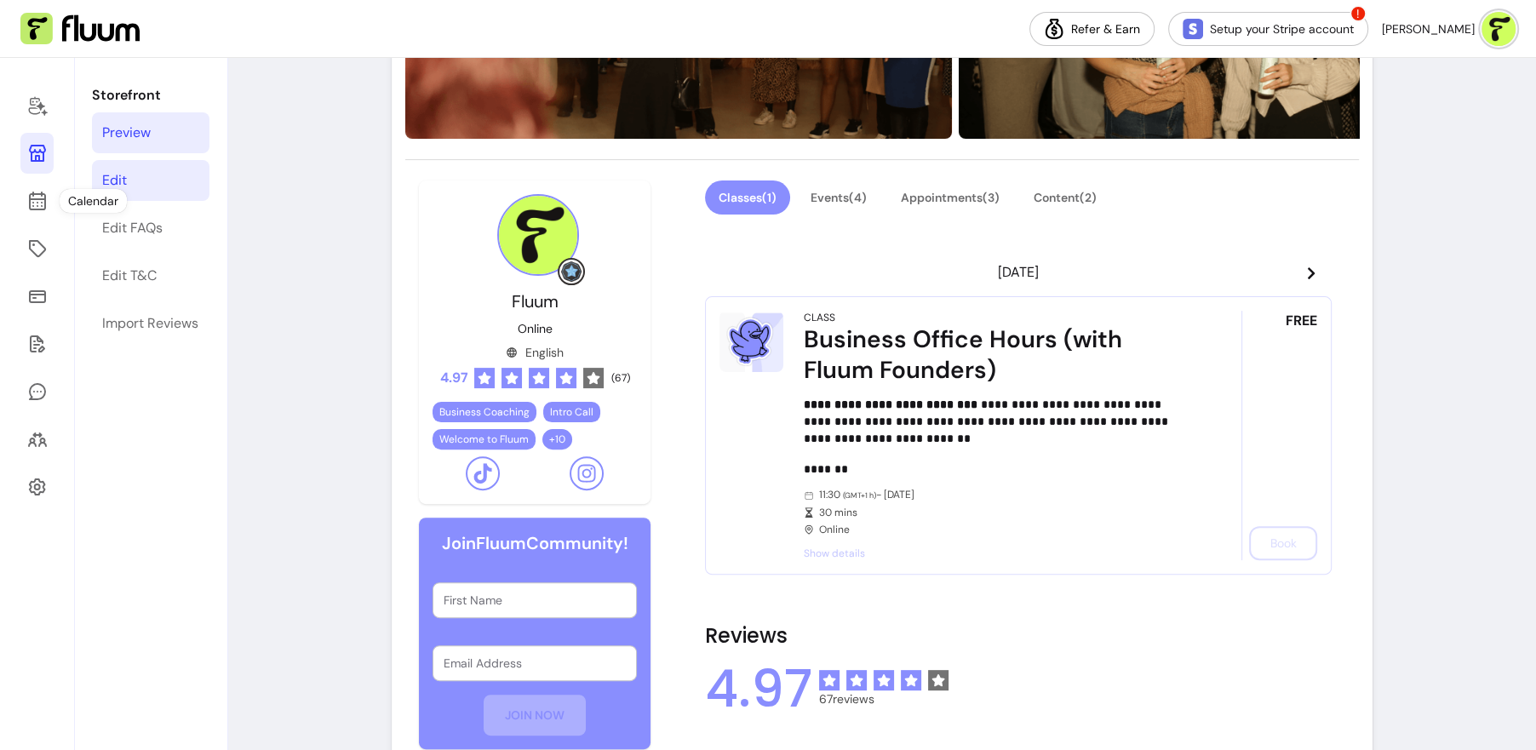
click at [127, 186] on link "Edit" at bounding box center [150, 180] width 117 height 41
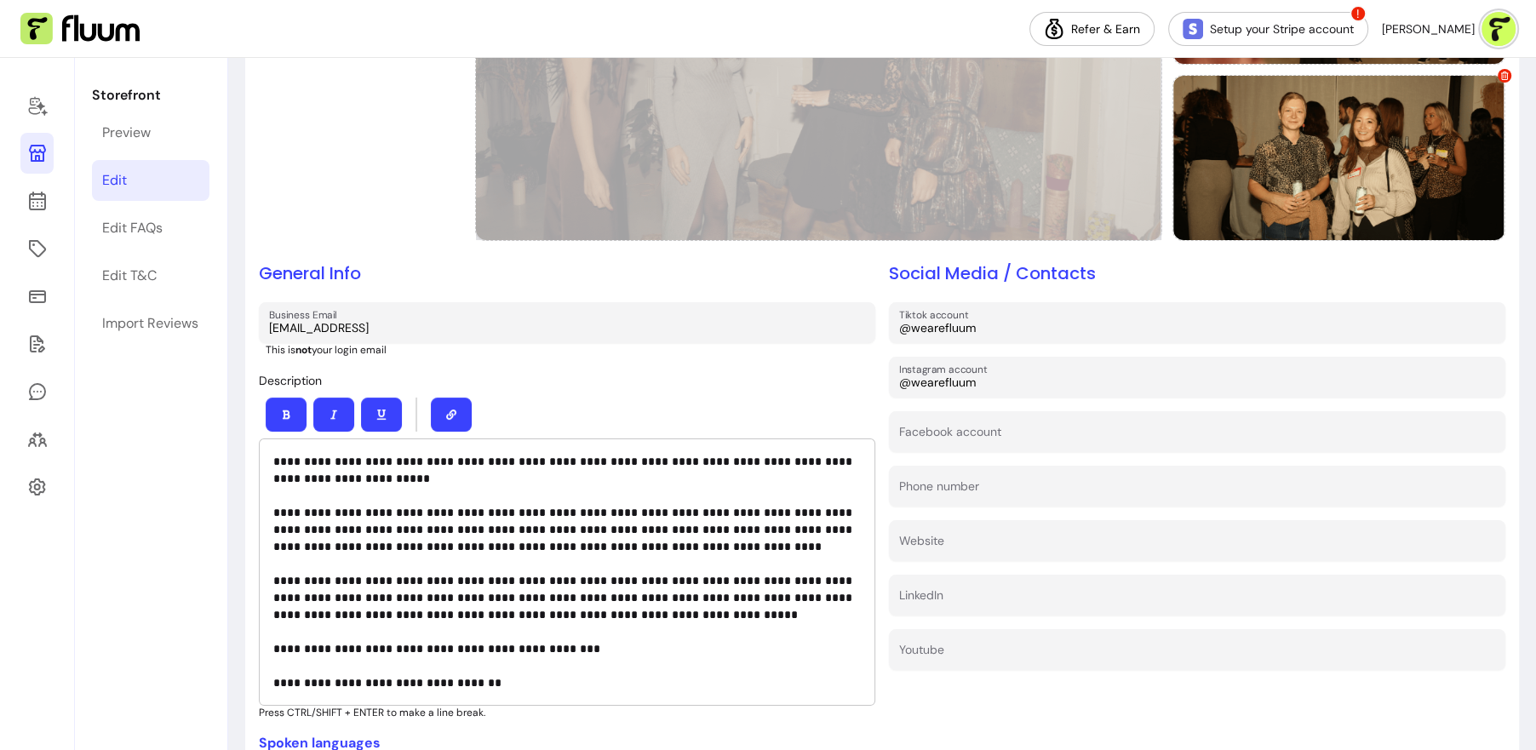
scroll to position [329, 0]
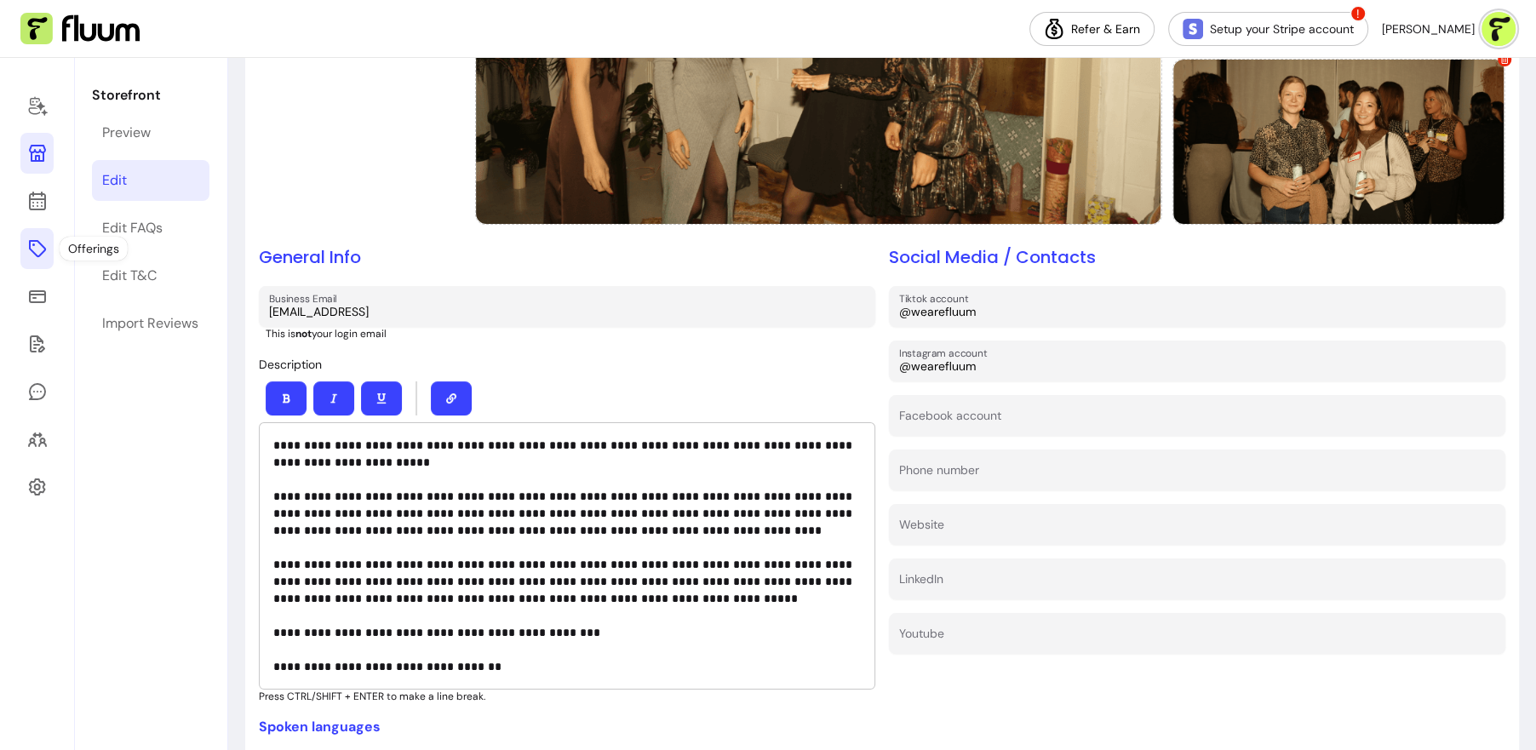
click at [37, 243] on icon at bounding box center [37, 248] width 20 height 20
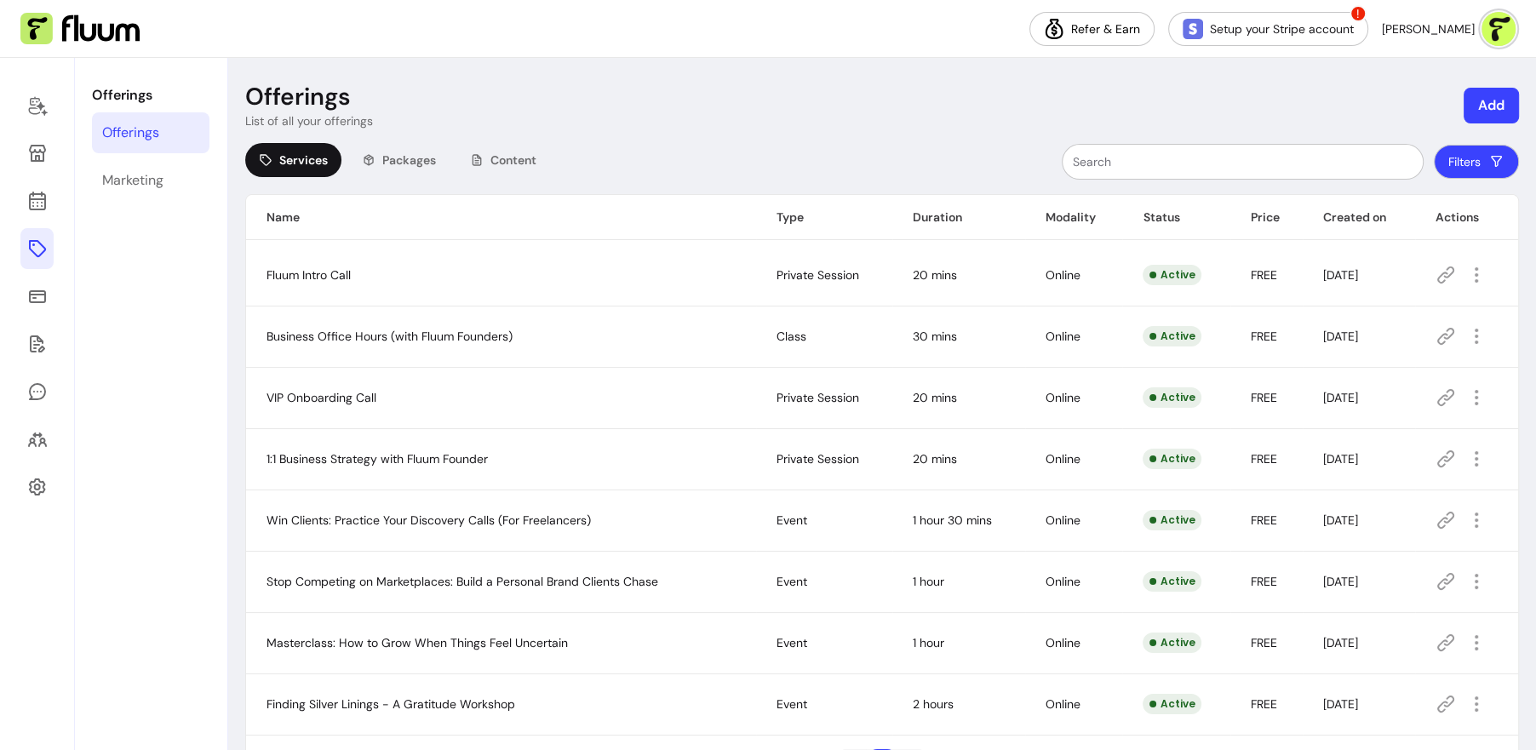
click at [1502, 105] on button "Add" at bounding box center [1490, 106] width 55 height 36
click at [1406, 180] on span "Packages" at bounding box center [1415, 177] width 53 height 17
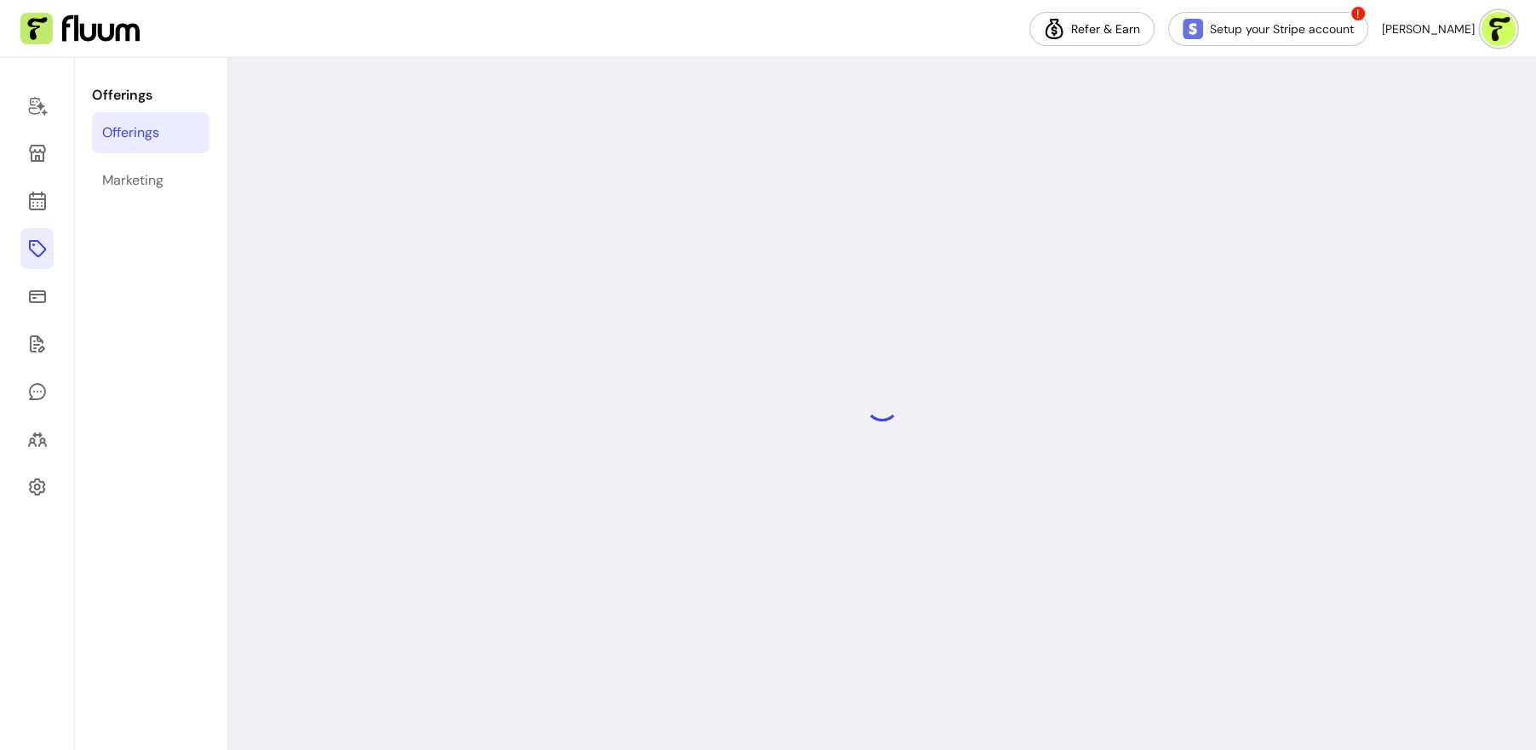
select select "***"
select select "****"
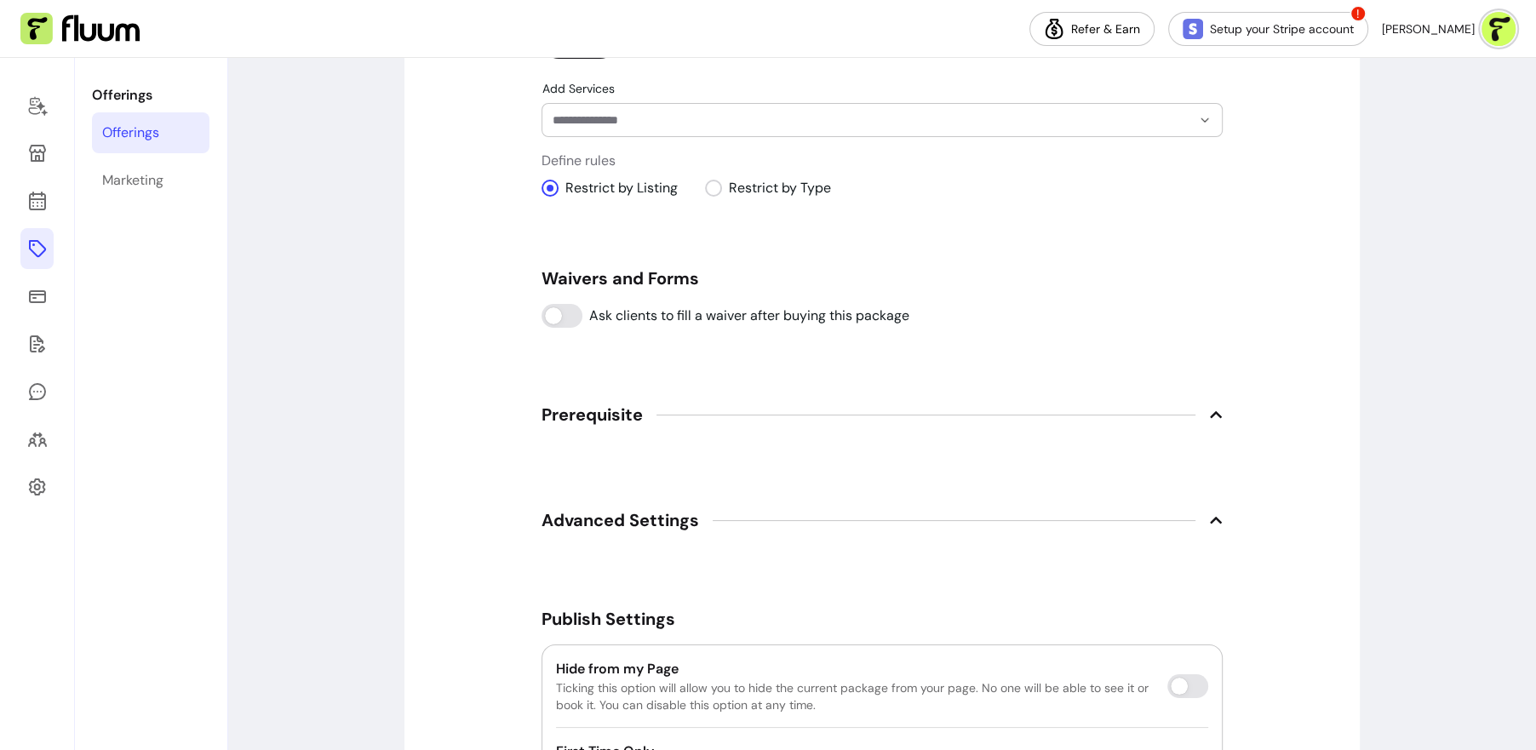
scroll to position [1274, 0]
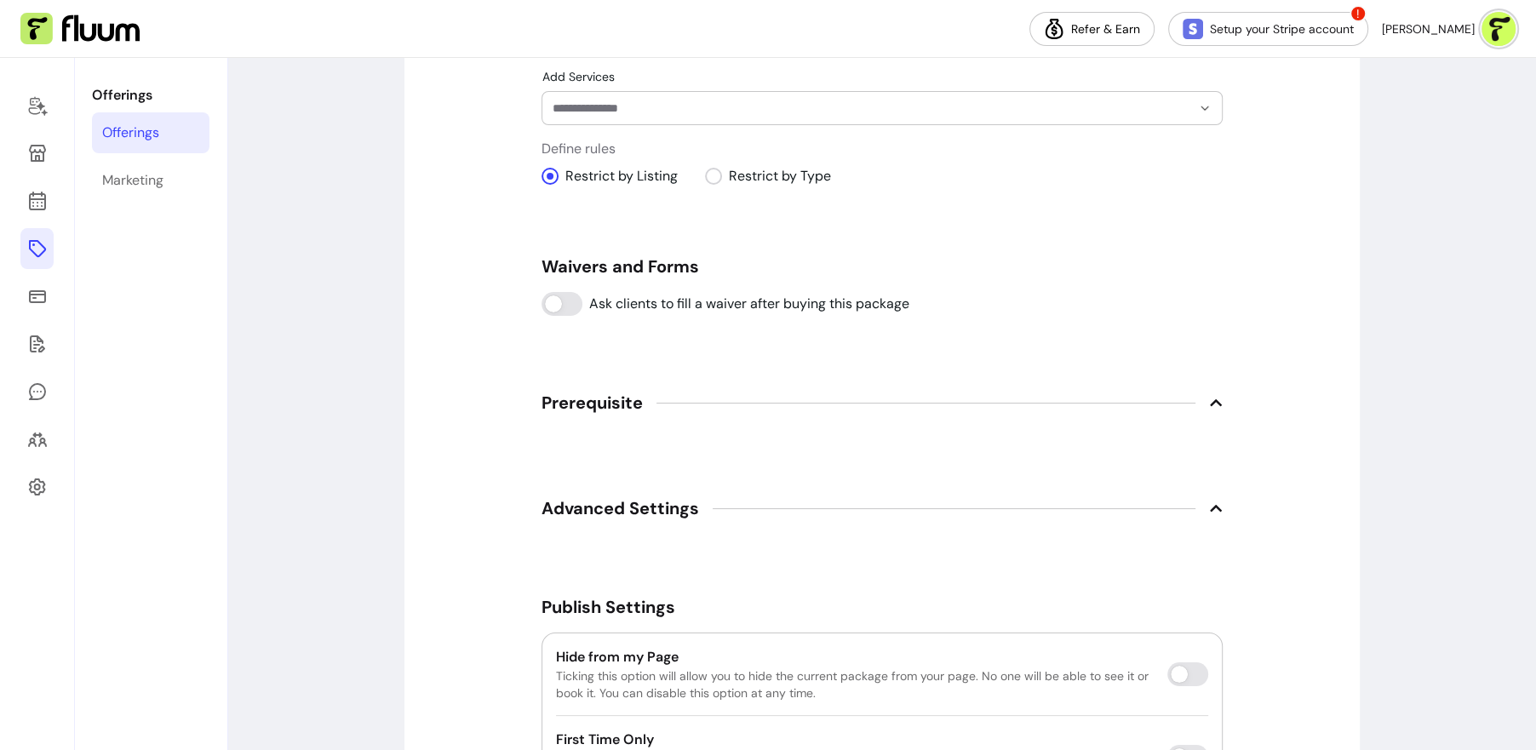
click at [798, 501] on span "Advanced Settings" at bounding box center [881, 507] width 681 height 37
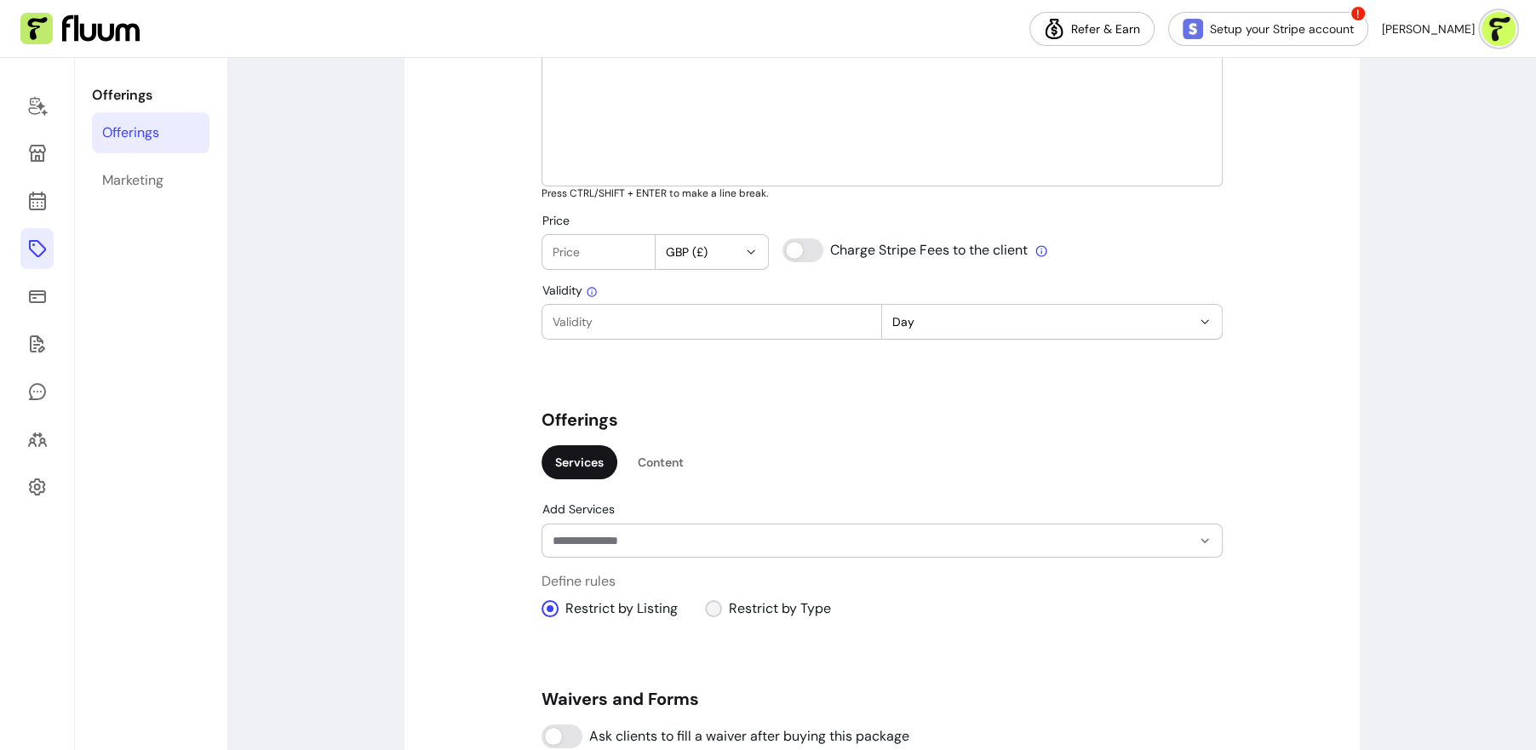
scroll to position [842, 0]
click at [815, 535] on input "Add Services" at bounding box center [857, 540] width 611 height 17
click at [1266, 386] on div "**********" at bounding box center [881, 342] width 955 height 2117
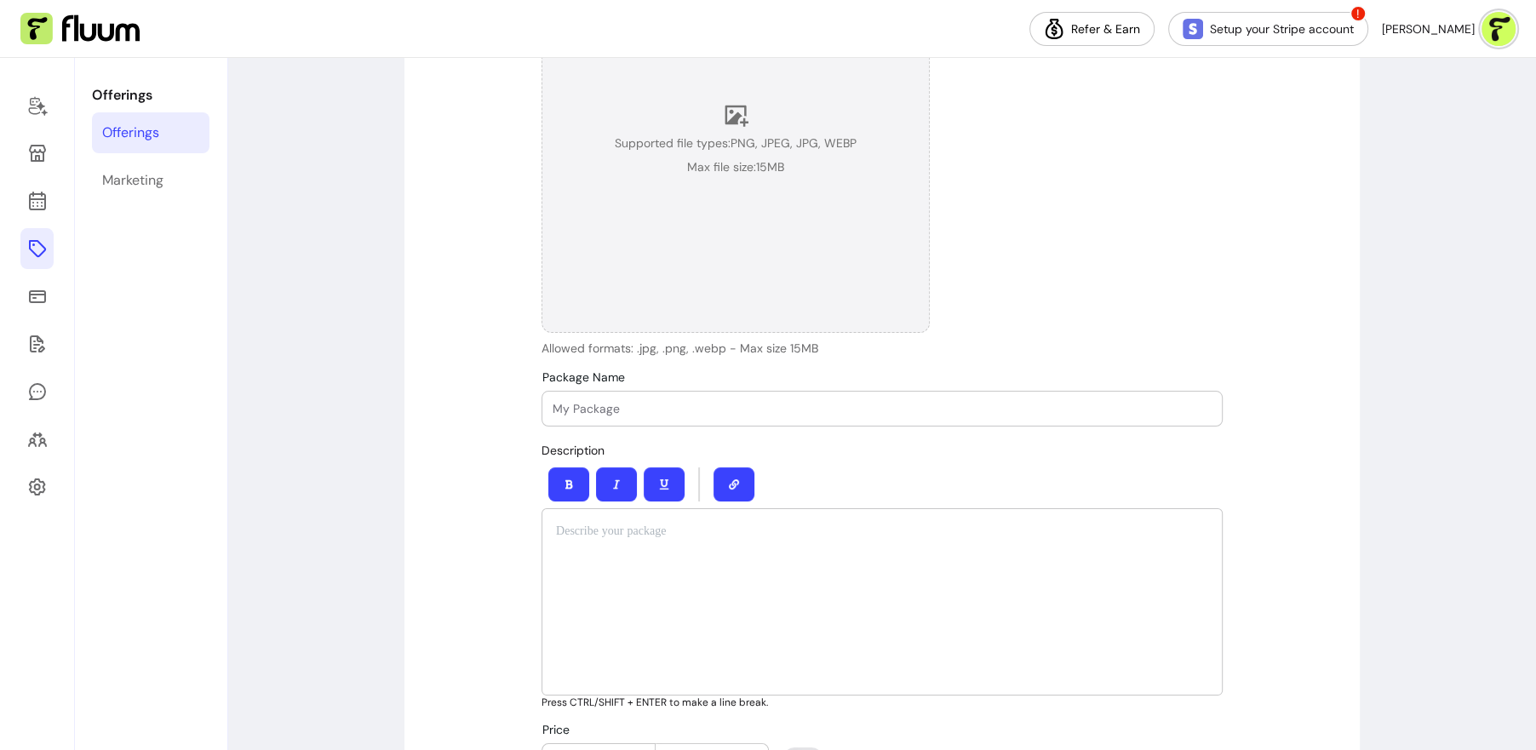
scroll to position [0, 0]
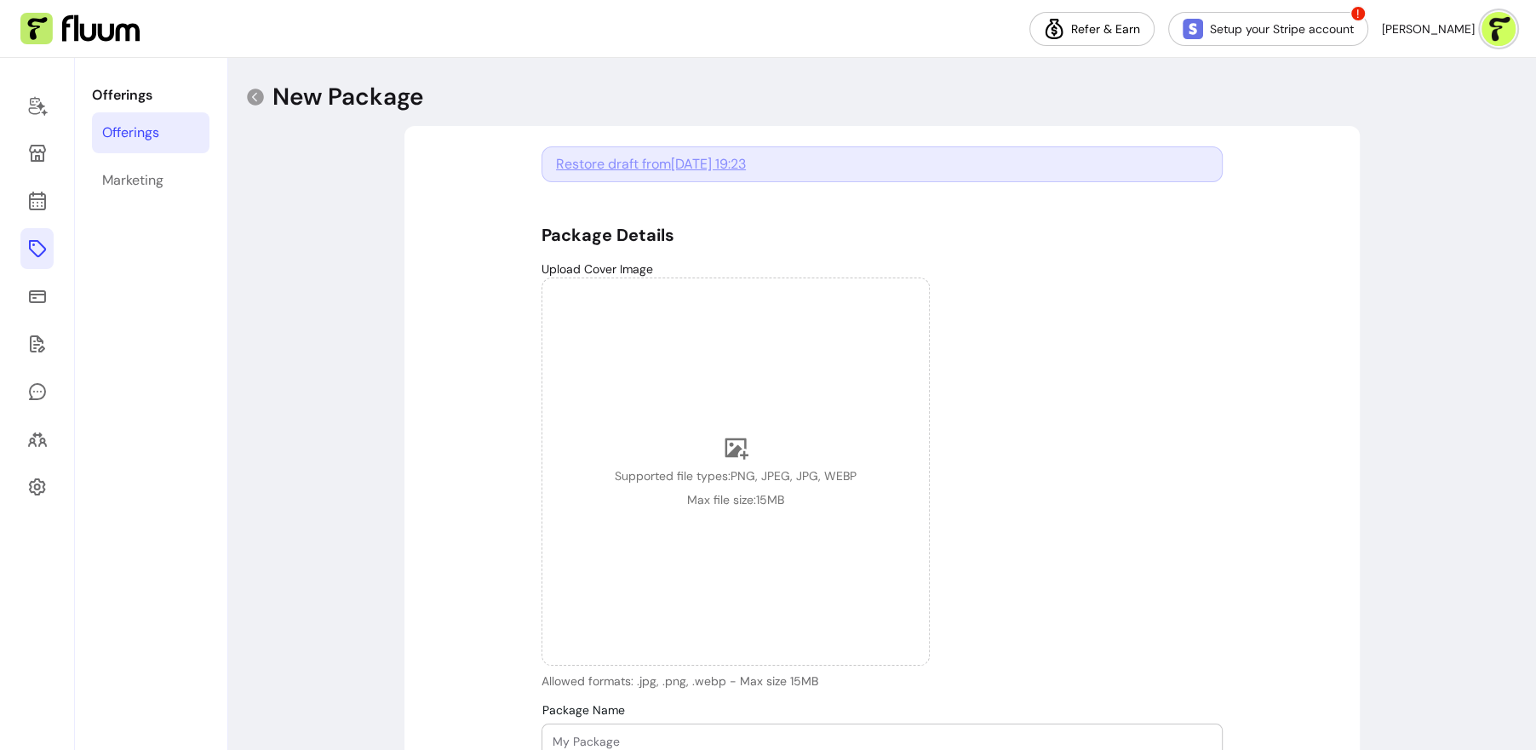
click at [40, 249] on icon at bounding box center [37, 248] width 20 height 20
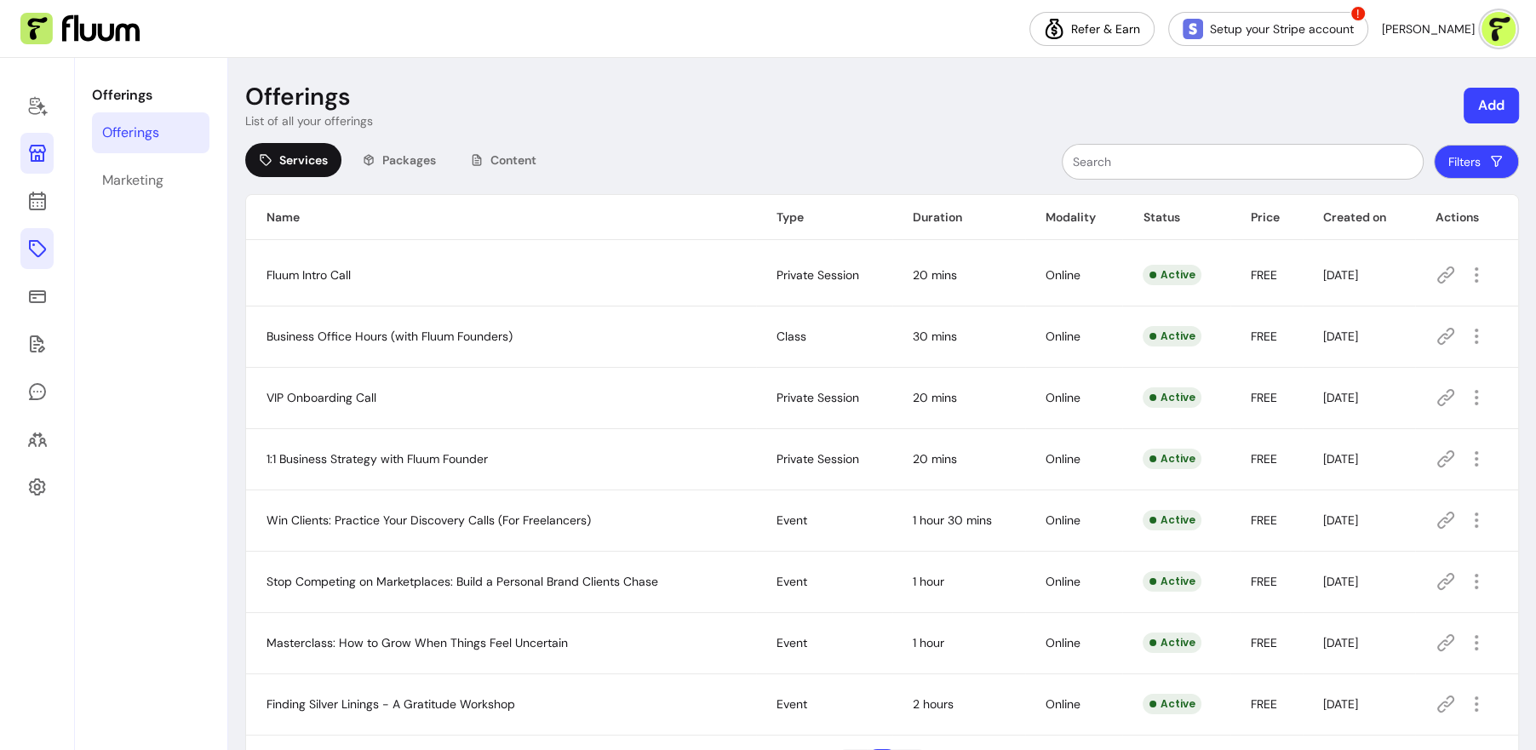
click at [37, 155] on icon at bounding box center [37, 153] width 17 height 17
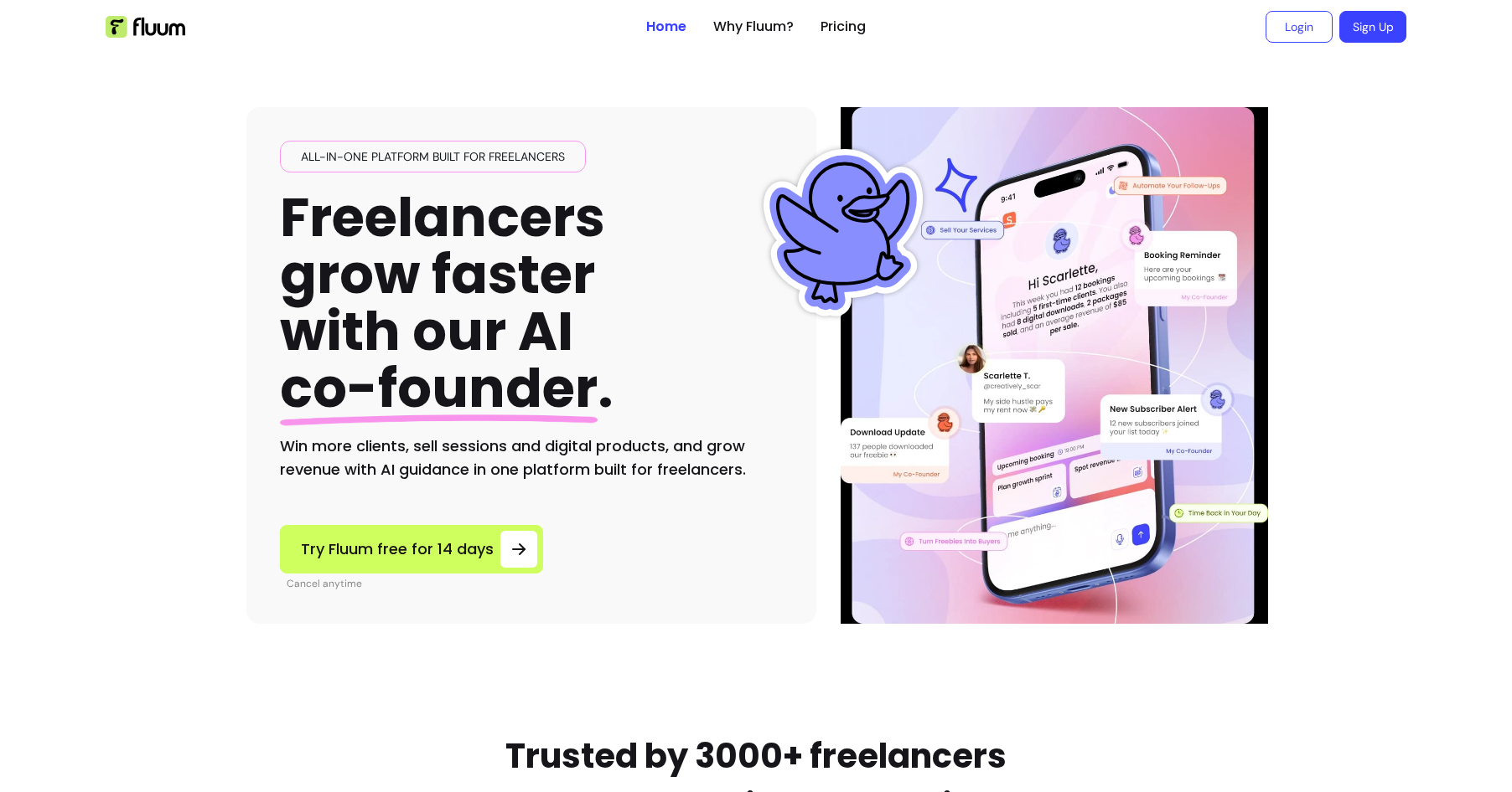
click at [769, 20] on link "Why Fluum?" at bounding box center [753, 27] width 81 height 20
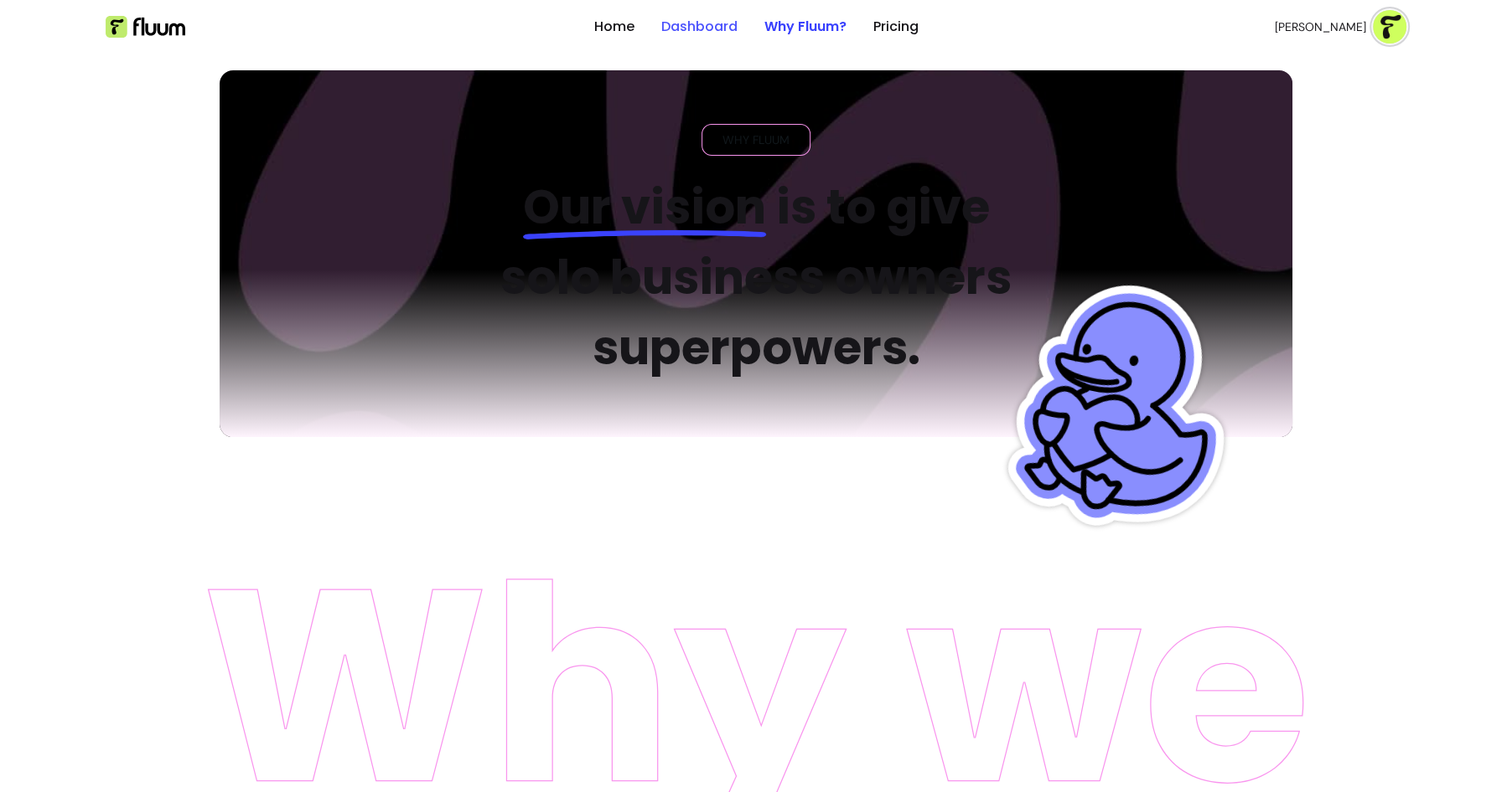
click at [674, 32] on link "Dashboard" at bounding box center [699, 27] width 76 height 20
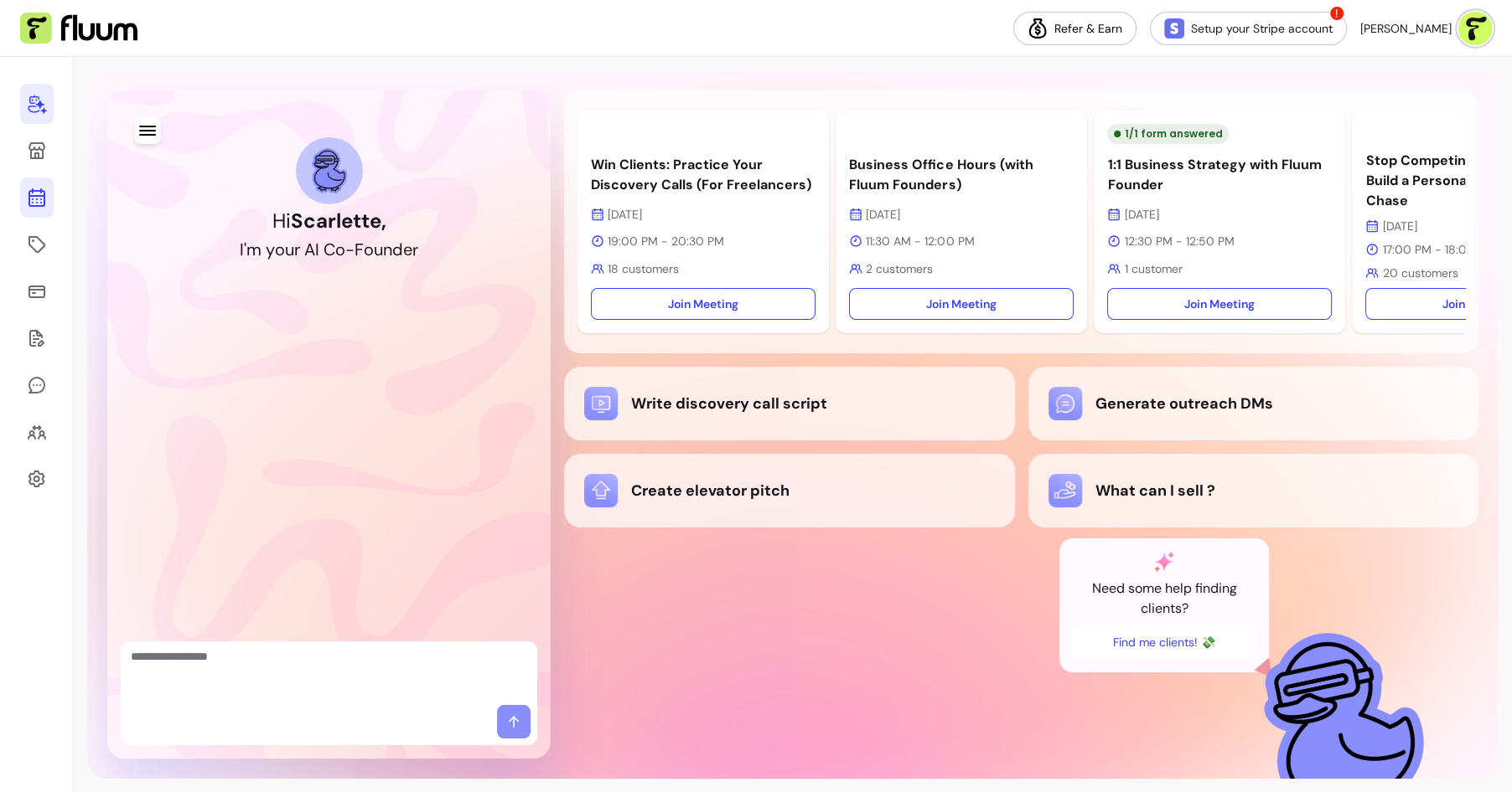
click at [37, 204] on icon at bounding box center [36, 198] width 20 height 20
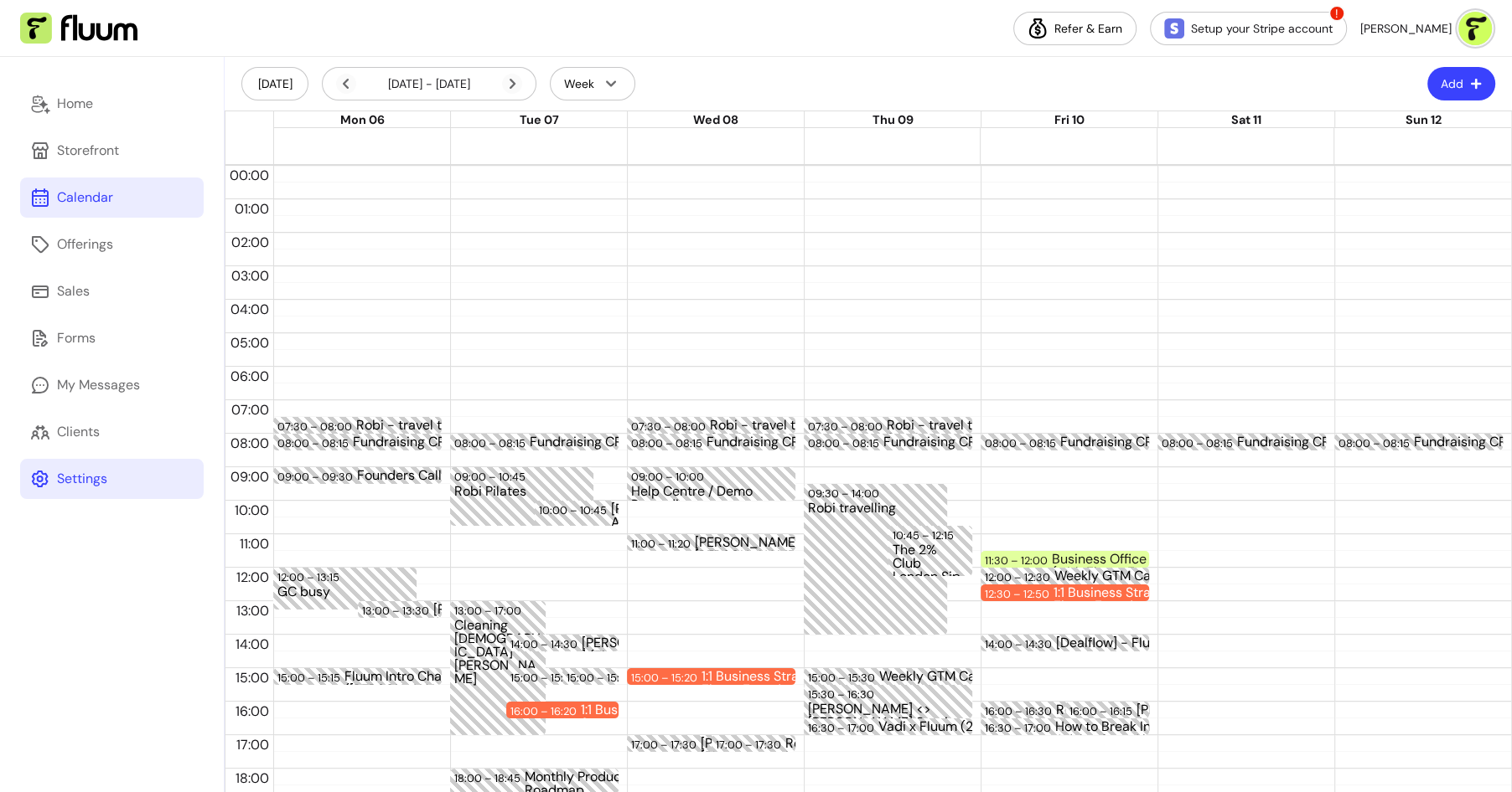
click at [88, 493] on link "Settings" at bounding box center [111, 478] width 183 height 40
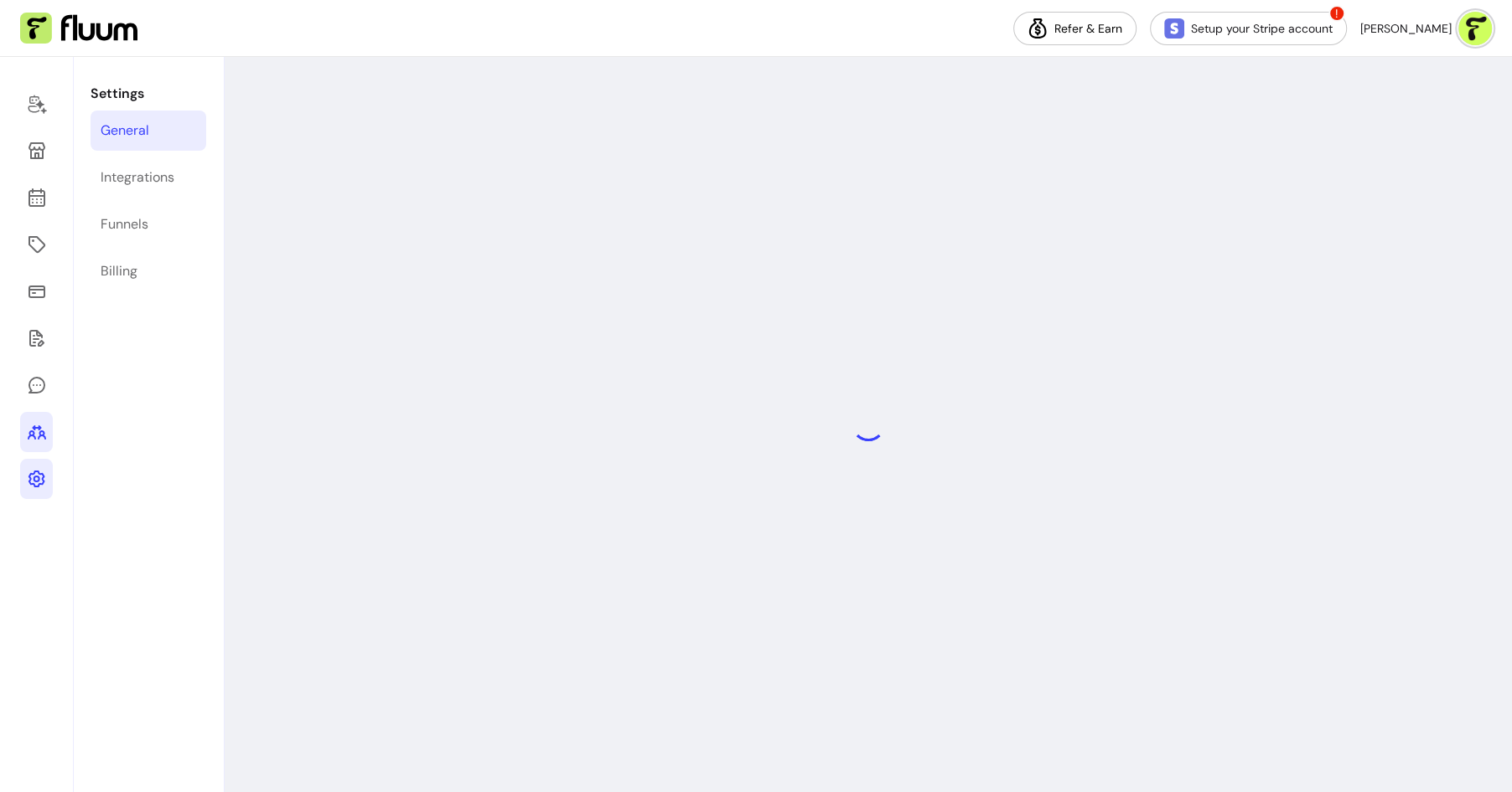
select select "**********"
select select "***"
select select "****"
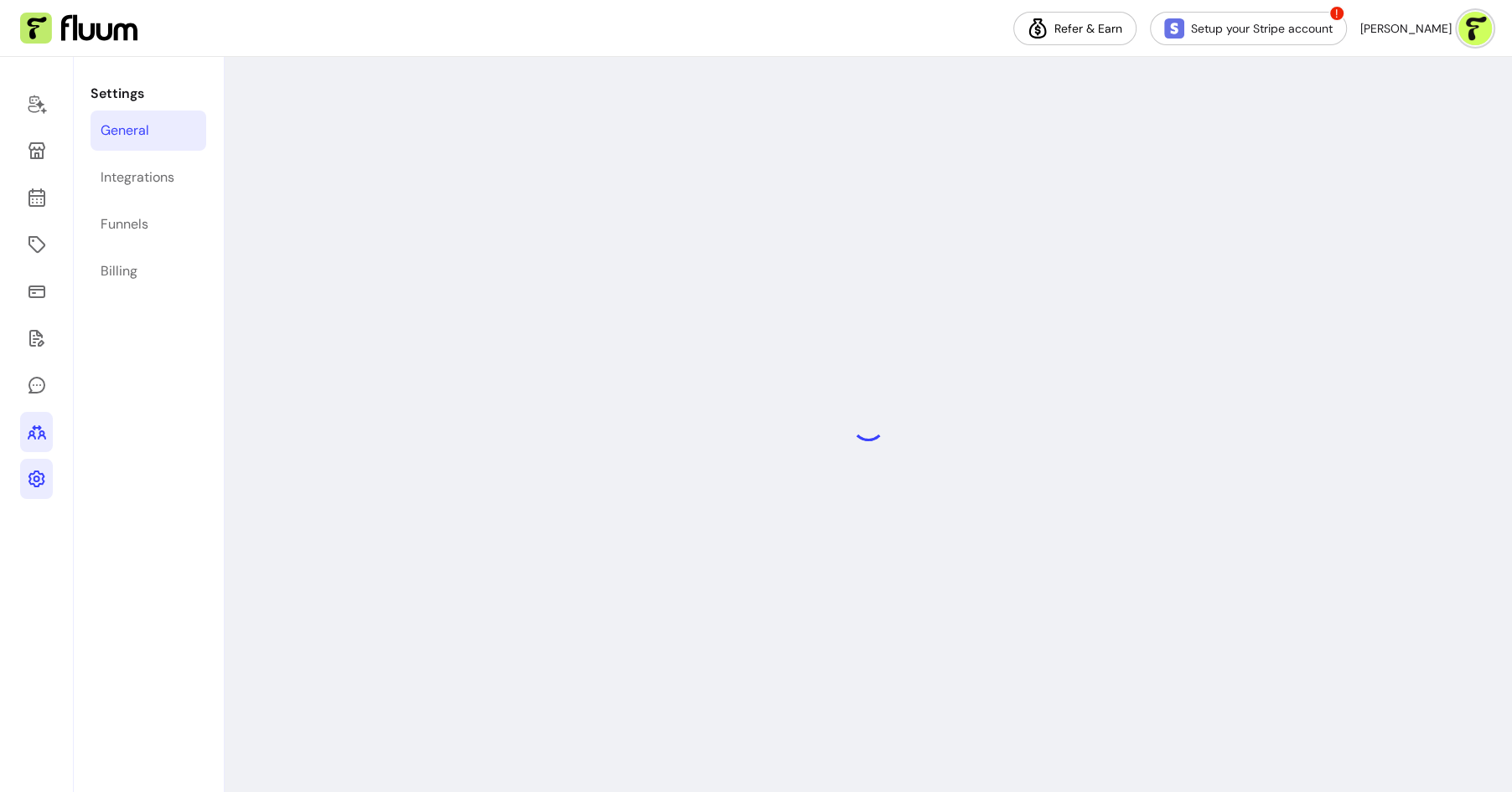
select select "***"
select select "****"
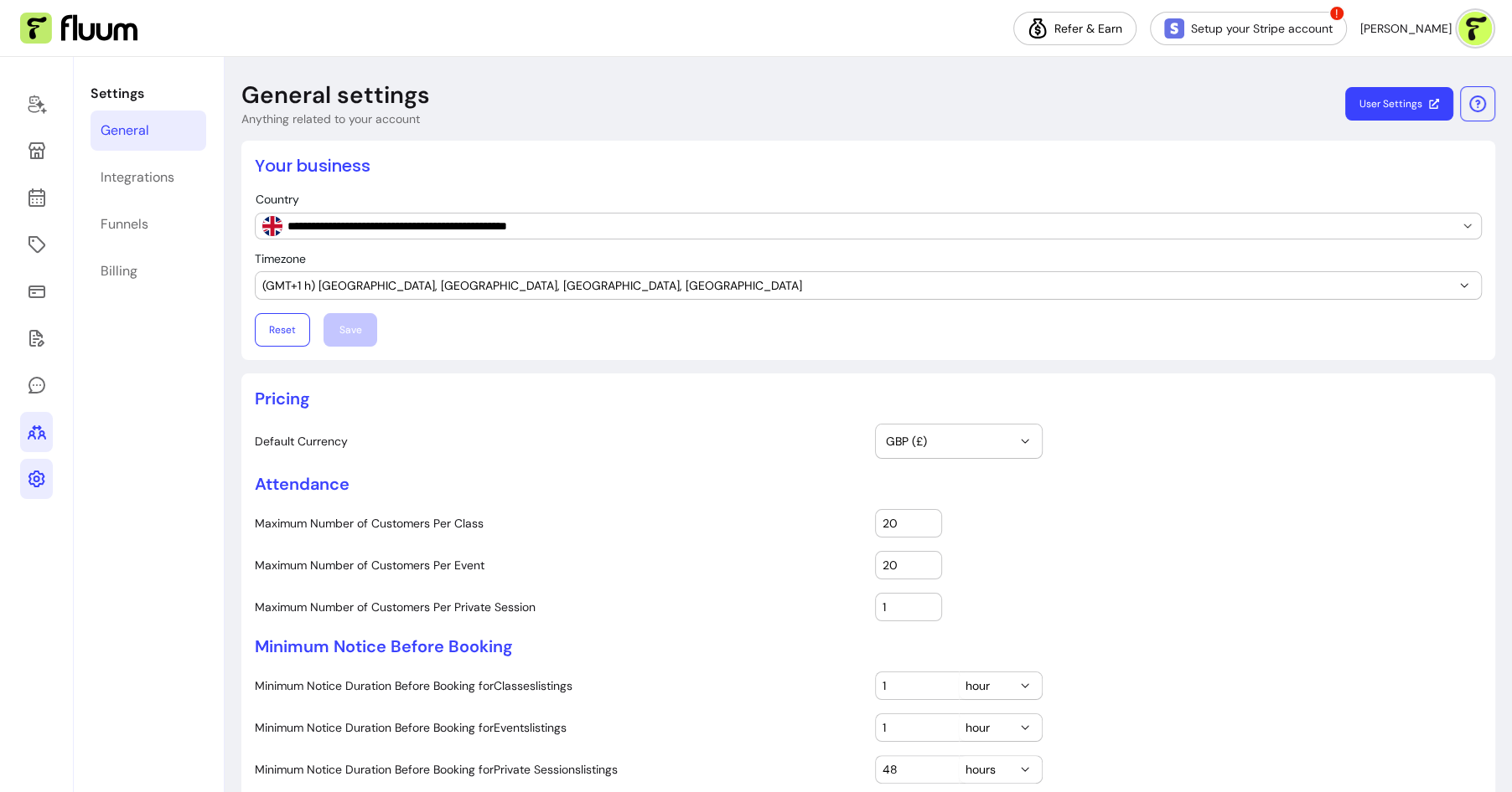
click at [28, 428] on icon at bounding box center [36, 432] width 20 height 20
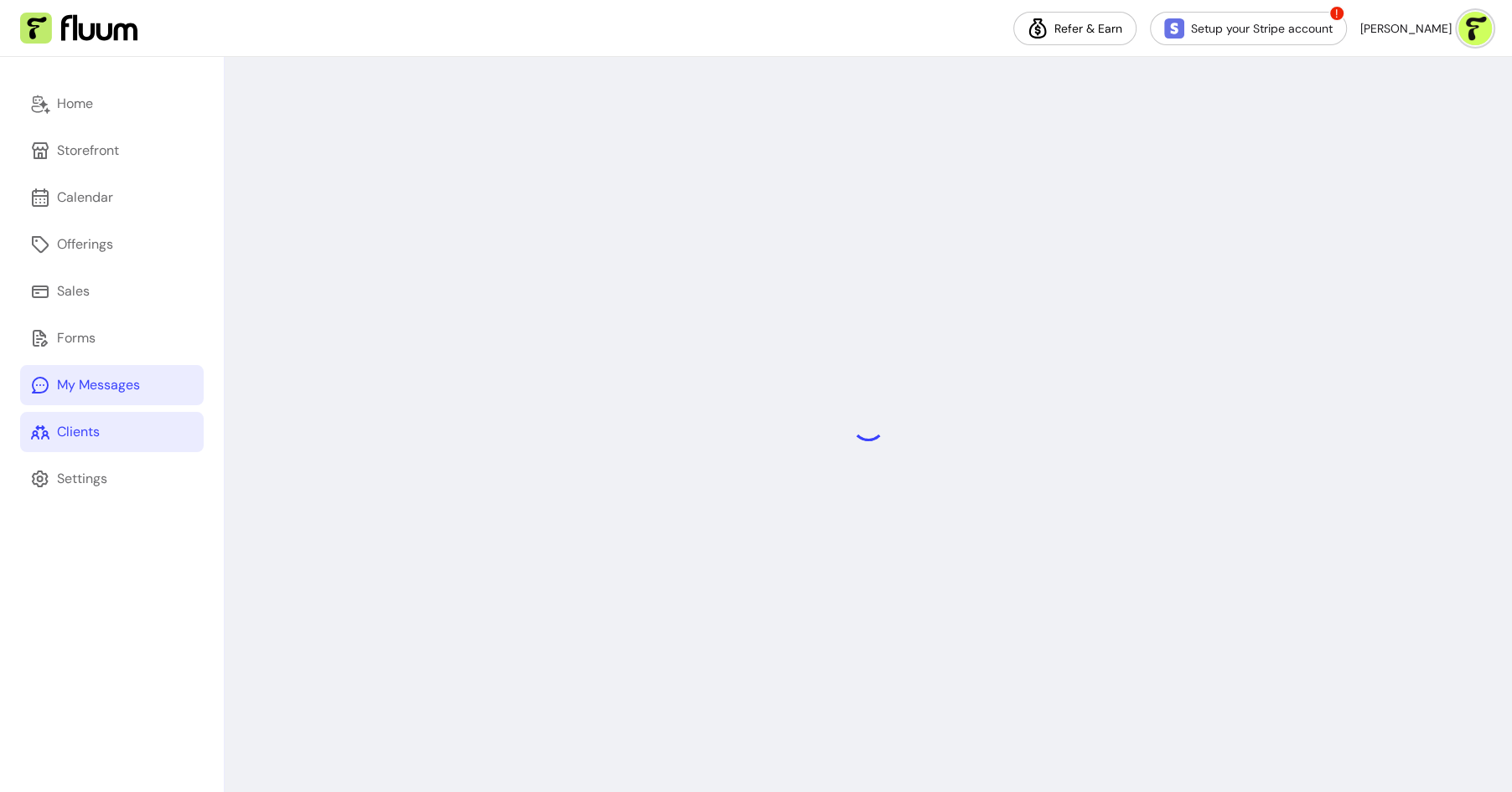
click at [72, 387] on div "My Messages" at bounding box center [98, 385] width 83 height 20
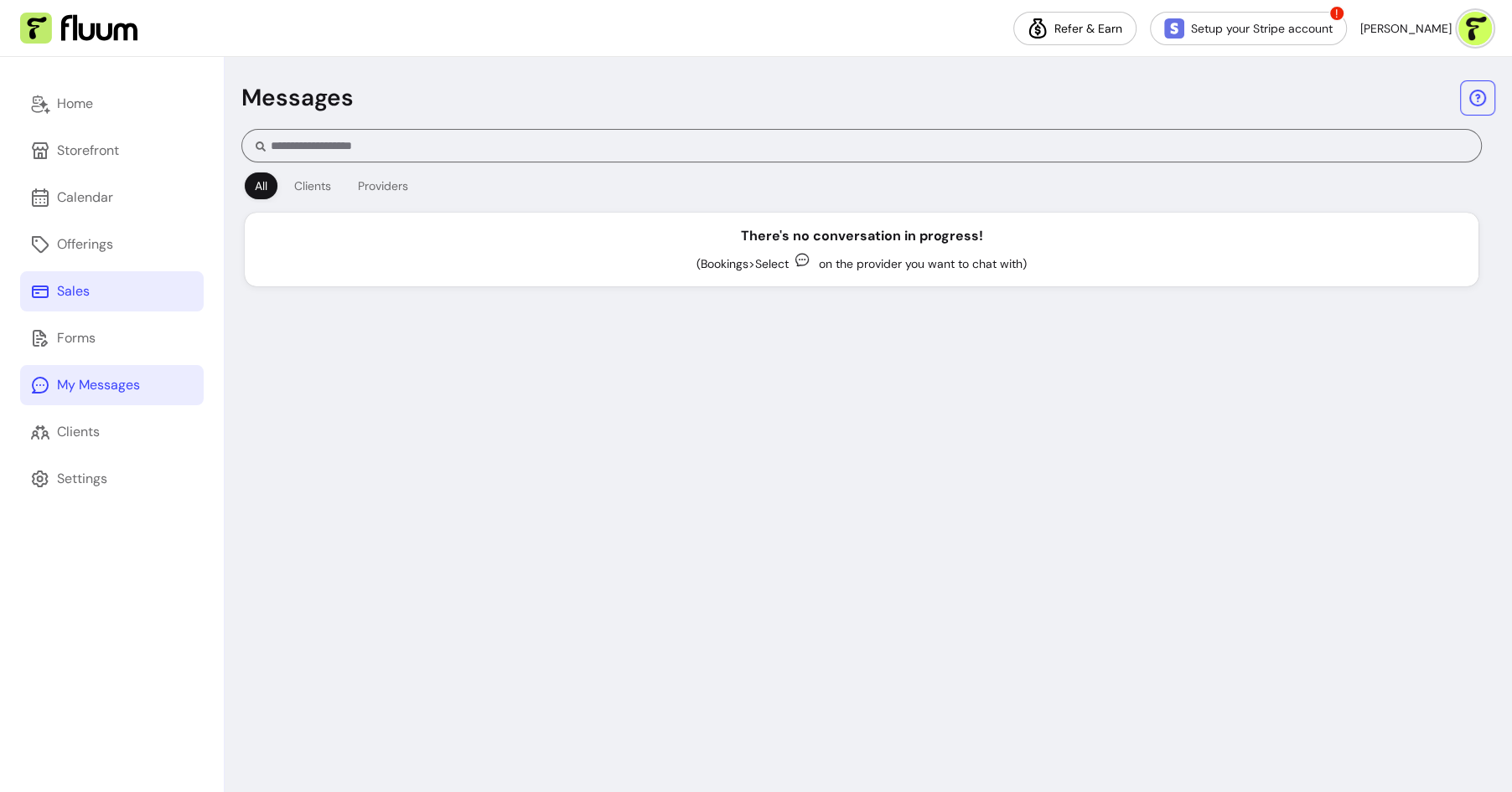
click at [125, 295] on link "Sales" at bounding box center [111, 291] width 183 height 40
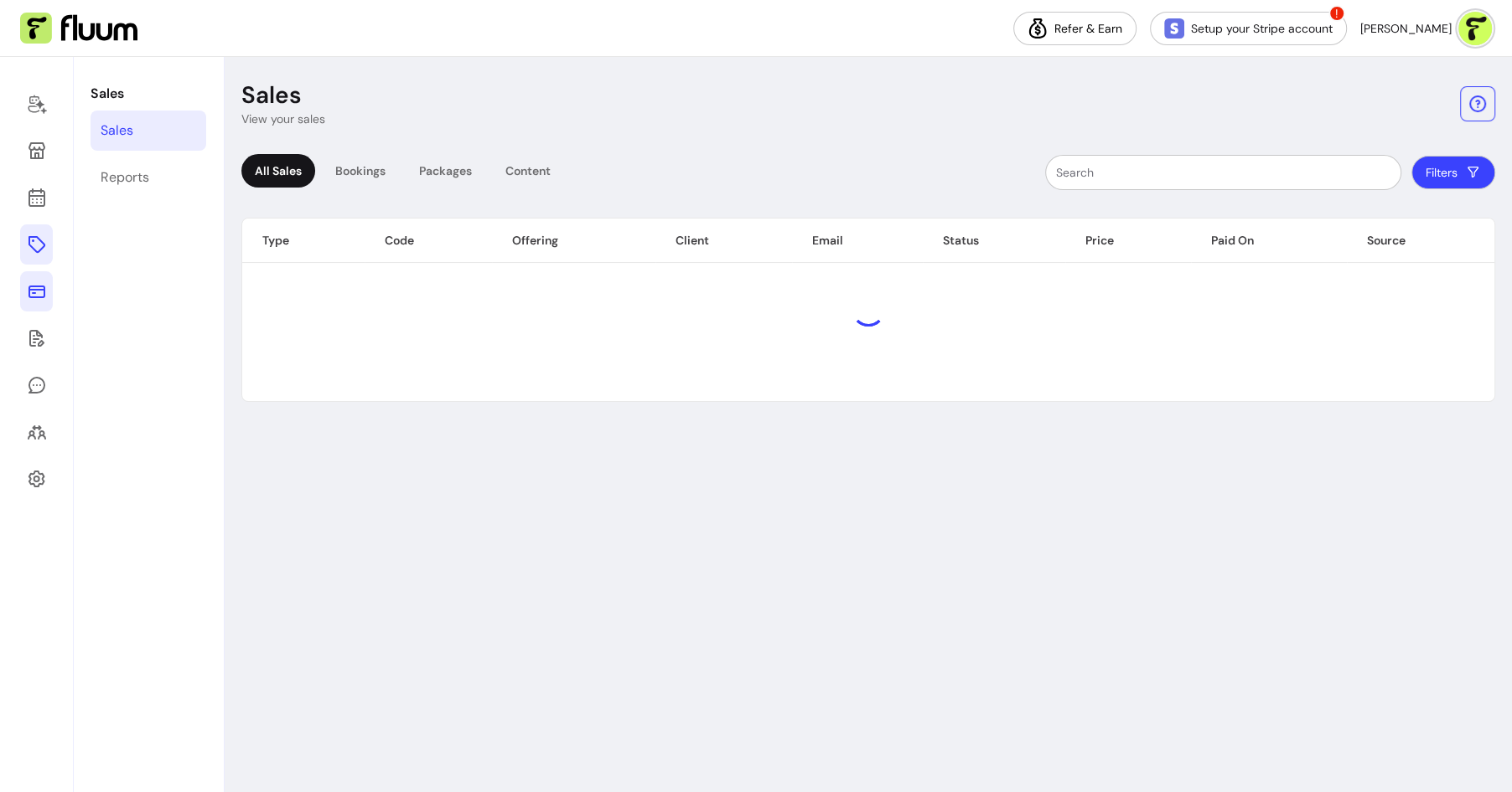
click at [45, 247] on icon at bounding box center [36, 244] width 20 height 20
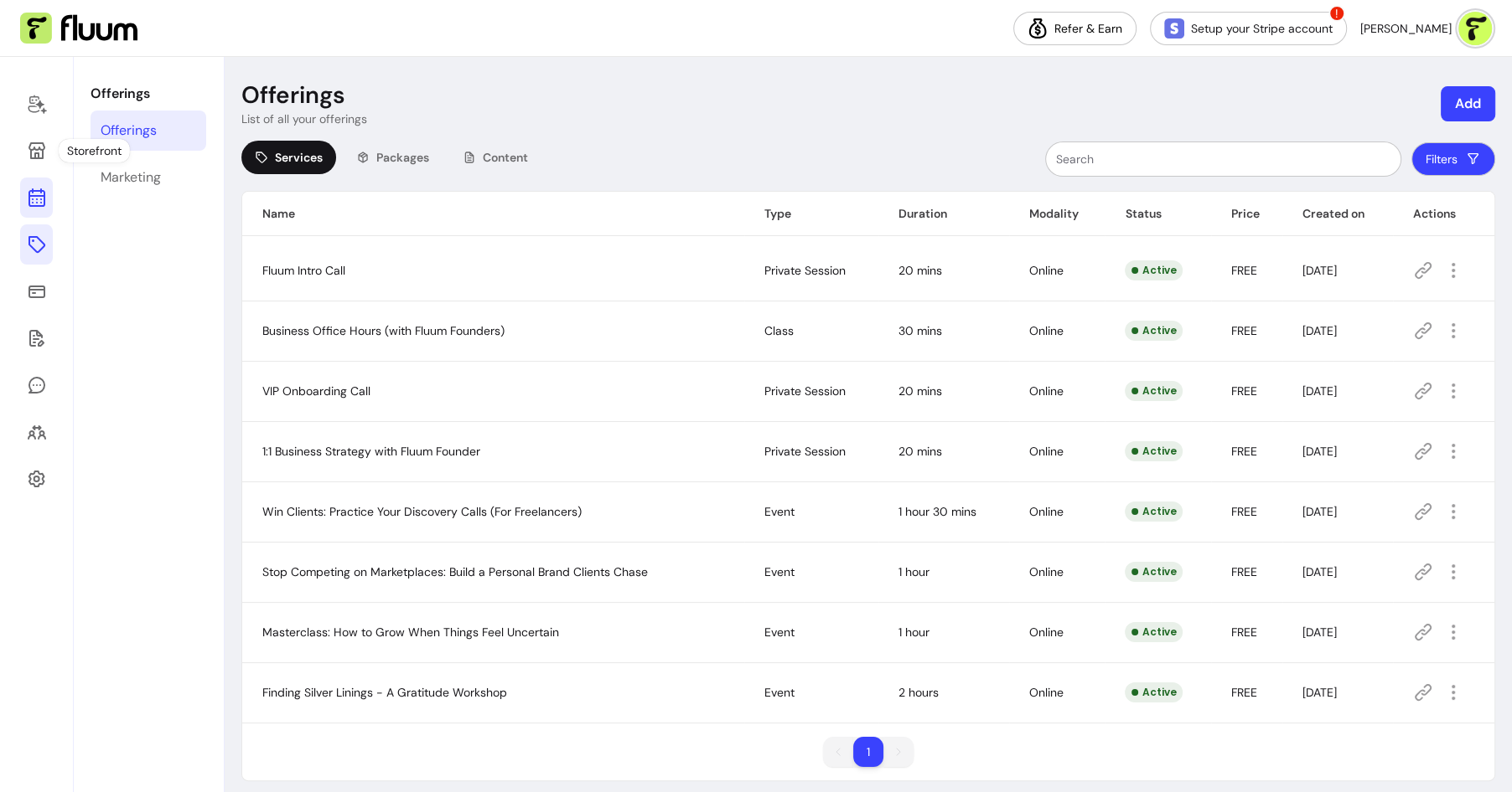
click at [31, 207] on icon at bounding box center [36, 198] width 20 height 20
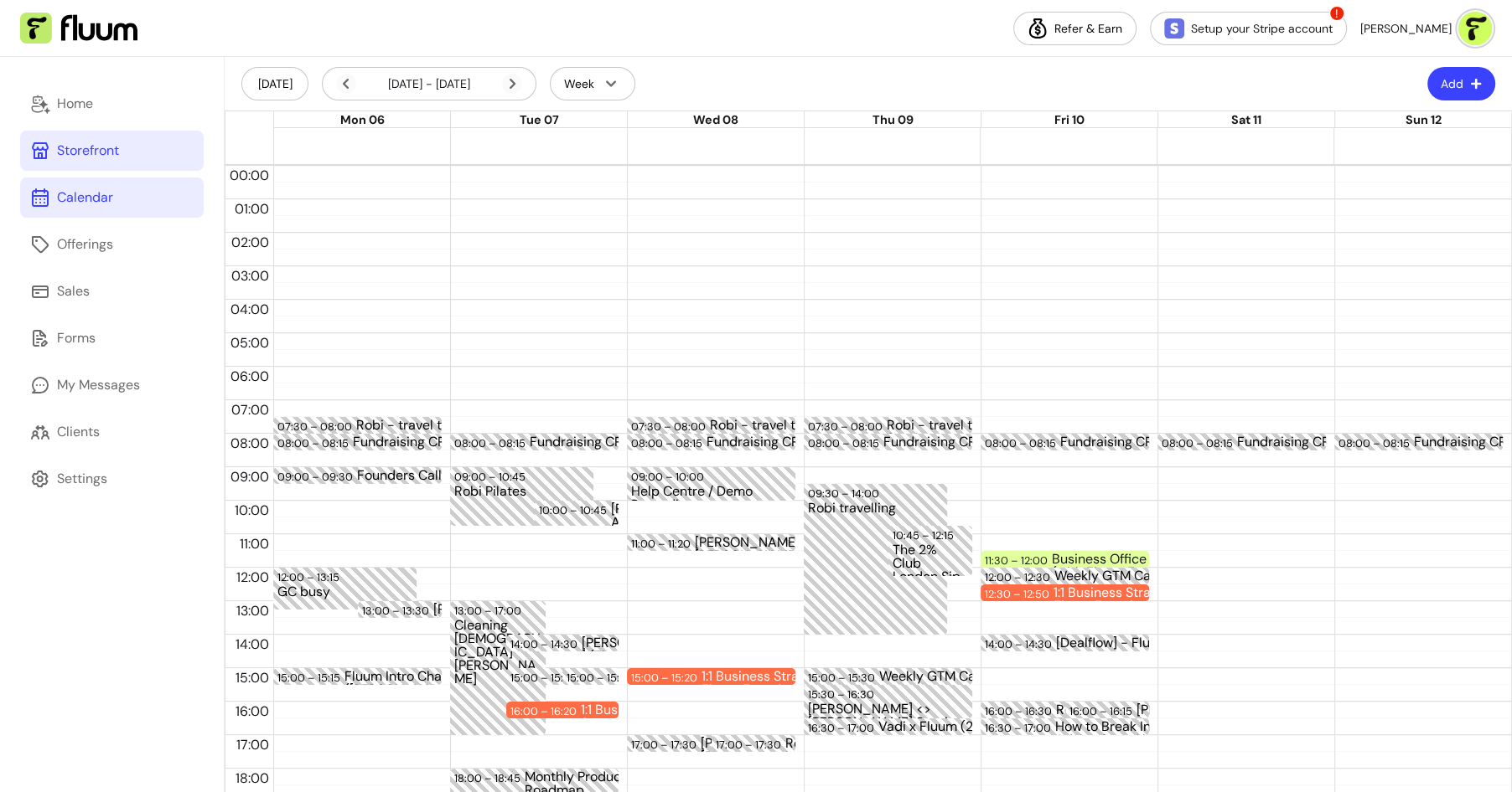
click at [109, 154] on div "Storefront" at bounding box center [88, 151] width 62 height 20
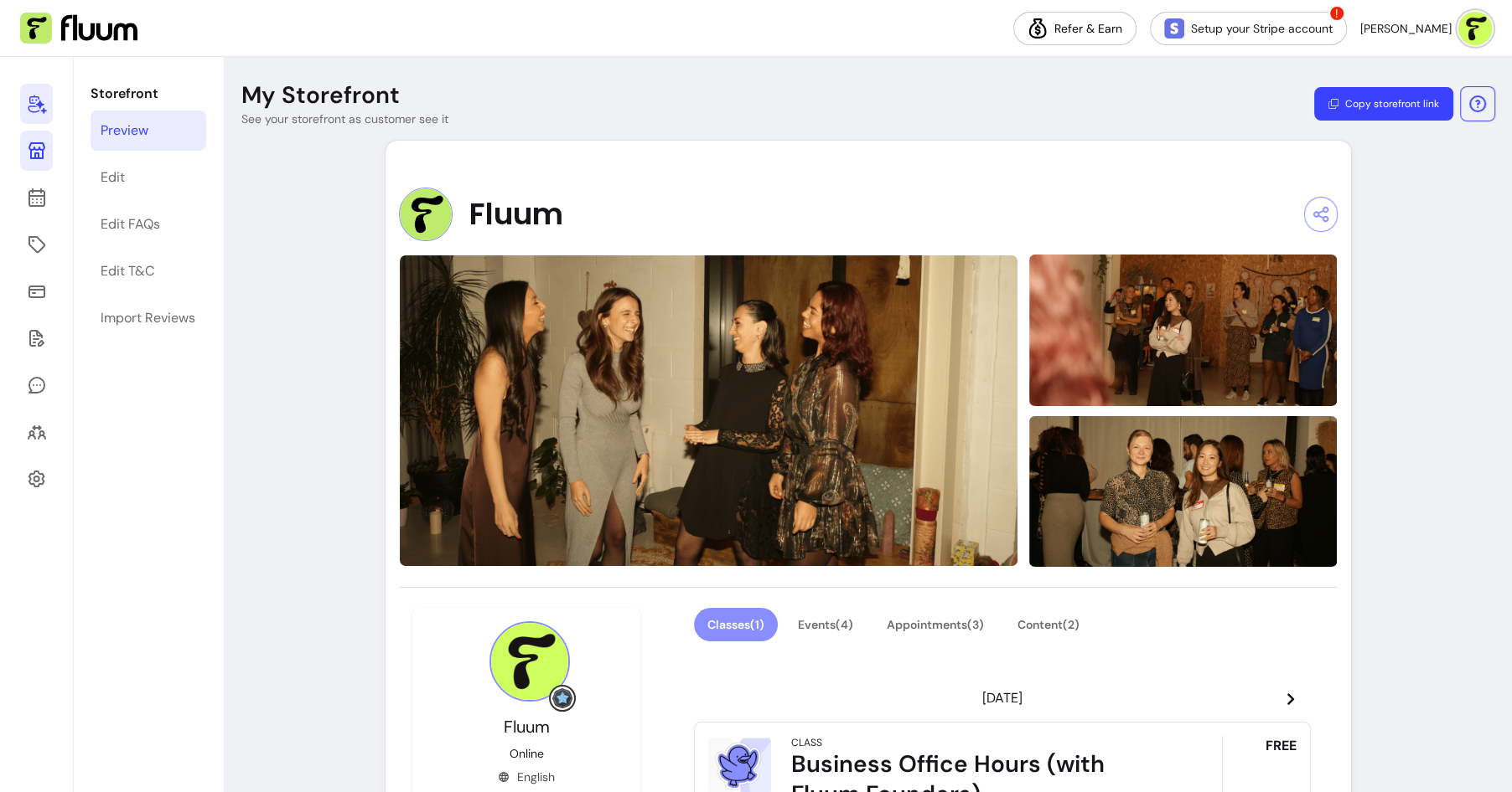
click at [36, 107] on icon at bounding box center [36, 103] width 20 height 20
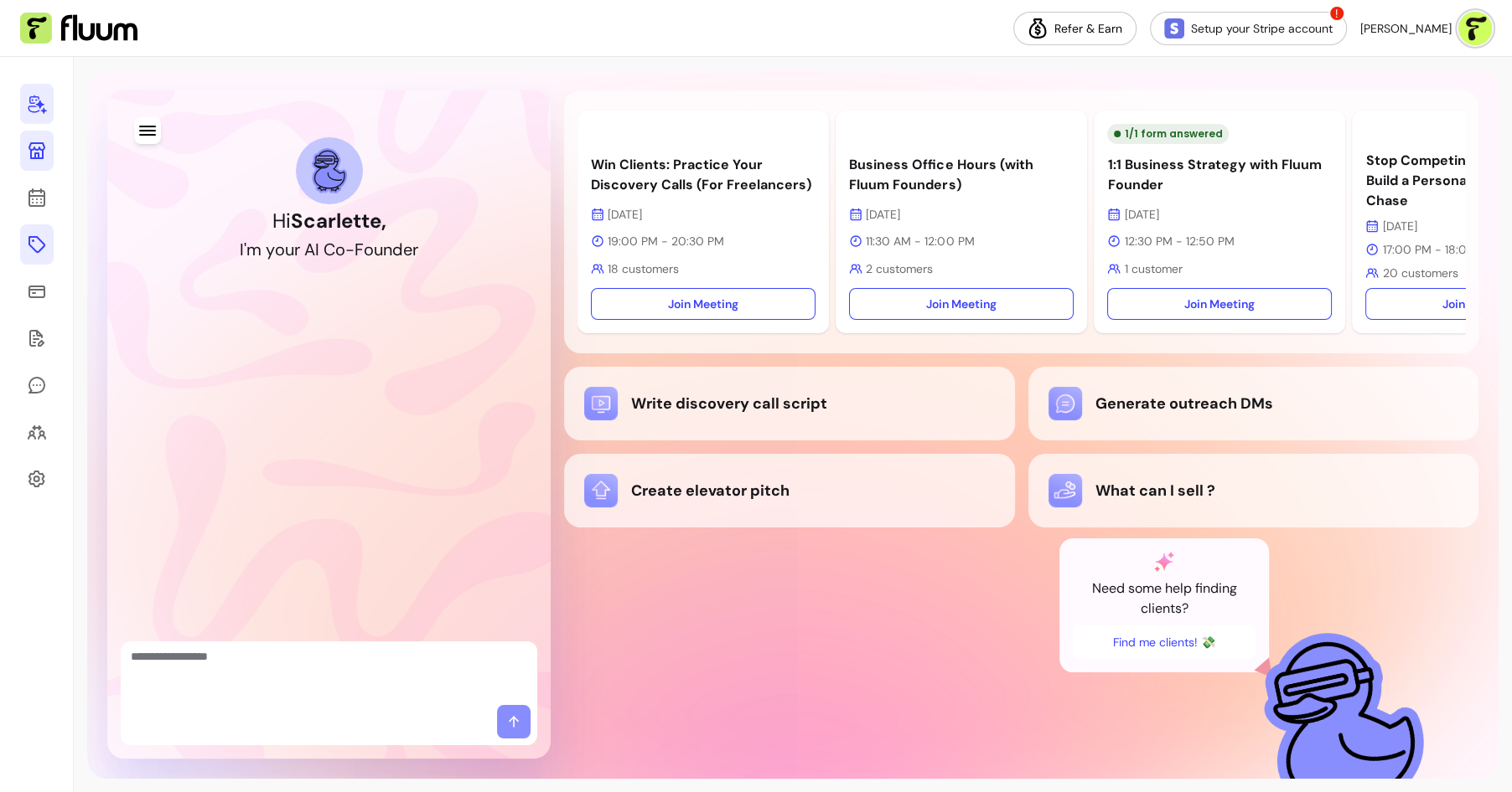
click at [35, 247] on icon at bounding box center [36, 244] width 20 height 20
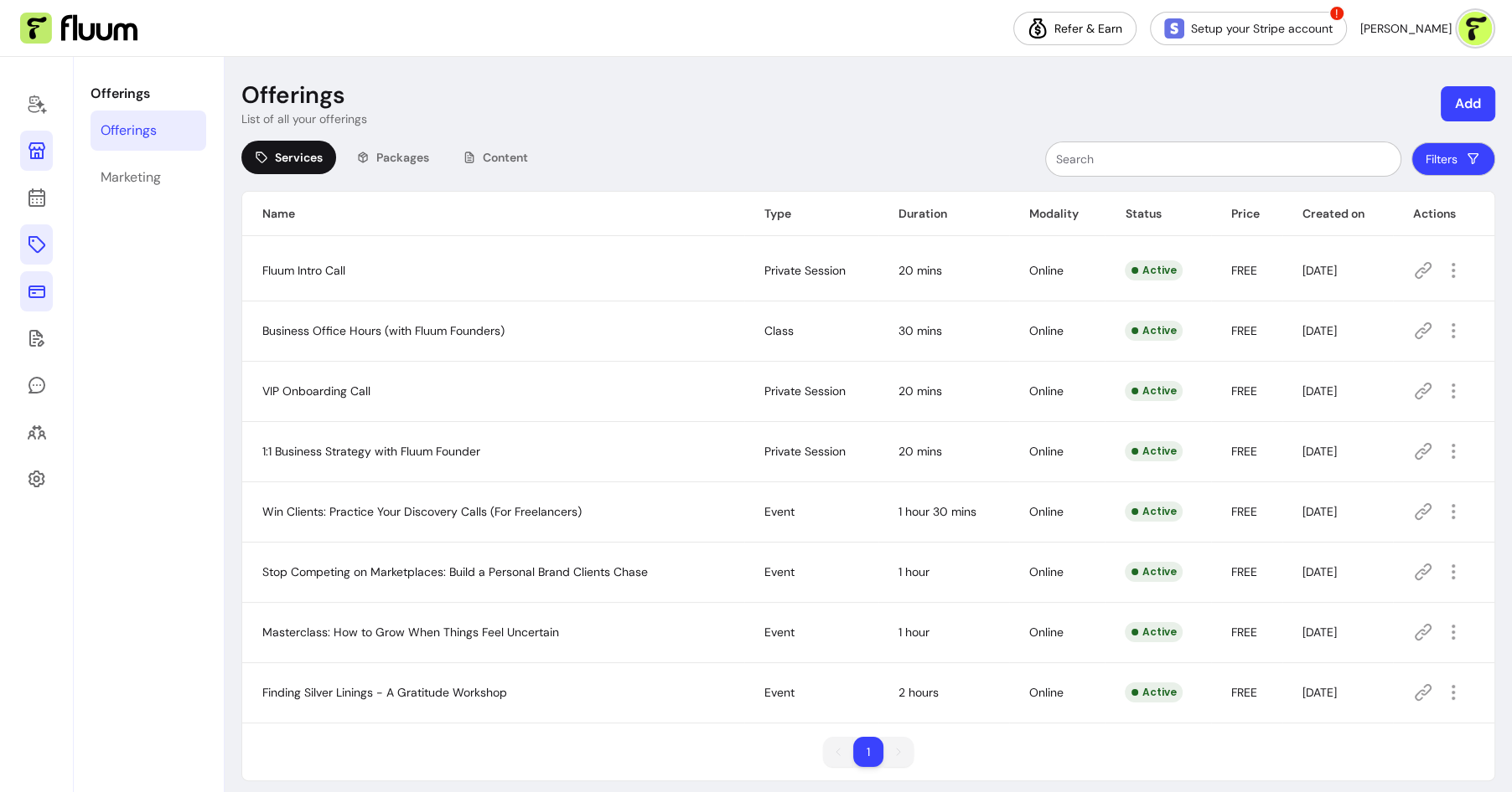
click at [37, 293] on icon at bounding box center [36, 291] width 20 height 20
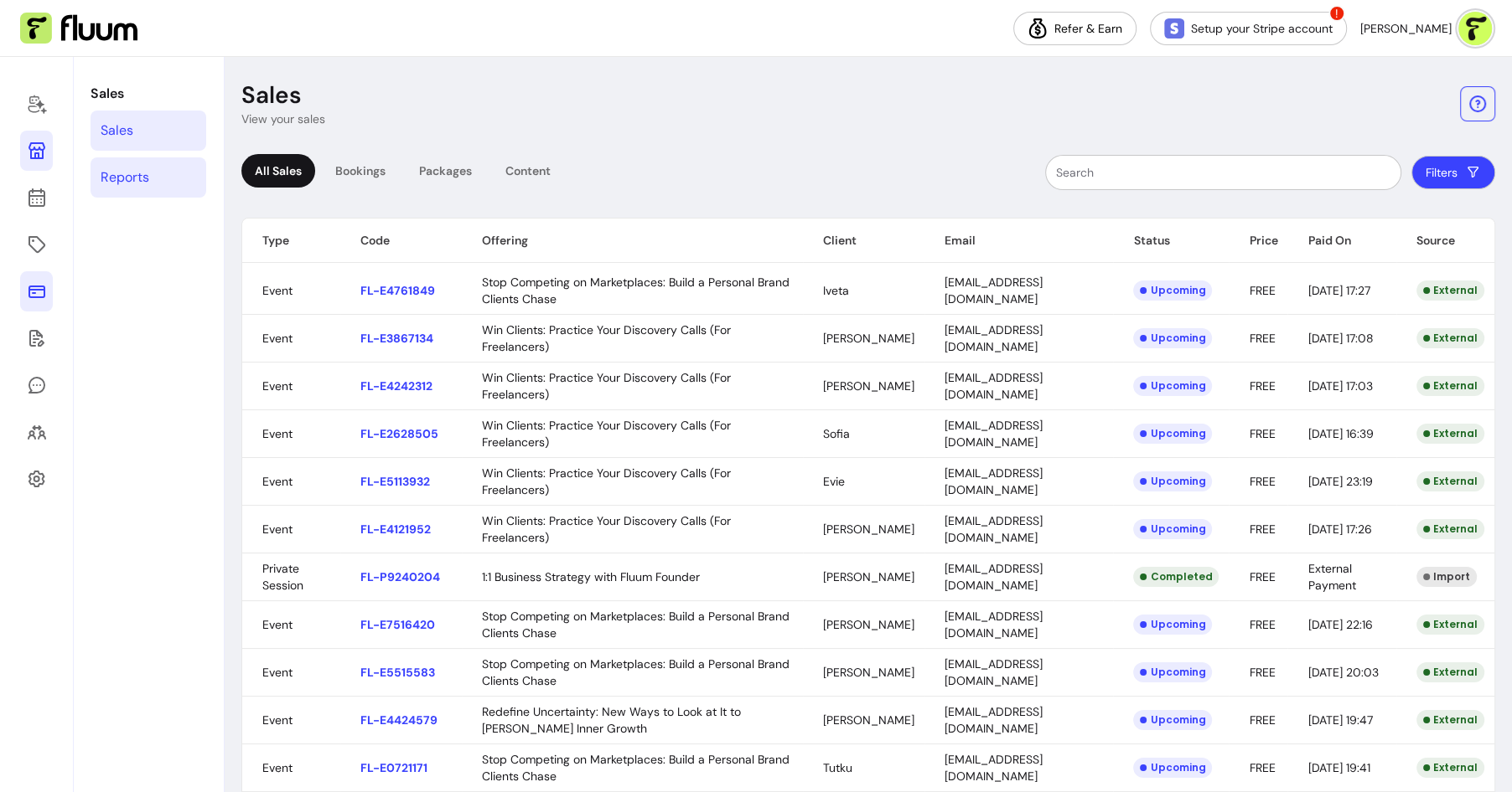
click at [166, 174] on link "Reports" at bounding box center [148, 177] width 115 height 40
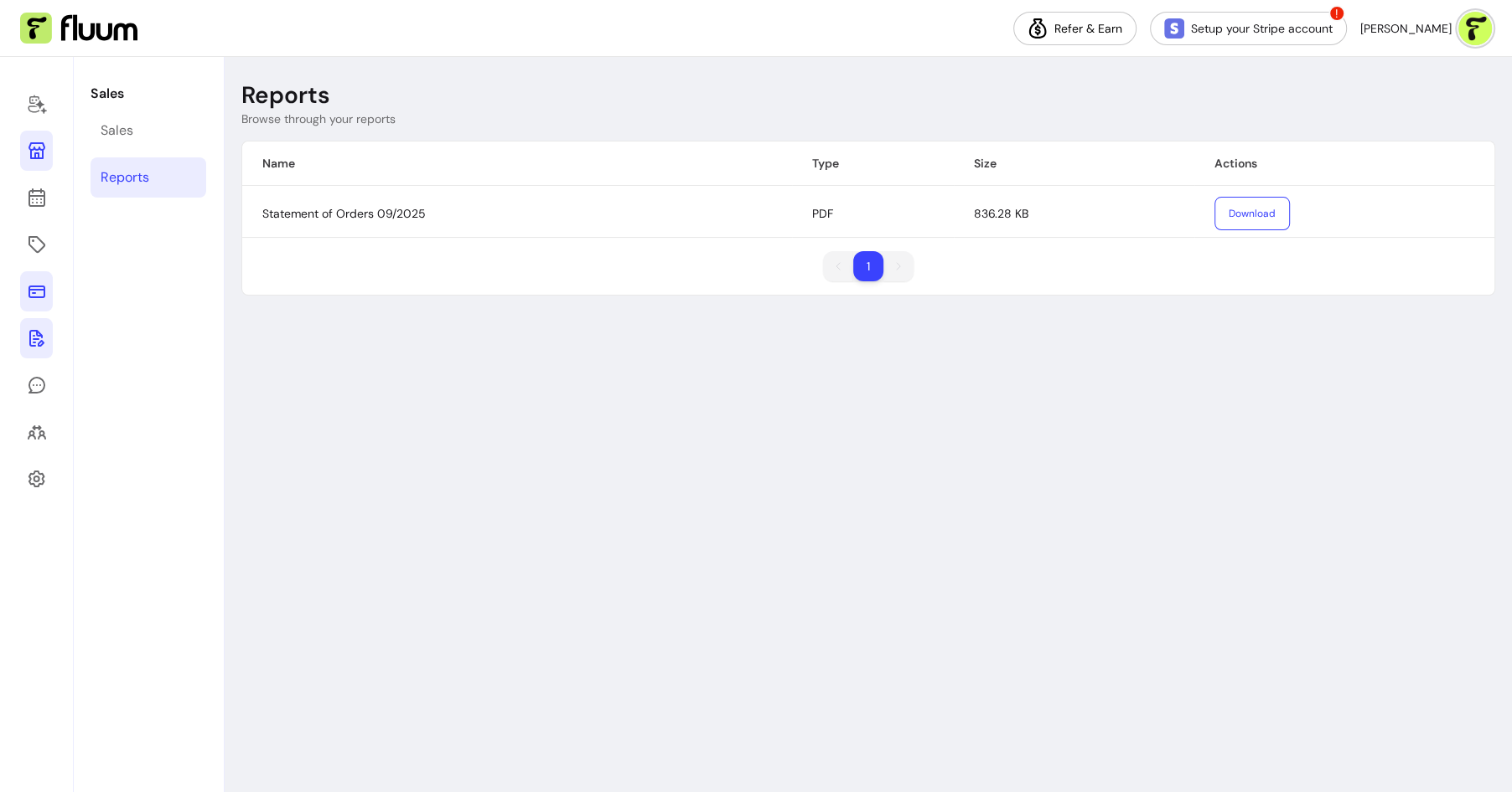
click at [42, 336] on icon at bounding box center [36, 338] width 20 height 20
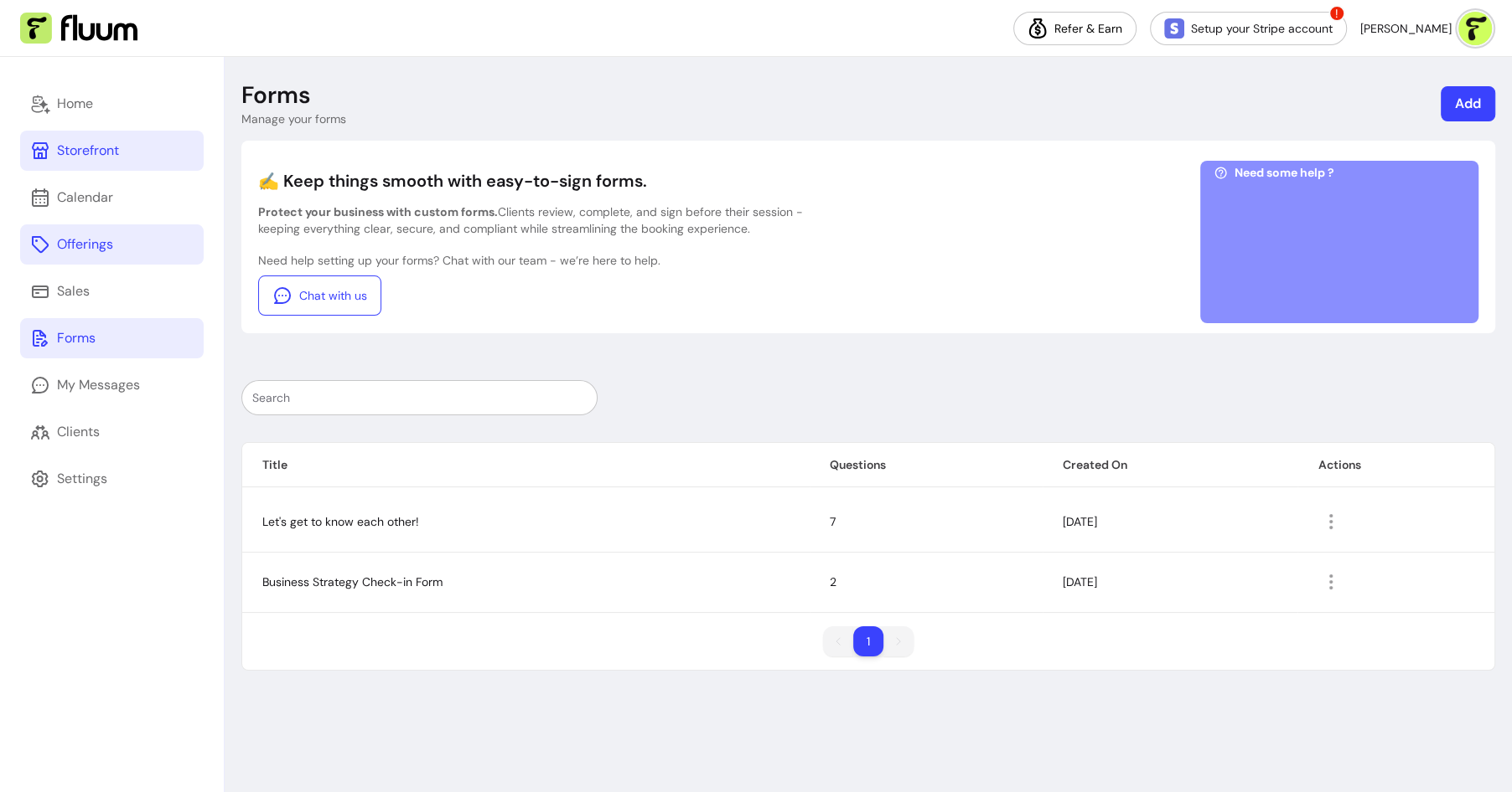
click at [154, 259] on link "Offerings" at bounding box center [111, 244] width 183 height 40
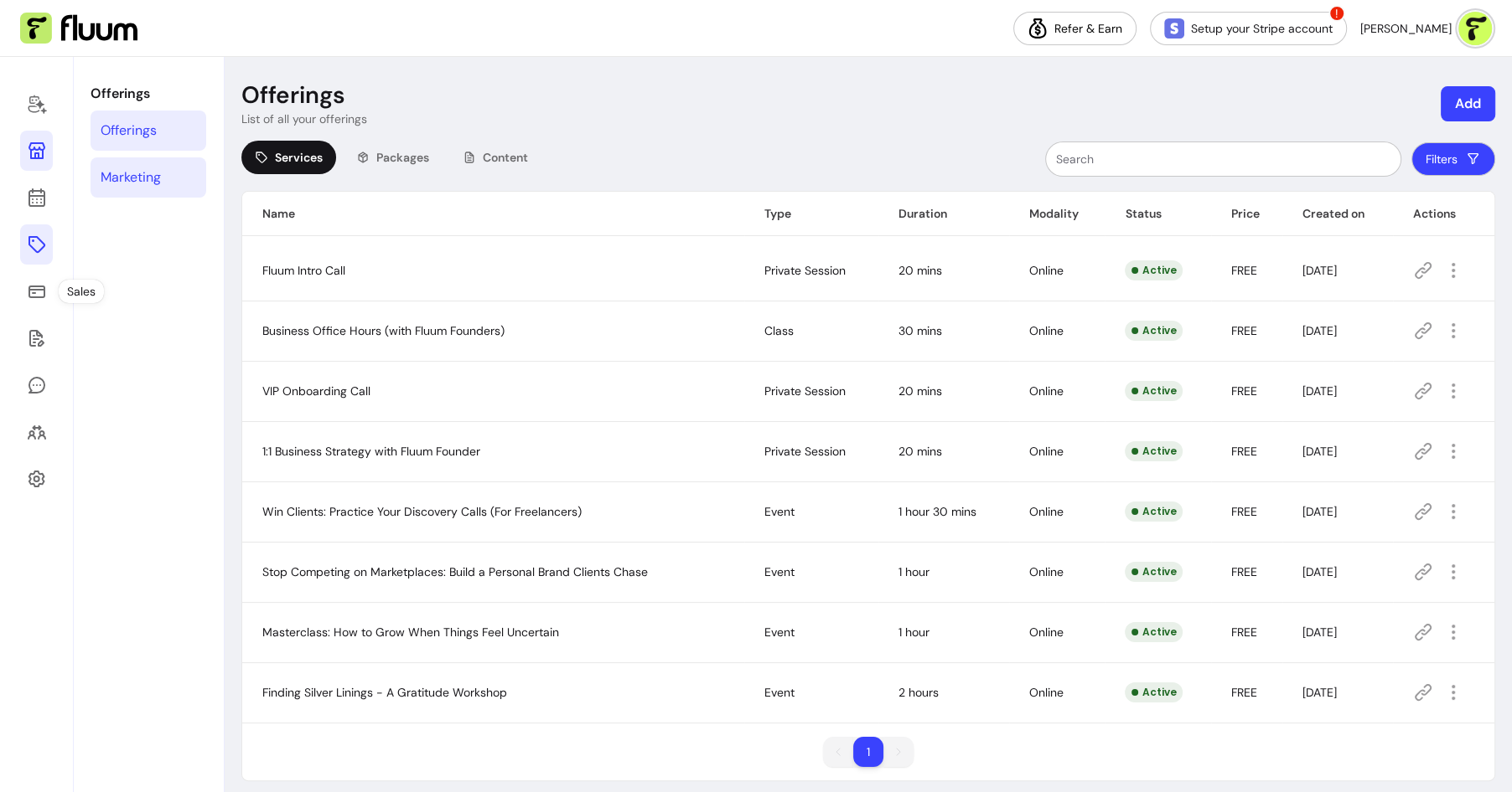
click at [142, 164] on link "Marketing" at bounding box center [148, 177] width 115 height 40
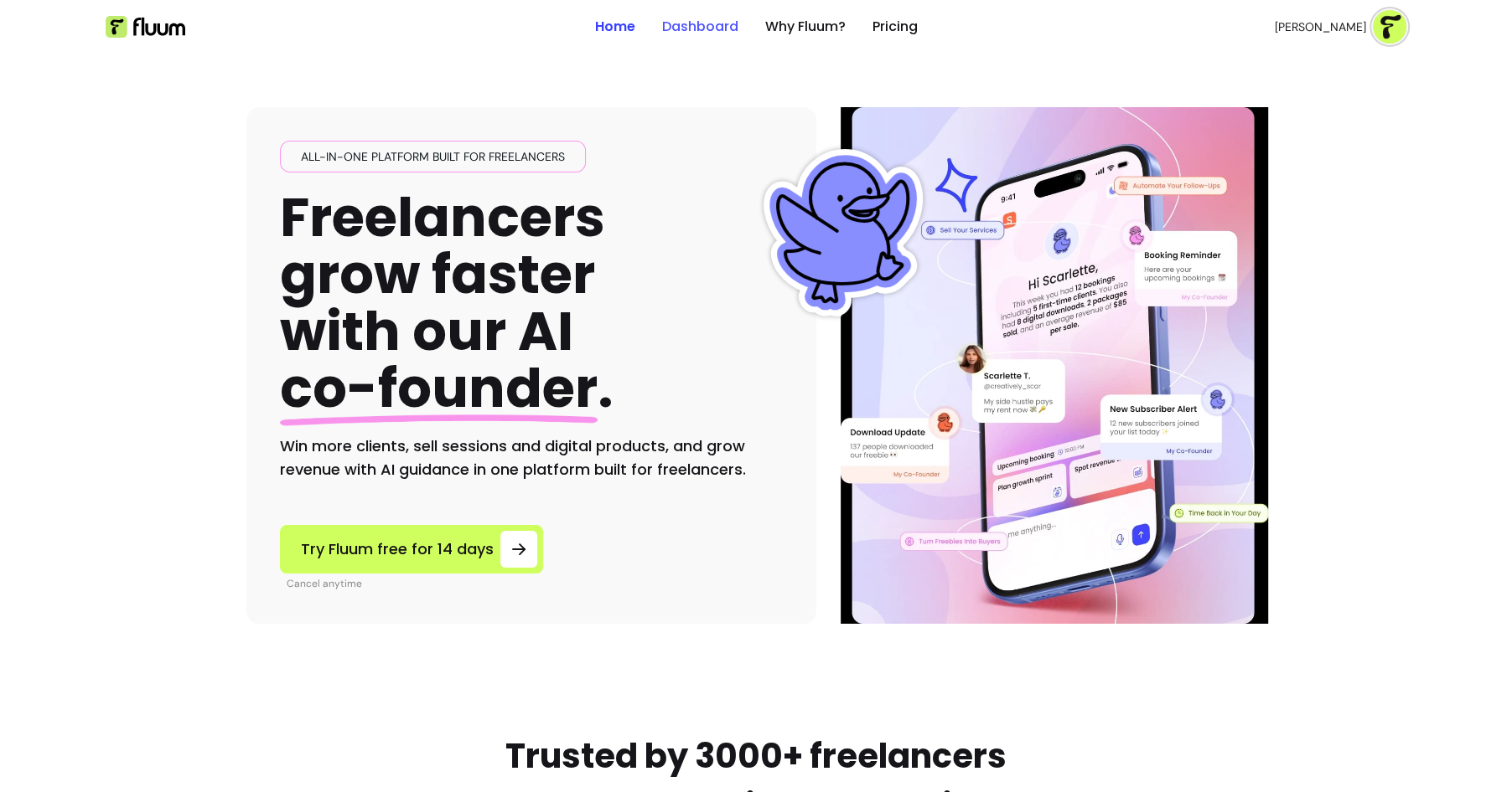
click at [699, 22] on link "Dashboard" at bounding box center [699, 27] width 76 height 20
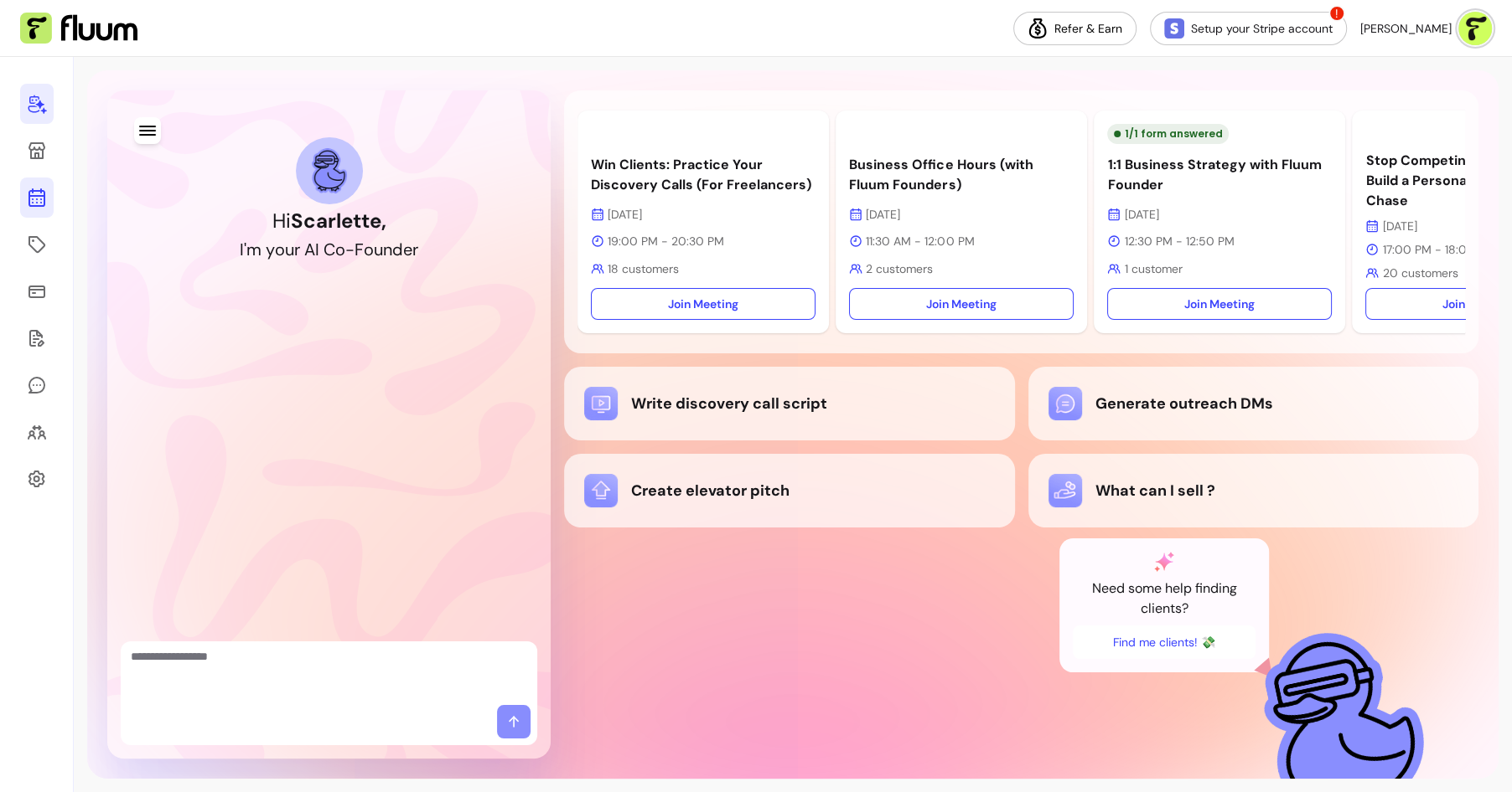
click at [28, 197] on icon at bounding box center [36, 198] width 20 height 20
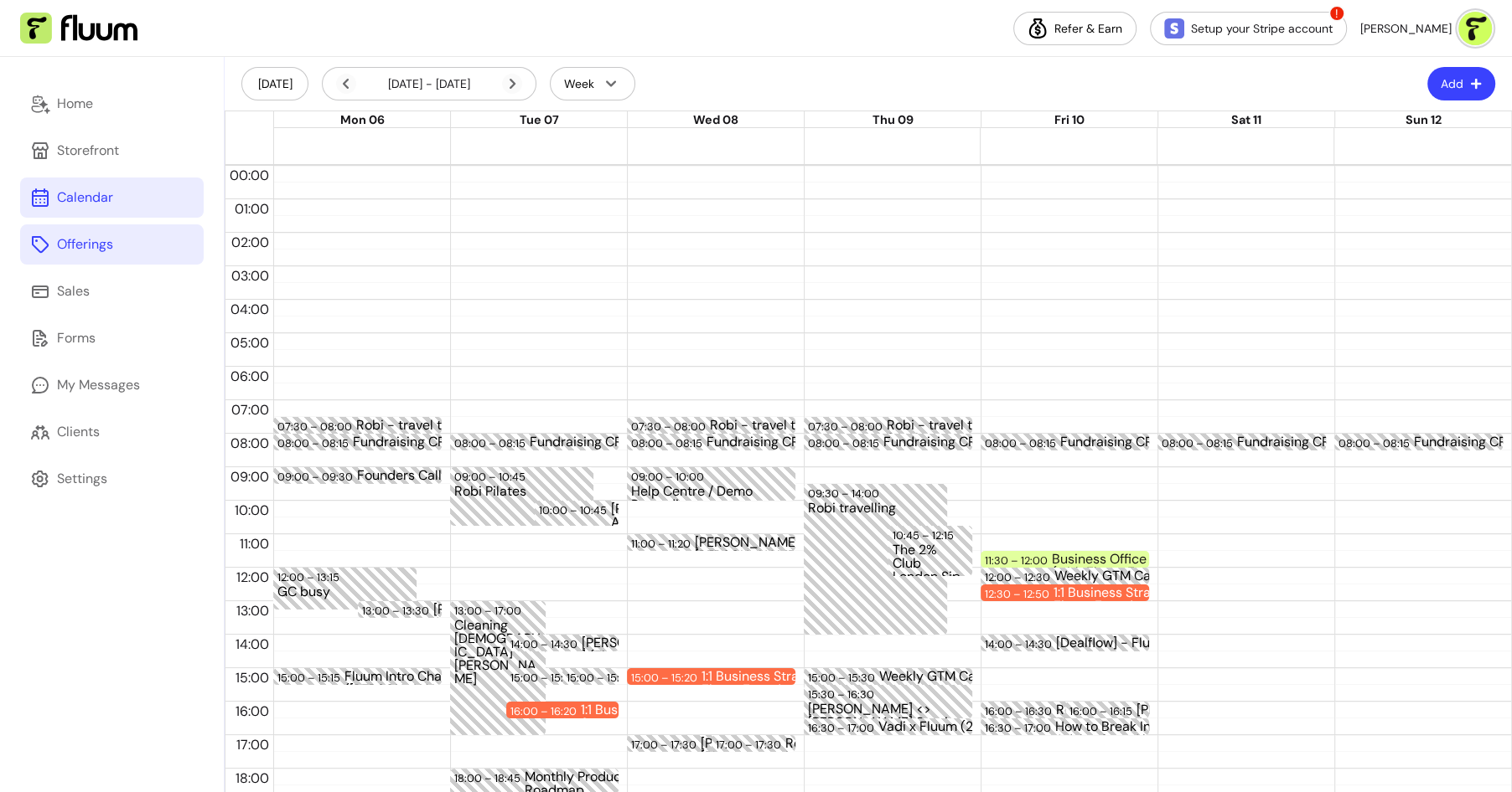
click at [89, 236] on div "Offerings" at bounding box center [85, 244] width 56 height 20
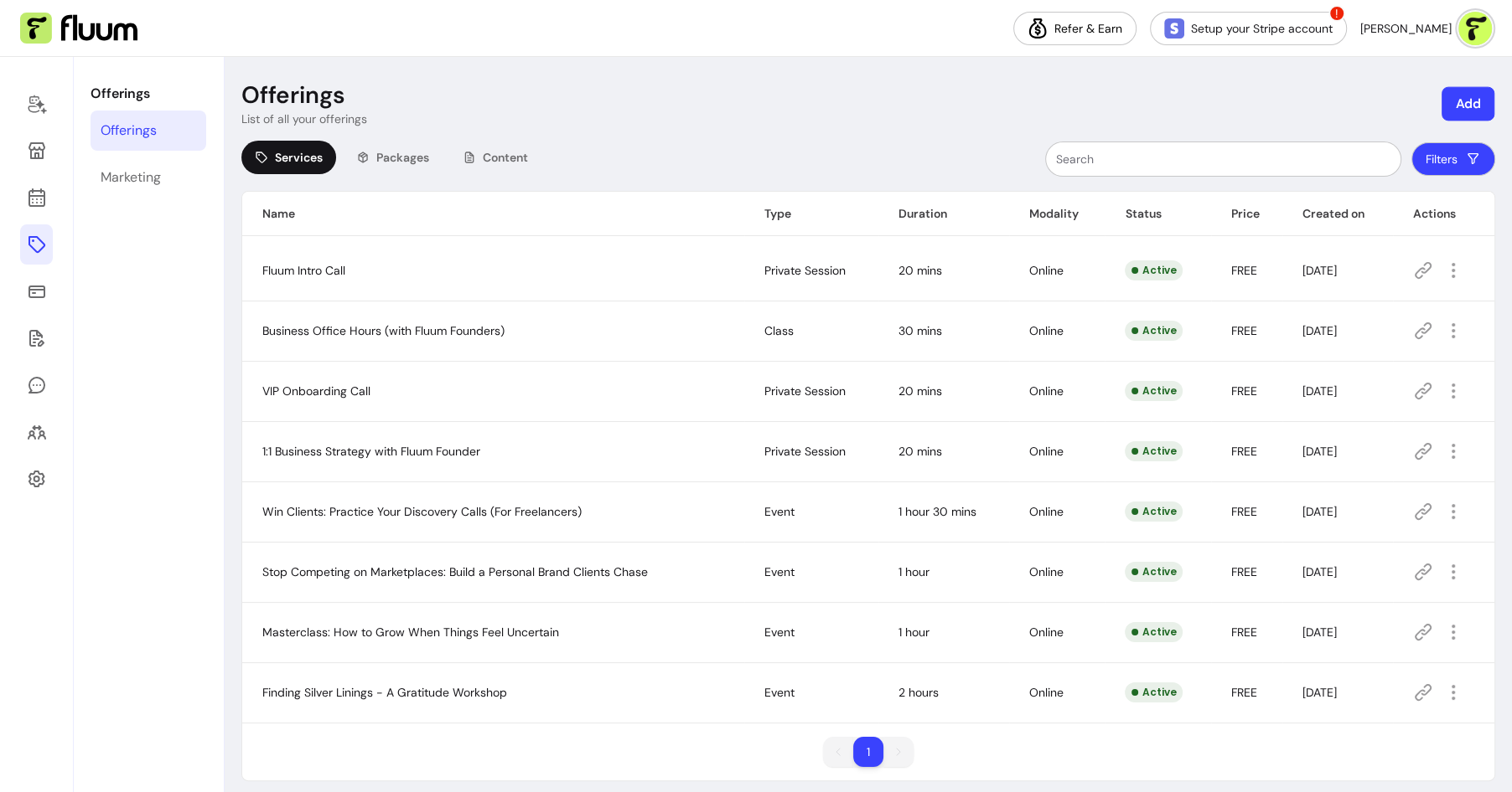
click at [1451, 104] on button "Add" at bounding box center [1468, 104] width 53 height 34
click at [1298, 96] on header "Offerings List of all your offerings Add" at bounding box center [867, 104] width 1253 height 47
click at [150, 179] on div "Marketing" at bounding box center [130, 177] width 60 height 20
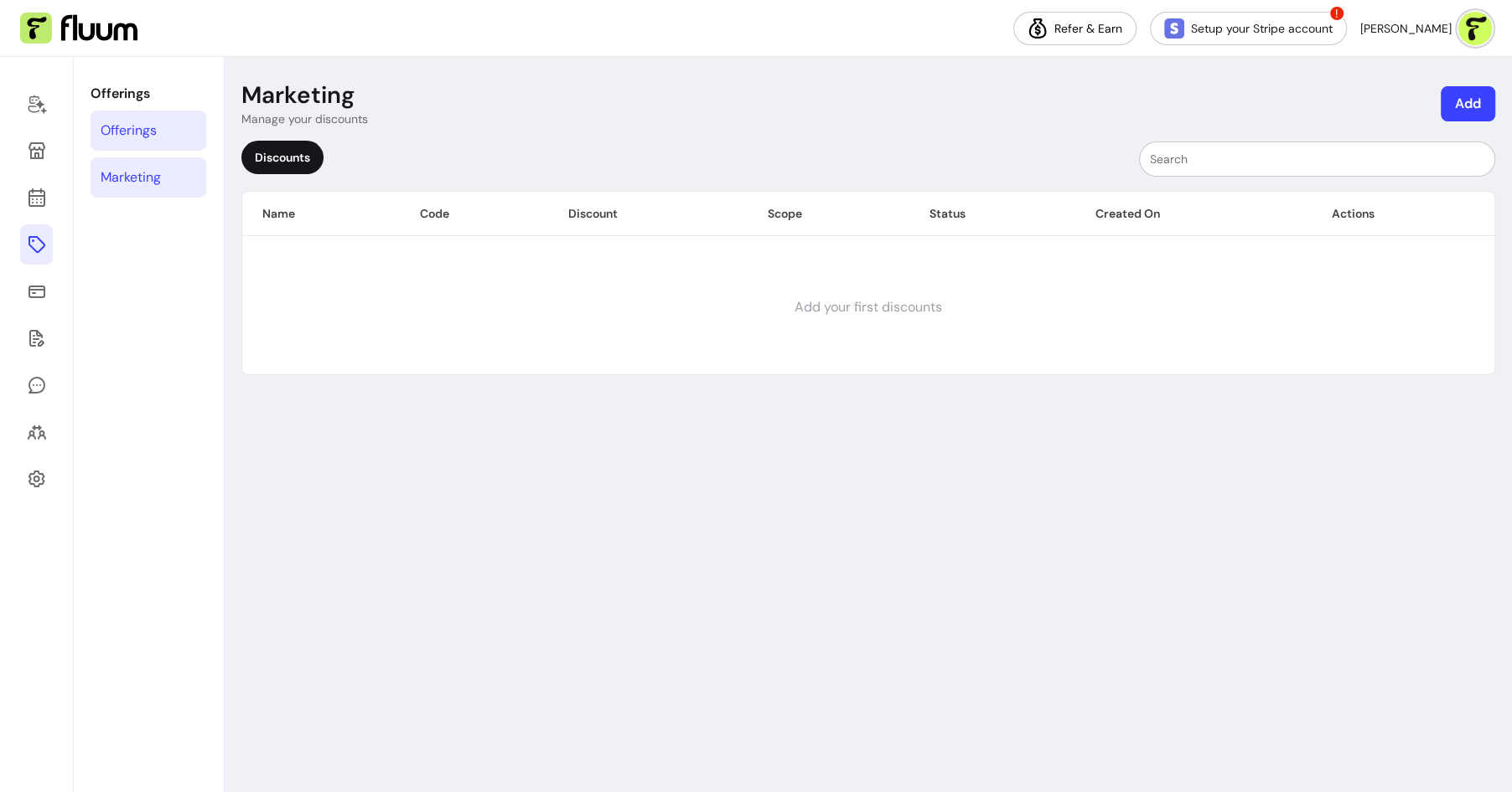
click at [131, 136] on div "Offerings" at bounding box center [128, 131] width 56 height 20
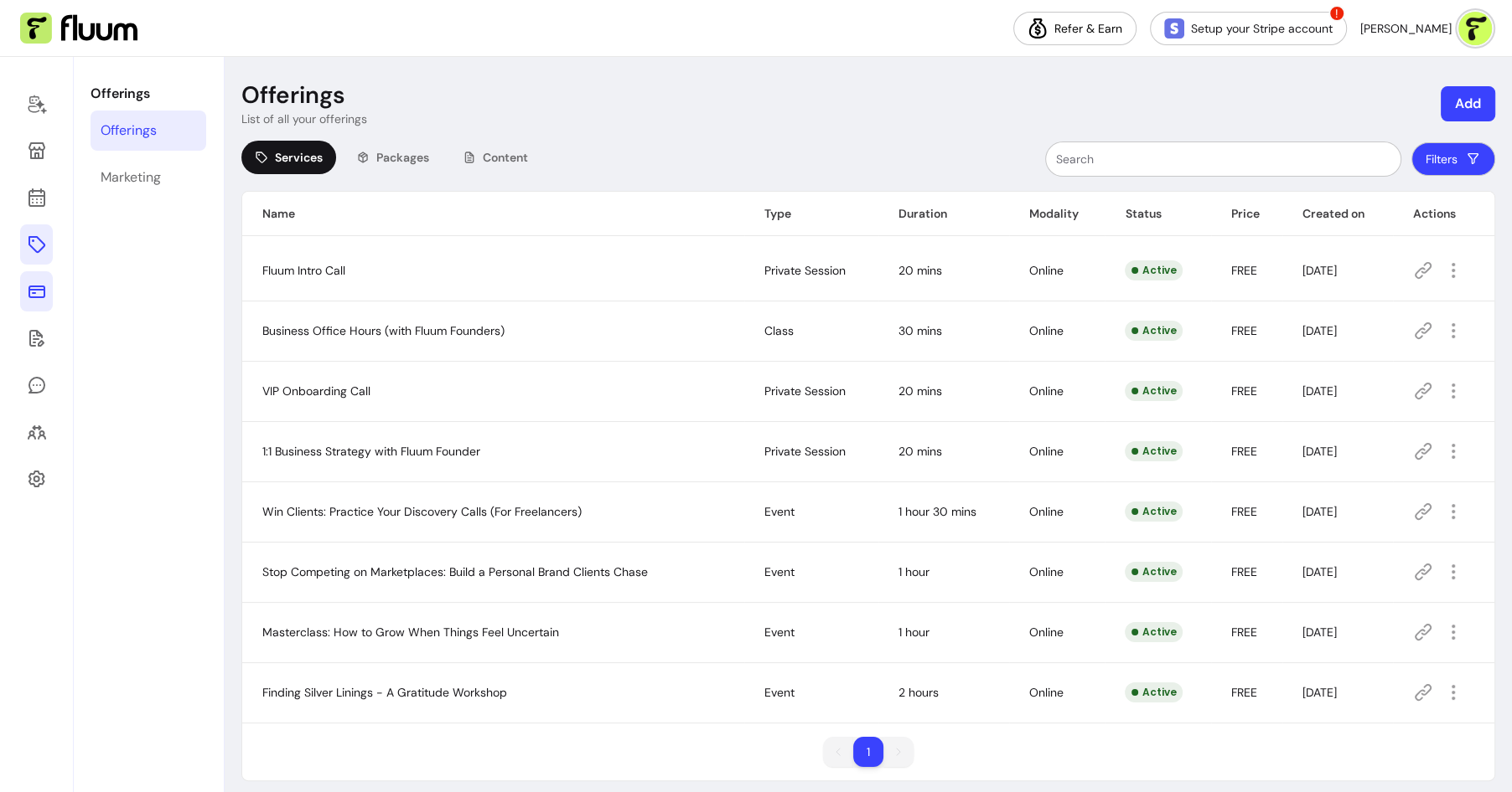
click at [32, 283] on icon at bounding box center [36, 291] width 20 height 20
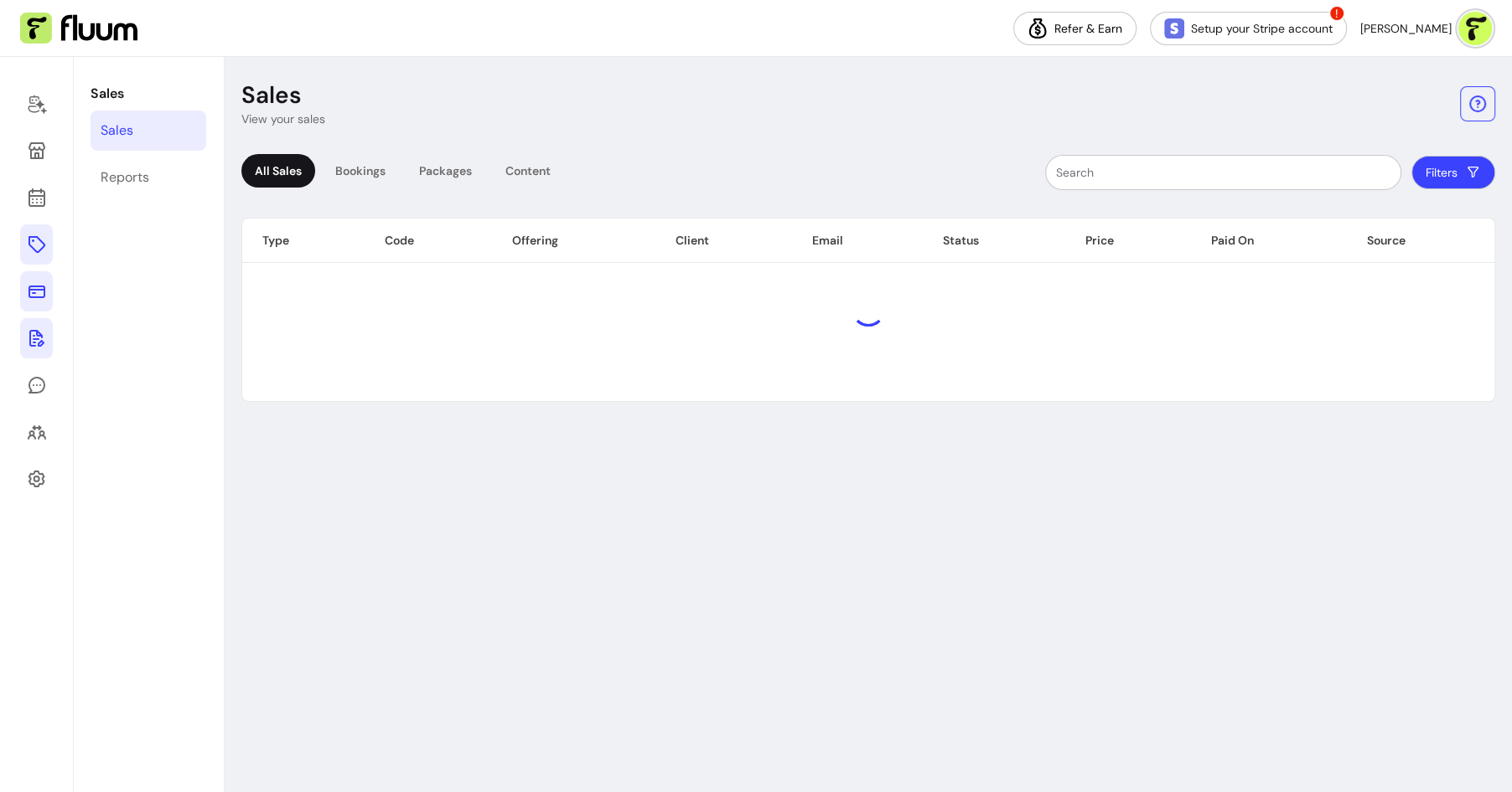
click at [37, 341] on icon at bounding box center [36, 338] width 20 height 20
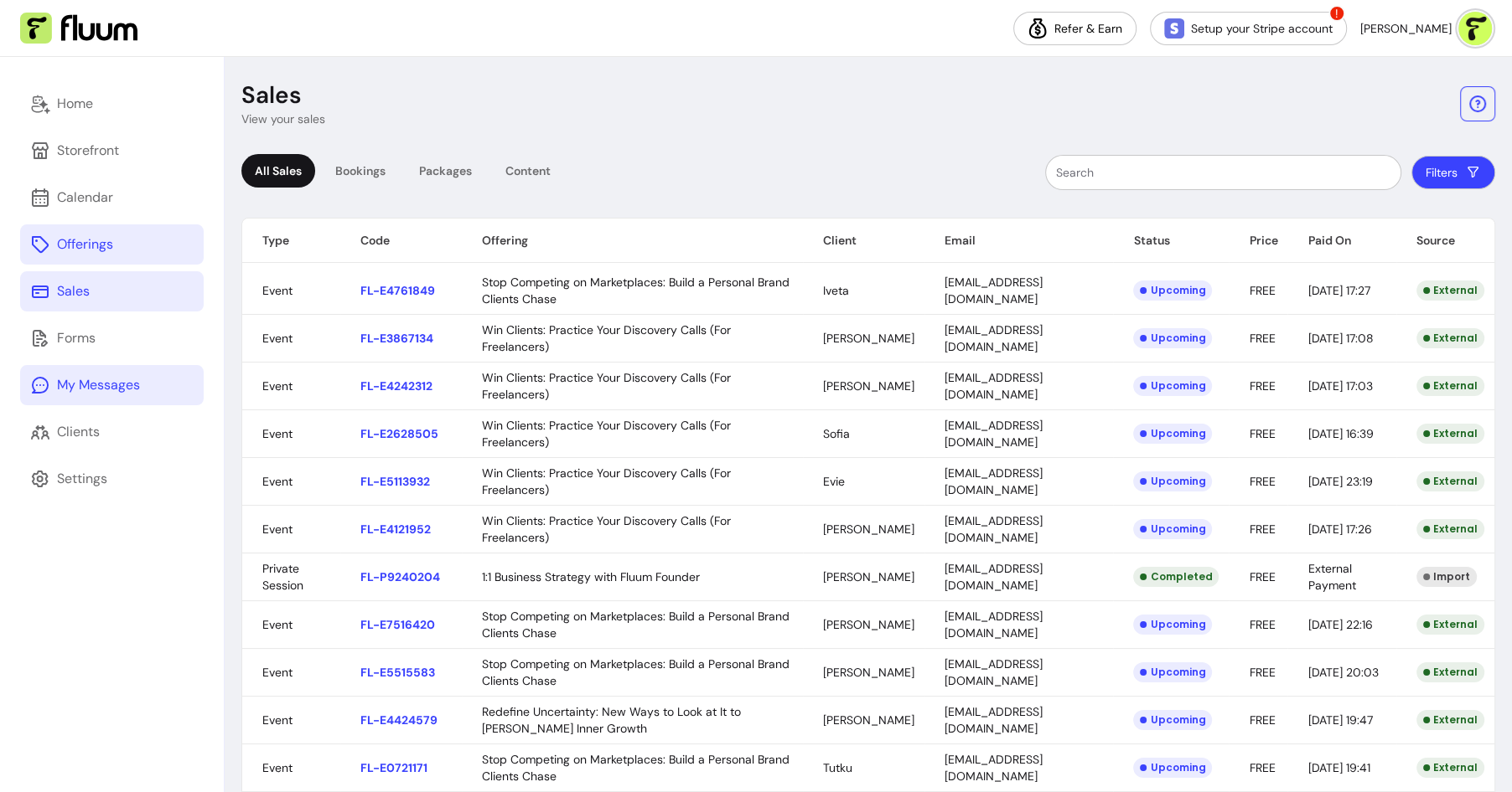
click at [67, 386] on div "My Messages" at bounding box center [98, 385] width 83 height 20
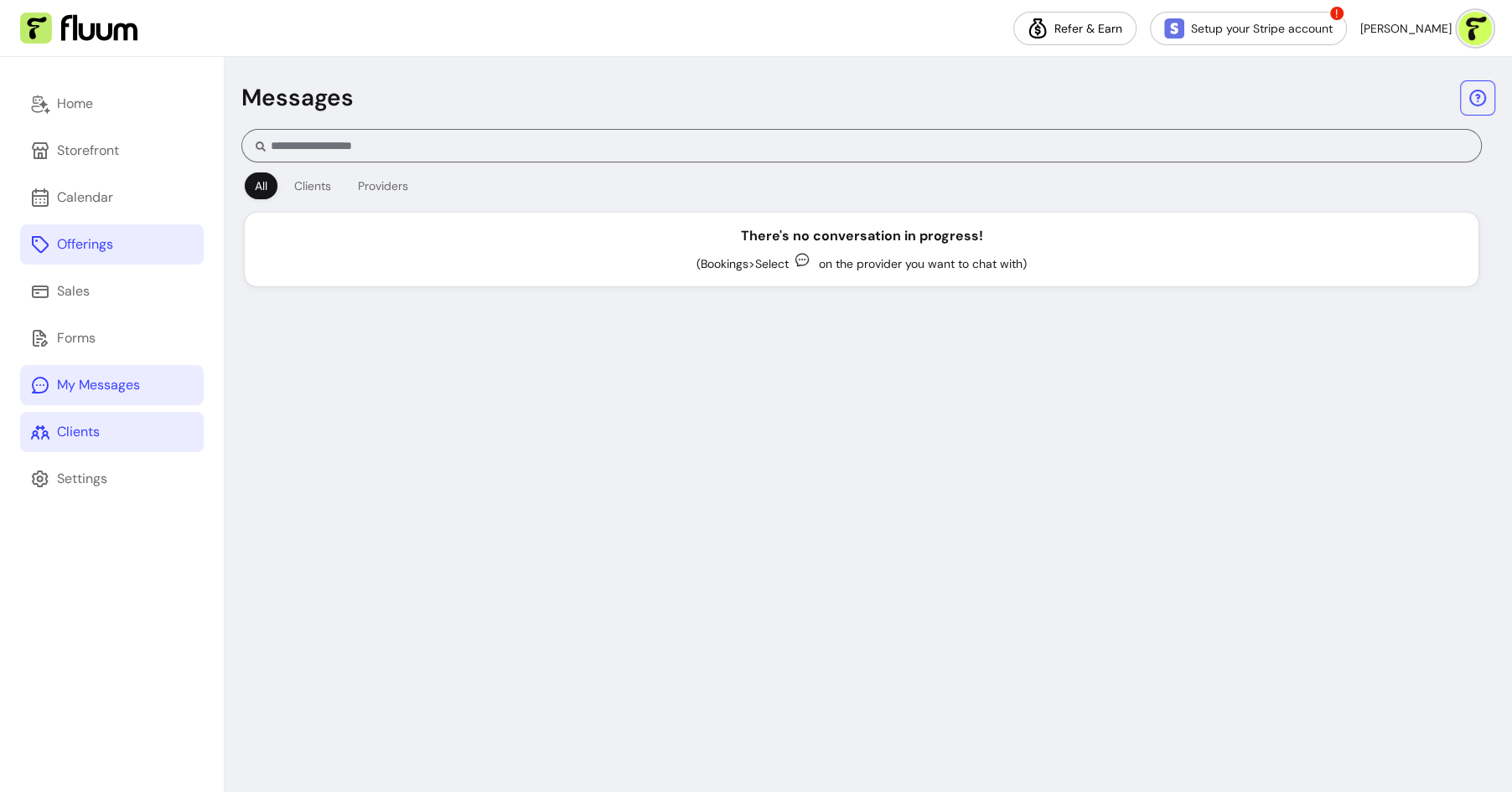
click at [73, 430] on div "Clients" at bounding box center [78, 432] width 42 height 20
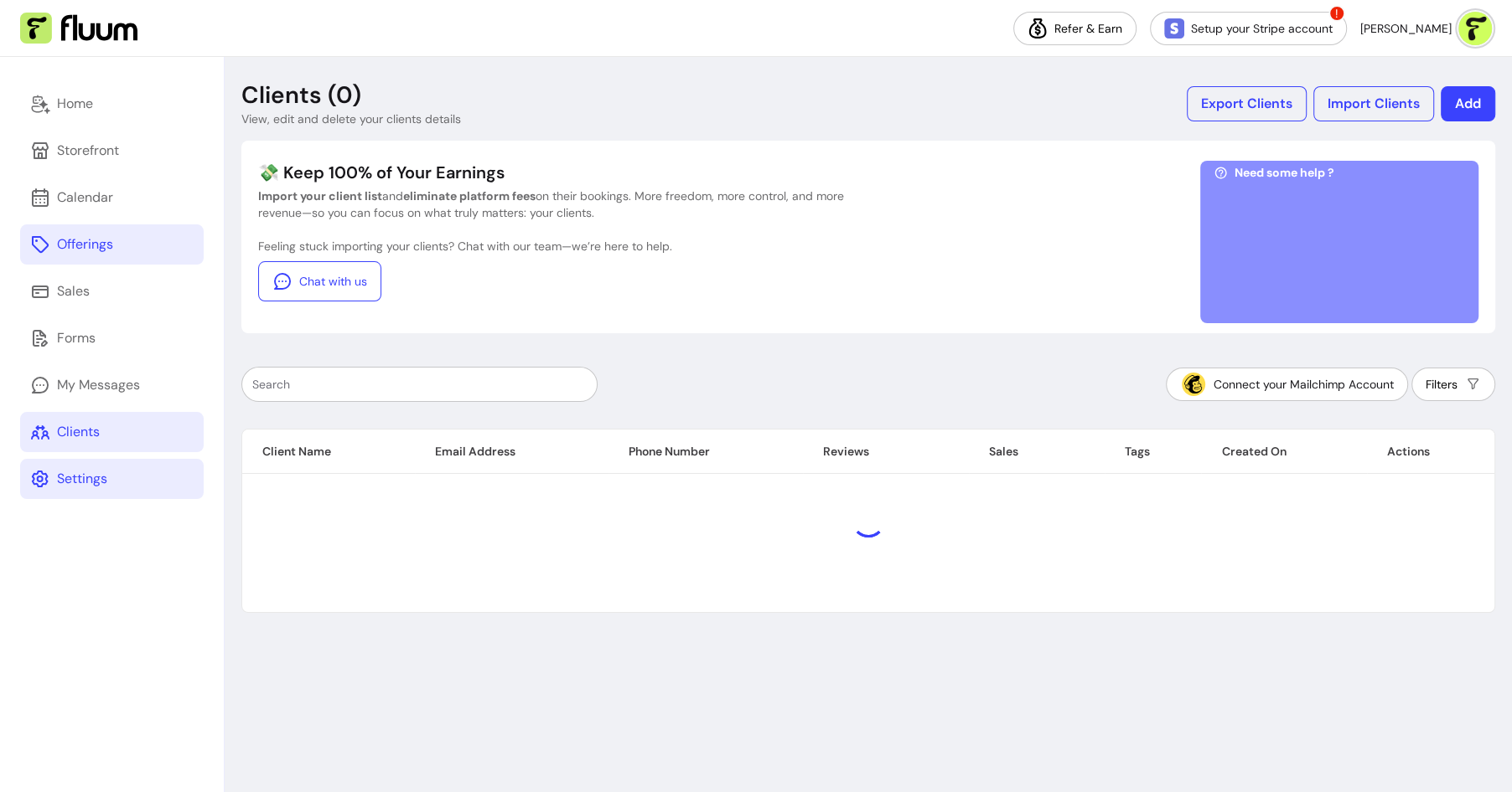
click at [96, 486] on div "Settings" at bounding box center [82, 479] width 50 height 20
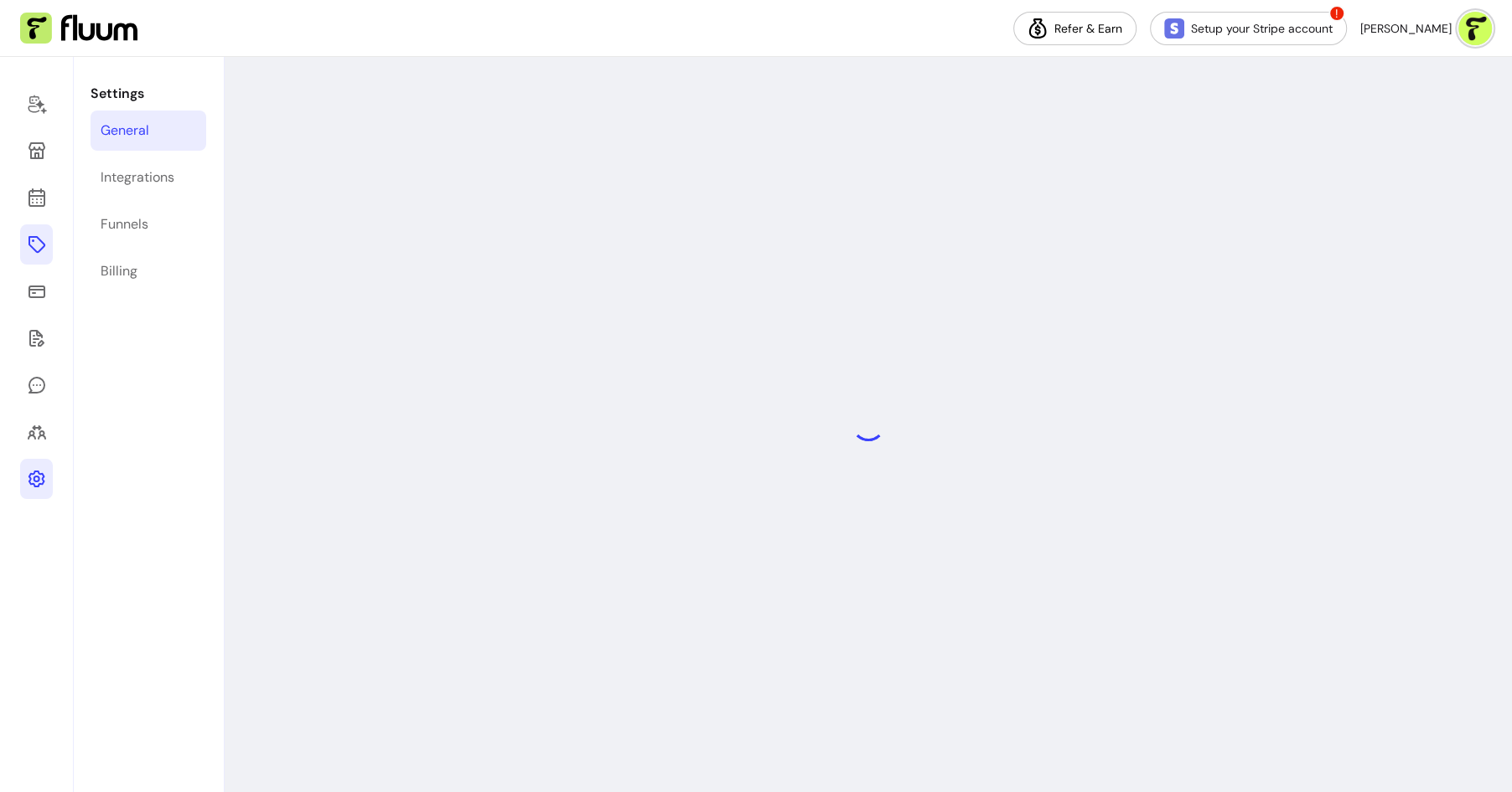
select select "**********"
select select "***"
select select "****"
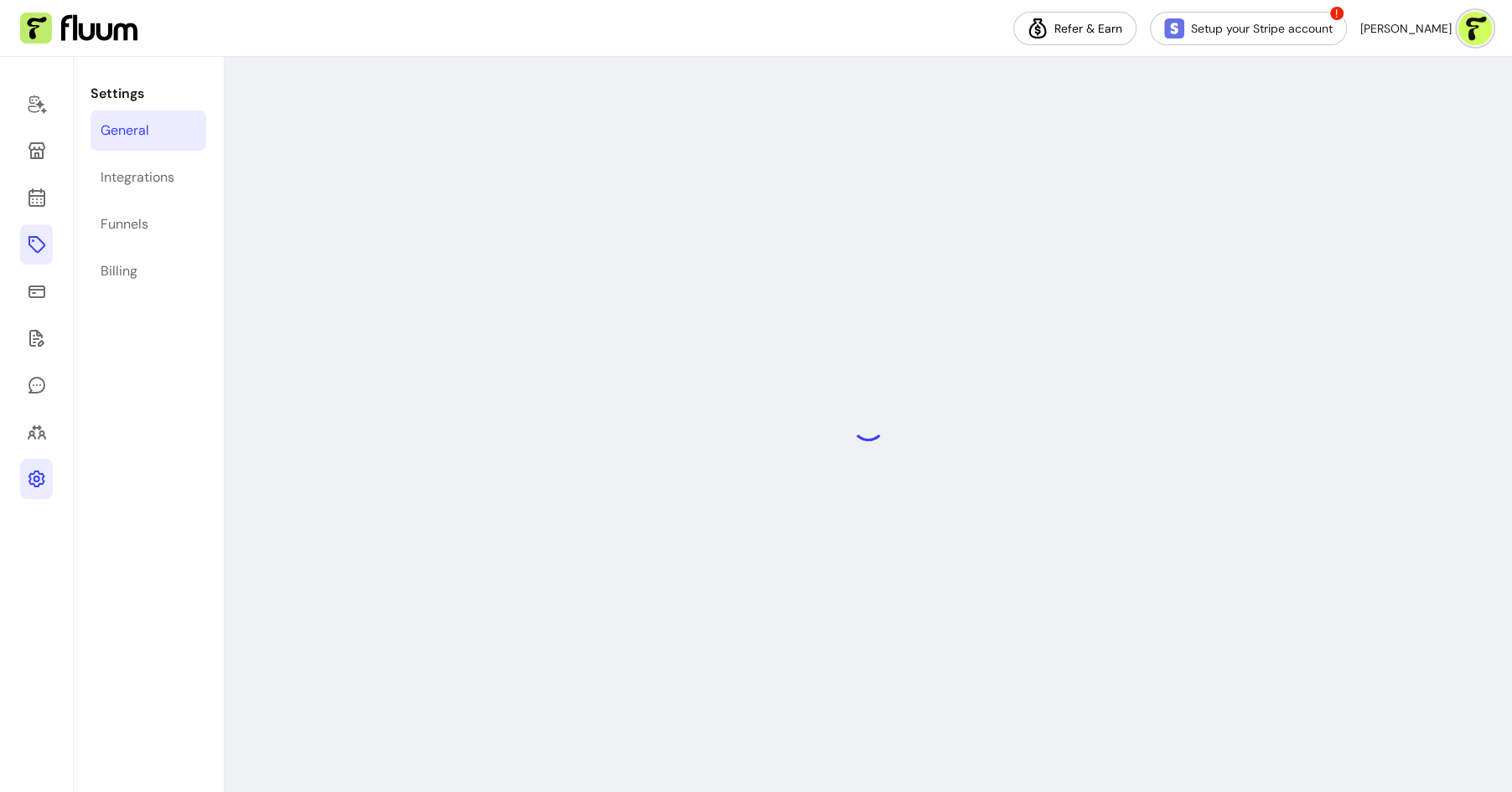
select select "***"
select select "****"
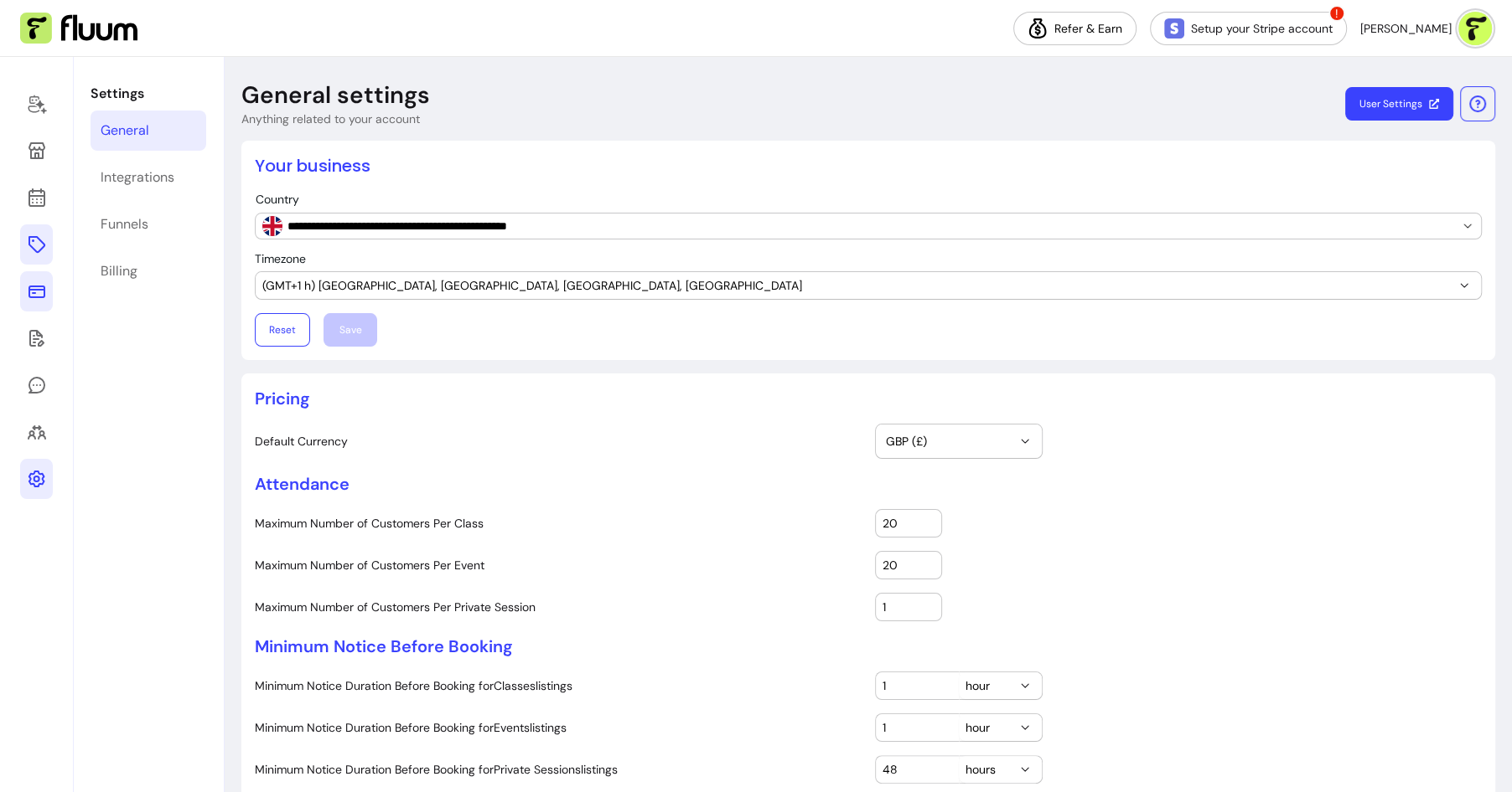
click at [35, 281] on icon at bounding box center [36, 291] width 20 height 20
click at [51, 227] on link at bounding box center [35, 244] width 32 height 40
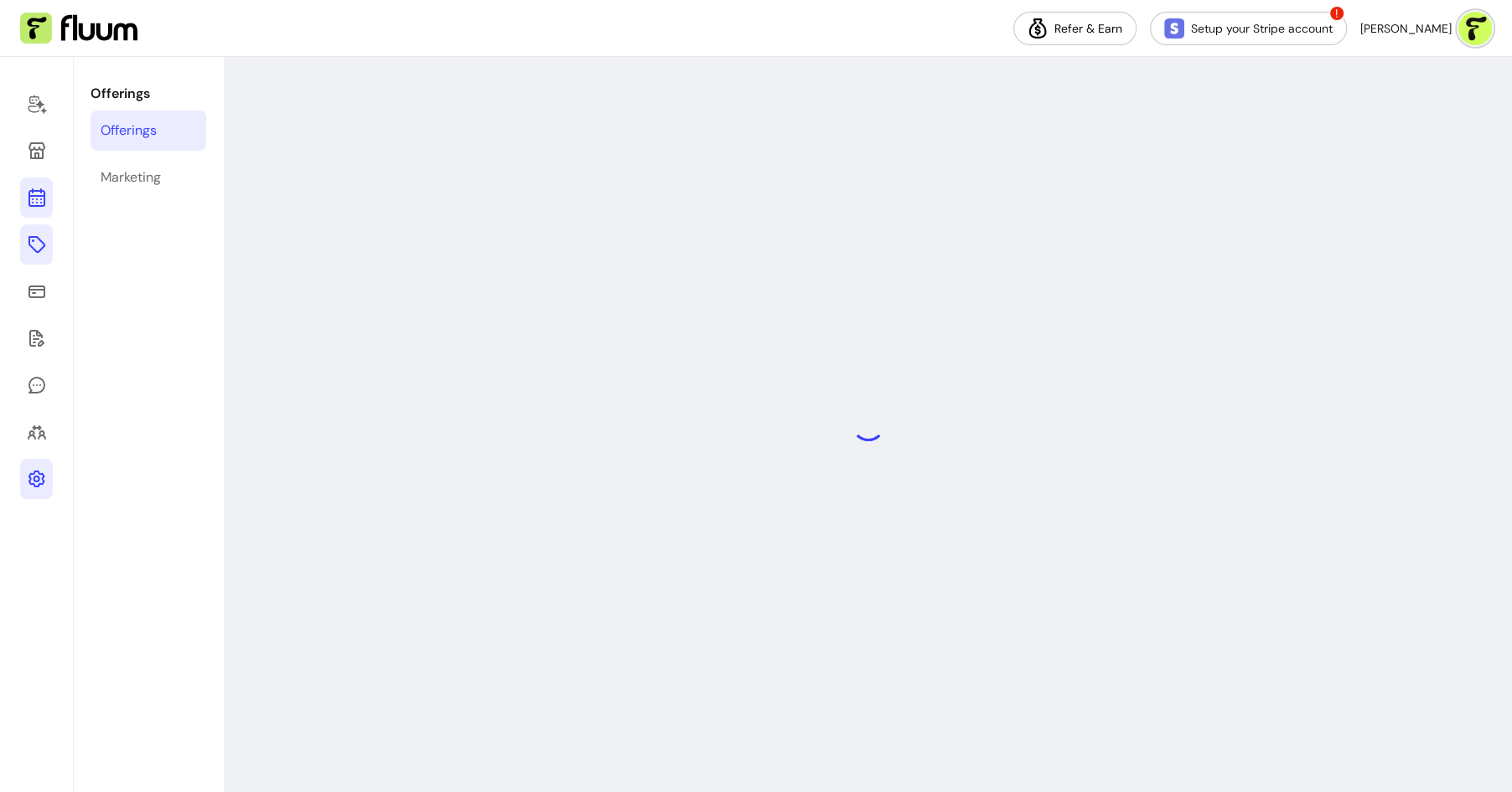
click at [39, 198] on icon at bounding box center [36, 198] width 20 height 20
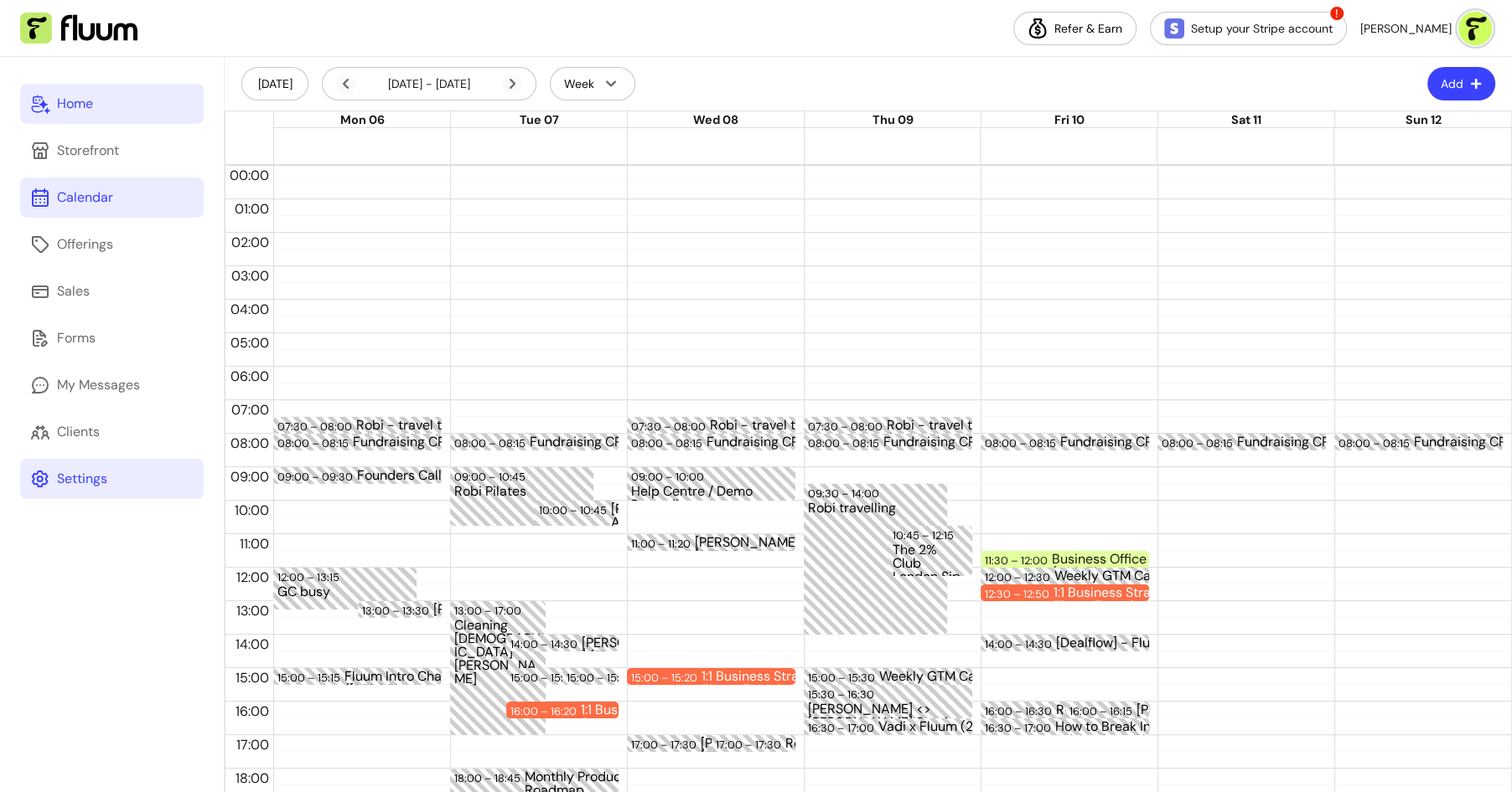
click at [100, 97] on link "Home" at bounding box center [111, 103] width 183 height 40
